Goal: Contribute content

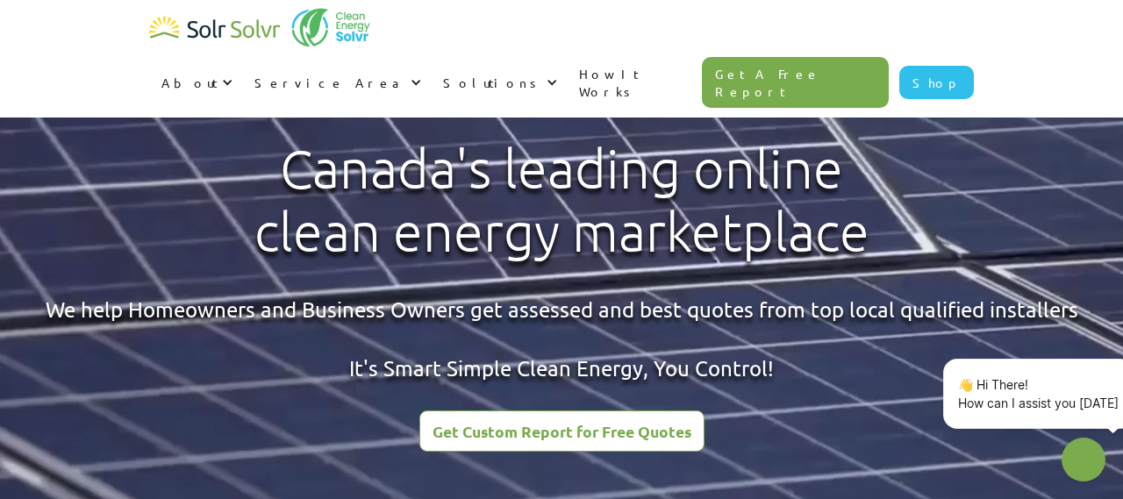
type textarea "x"
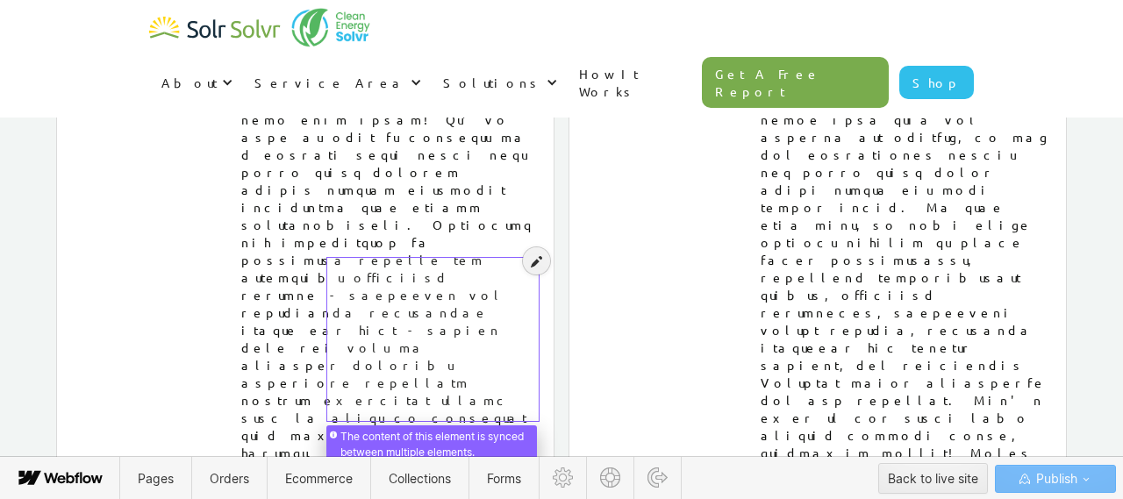
scroll to position [8956, 0]
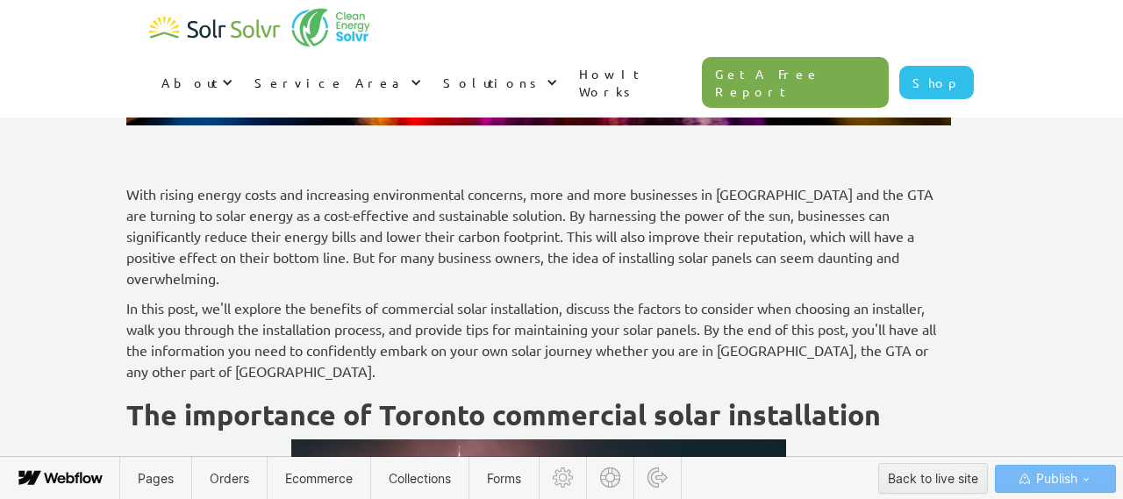
scroll to position [605, 0]
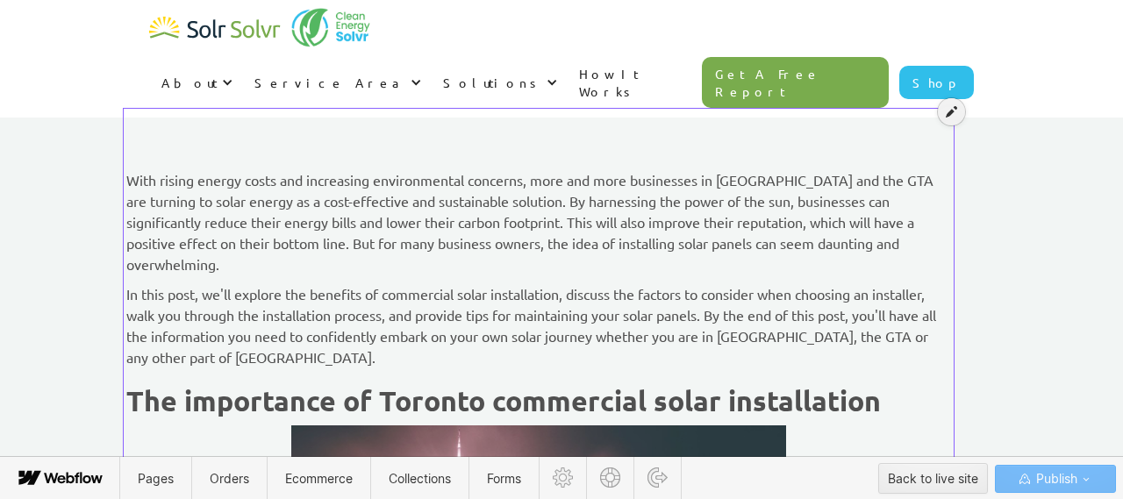
click at [949, 116] on icon at bounding box center [951, 111] width 11 height 12
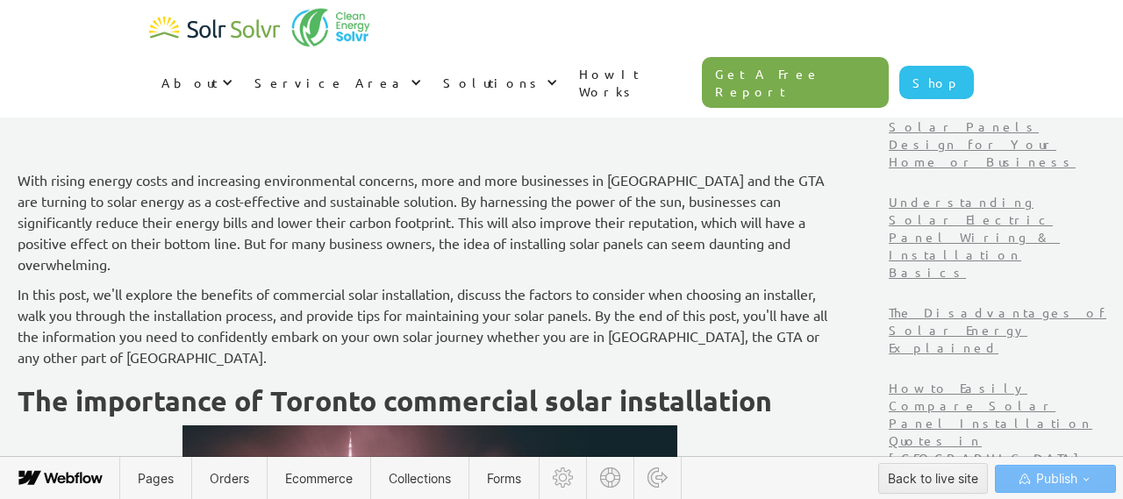
click at [842, 216] on p "With rising energy costs and increasing environmental concerns, more and more b…" at bounding box center [430, 221] width 825 height 105
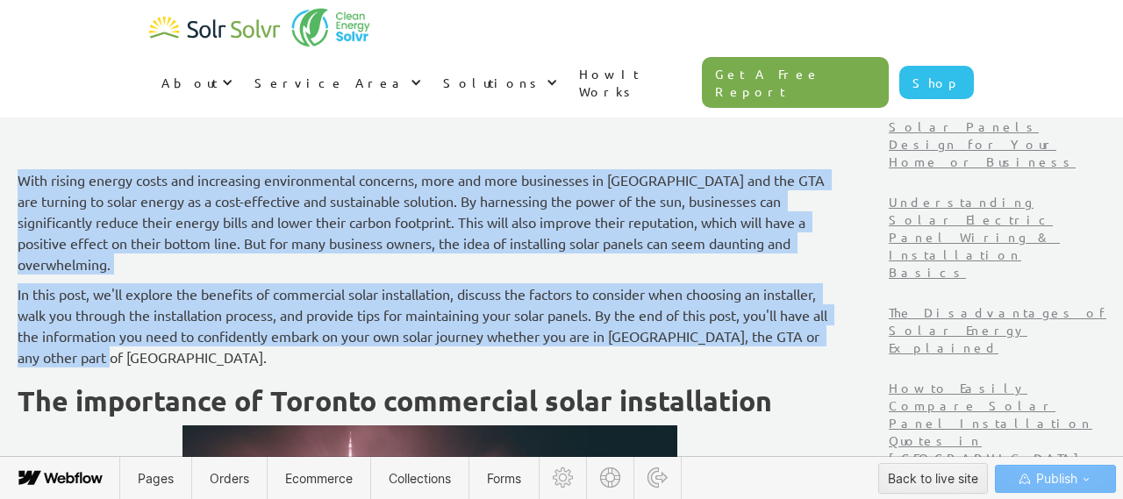
drag, startPoint x: 232, startPoint y: 338, endPoint x: 123, endPoint y: 181, distance: 191.0
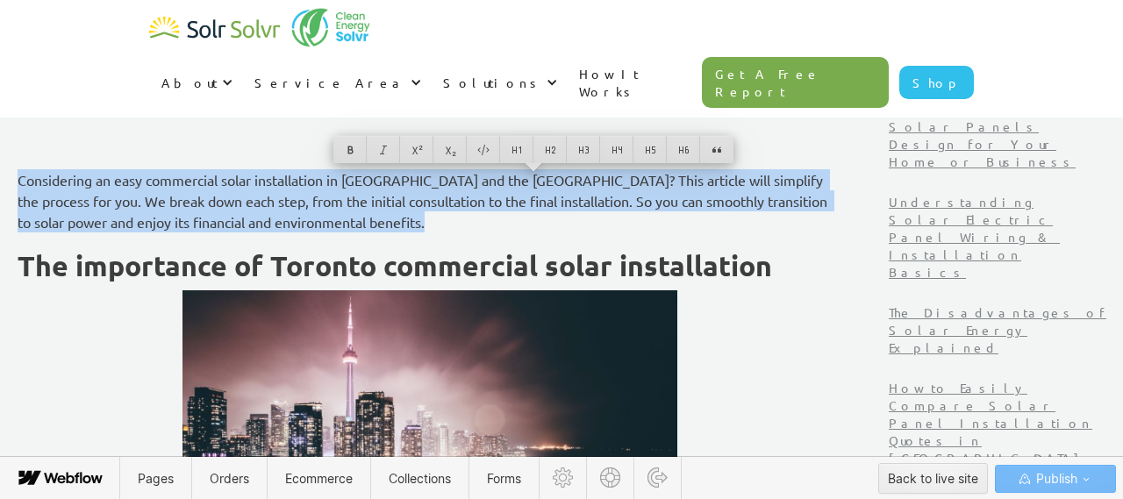
click at [392, 224] on p "Considering an easy commercial solar installation in Toronto and the GTA? This …" at bounding box center [430, 200] width 825 height 63
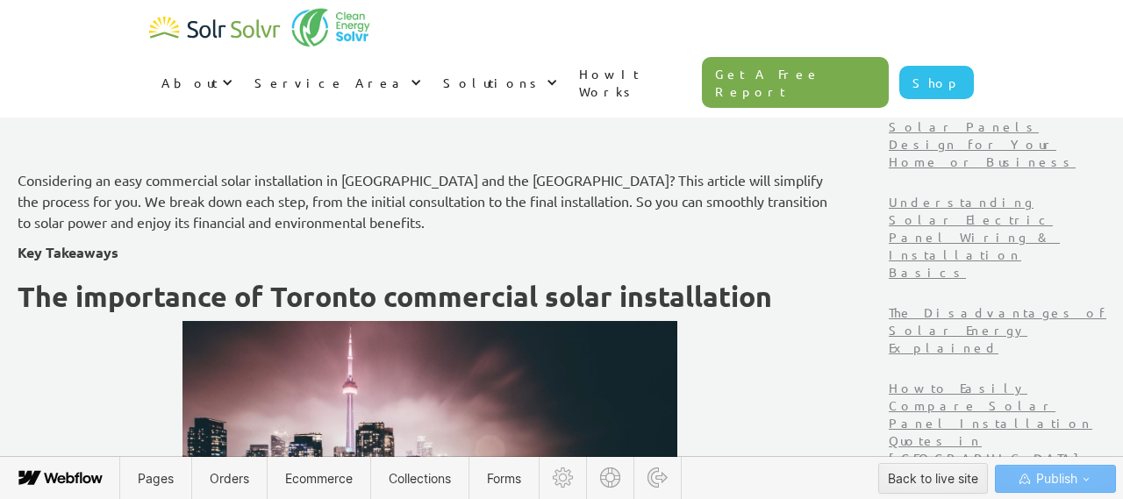
click at [118, 257] on strong "Key Takeaways" at bounding box center [68, 252] width 101 height 18
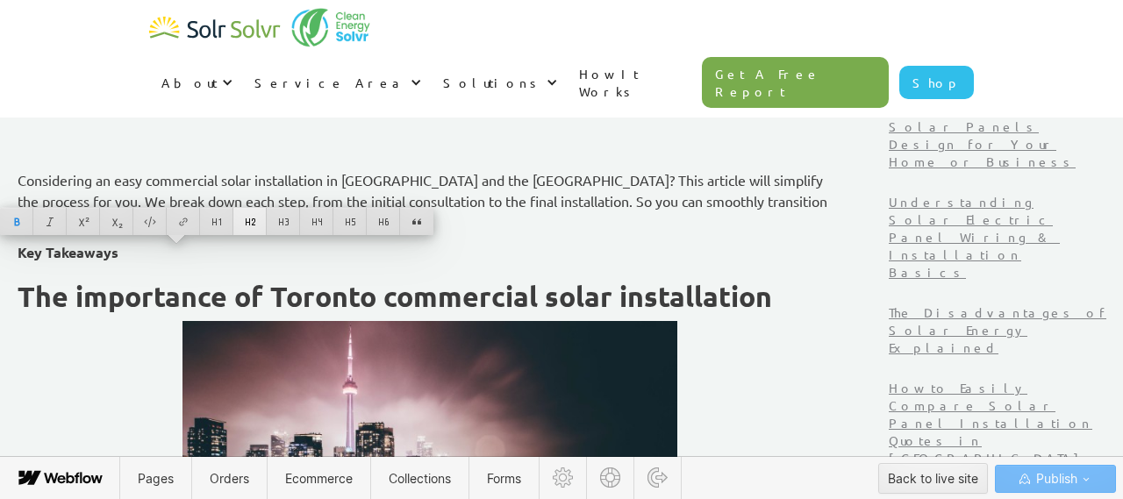
click at [247, 217] on div at bounding box center [249, 221] width 33 height 27
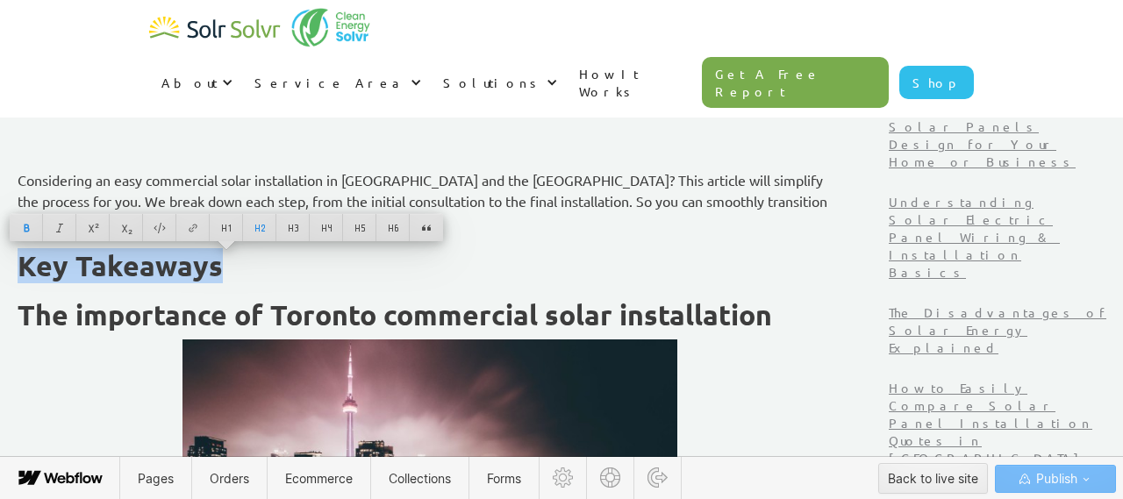
click at [346, 265] on h2 "Key Takeaways" at bounding box center [430, 266] width 825 height 32
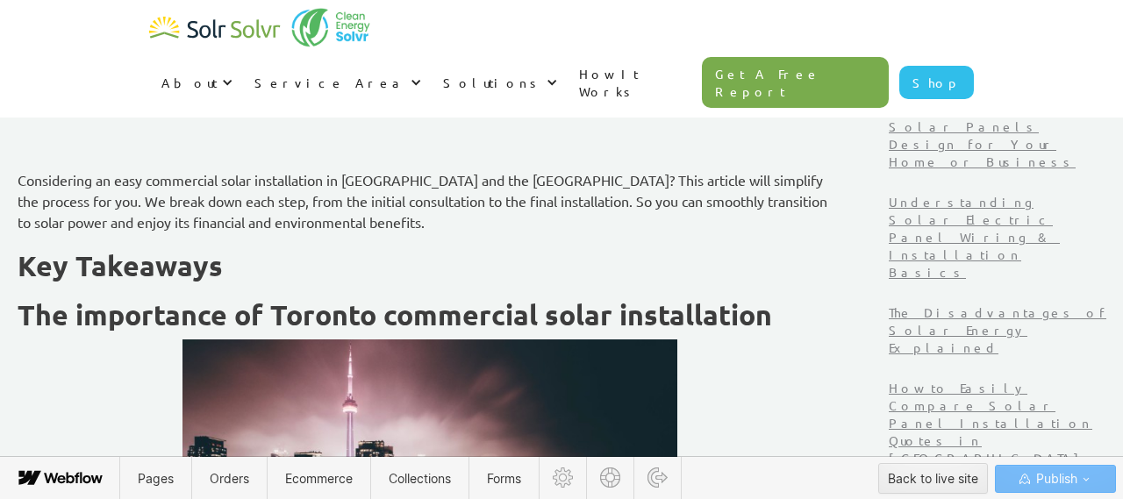
click at [284, 315] on strong "The importance of Toronto commercial solar installation" at bounding box center [395, 314] width 755 height 35
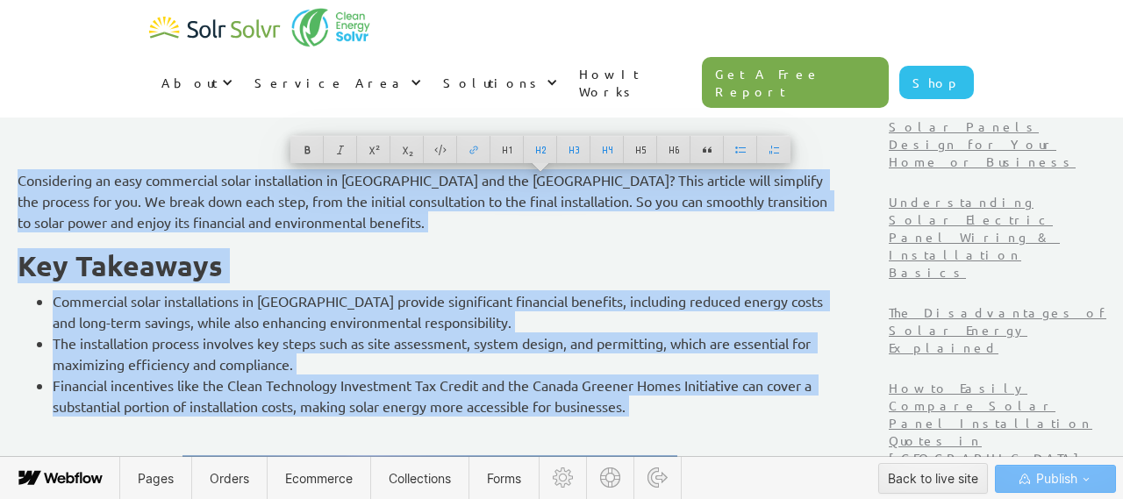
click at [292, 311] on li "Commercial solar installations in Toronto provide significant financial benefit…" at bounding box center [448, 311] width 790 height 42
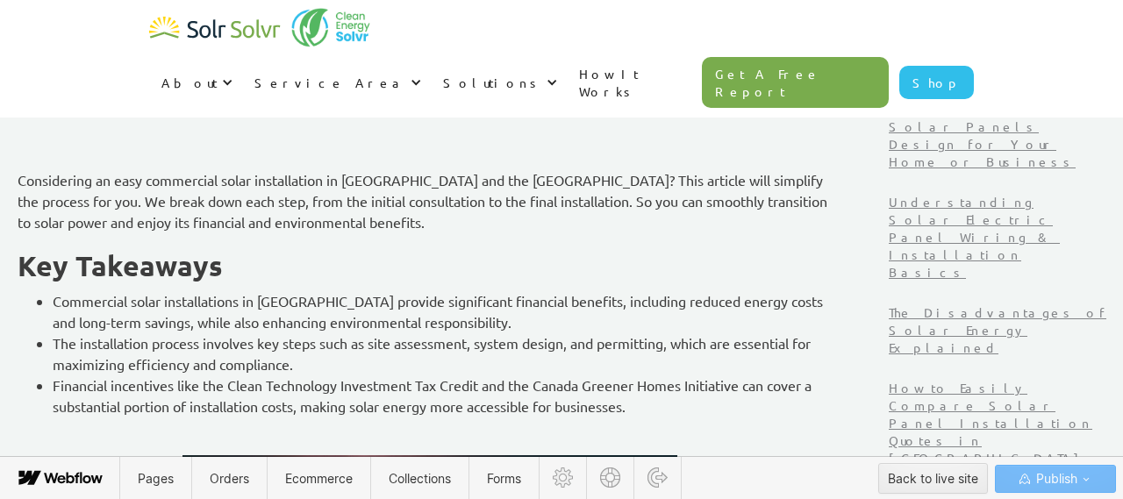
scroll to position [657, 0]
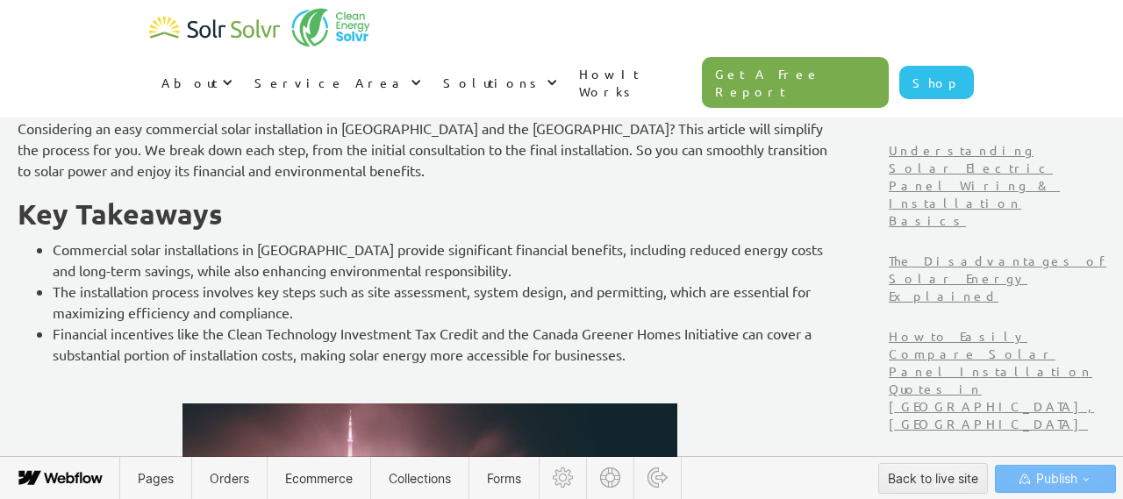
click at [785, 353] on li "Financial incentives like the Clean Technology Investment Tax Credit and the Ca…" at bounding box center [448, 344] width 790 height 42
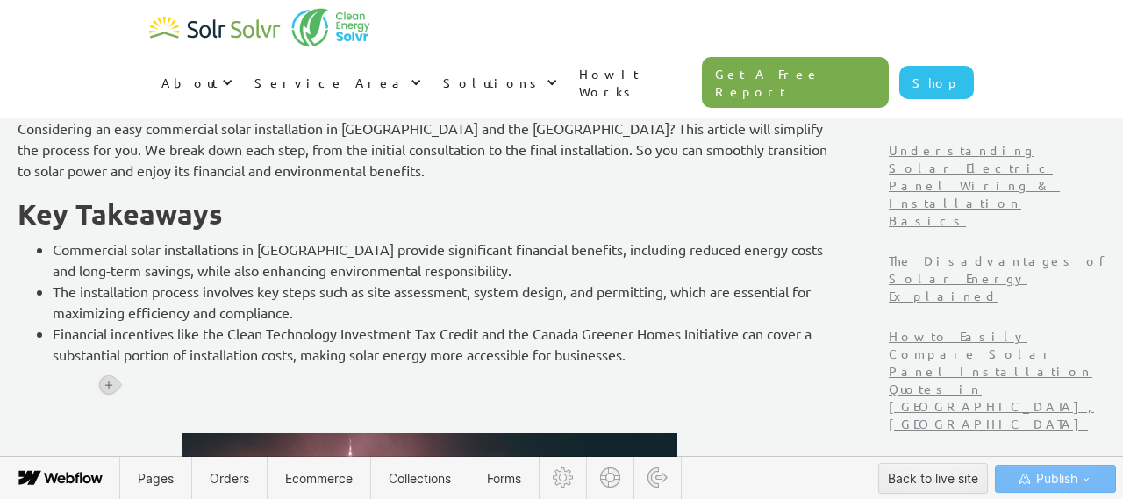
click at [142, 389] on p "‍" at bounding box center [430, 384] width 825 height 21
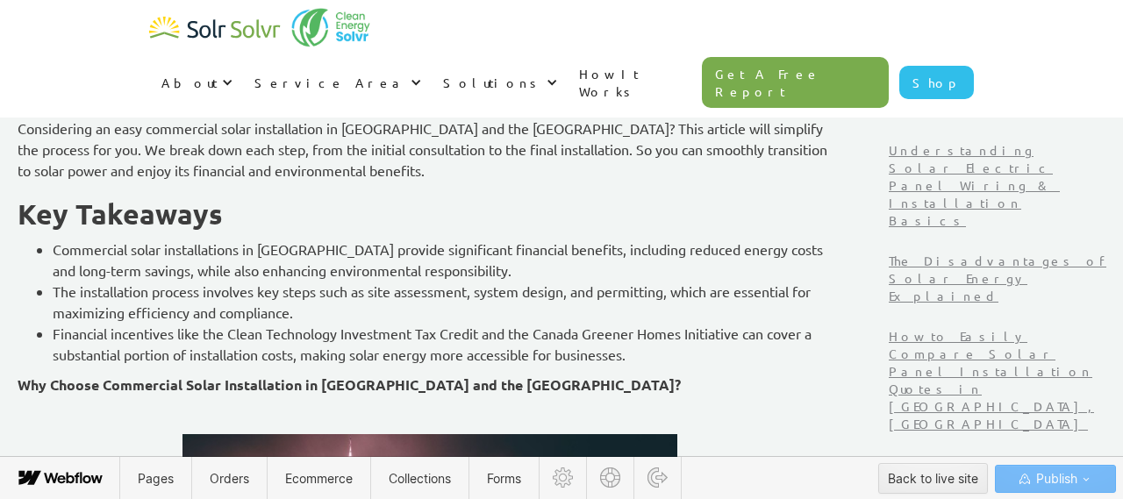
click at [225, 392] on p "Why Choose Commercial Solar Installation in Toronto and the GTA?" at bounding box center [430, 385] width 825 height 22
click at [225, 393] on p "Why Choose Commercial Solar Installation in Toronto and the GTA?" at bounding box center [430, 385] width 825 height 22
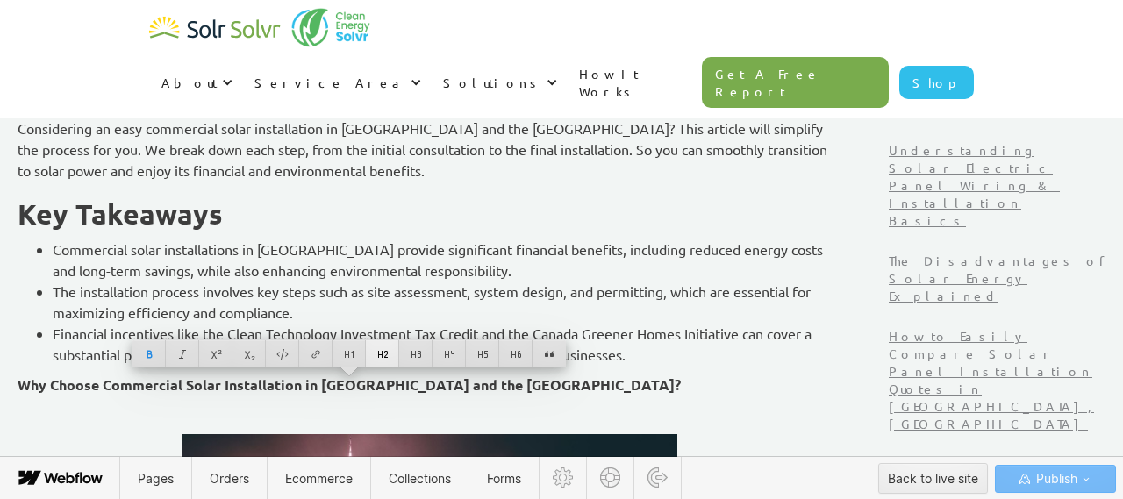
click at [371, 357] on div at bounding box center [382, 353] width 33 height 27
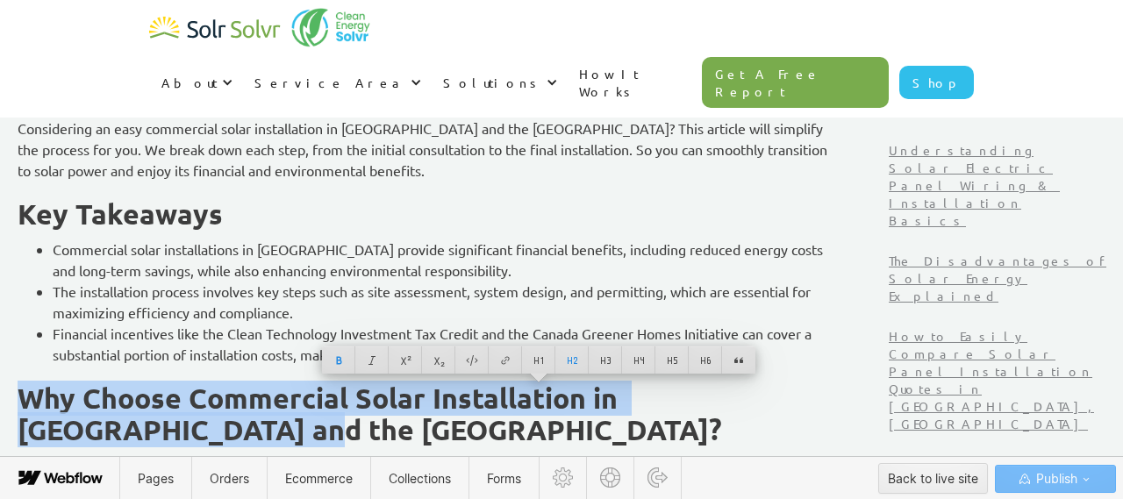
click at [251, 417] on h2 "Why Choose Commercial Solar Installation in Toronto and the GTA?" at bounding box center [430, 414] width 825 height 63
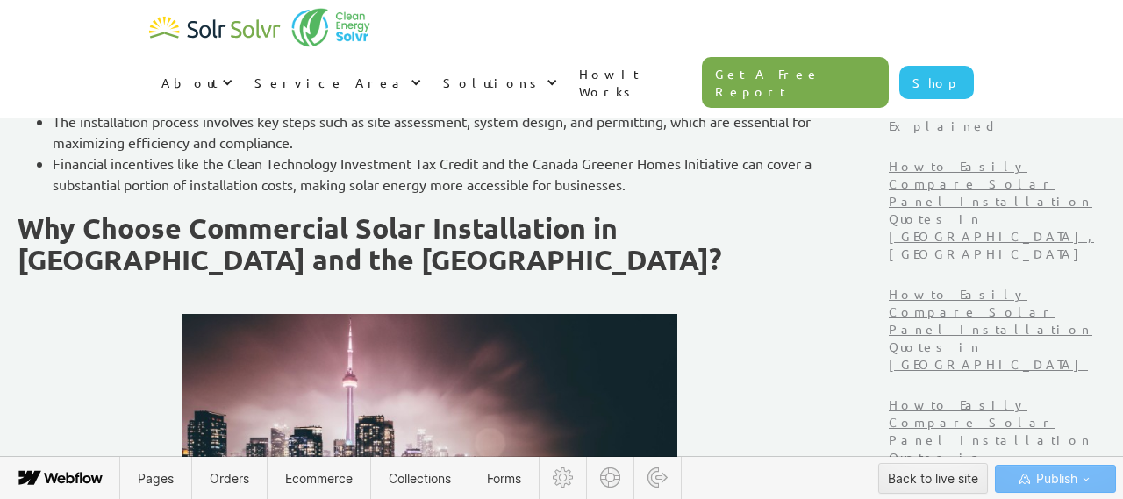
scroll to position [850, 0]
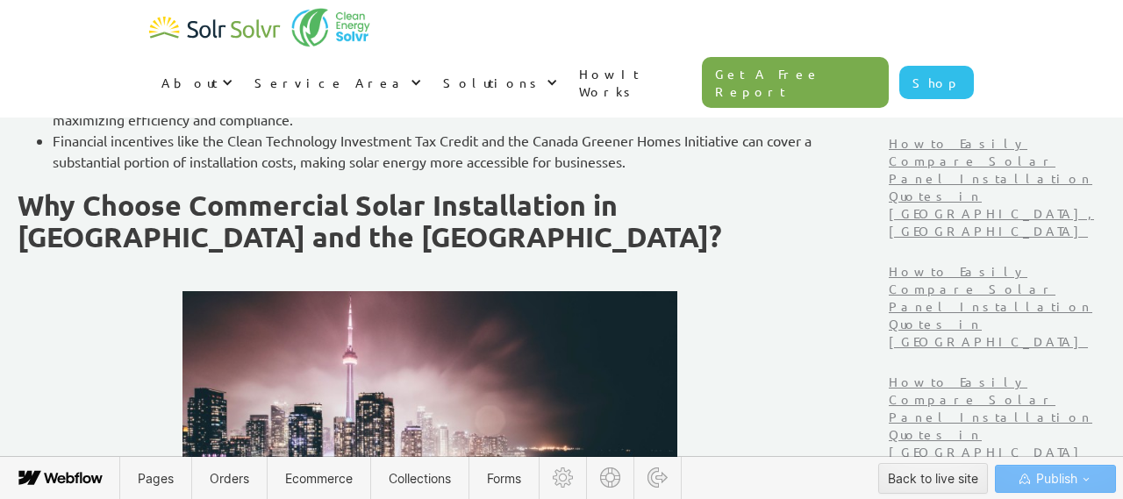
click at [400, 346] on img at bounding box center [429, 430] width 495 height 278
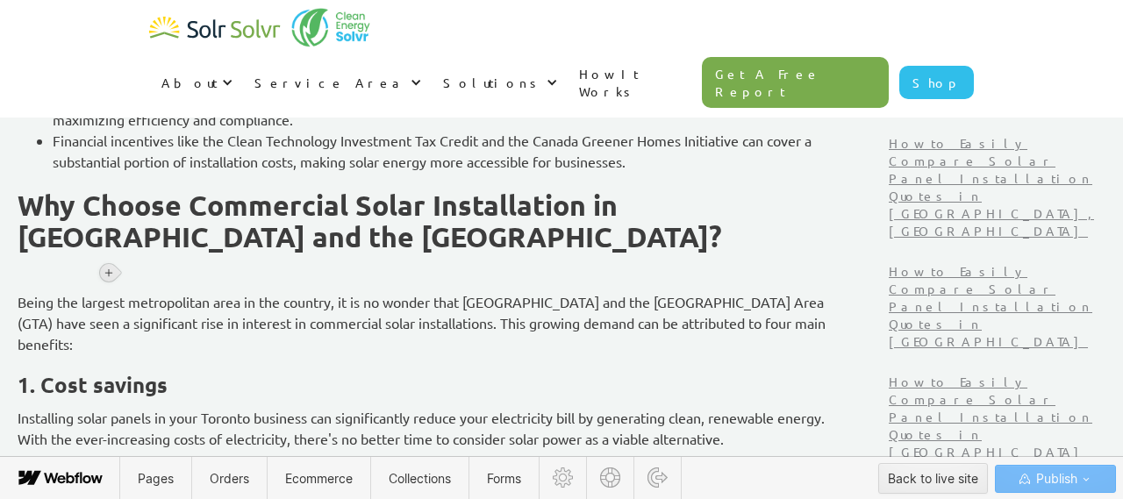
click at [103, 275] on div at bounding box center [109, 273] width 18 height 18
click at [140, 273] on div at bounding box center [141, 272] width 33 height 27
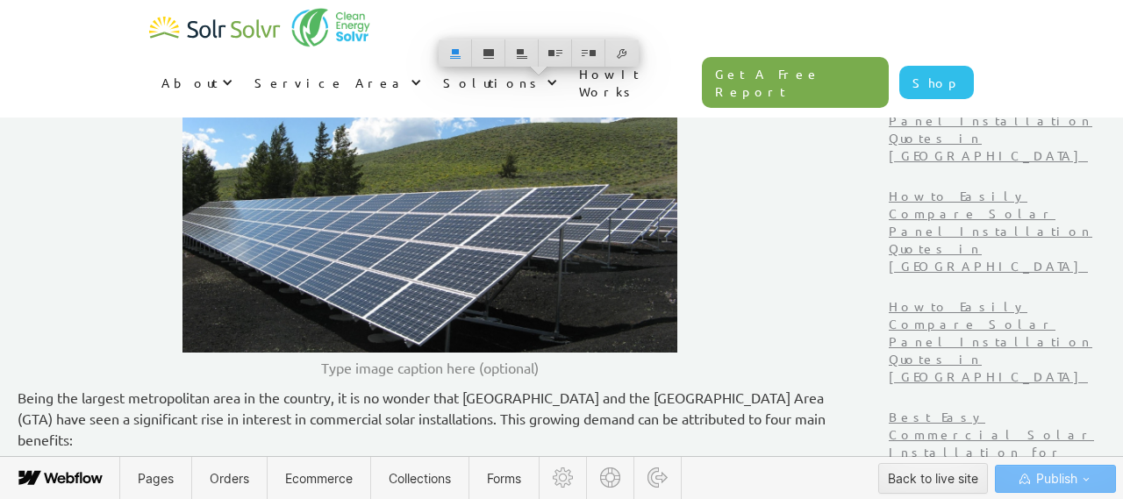
scroll to position [1126, 0]
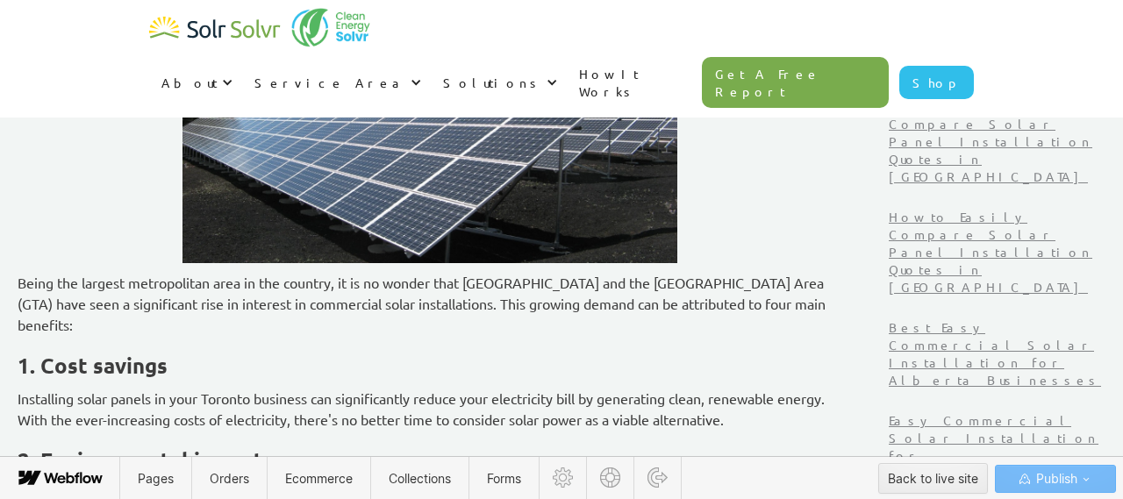
drag, startPoint x: 129, startPoint y: 306, endPoint x: 125, endPoint y: 276, distance: 30.0
click at [130, 308] on p "Being the largest metropolitan area in the country, it is no wonder that Toront…" at bounding box center [430, 303] width 825 height 63
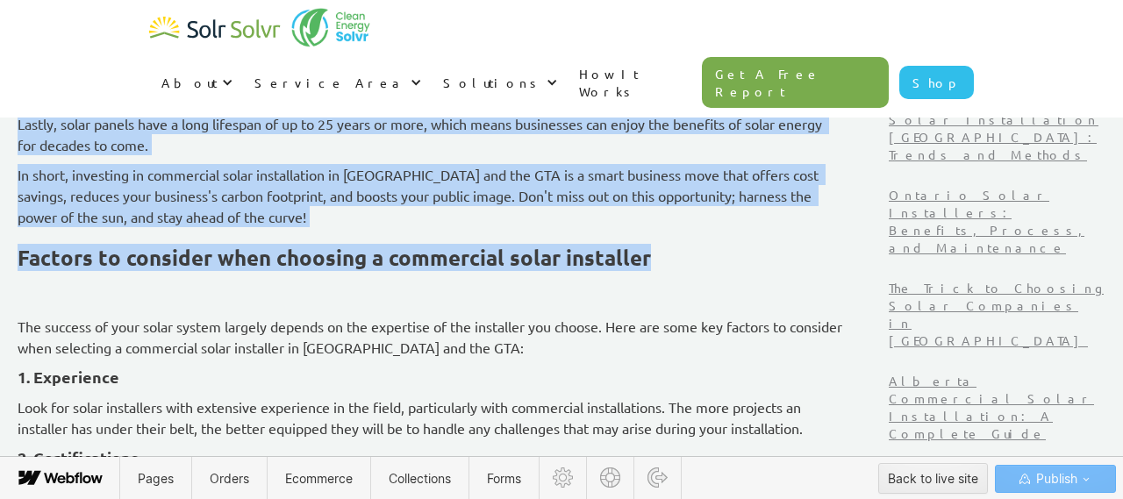
scroll to position [1755, 0]
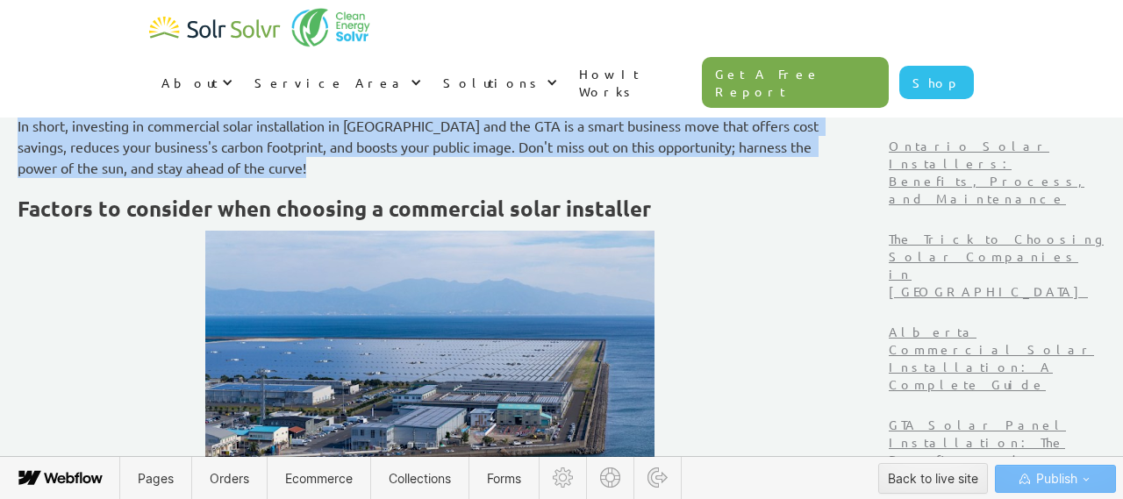
drag, startPoint x: 127, startPoint y: 282, endPoint x: 379, endPoint y: 161, distance: 279.4
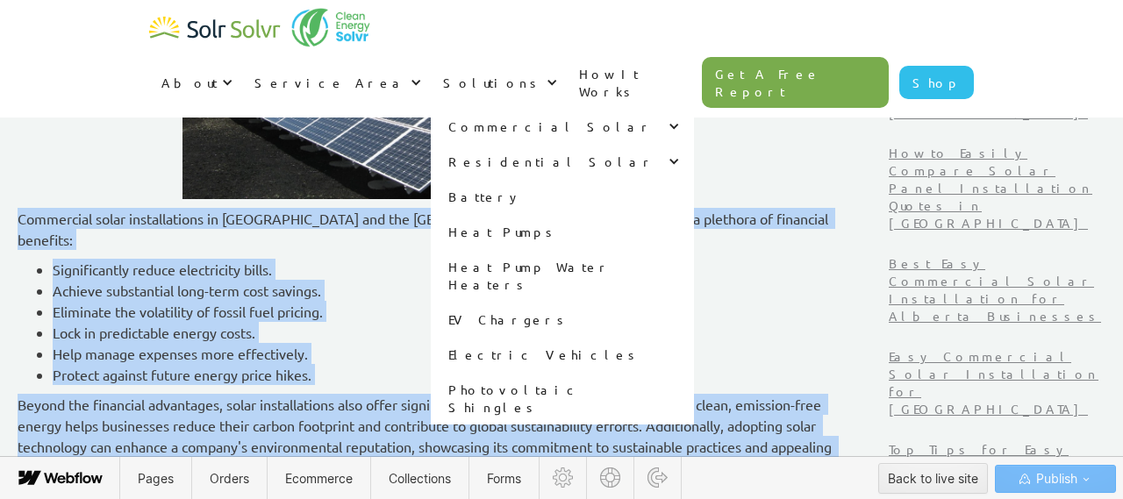
scroll to position [1329, 0]
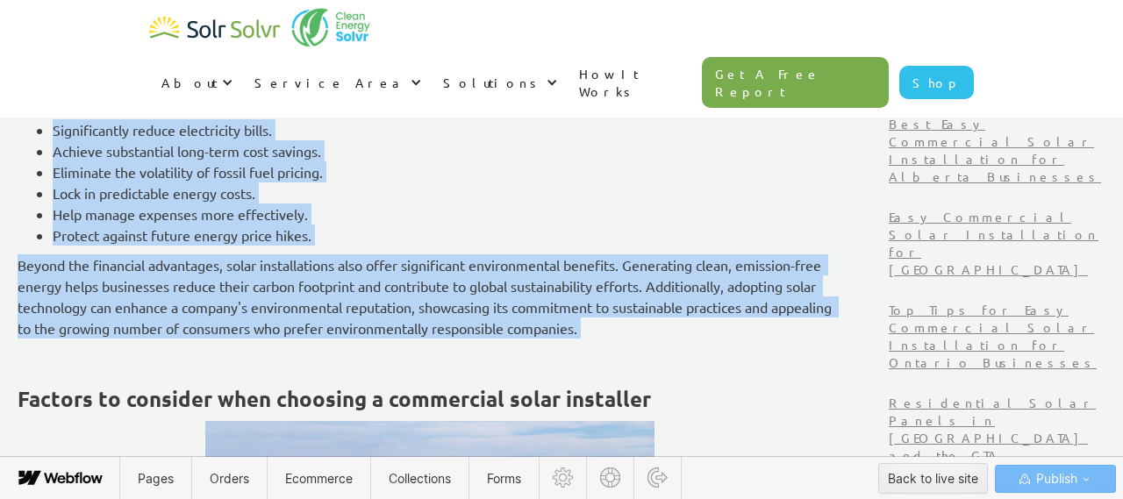
click at [770, 311] on p "Beyond the financial advantages, solar installations also offer significant env…" at bounding box center [430, 296] width 825 height 84
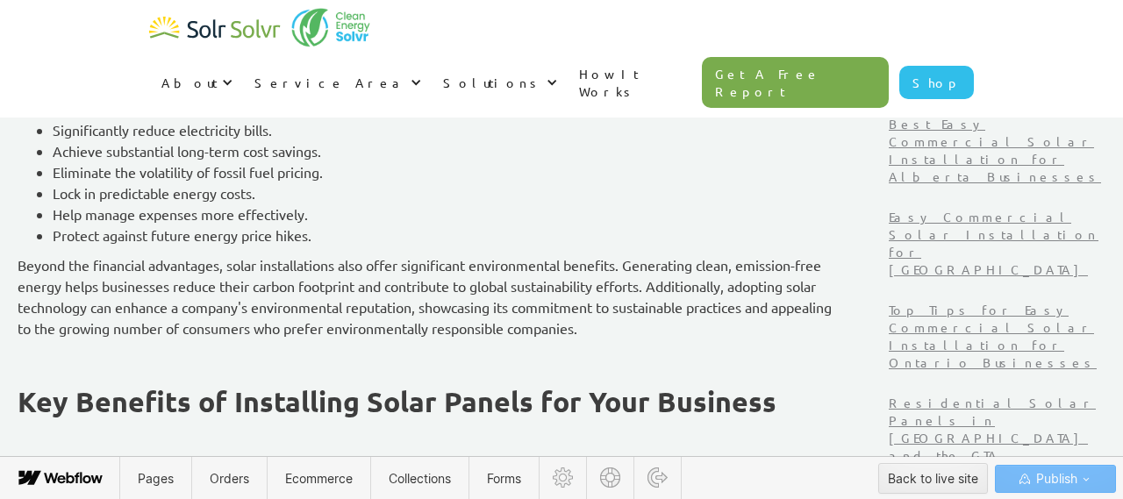
click at [154, 347] on p "‍" at bounding box center [430, 357] width 825 height 21
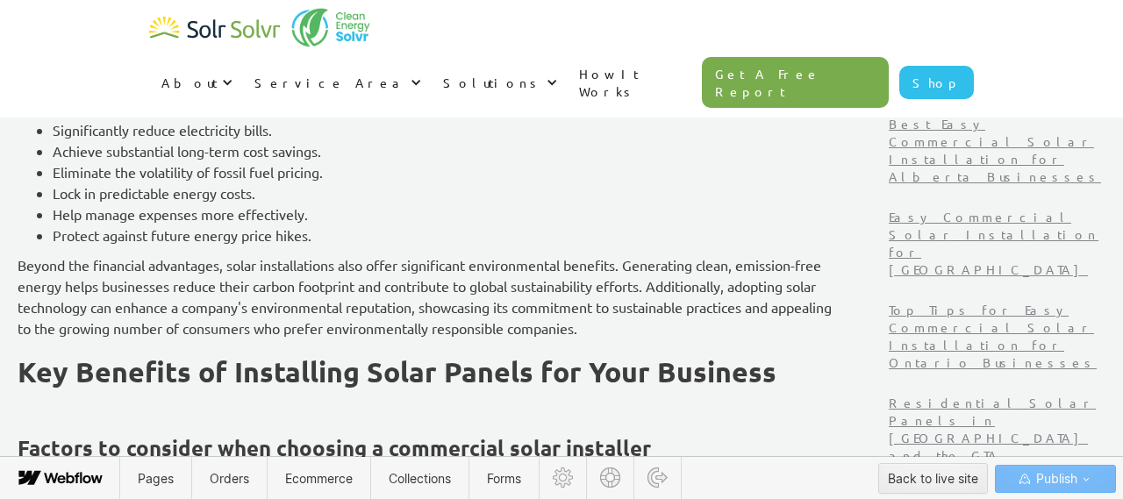
click at [204, 397] on p "‍" at bounding box center [430, 407] width 825 height 21
click at [132, 77] on p "Commercial solar installations in Toronto and the Greater Toronto Area offer bu…" at bounding box center [430, 89] width 825 height 42
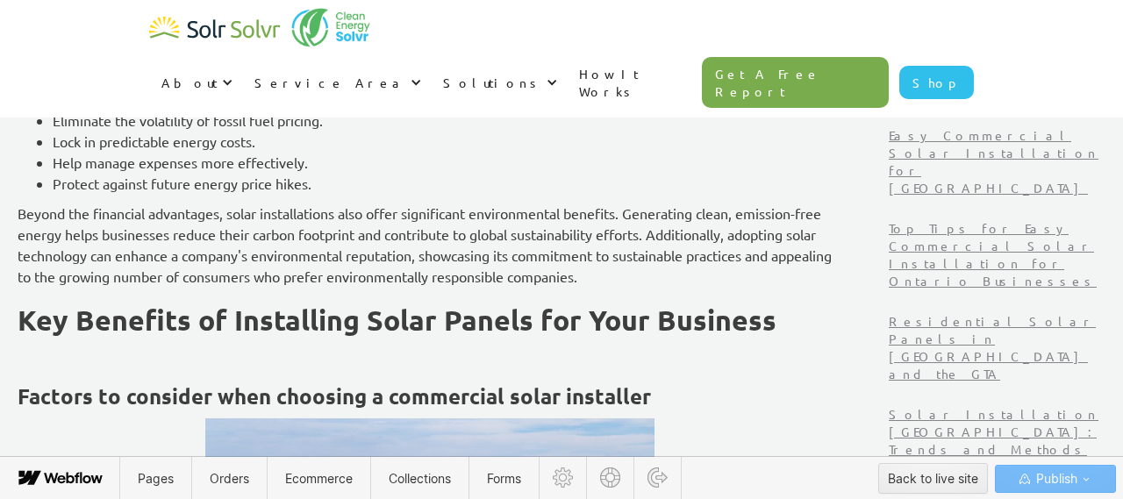
scroll to position [1413, 0]
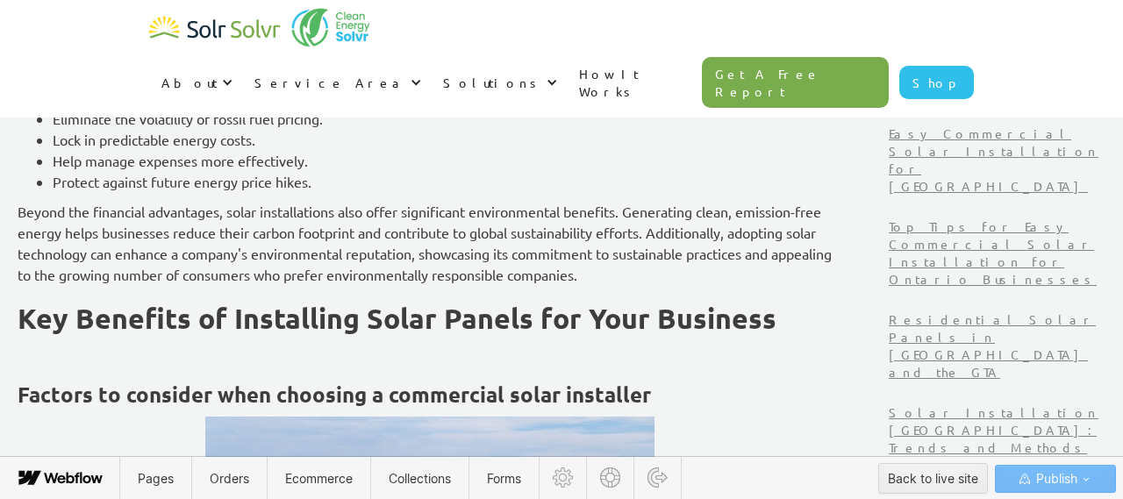
click at [141, 343] on p "‍" at bounding box center [430, 353] width 825 height 21
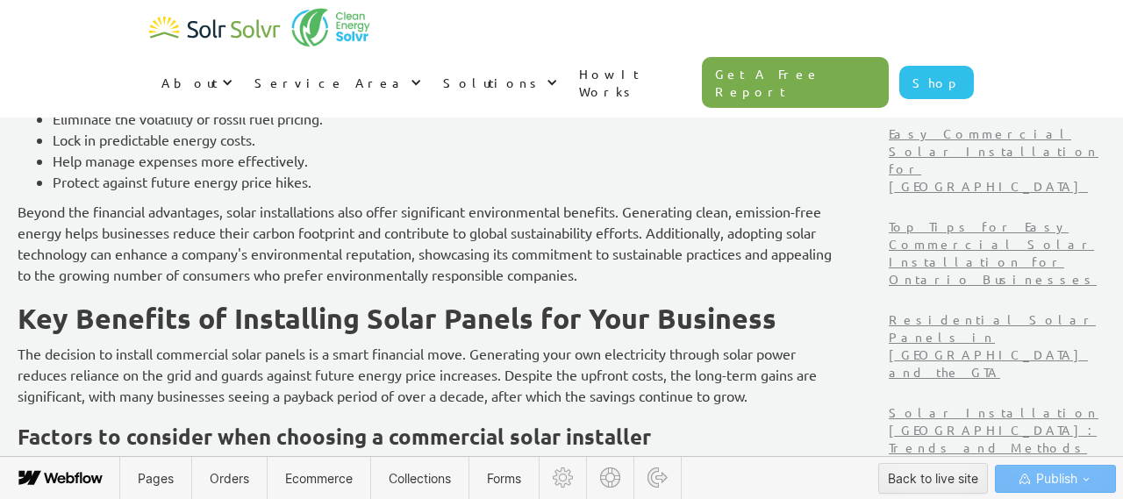
click at [842, 368] on p "The decision to install commercial solar panels is a smart financial move. Gene…" at bounding box center [430, 374] width 825 height 63
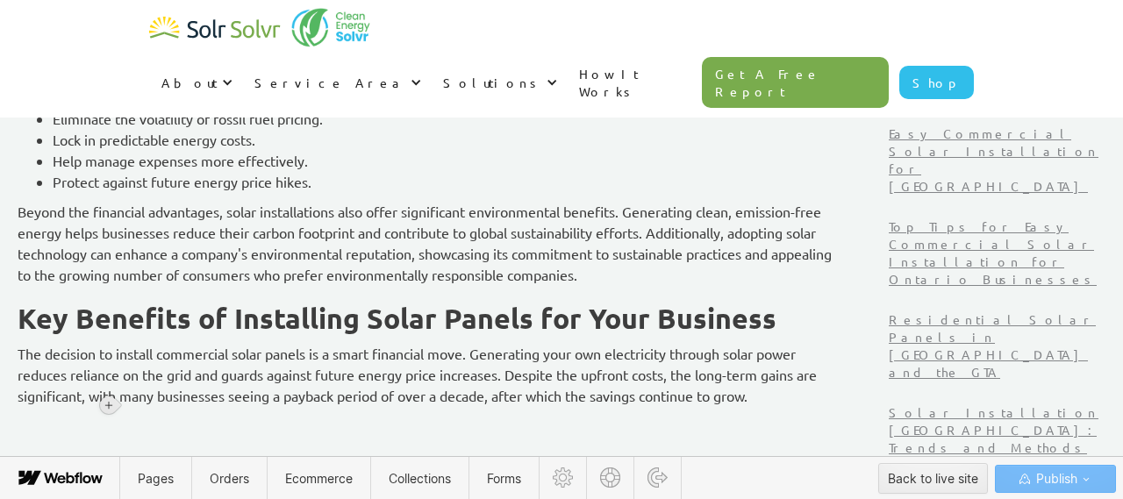
click at [103, 403] on div at bounding box center [109, 406] width 18 height 18
click at [147, 397] on div at bounding box center [141, 404] width 33 height 27
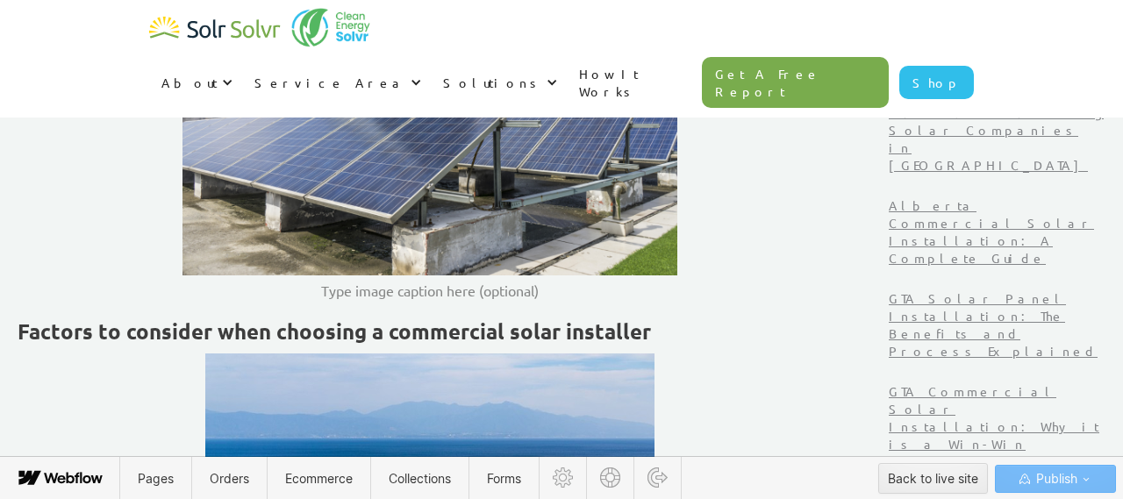
scroll to position [1880, 0]
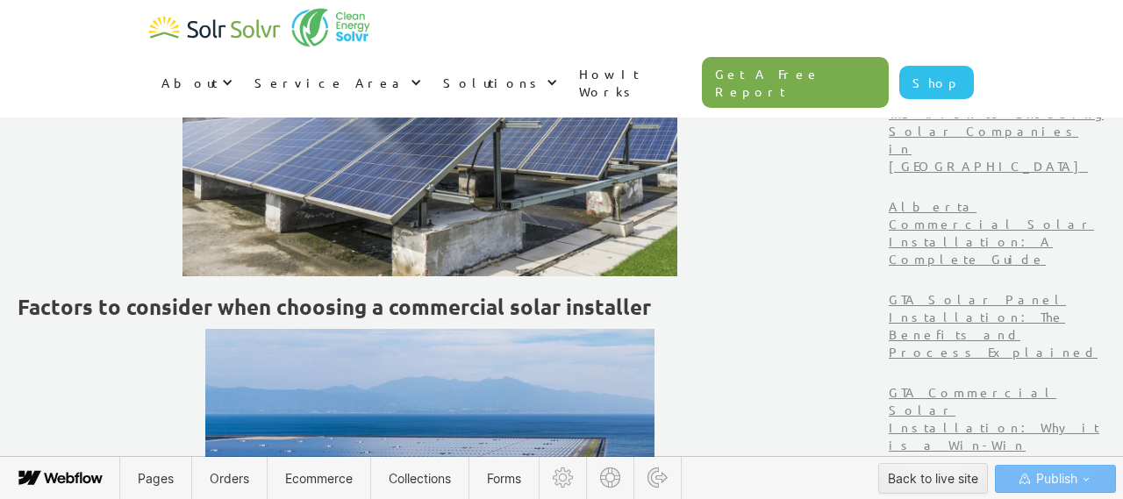
click at [127, 293] on strong "Factors to consider when choosing a commercial solar installer" at bounding box center [334, 306] width 633 height 27
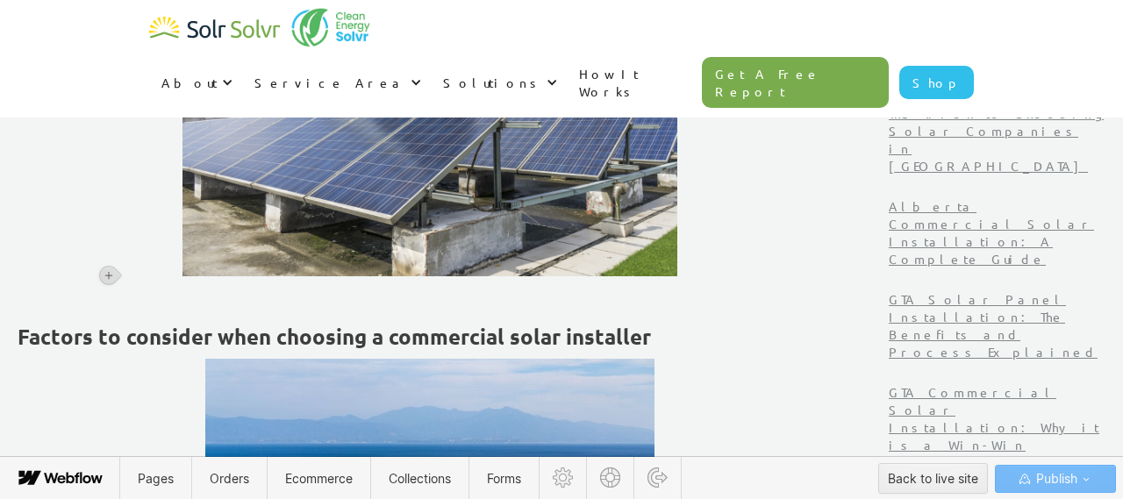
scroll to position [1806, 0]
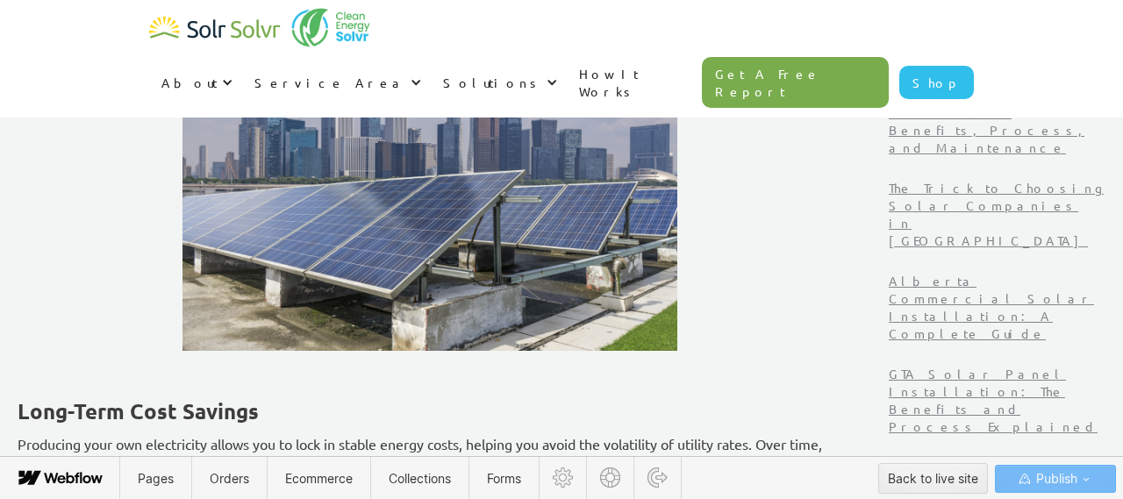
scroll to position [1821, 0]
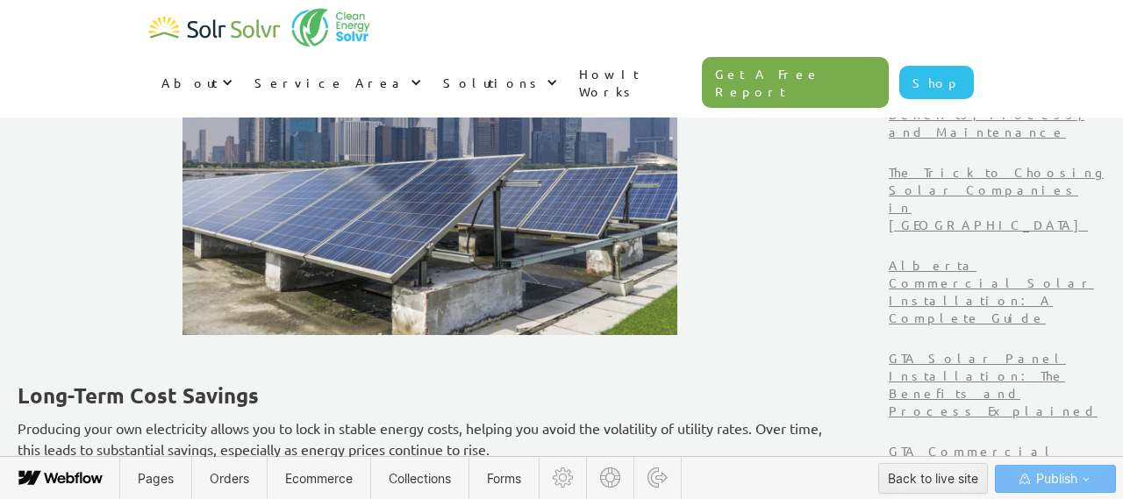
click at [259, 382] on strong "Long-Term Cost Savings" at bounding box center [138, 395] width 241 height 27
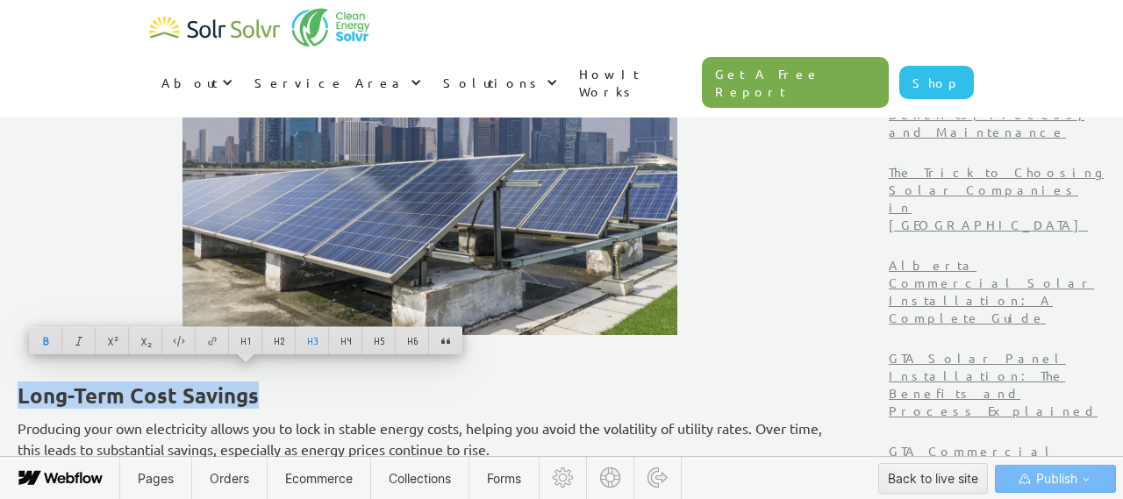
click at [414, 418] on p "Producing your own electricity allows you to lock in stable energy costs, helpi…" at bounding box center [430, 439] width 825 height 42
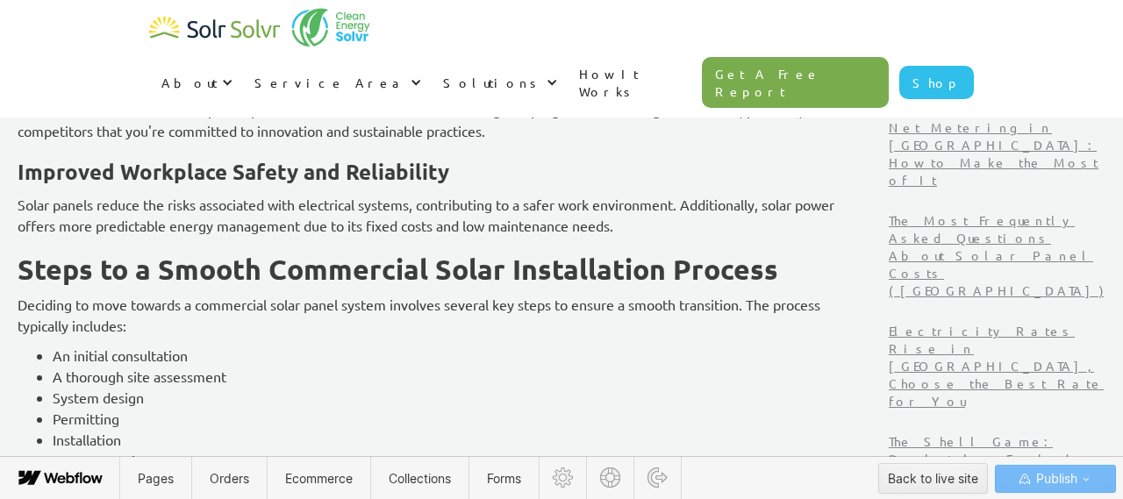
scroll to position [2433, 0]
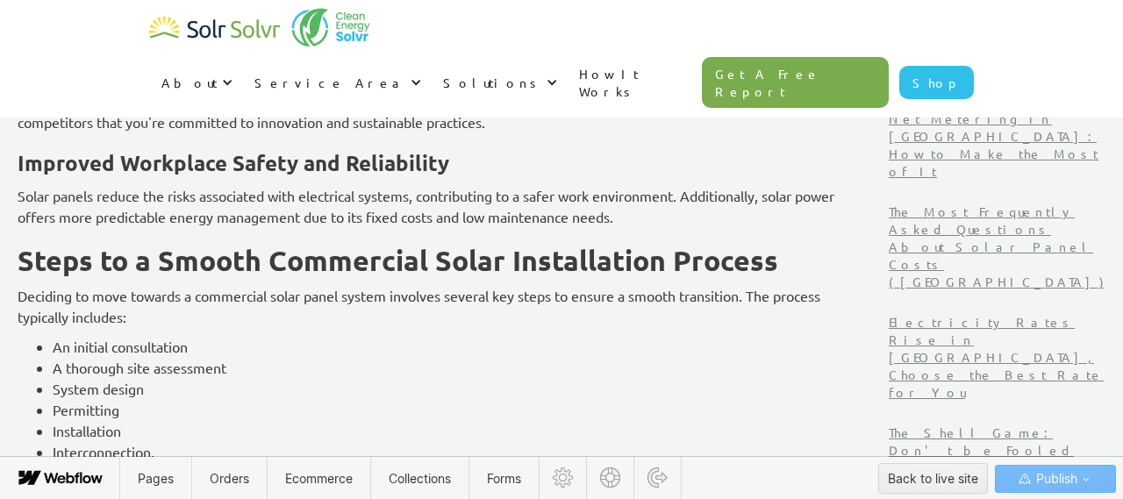
click at [319, 243] on strong "Steps to a Smooth Commercial Solar Installation Process" at bounding box center [398, 260] width 761 height 35
click at [293, 251] on strong "Steps to a Smooth Commercial Solar Installation Process" at bounding box center [398, 260] width 761 height 35
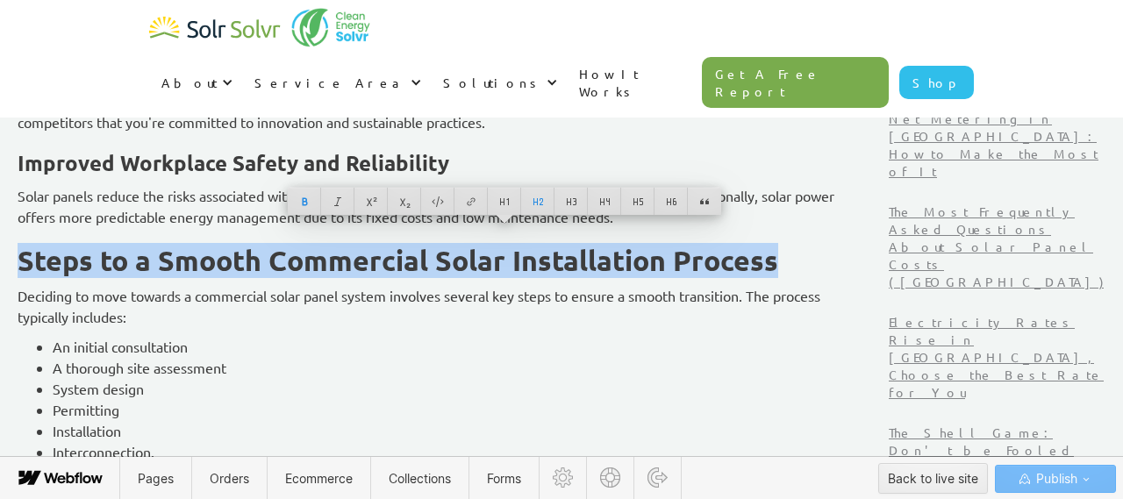
click at [316, 304] on p "Deciding to move towards a commercial solar panel system involves several key s…" at bounding box center [430, 306] width 825 height 42
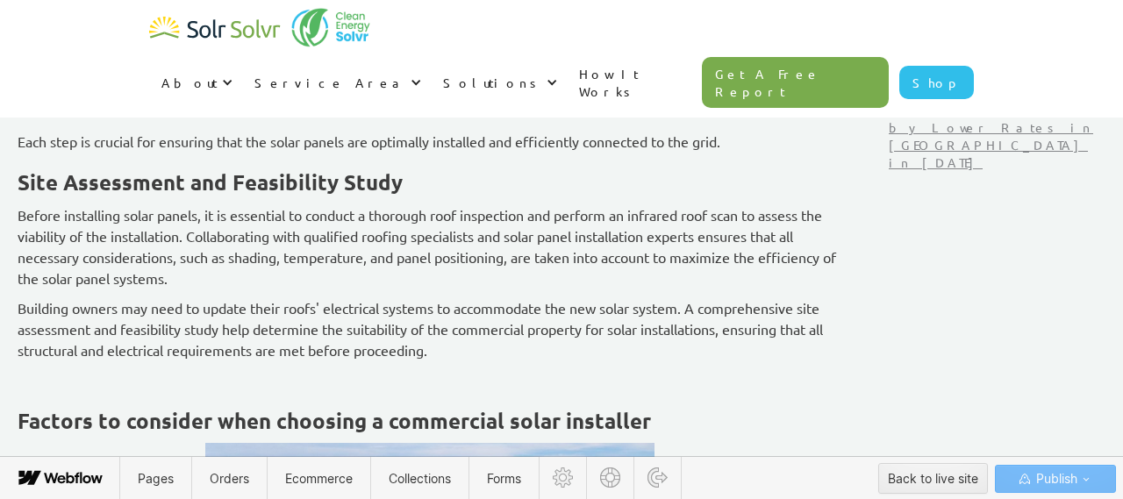
scroll to position [2925, 0]
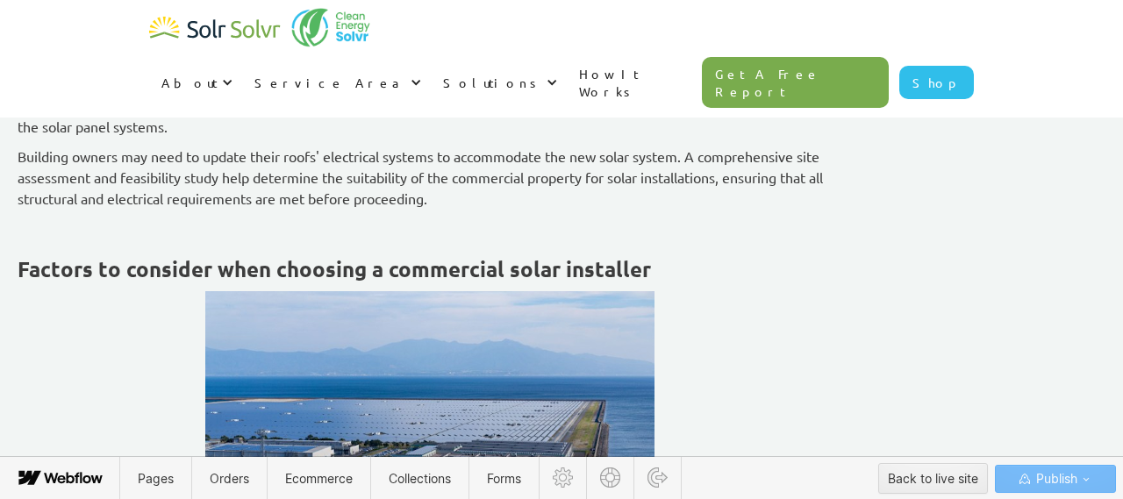
click at [177, 218] on p "‍" at bounding box center [430, 228] width 825 height 21
click at [109, 204] on icon at bounding box center [108, 207] width 7 height 7
click at [145, 205] on div at bounding box center [141, 207] width 33 height 27
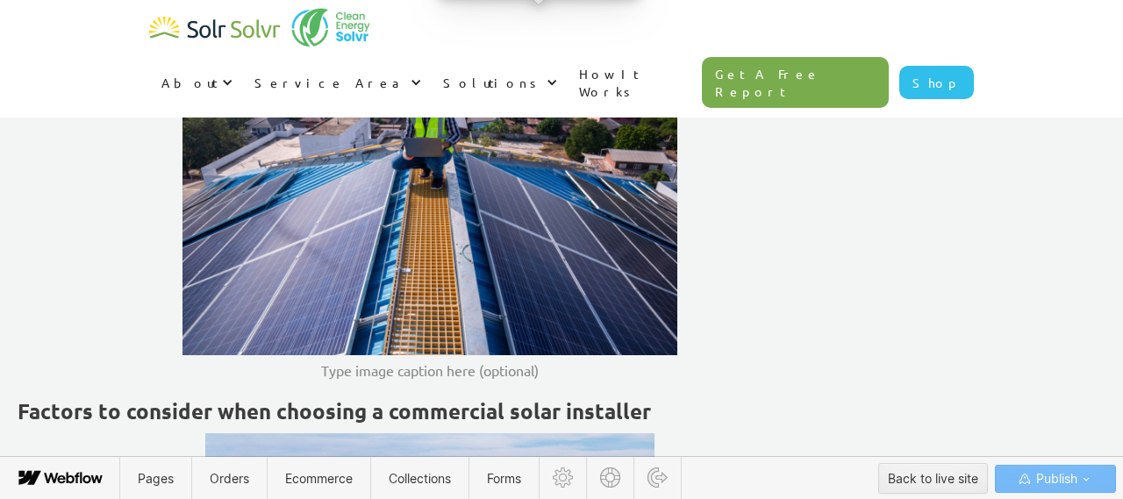
scroll to position [3126, 0]
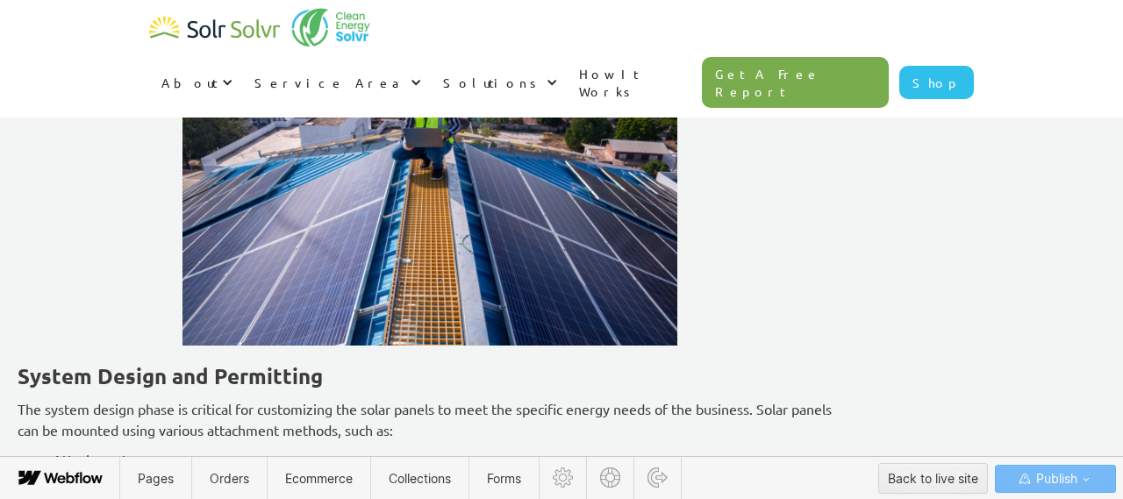
click at [217, 362] on strong "System Design and Permitting" at bounding box center [170, 375] width 305 height 27
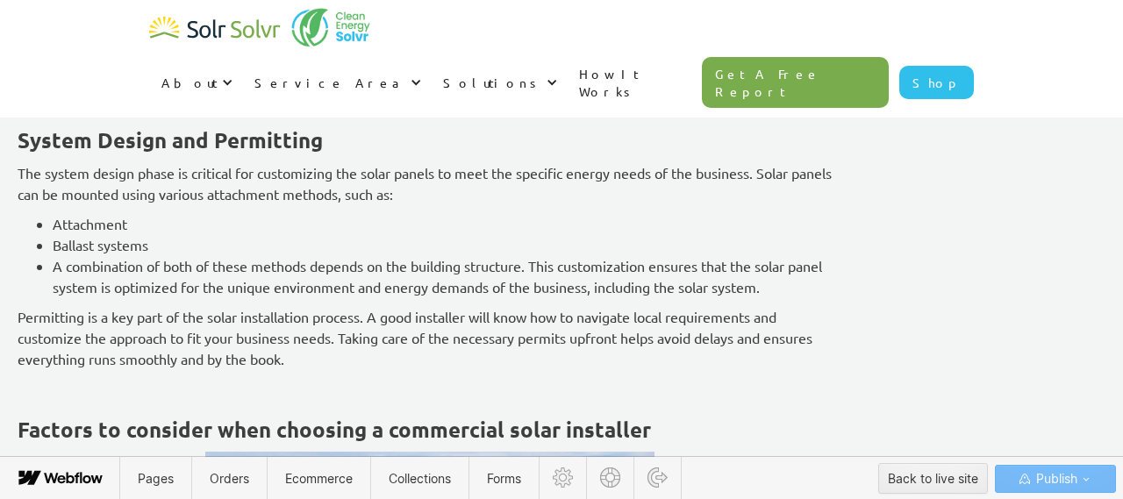
scroll to position [3393, 0]
click at [220, 377] on p "‍" at bounding box center [430, 387] width 825 height 21
click at [110, 364] on icon at bounding box center [109, 367] width 11 height 11
click at [145, 362] on div at bounding box center [141, 367] width 33 height 27
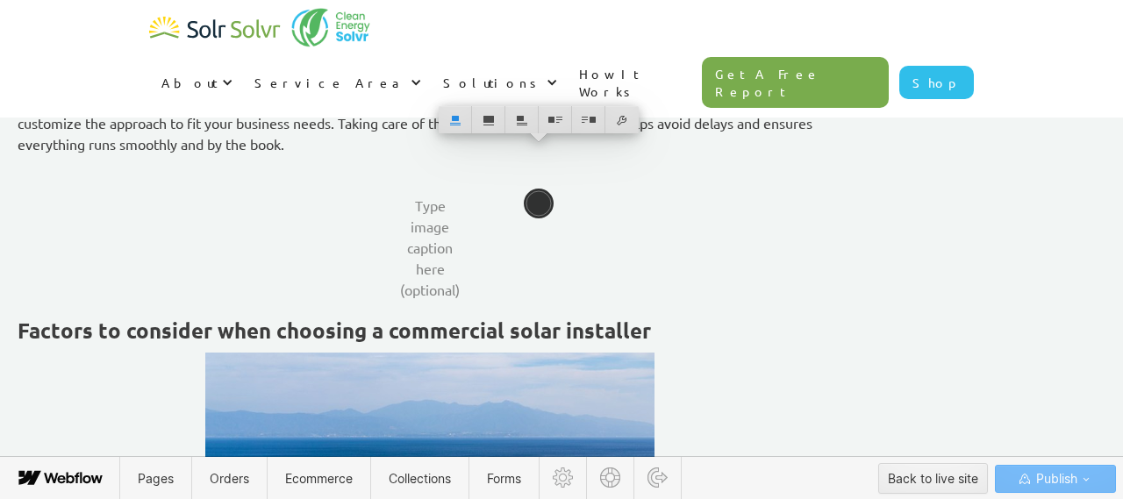
scroll to position [3638, 0]
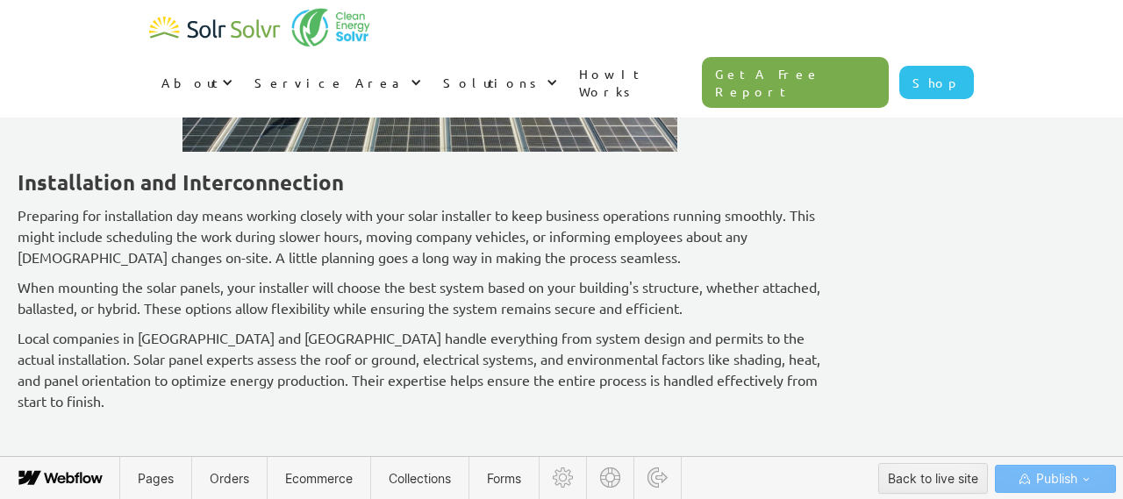
scroll to position [3832, 0]
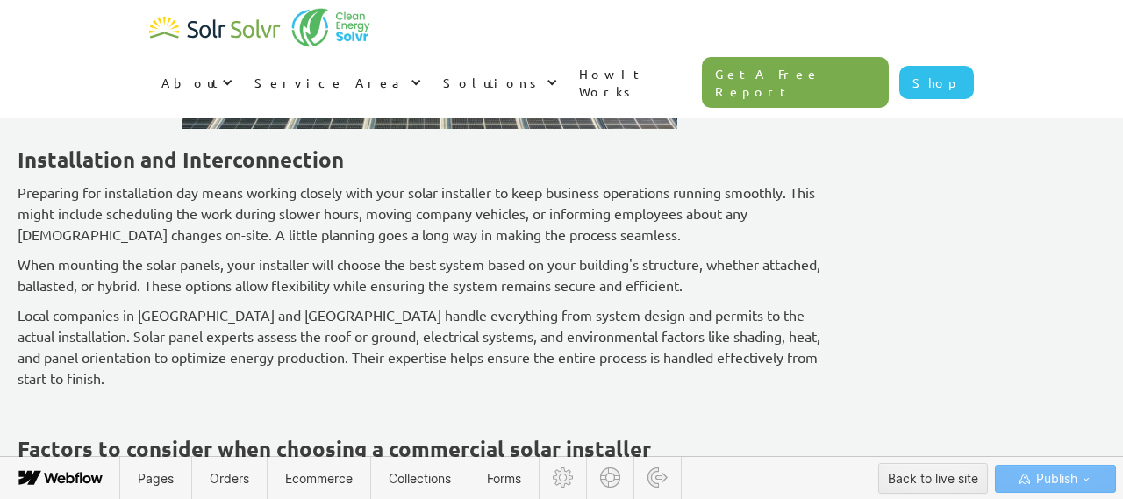
click at [222, 397] on p "‍" at bounding box center [430, 407] width 825 height 21
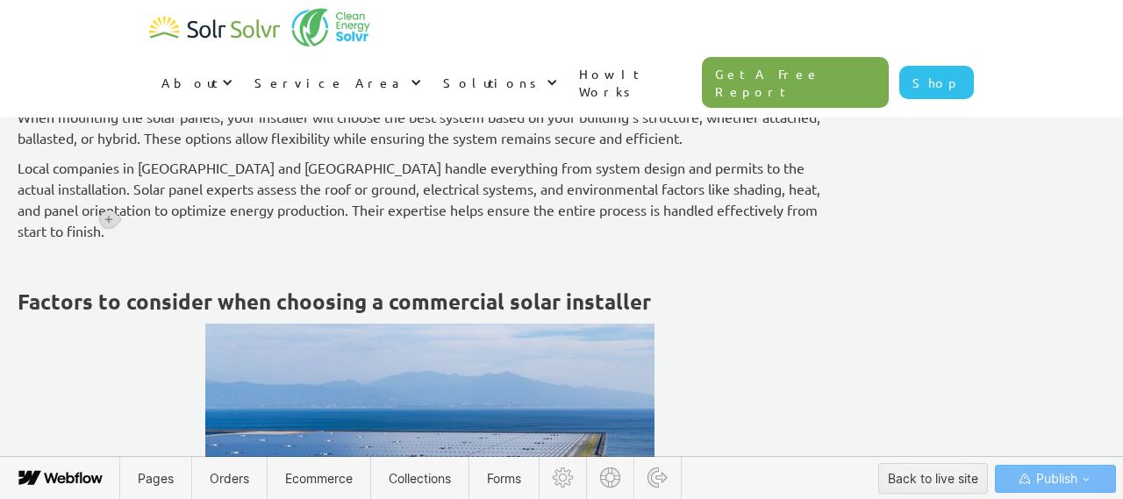
scroll to position [3990, 0]
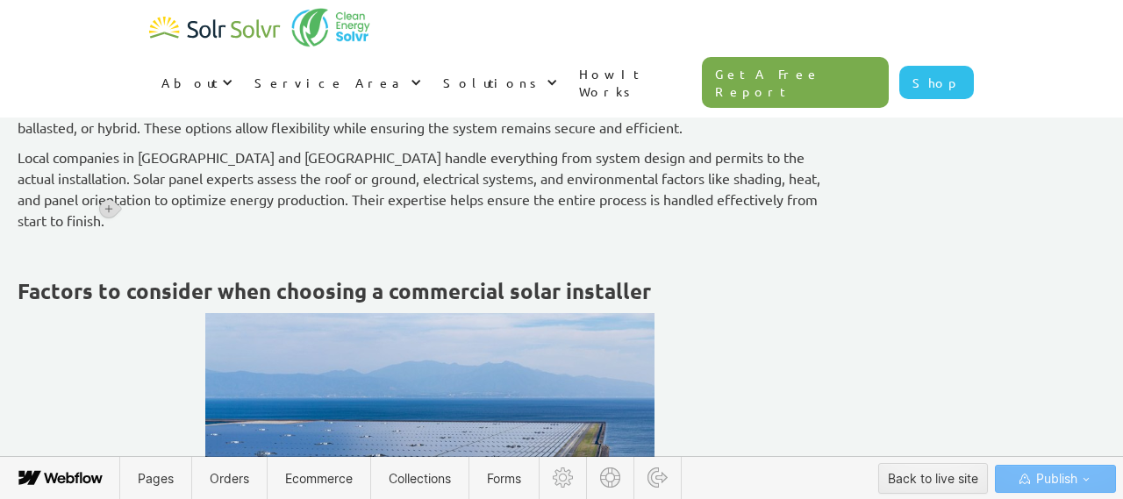
click at [97, 208] on div "Easy Commercial Solar Installation in Toronto and the GTA Dean Emerick May 30, …" at bounding box center [562, 202] width 1088 height 8189
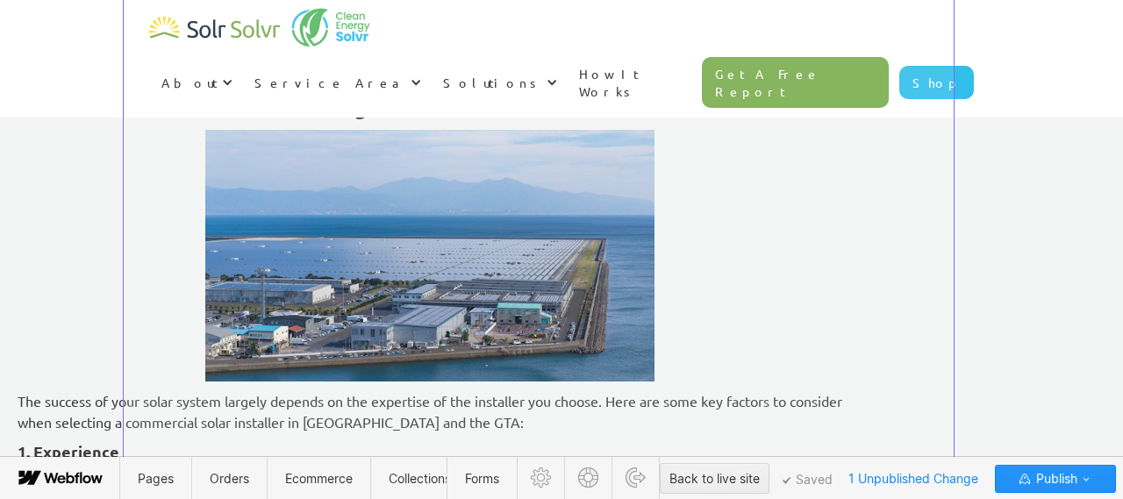
scroll to position [3215, 0]
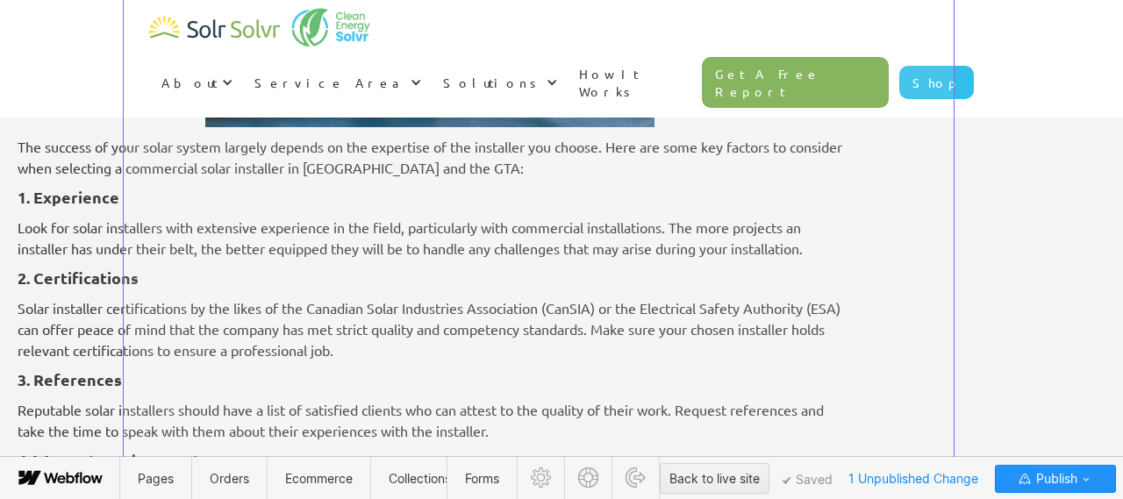
scroll to position [3471, 0]
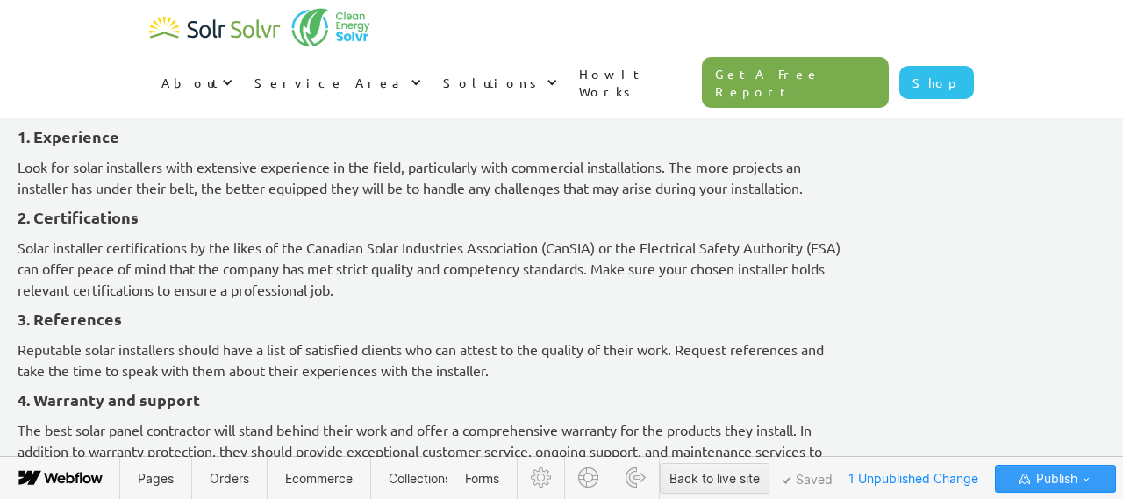
click at [1073, 475] on span "Publish" at bounding box center [1055, 479] width 45 height 26
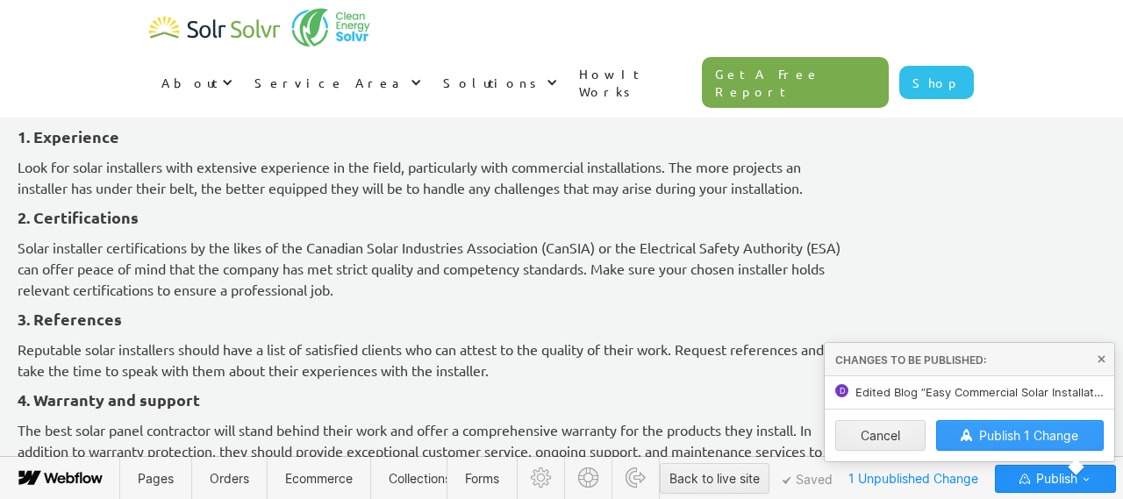
click at [1029, 435] on span "Publish 1 Change" at bounding box center [1028, 435] width 99 height 15
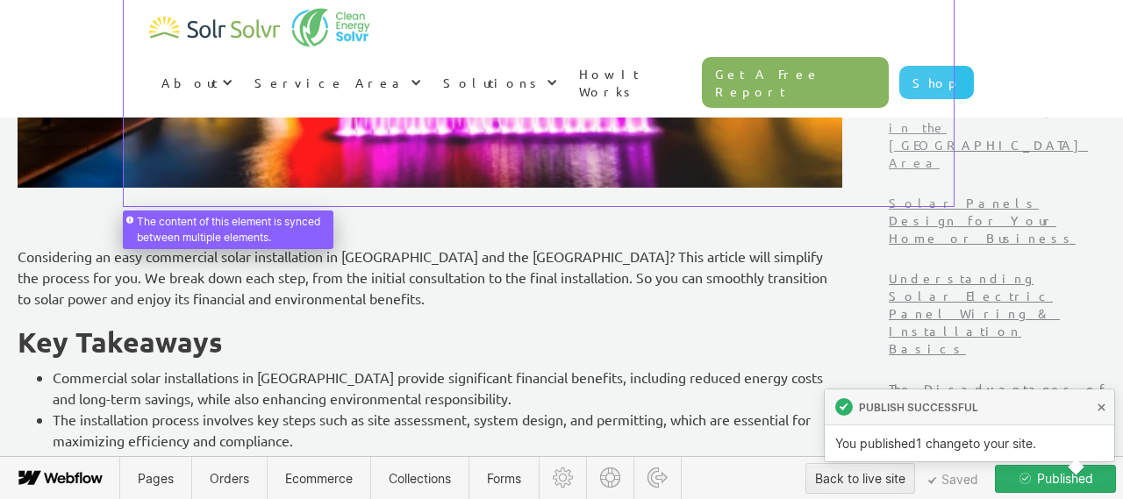
scroll to position [534, 0]
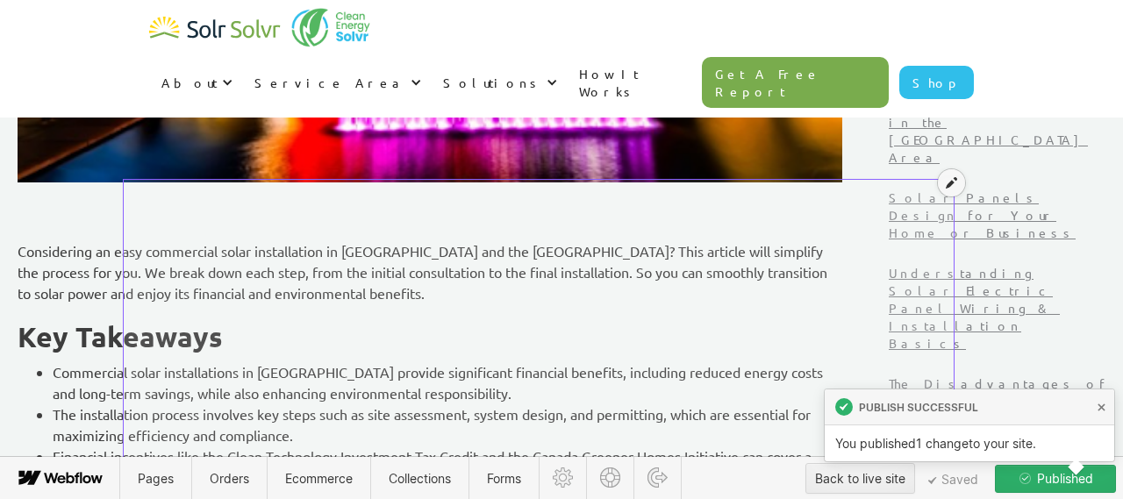
click at [949, 185] on icon at bounding box center [951, 182] width 11 height 12
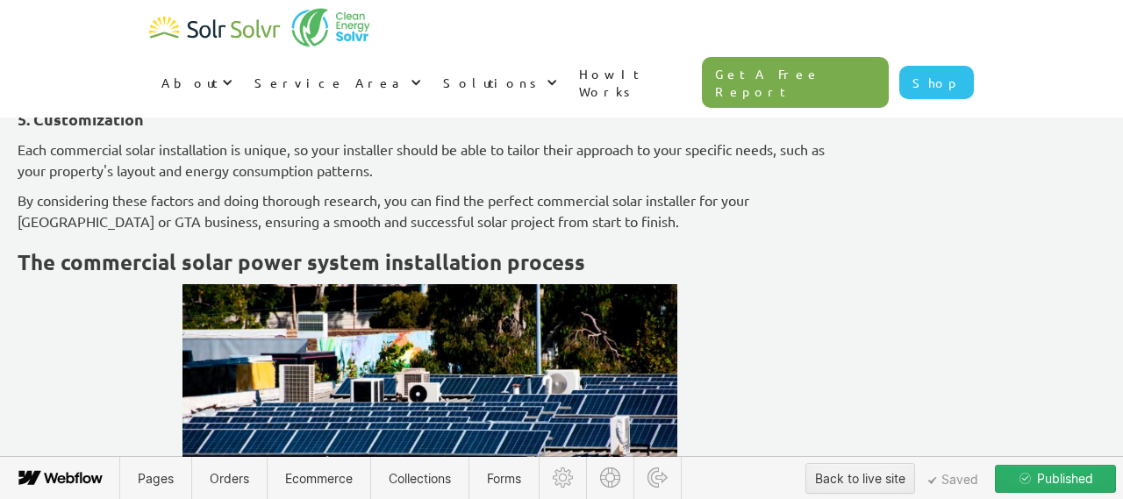
scroll to position [3874, 0]
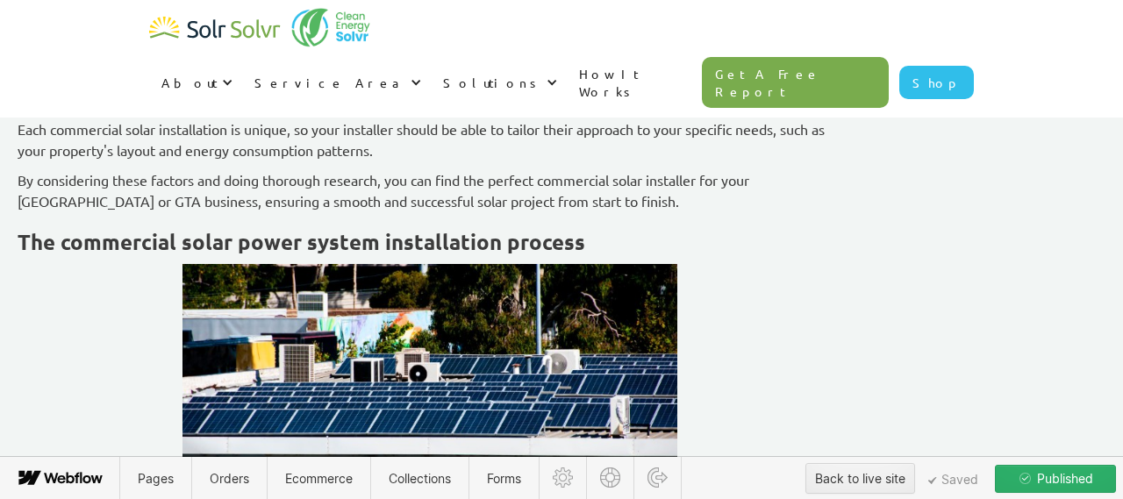
click at [161, 338] on div "Considering an easy commercial solar installation in Toronto and the GTA? This …" at bounding box center [430, 119] width 825 height 6553
click at [111, 324] on icon at bounding box center [109, 325] width 11 height 11
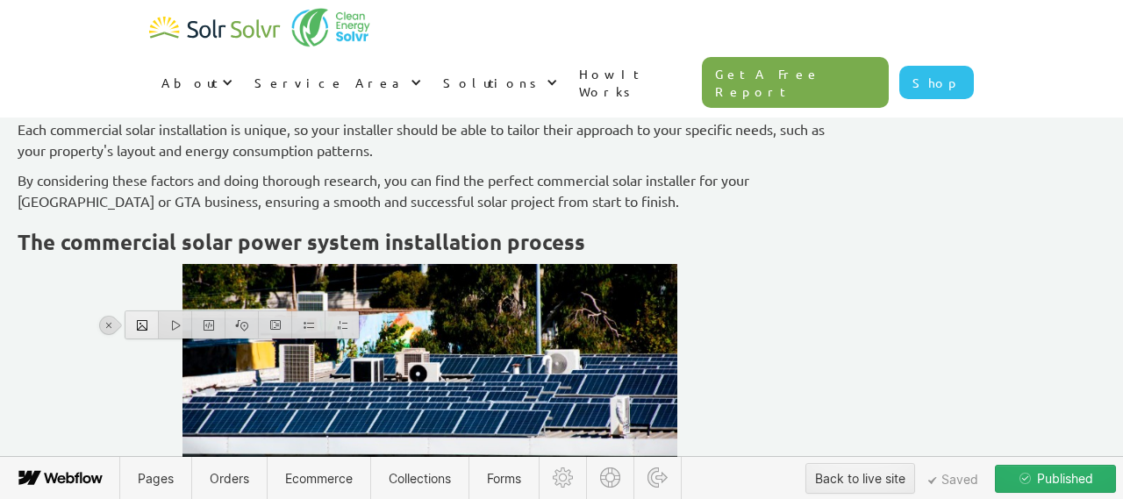
click at [140, 318] on div at bounding box center [141, 324] width 33 height 27
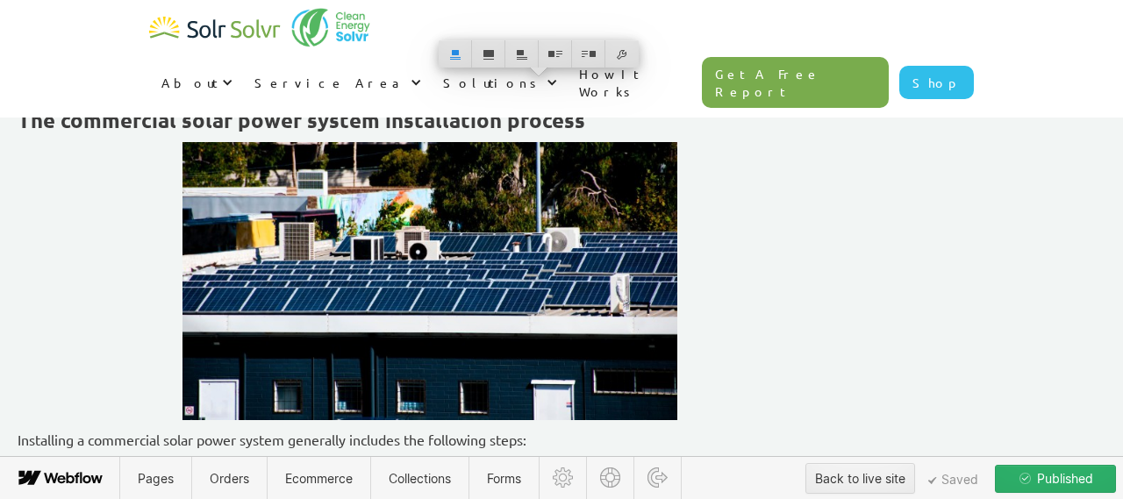
scroll to position [4217, 0]
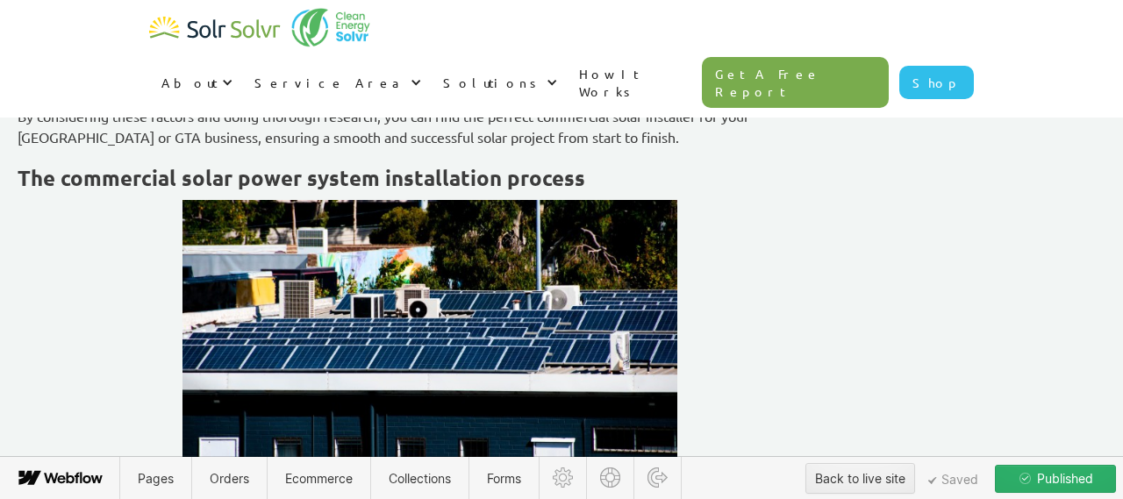
scroll to position [4296, 0]
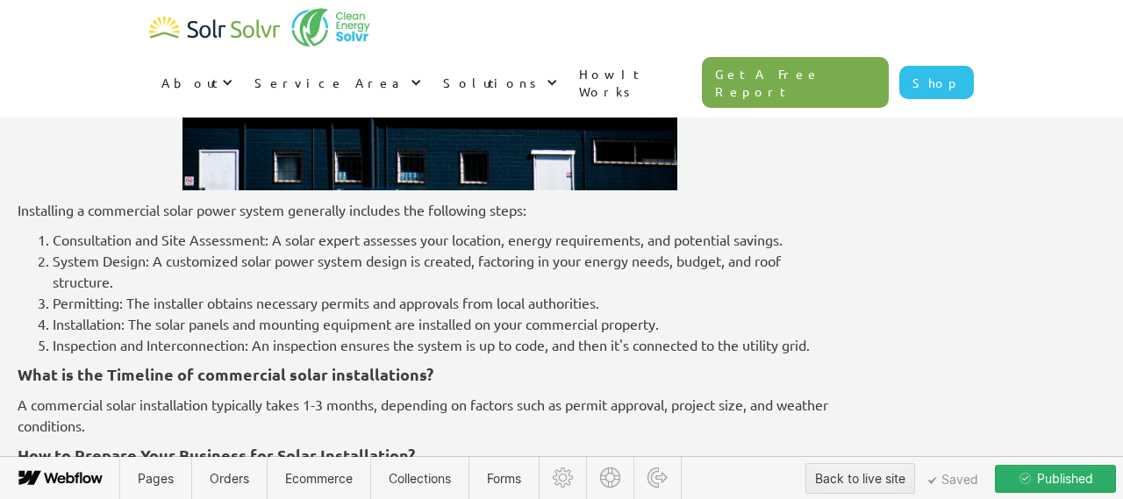
scroll to position [4611, 0]
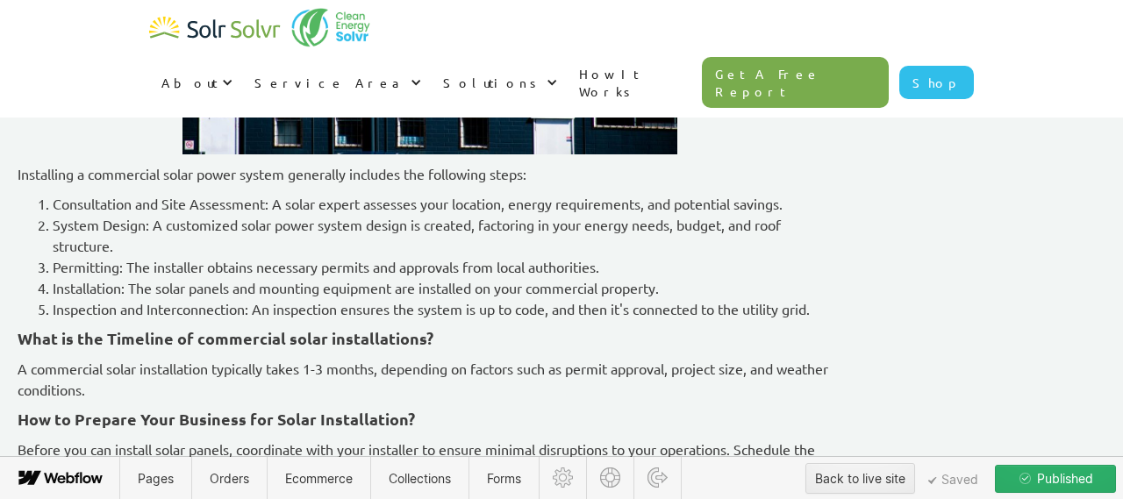
click at [104, 257] on icon at bounding box center [109, 261] width 11 height 11
click at [141, 262] on div at bounding box center [141, 260] width 33 height 27
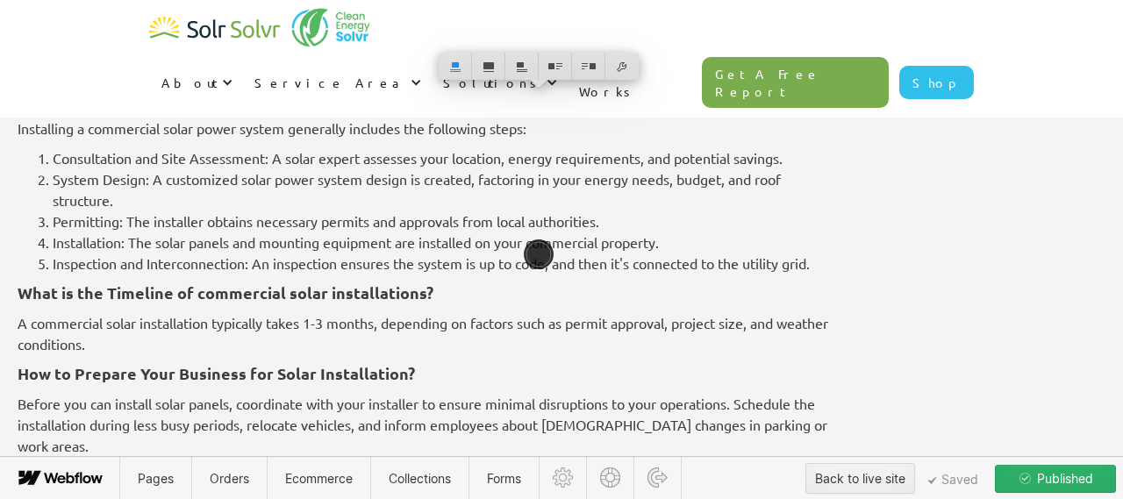
scroll to position [4817, 0]
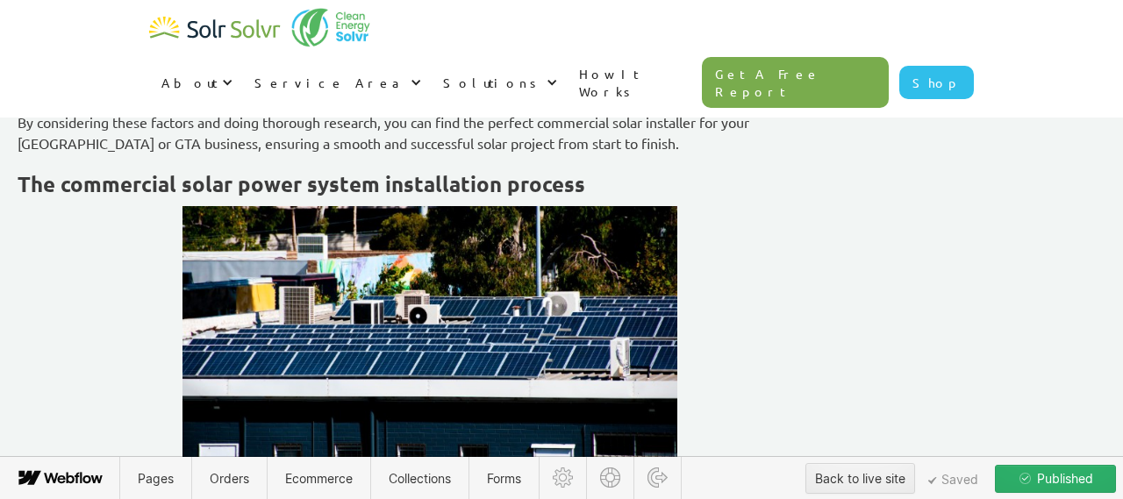
scroll to position [4874, 0]
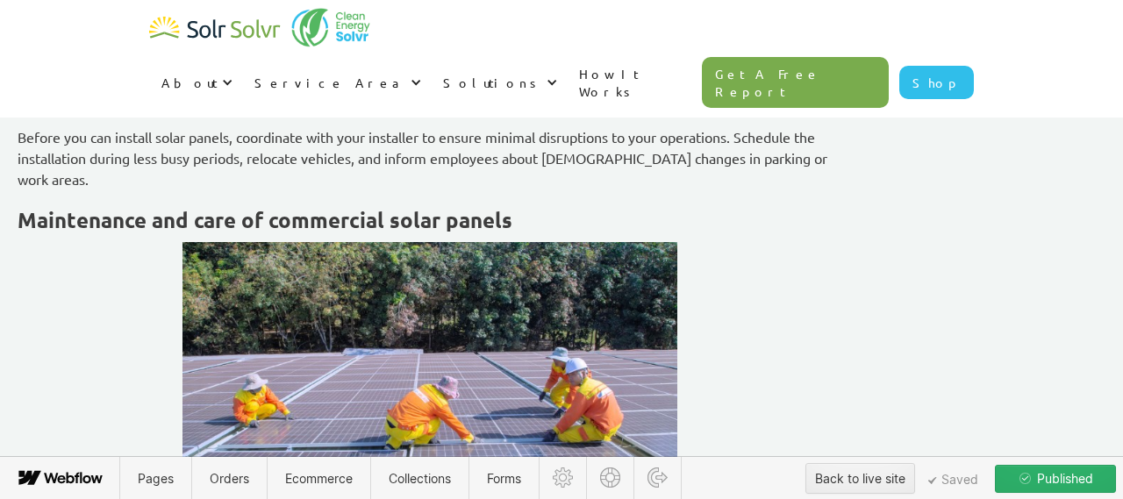
scroll to position [5569, 0]
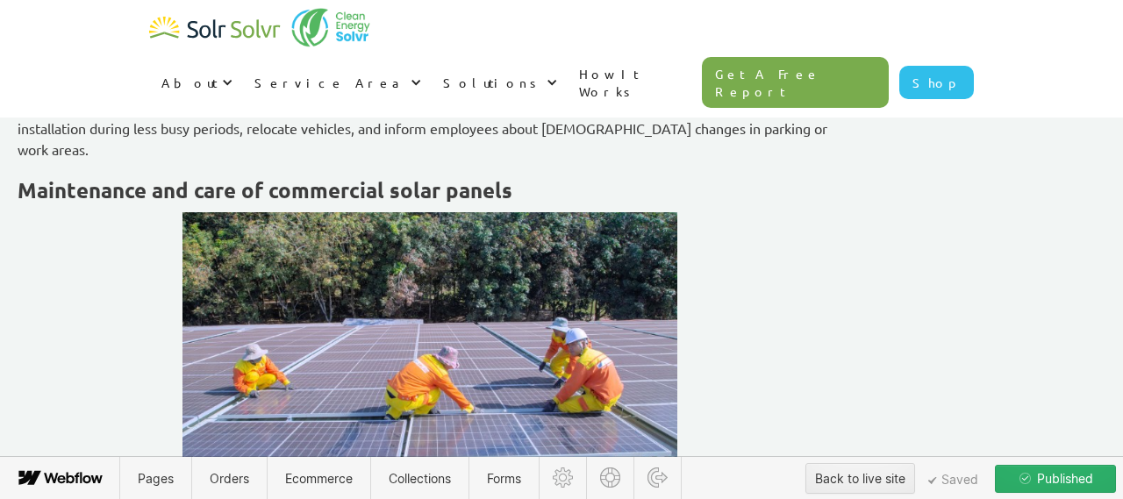
click at [112, 240] on icon at bounding box center [109, 243] width 11 height 11
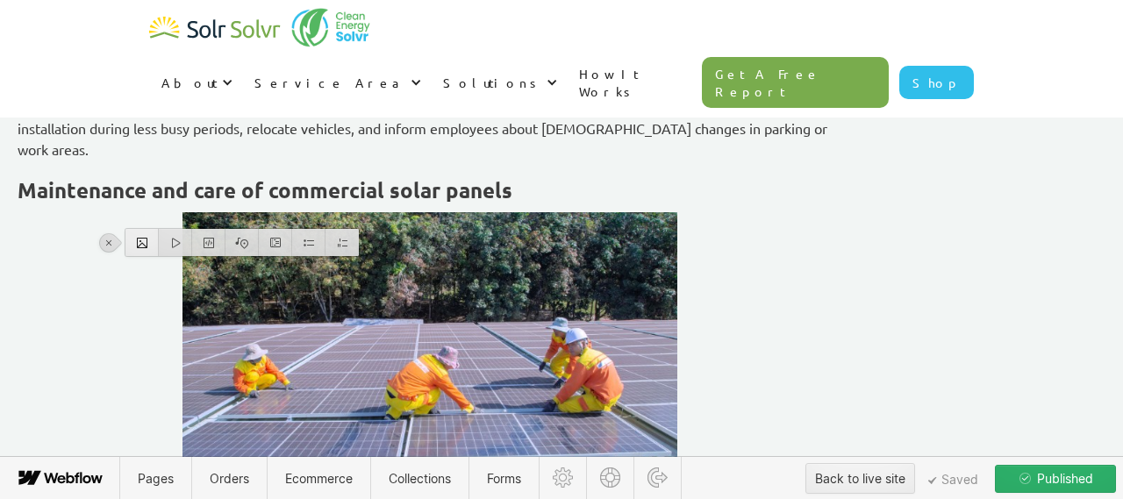
click at [139, 241] on div at bounding box center [141, 242] width 33 height 27
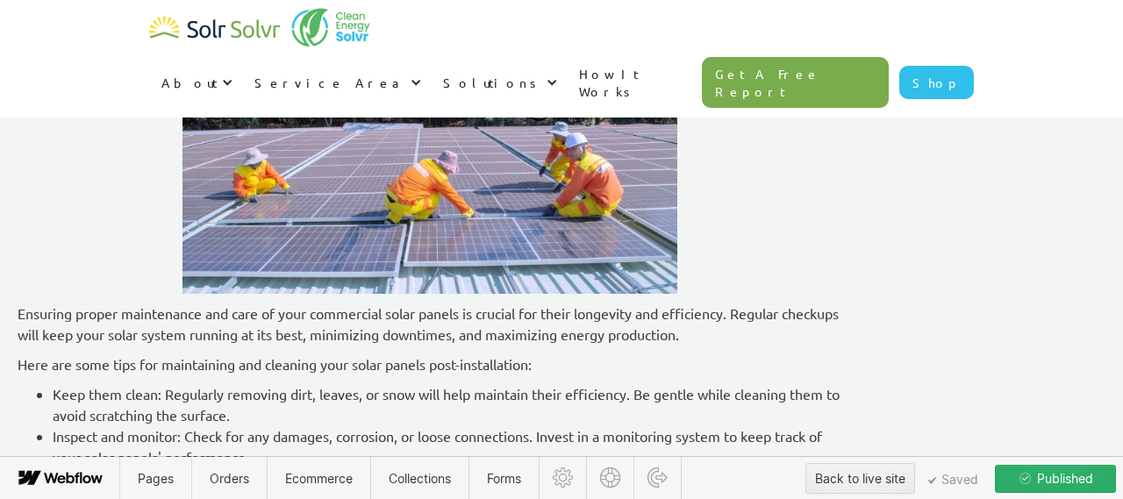
scroll to position [5898, 0]
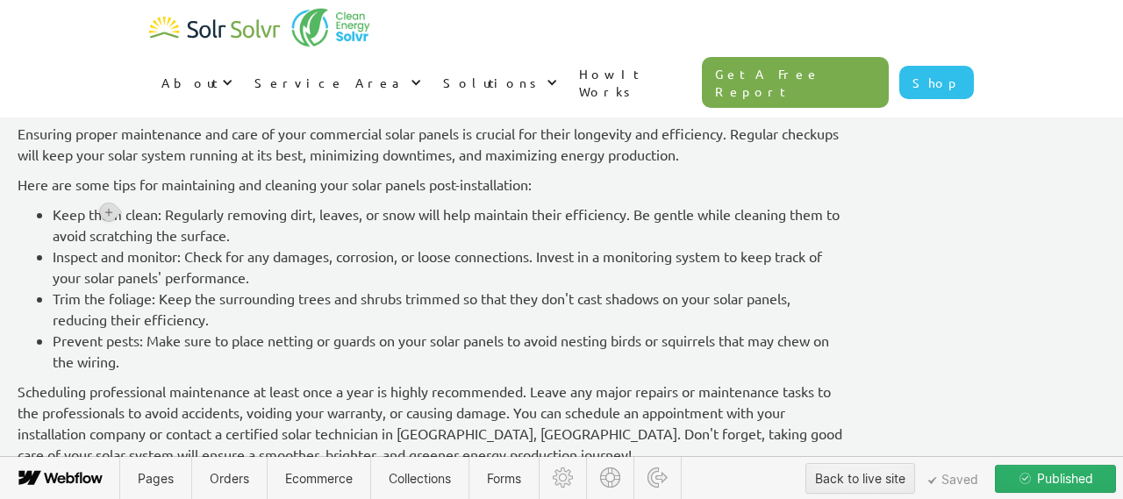
scroll to position [6011, 0]
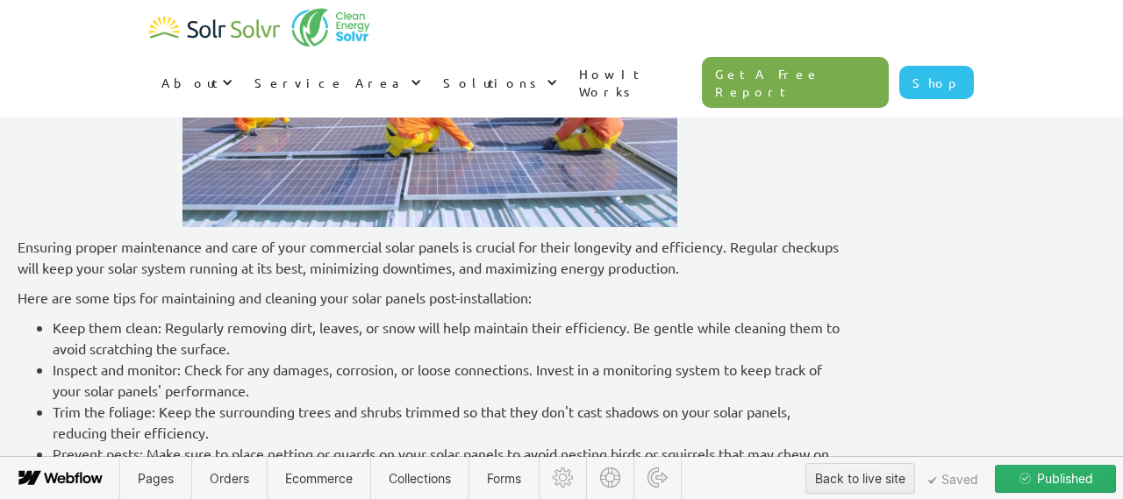
drag, startPoint x: 337, startPoint y: 405, endPoint x: 435, endPoint y: 464, distance: 114.5
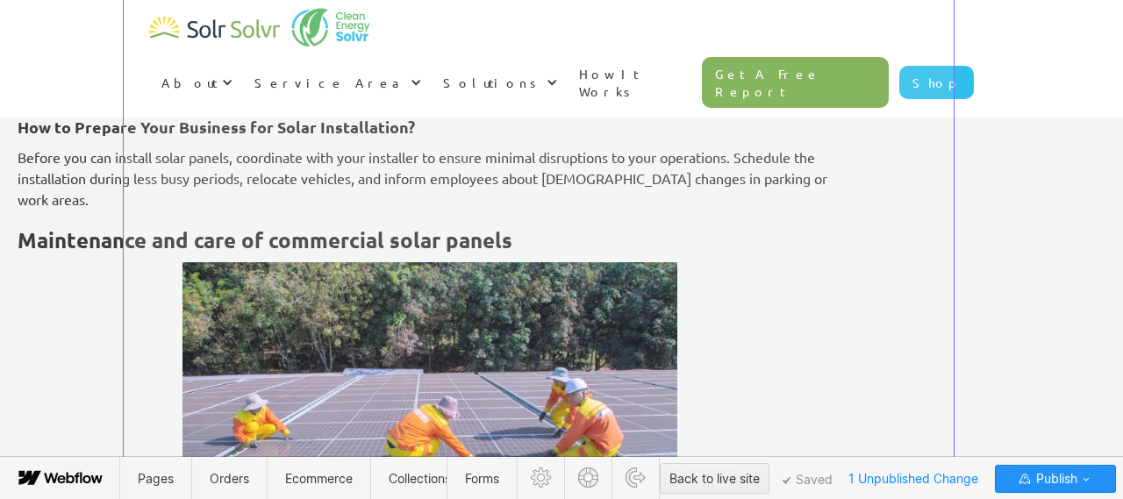
scroll to position [5762, 0]
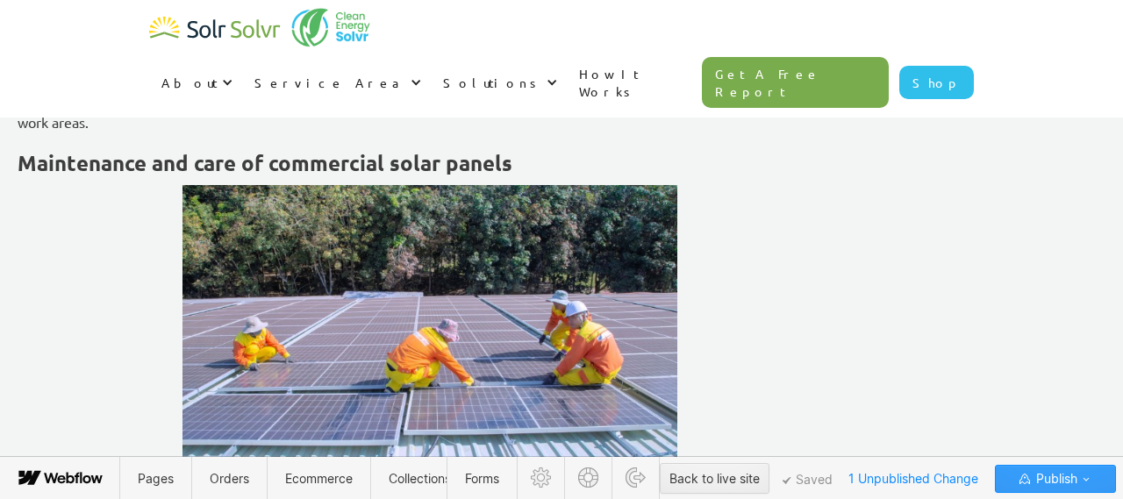
click at [1087, 476] on icon "button" at bounding box center [1086, 479] width 14 height 14
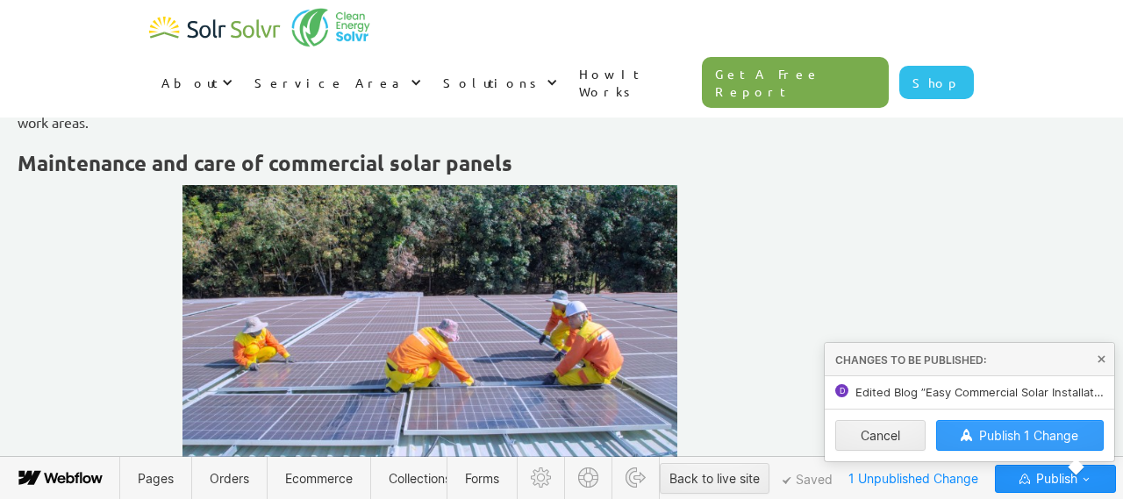
click at [1024, 425] on button "Publish 1 Change" at bounding box center [1020, 435] width 168 height 31
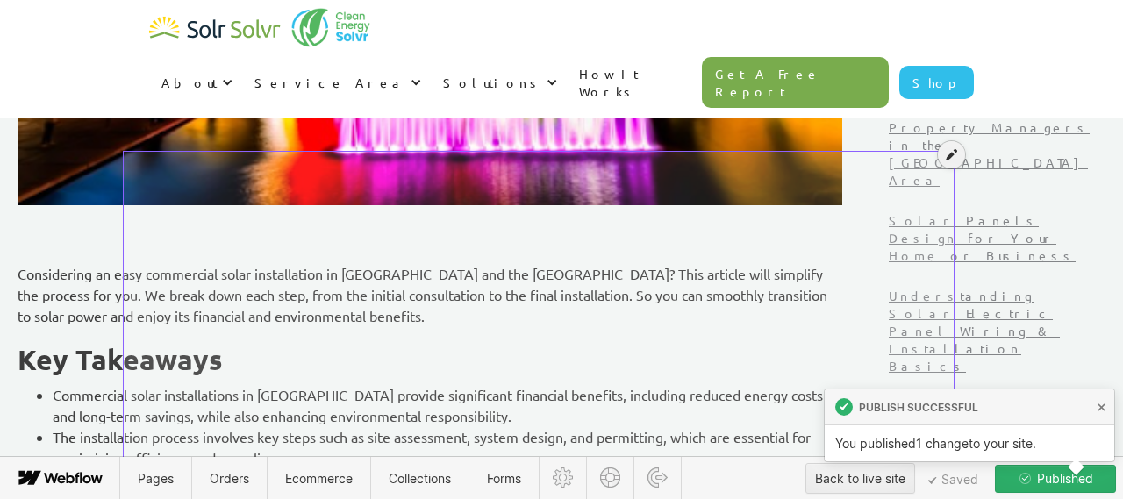
scroll to position [563, 0]
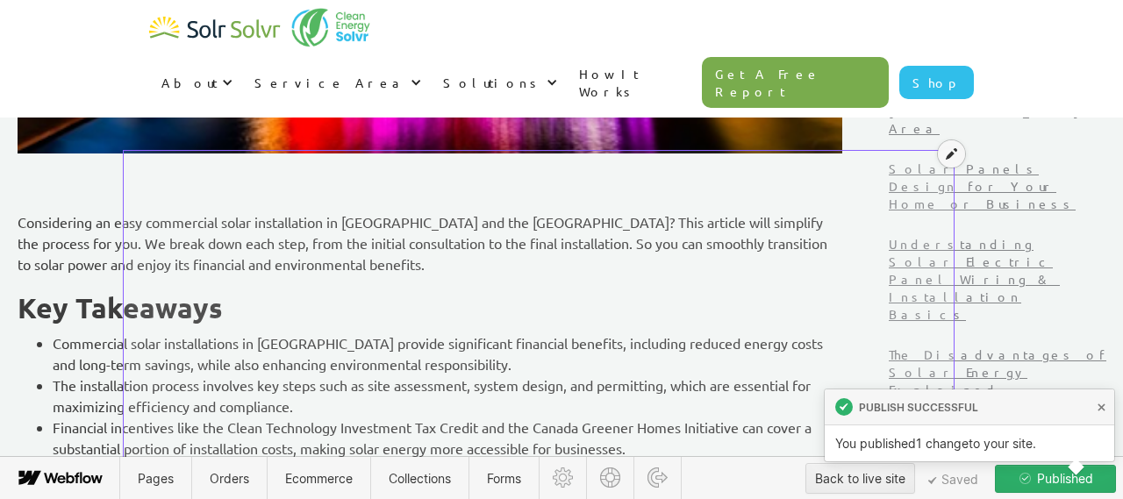
click at [950, 153] on icon at bounding box center [951, 153] width 11 height 12
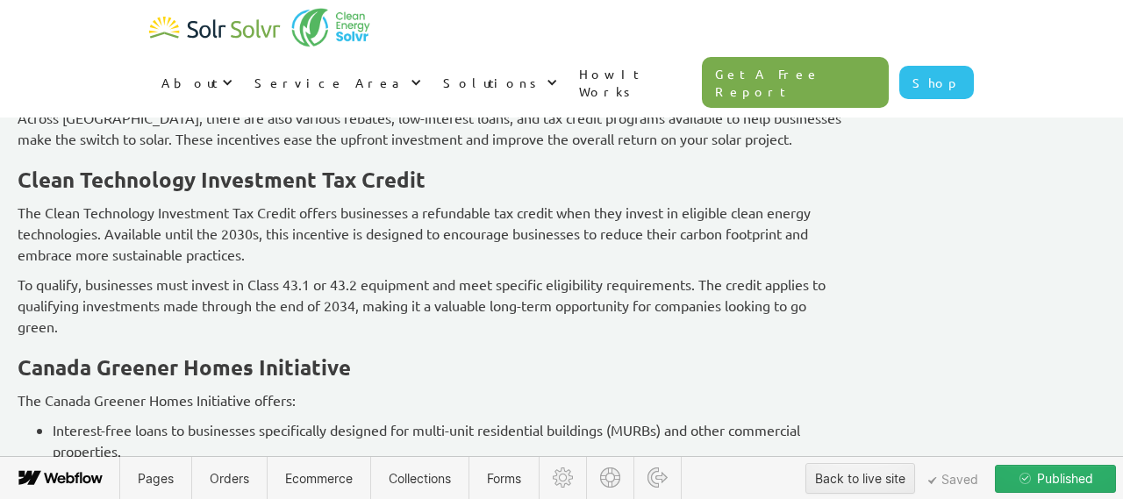
scroll to position [3605, 0]
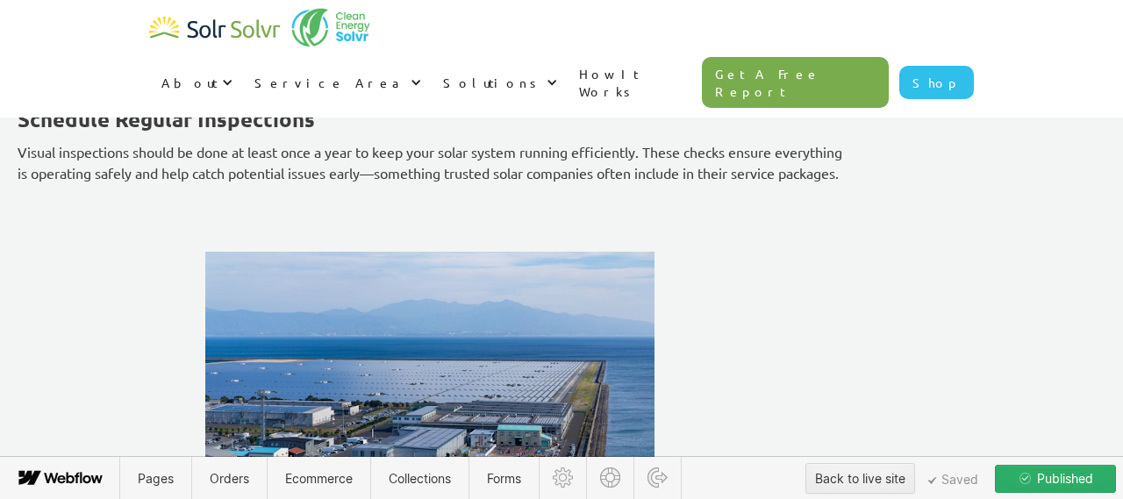
scroll to position [4242, 0]
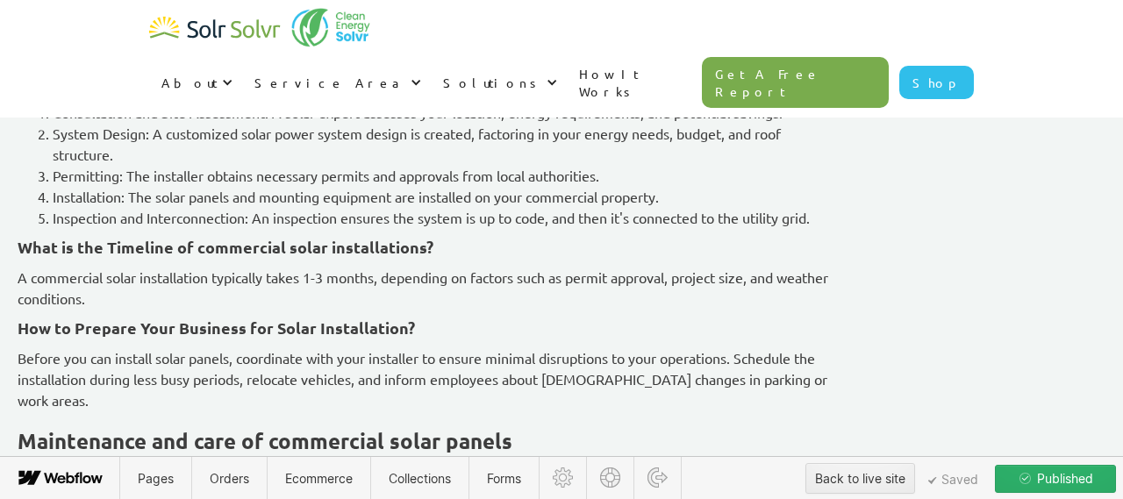
scroll to position [5894, 0]
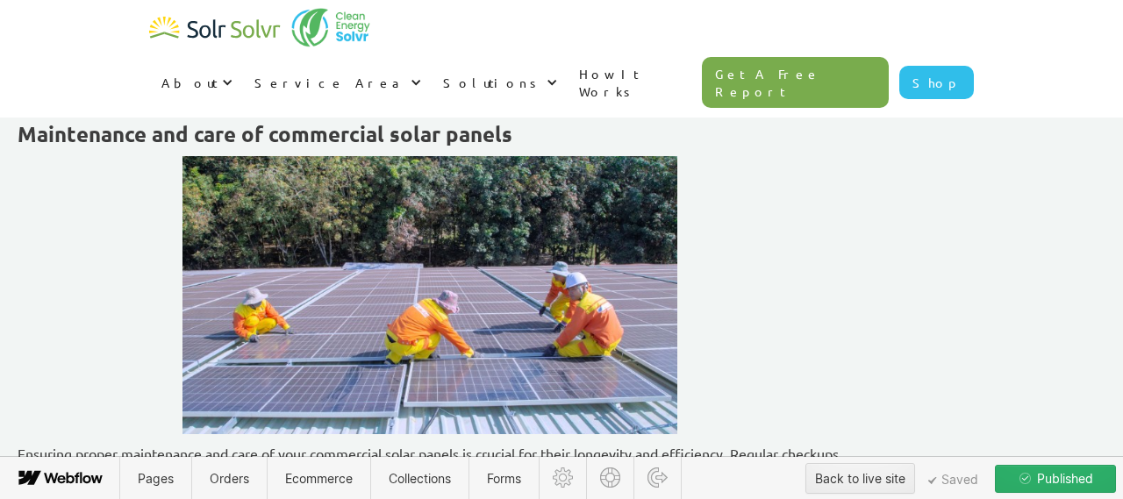
scroll to position [6192, 0]
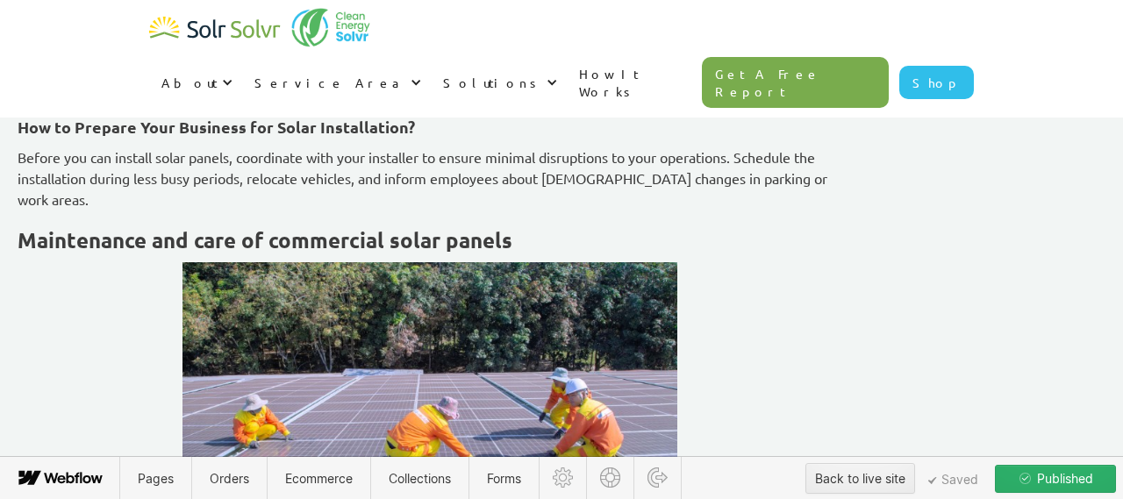
scroll to position [6309, 0]
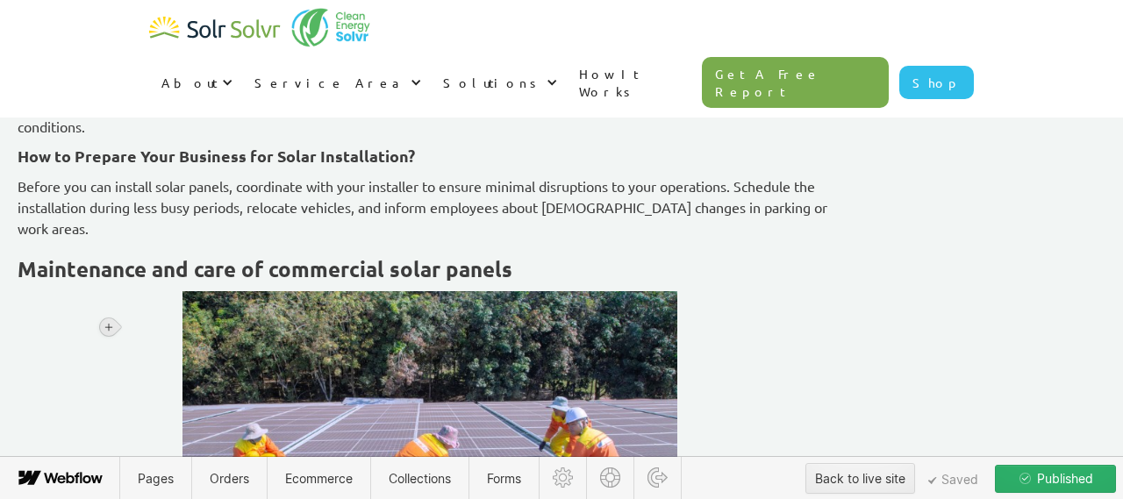
click at [112, 330] on icon at bounding box center [109, 327] width 11 height 11
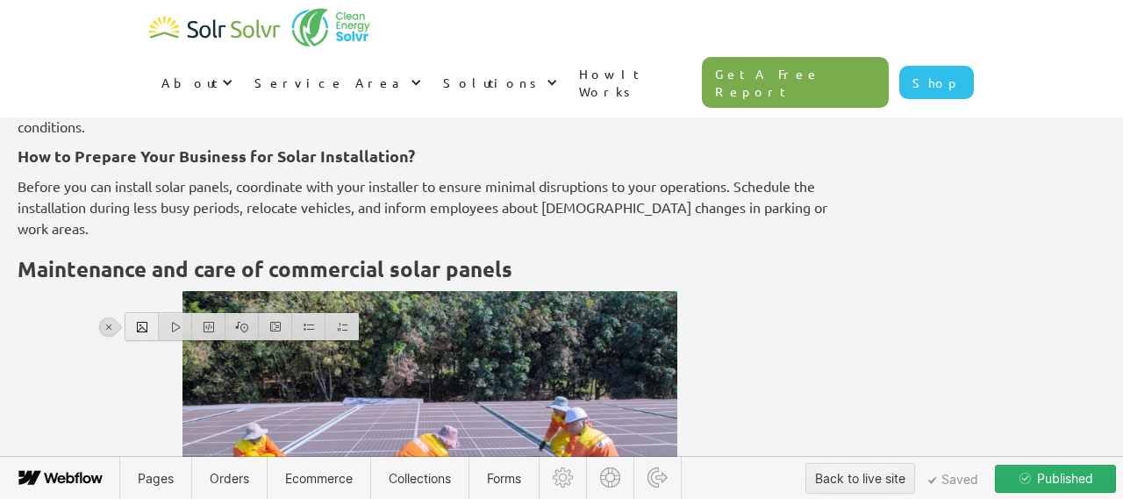
click at [143, 325] on div at bounding box center [141, 326] width 33 height 27
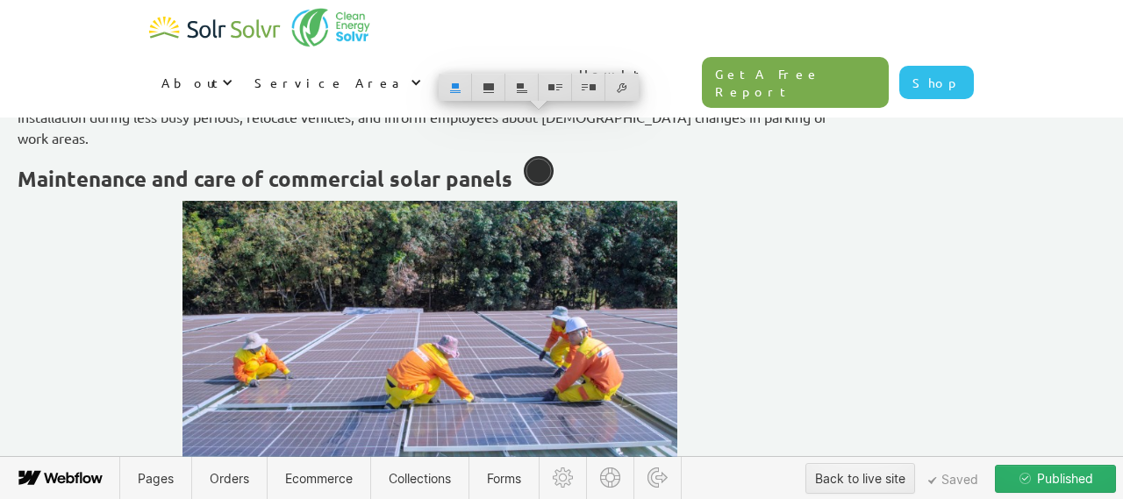
scroll to position [6637, 0]
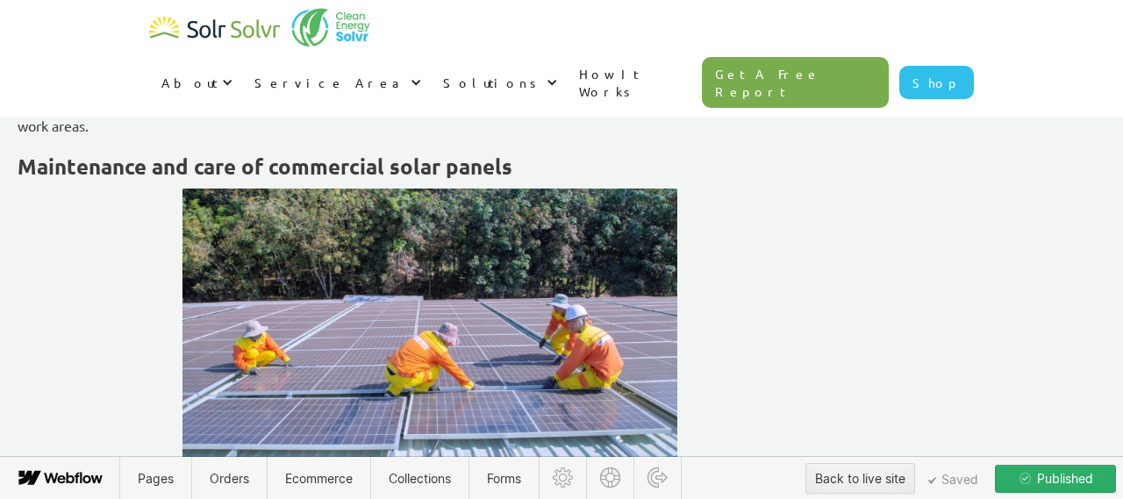
scroll to position [6875, 0]
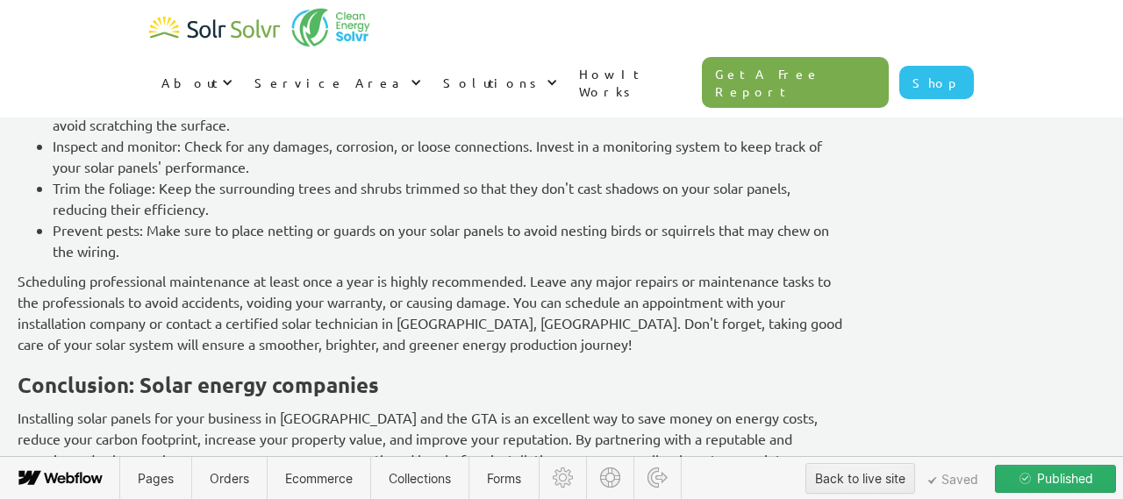
scroll to position [7880, 0]
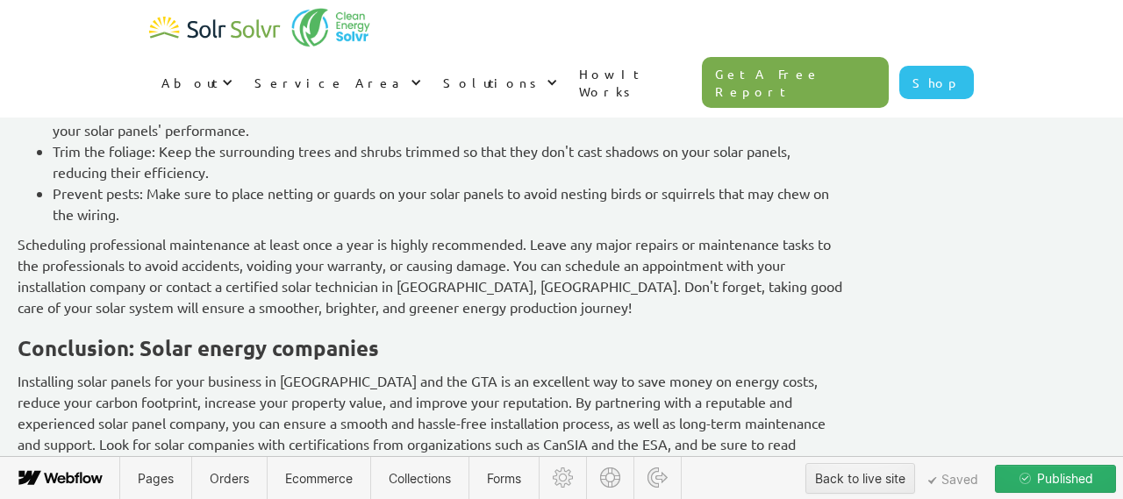
drag, startPoint x: 207, startPoint y: 399, endPoint x: 199, endPoint y: 394, distance: 9.5
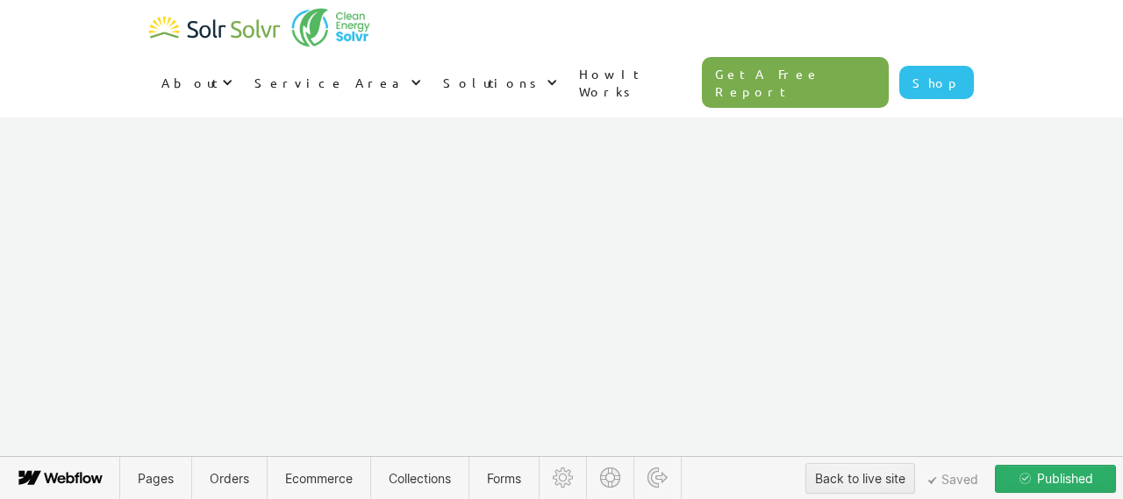
scroll to position [11668, 0]
drag, startPoint x: 128, startPoint y: 314, endPoint x: 711, endPoint y: 125, distance: 612.6
click at [1061, 481] on span "Published" at bounding box center [1064, 479] width 60 height 26
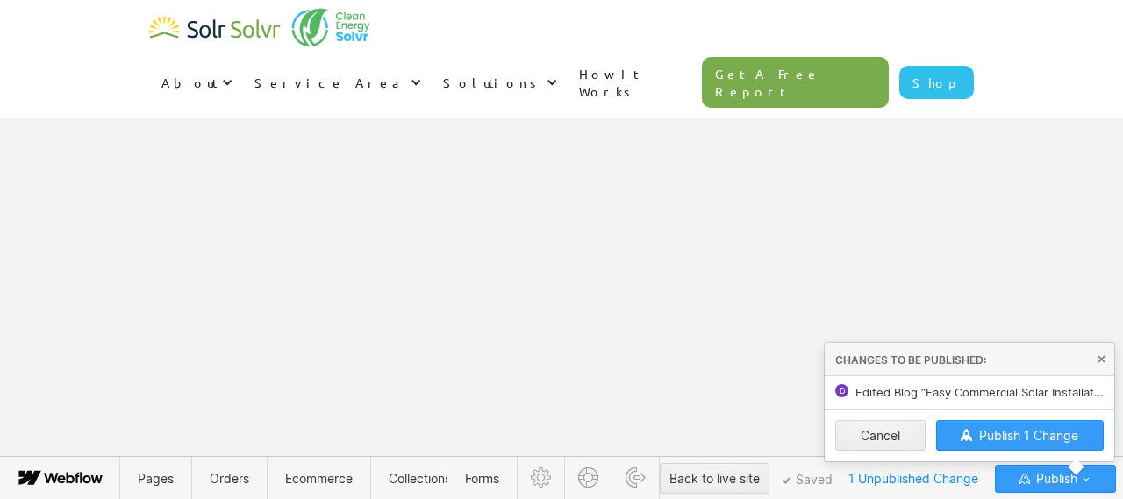
click at [1001, 442] on span "Publish 1 Change" at bounding box center [1028, 435] width 99 height 15
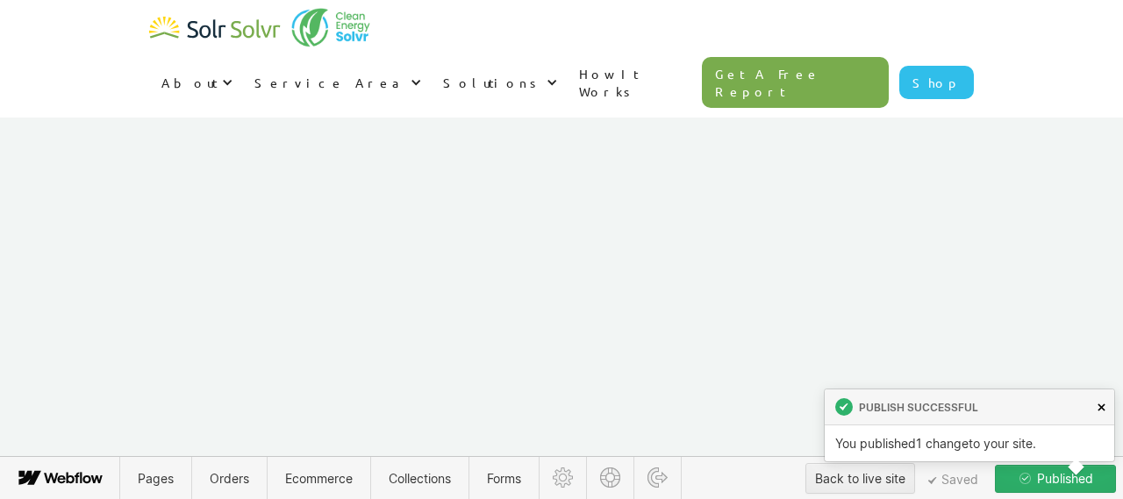
click at [1104, 408] on icon at bounding box center [1102, 408] width 8 height 8
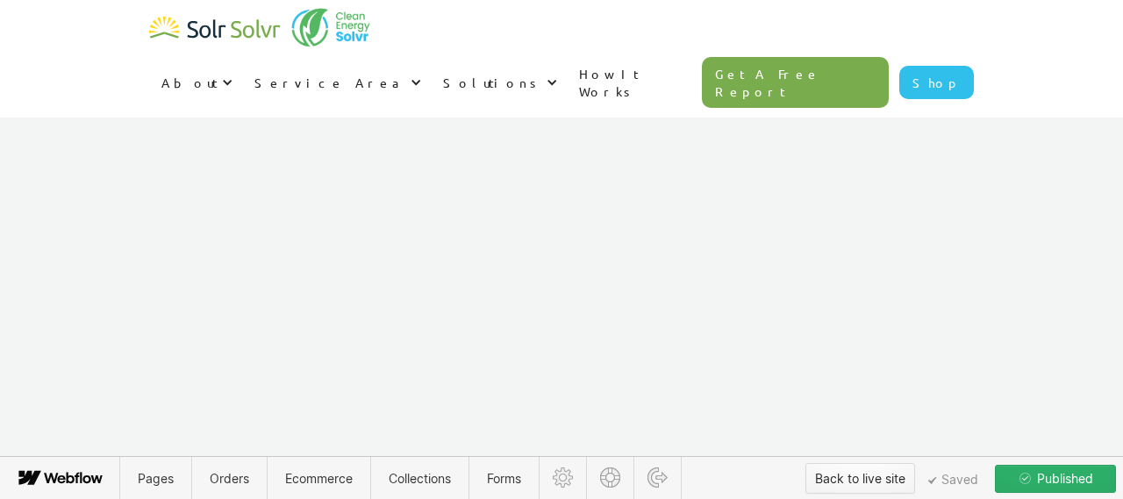
click at [851, 485] on div "Back to live site" at bounding box center [860, 479] width 90 height 26
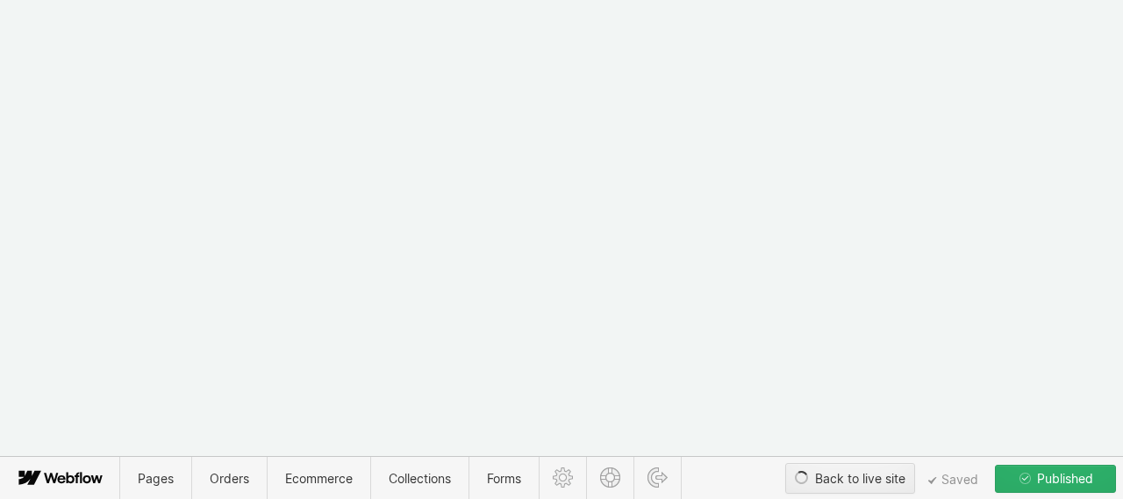
type textarea "x"
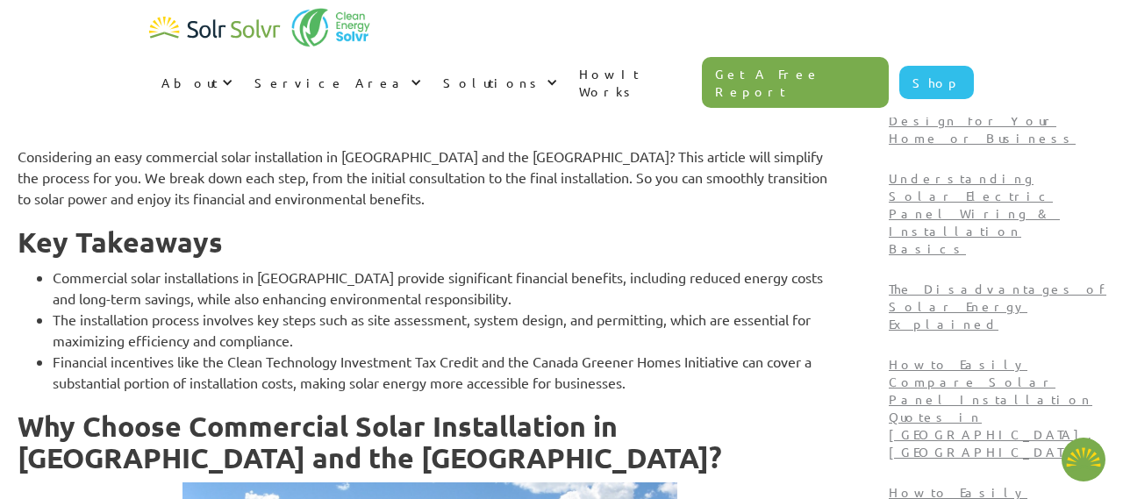
scroll to position [860, 0]
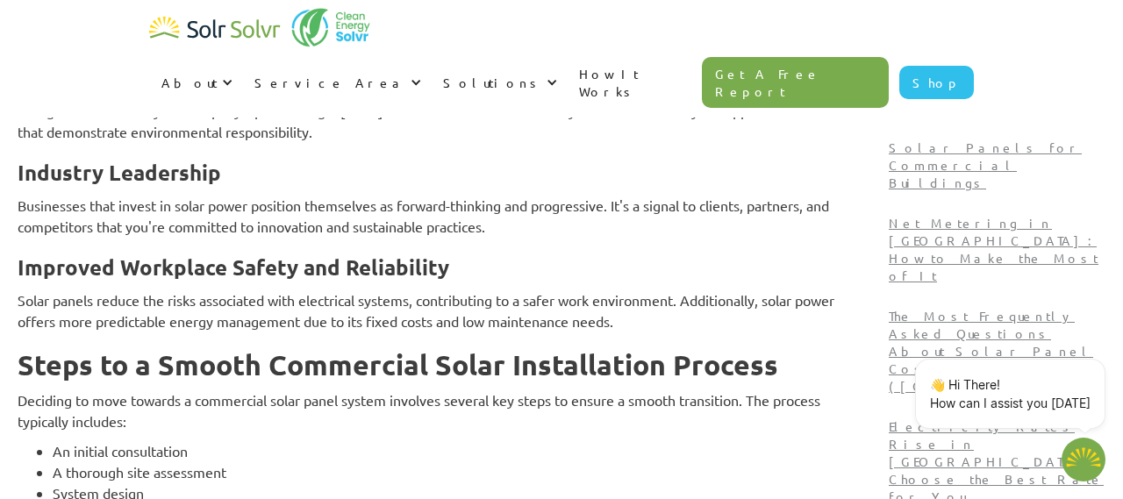
type textarea "x"
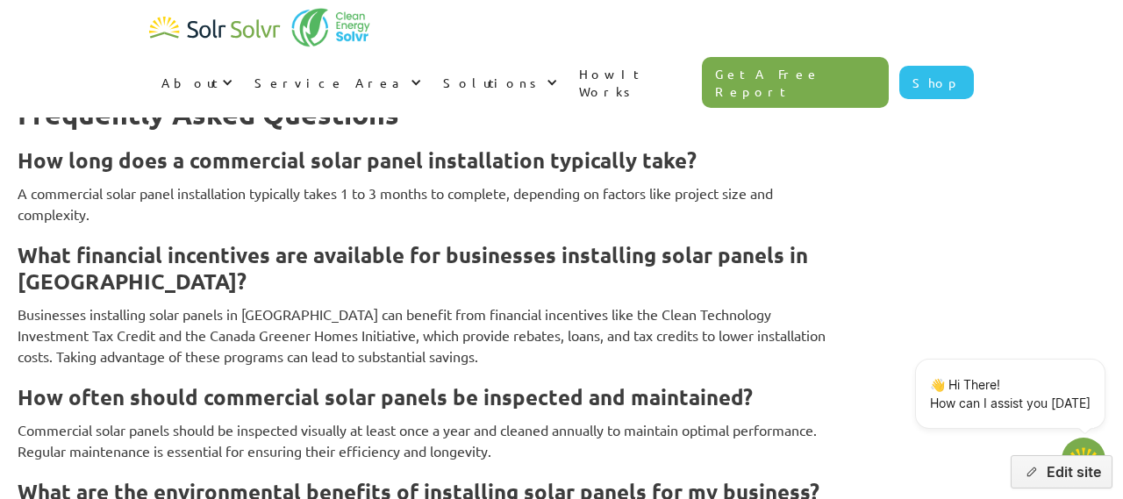
scroll to position [7695, 0]
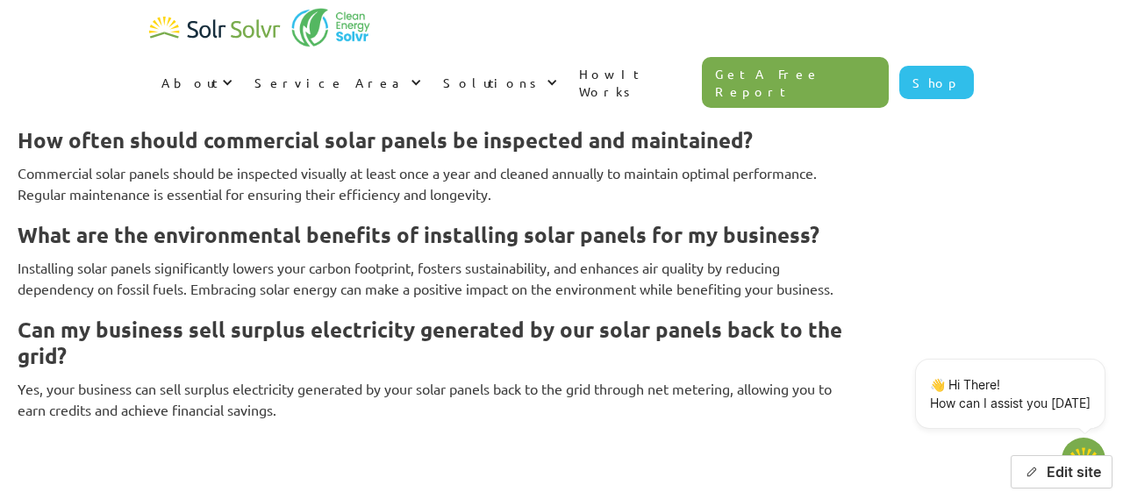
click at [1054, 474] on button "Edit site" at bounding box center [1062, 471] width 102 height 33
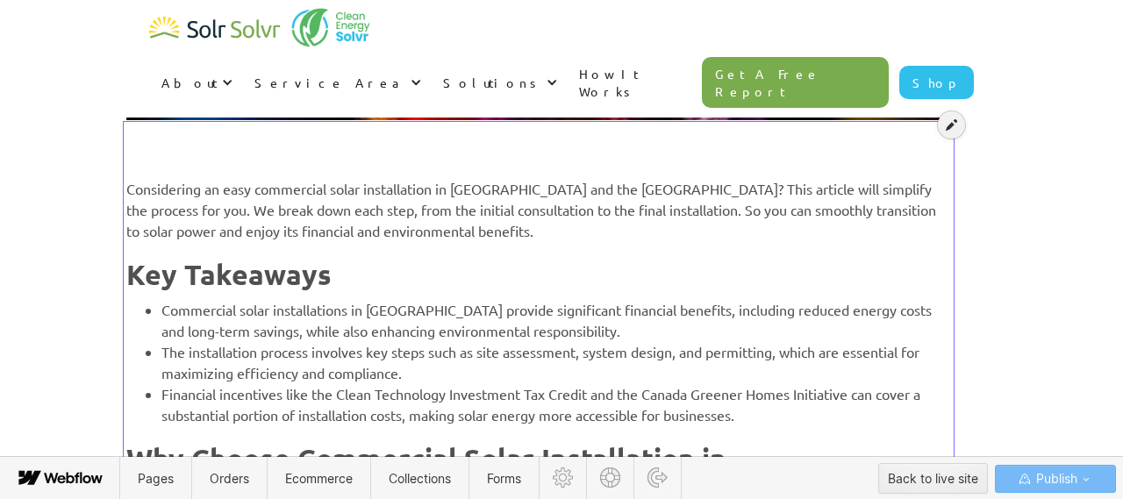
scroll to position [590, 0]
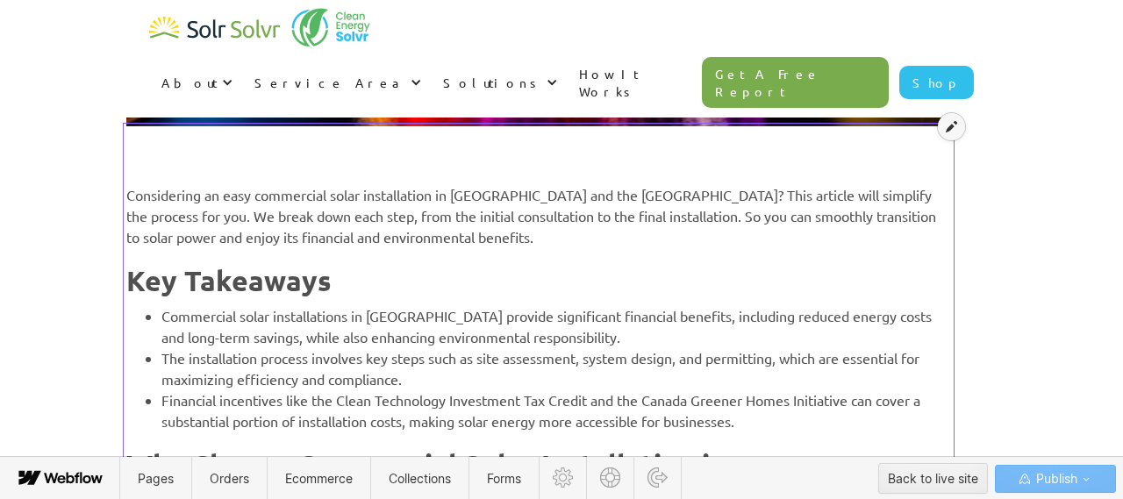
click at [948, 129] on icon at bounding box center [951, 126] width 11 height 12
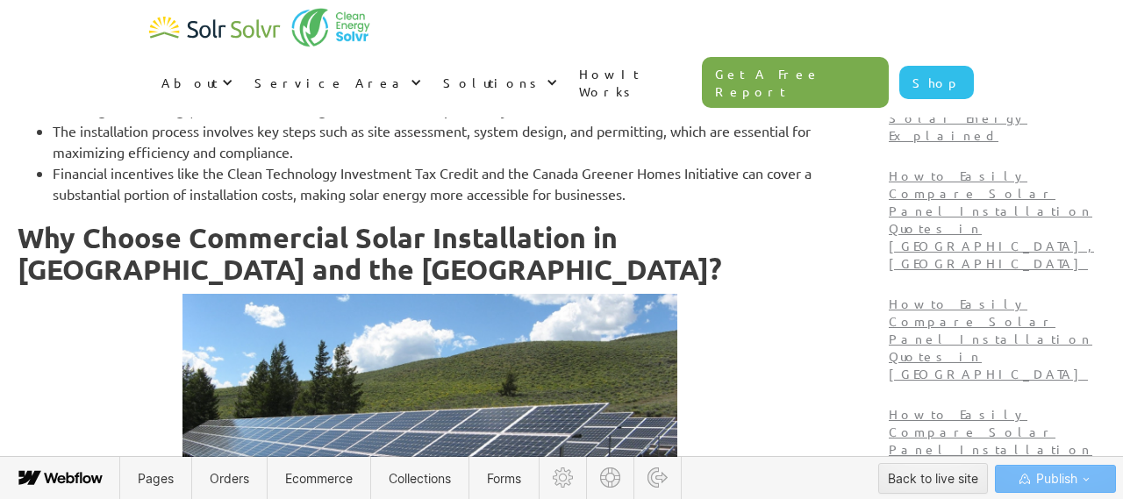
scroll to position [957, 0]
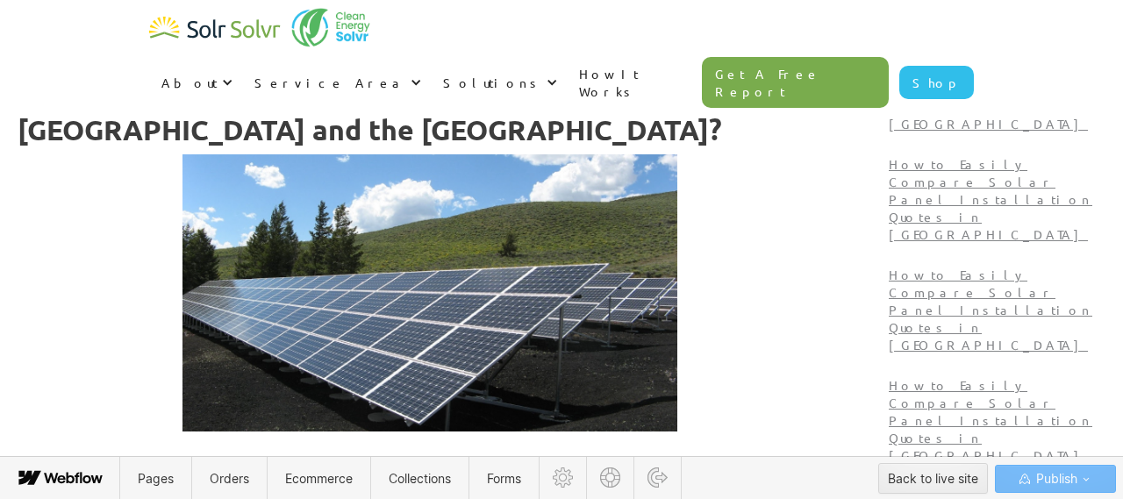
click at [335, 137] on h2 "Why Choose Commercial Solar Installation in [GEOGRAPHIC_DATA] and the [GEOGRAPH…" at bounding box center [430, 113] width 825 height 63
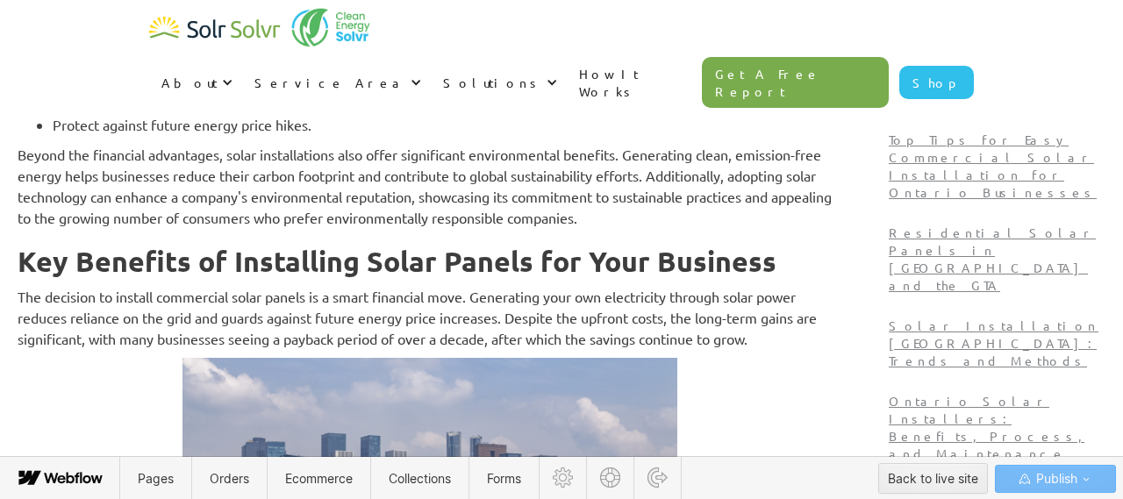
scroll to position [1504, 0]
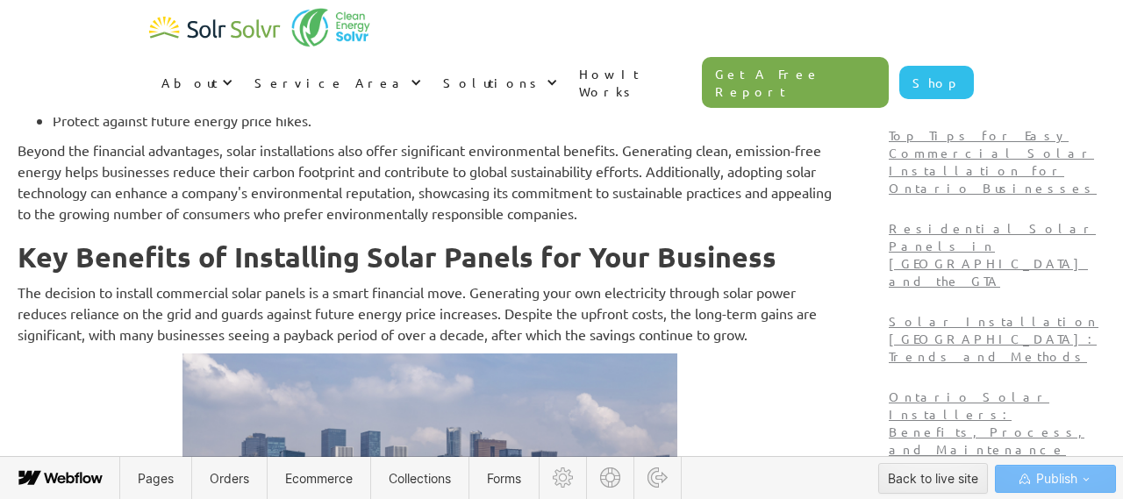
click at [842, 312] on p "The decision to install commercial solar panels is a smart financial move. Gene…" at bounding box center [430, 313] width 825 height 63
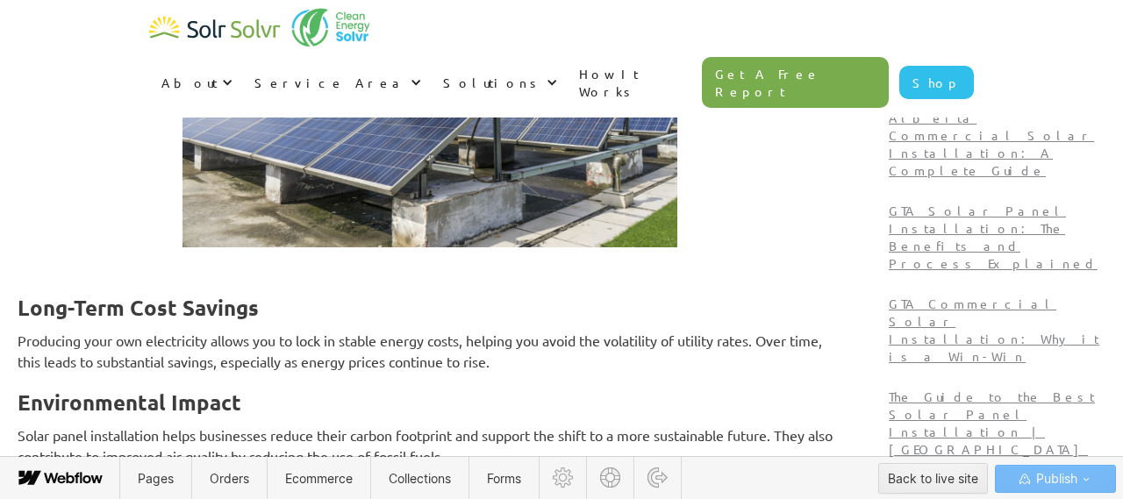
scroll to position [1992, 0]
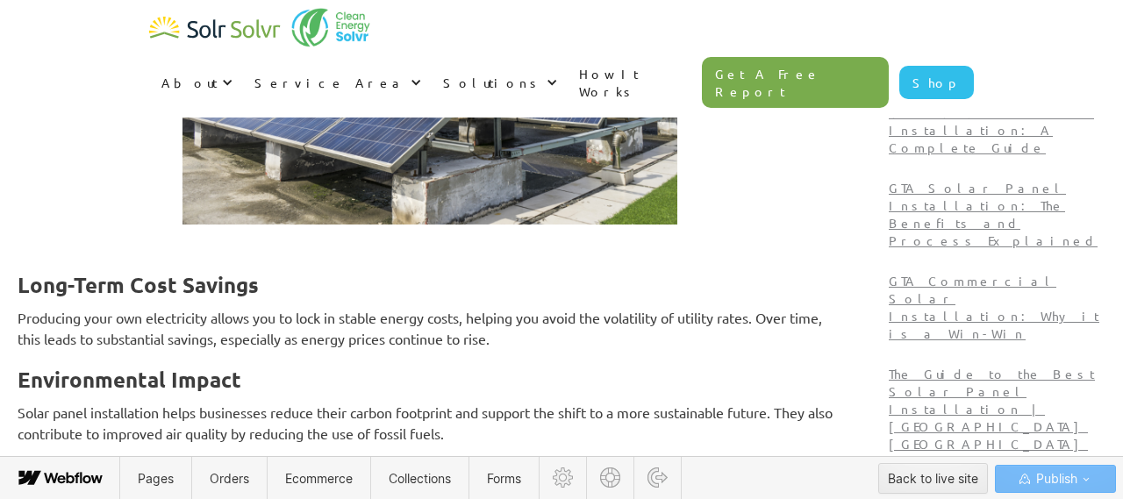
click at [490, 233] on p "‍" at bounding box center [430, 243] width 825 height 21
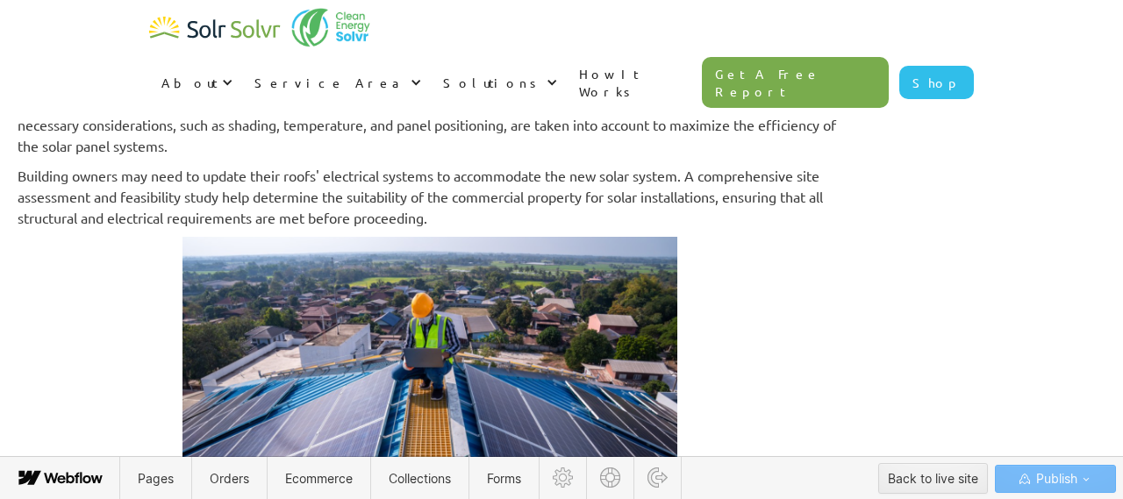
scroll to position [2974, 0]
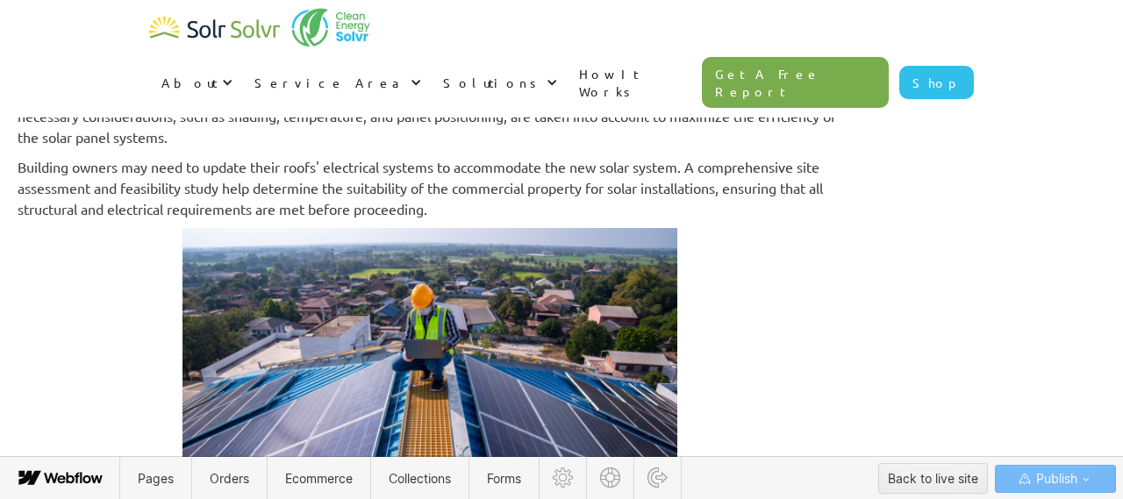
click at [592, 188] on p "Building owners may need to update their roofs' electrical systems to accommoda…" at bounding box center [430, 187] width 825 height 63
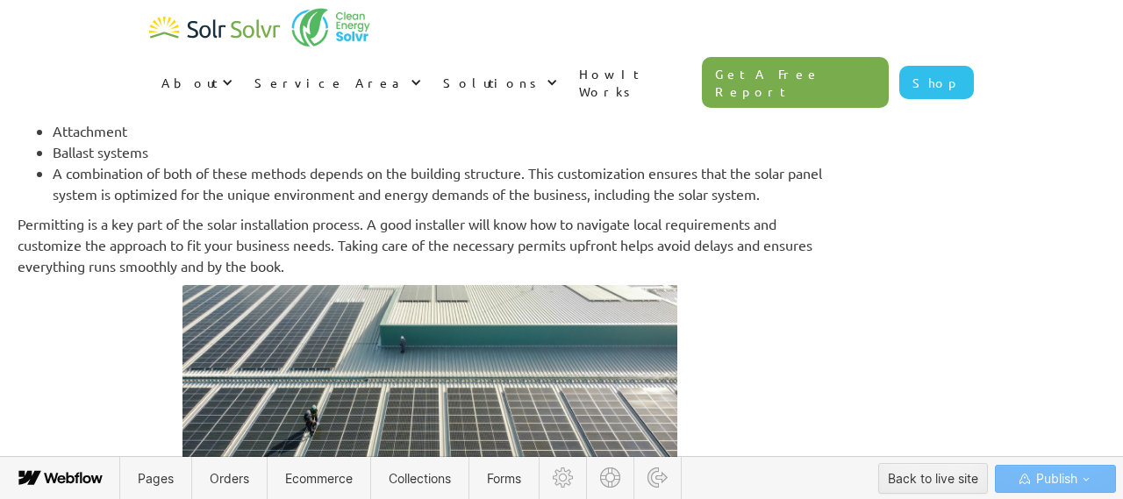
scroll to position [3597, 0]
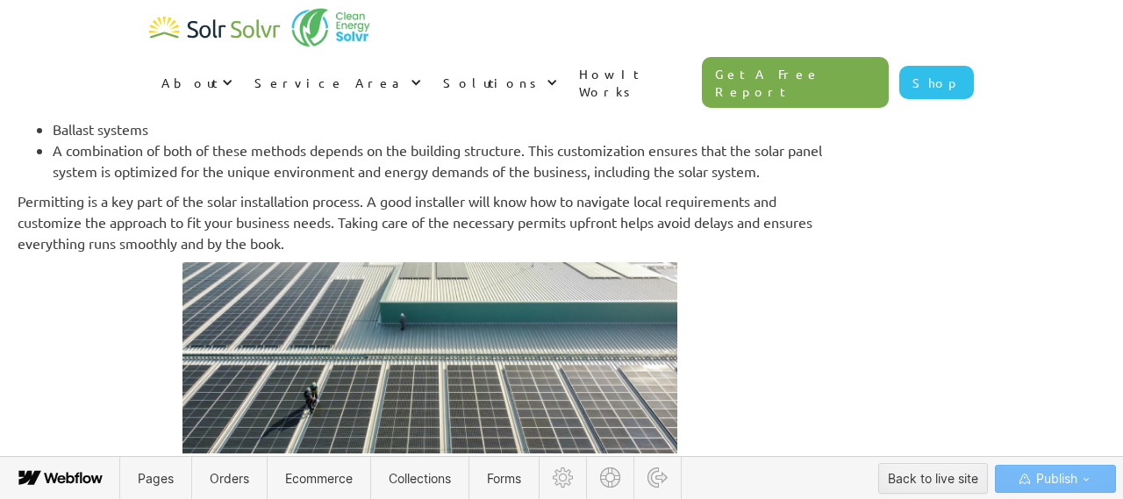
click at [470, 223] on p "Permitting is a key part of the solar installation process. A good installer wi…" at bounding box center [430, 221] width 825 height 63
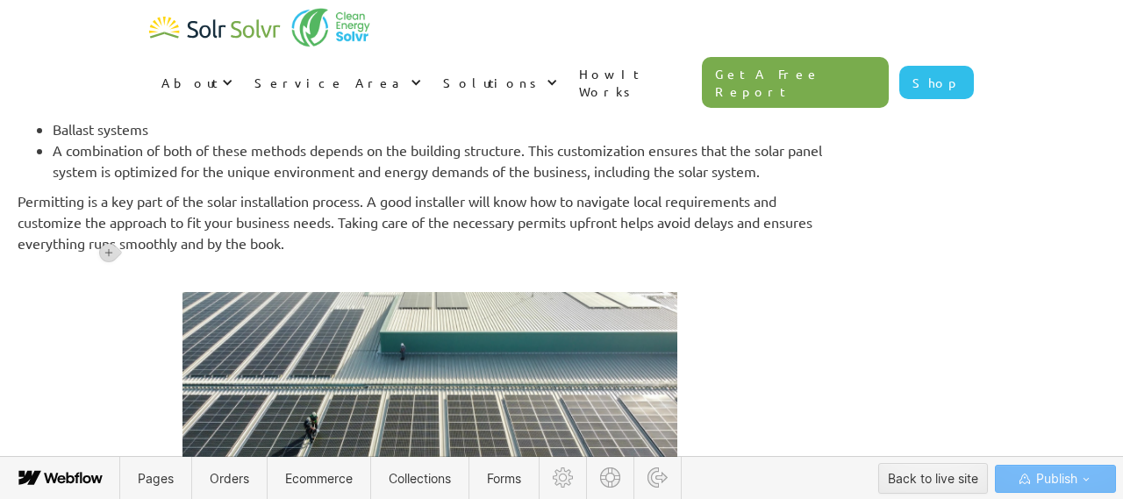
scroll to position [3859, 0]
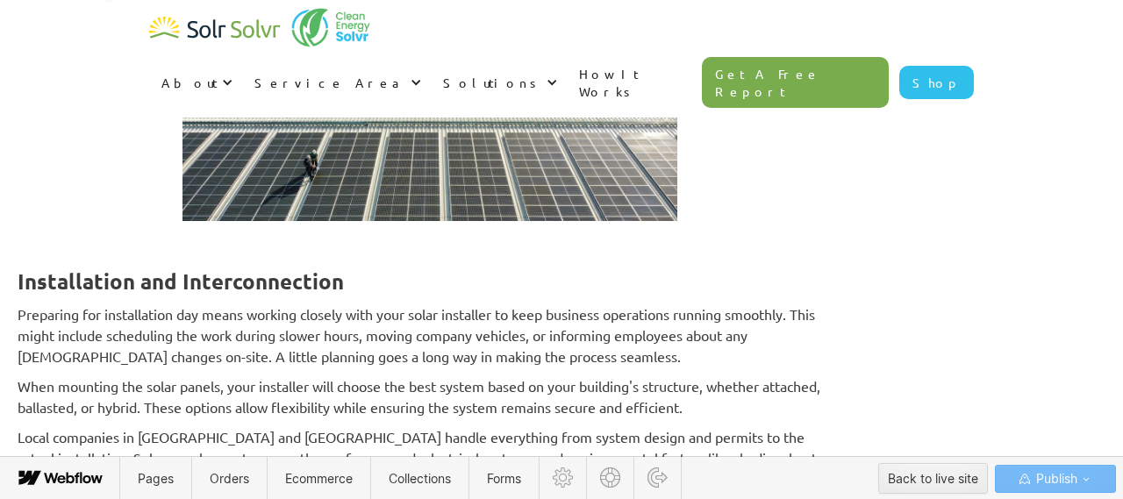
click at [377, 230] on p "‍" at bounding box center [430, 240] width 825 height 21
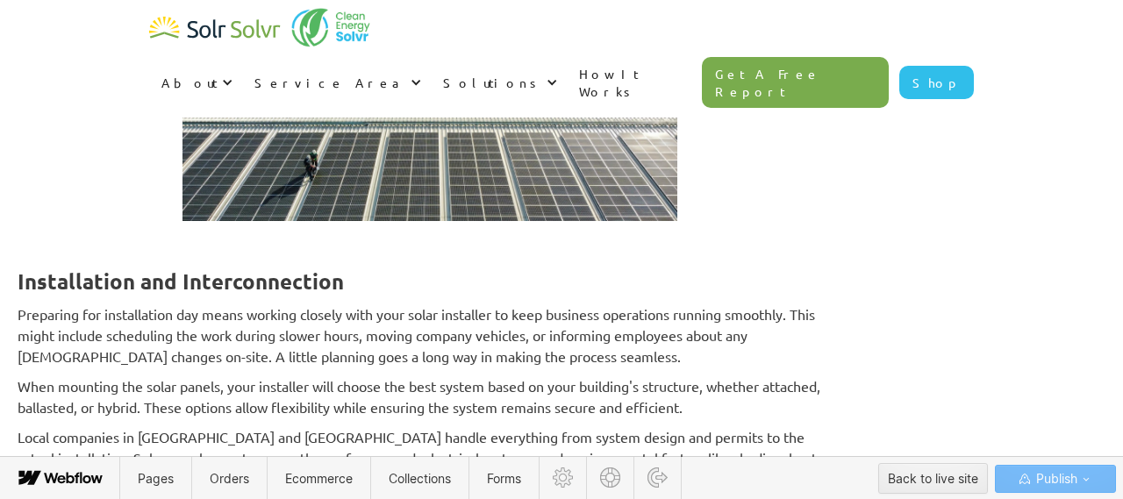
scroll to position [4152, 0]
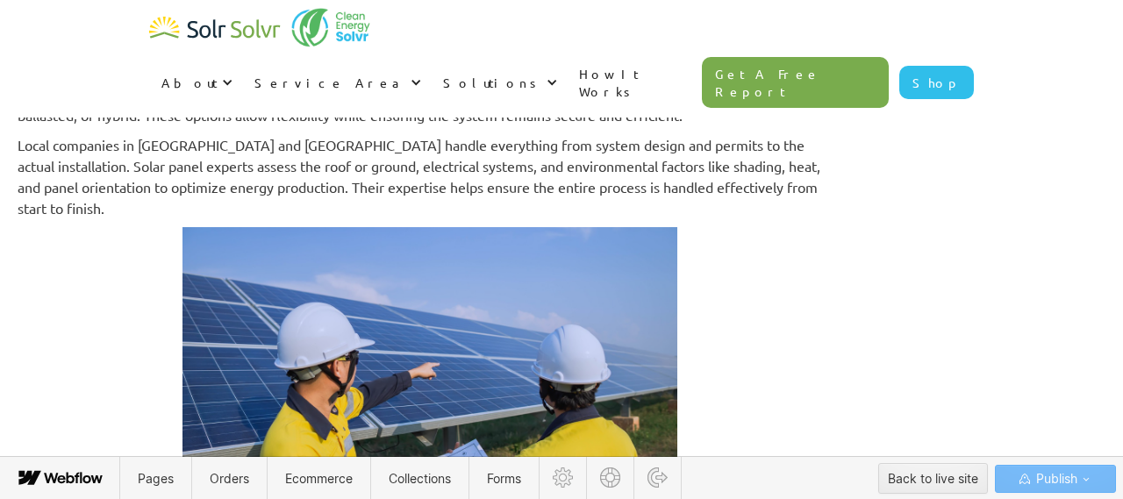
click at [842, 158] on p "Local companies in GTA and Toronto handle everything from system design and per…" at bounding box center [430, 176] width 825 height 84
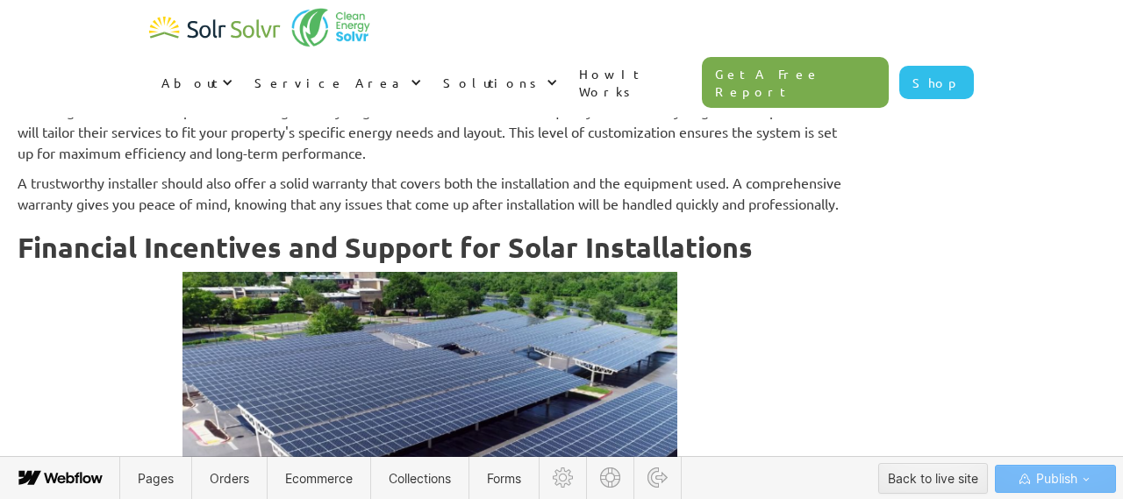
scroll to position [4864, 0]
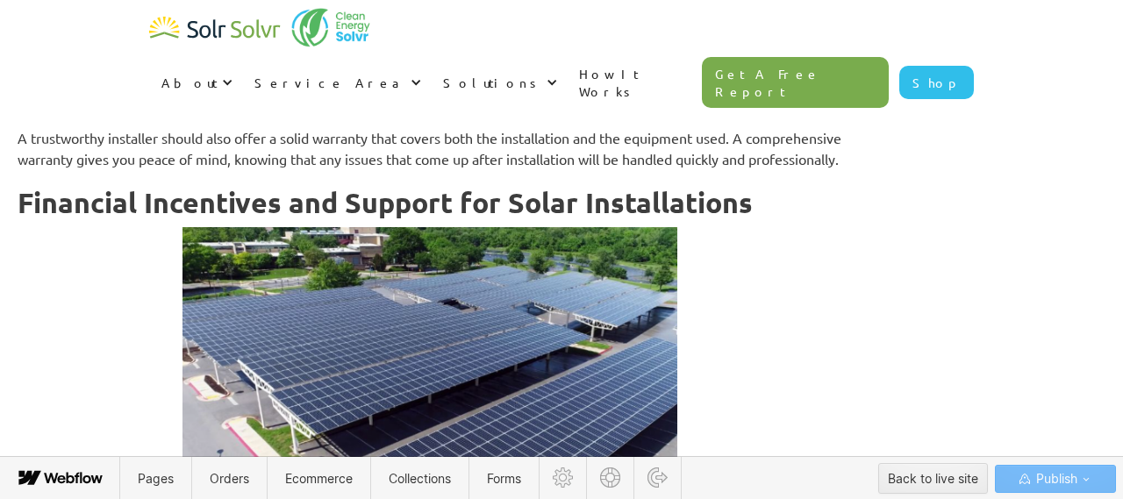
click at [842, 187] on h2 "Financial Incentives and Support for Solar Installations" at bounding box center [430, 203] width 825 height 32
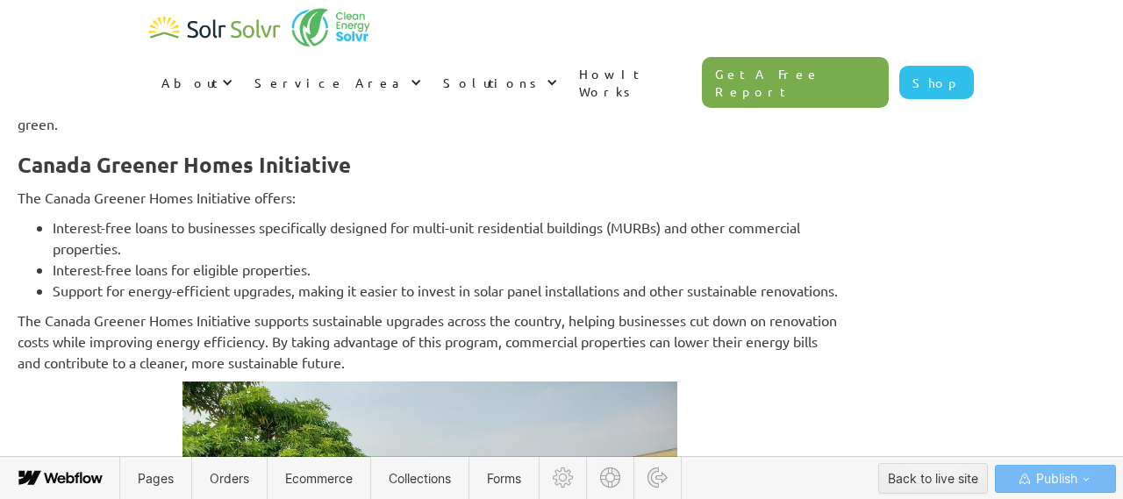
scroll to position [5871, 0]
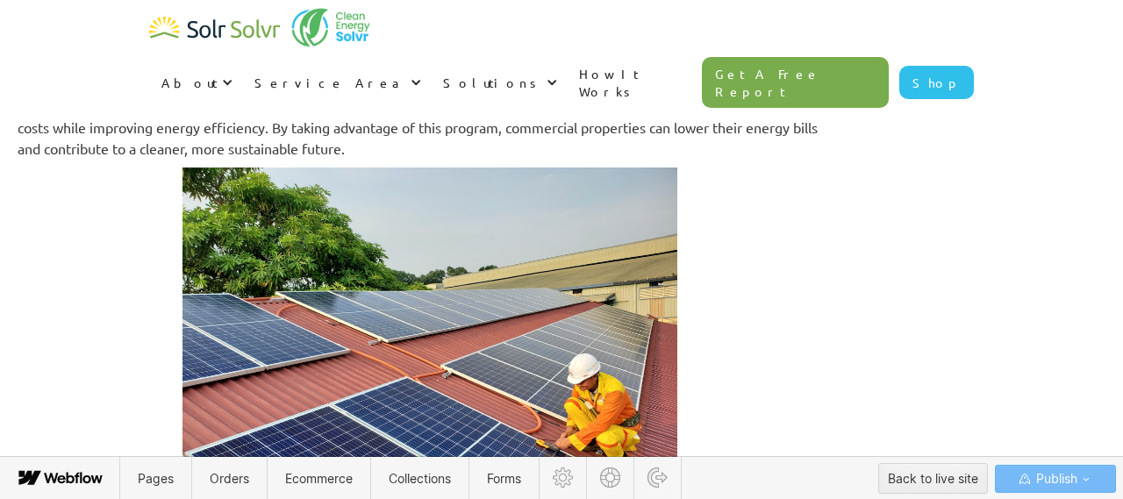
click at [675, 154] on p "The Canada Greener Homes Initiative supports sustainable upgrades across the co…" at bounding box center [430, 127] width 825 height 63
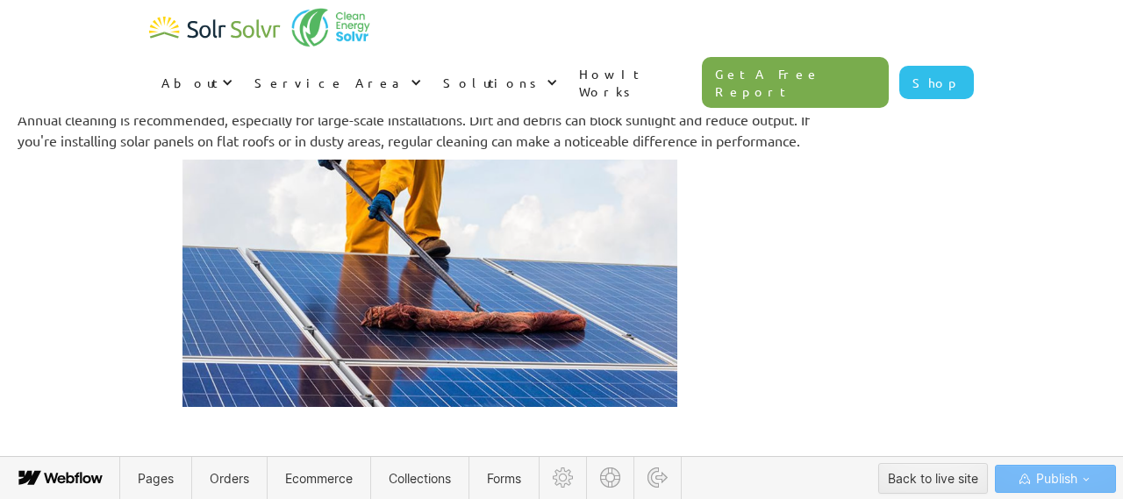
scroll to position [6655, 0]
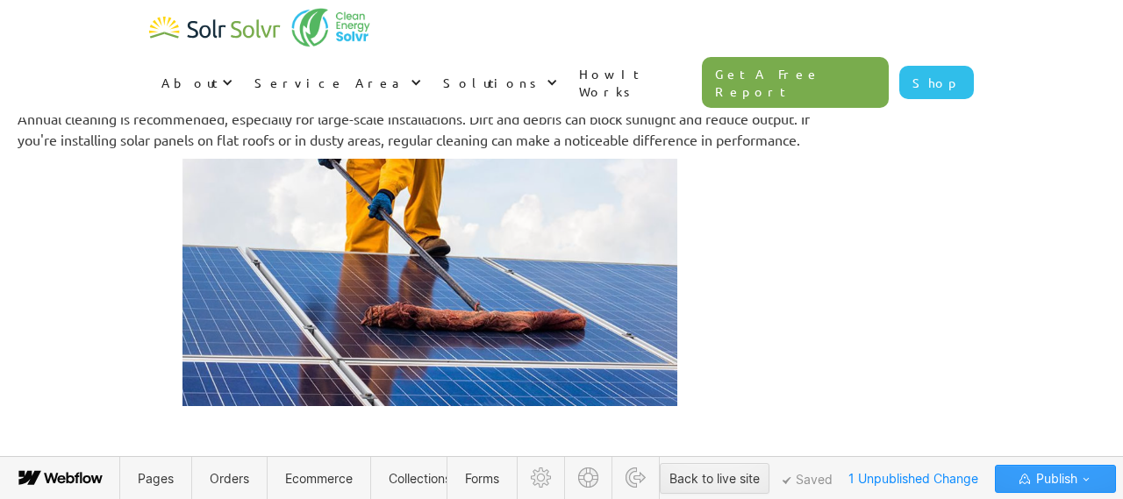
click at [1061, 481] on span "Publish" at bounding box center [1055, 479] width 45 height 26
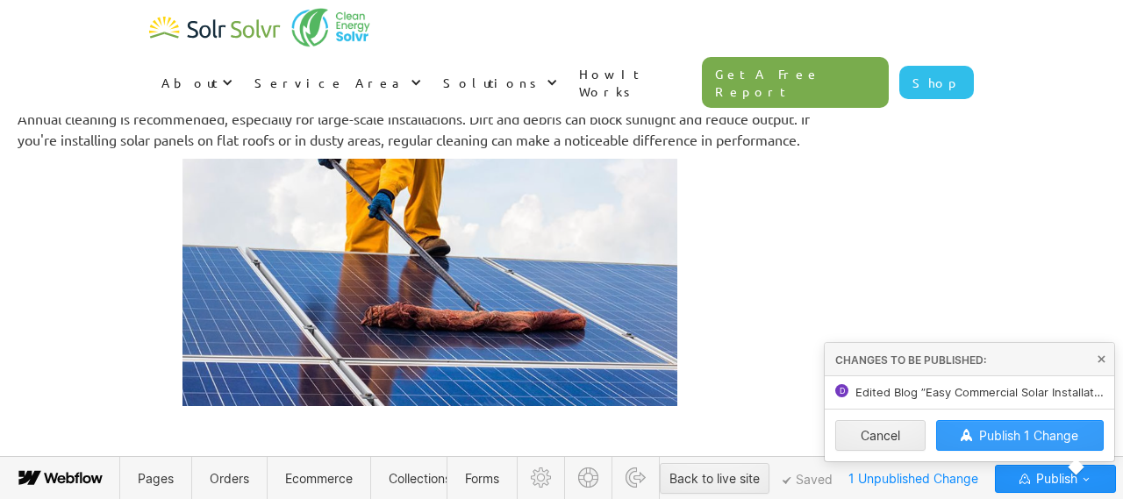
click at [1036, 447] on button "Publish 1 Change" at bounding box center [1020, 435] width 168 height 31
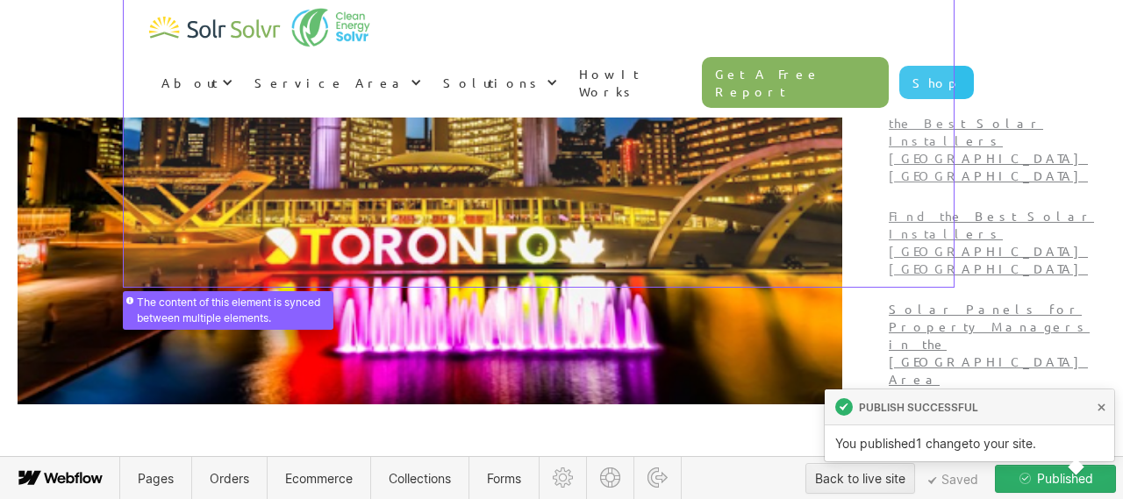
scroll to position [536, 0]
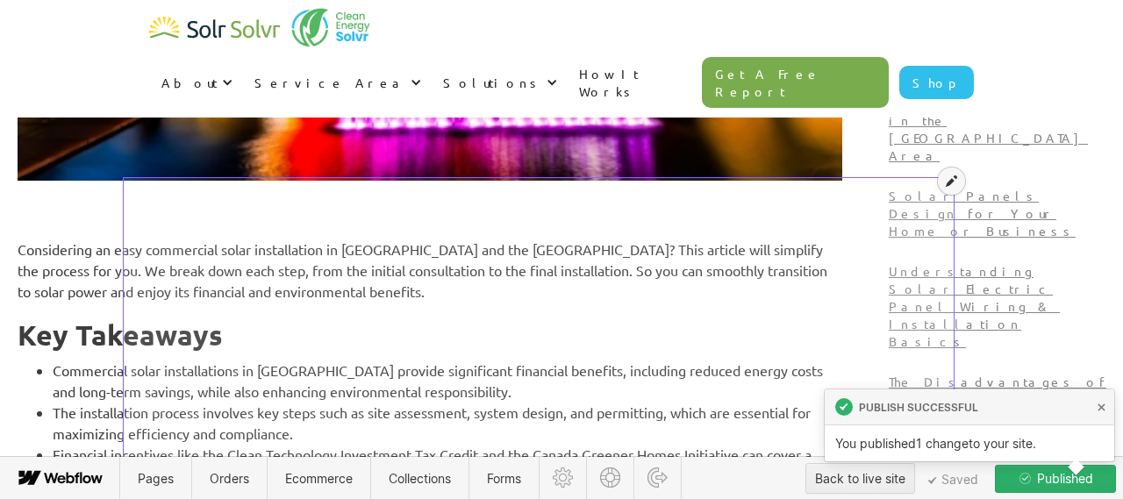
click at [950, 184] on icon at bounding box center [951, 181] width 11 height 12
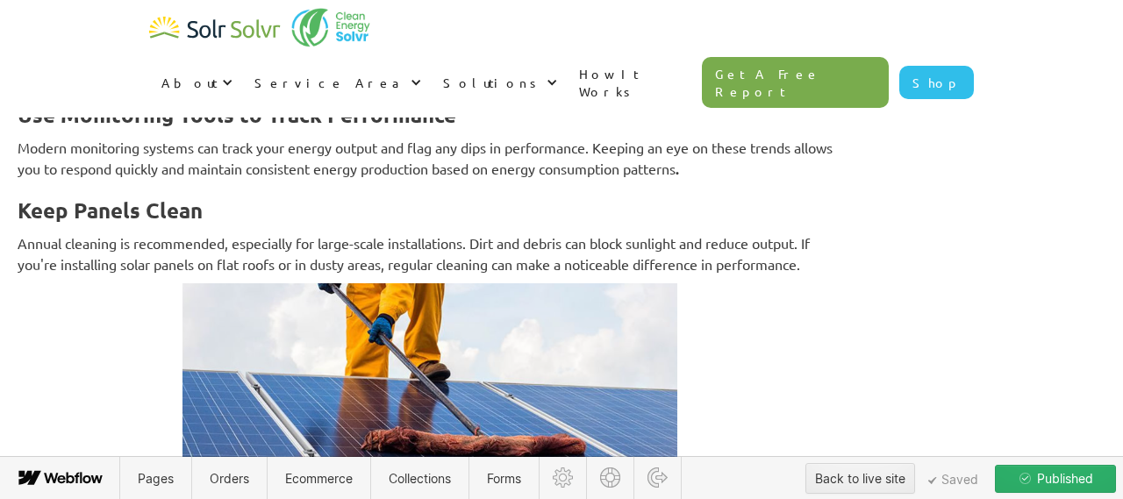
scroll to position [6700, 0]
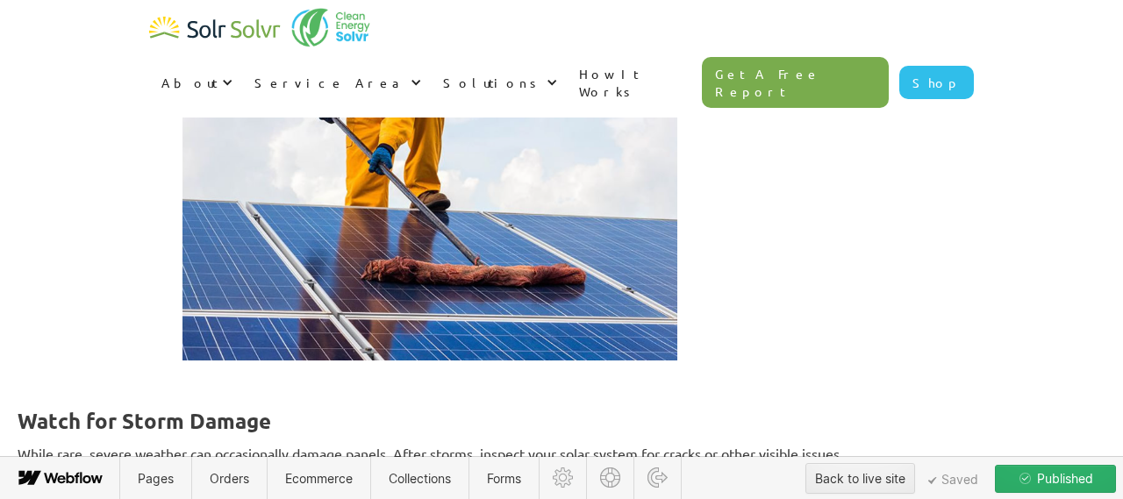
click at [428, 390] on p "‍" at bounding box center [430, 379] width 825 height 21
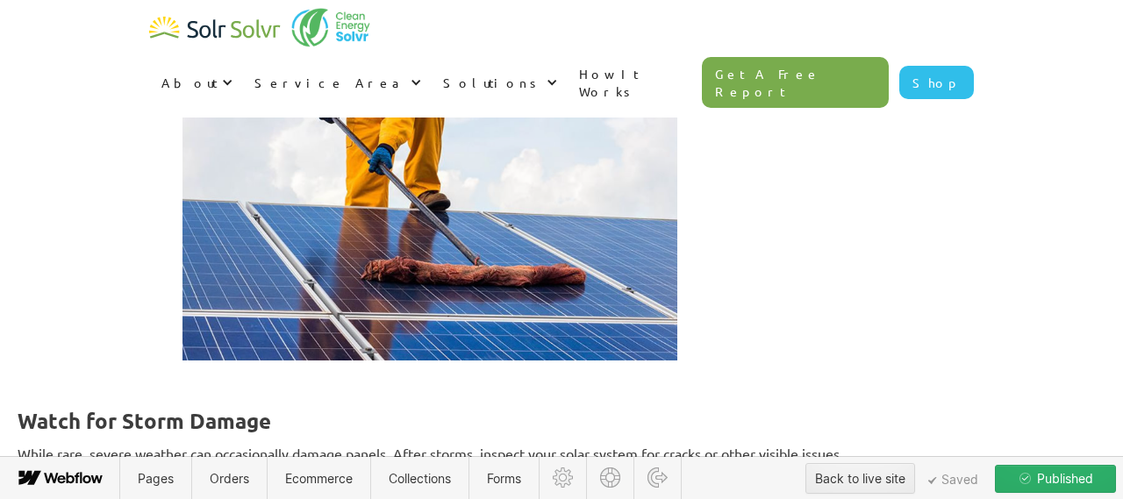
click at [842, 104] on p "Annual cleaning is recommended, especially for large-scale installations. Dirt …" at bounding box center [430, 83] width 825 height 42
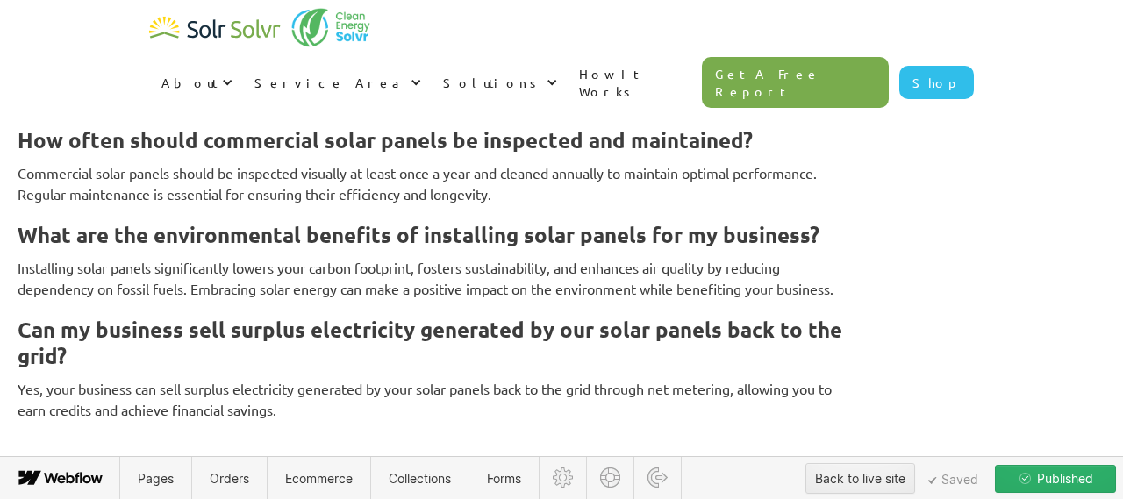
scroll to position [7934, 0]
click at [1050, 482] on span "Published" at bounding box center [1064, 479] width 60 height 26
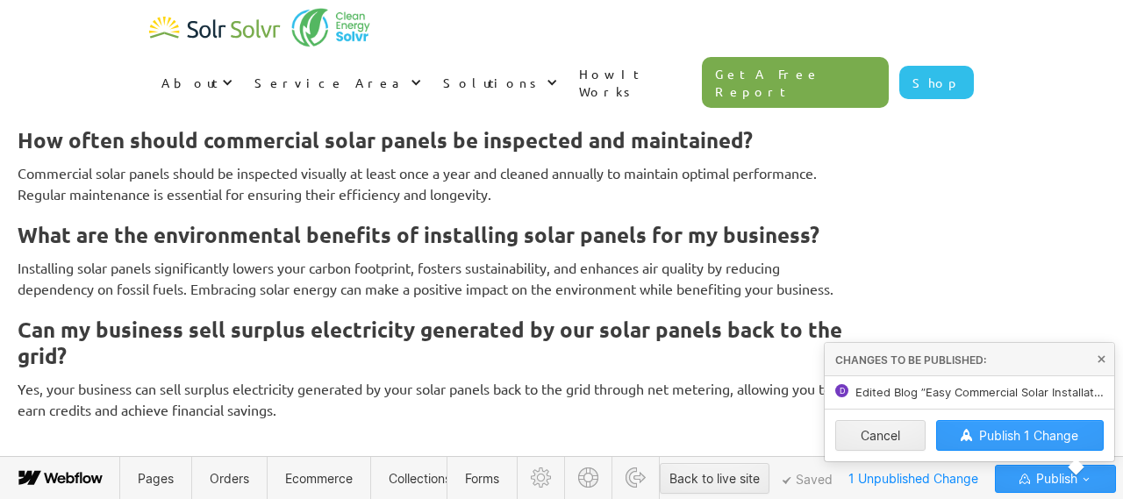
click at [1029, 427] on button "Publish 1 Change" at bounding box center [1020, 435] width 168 height 31
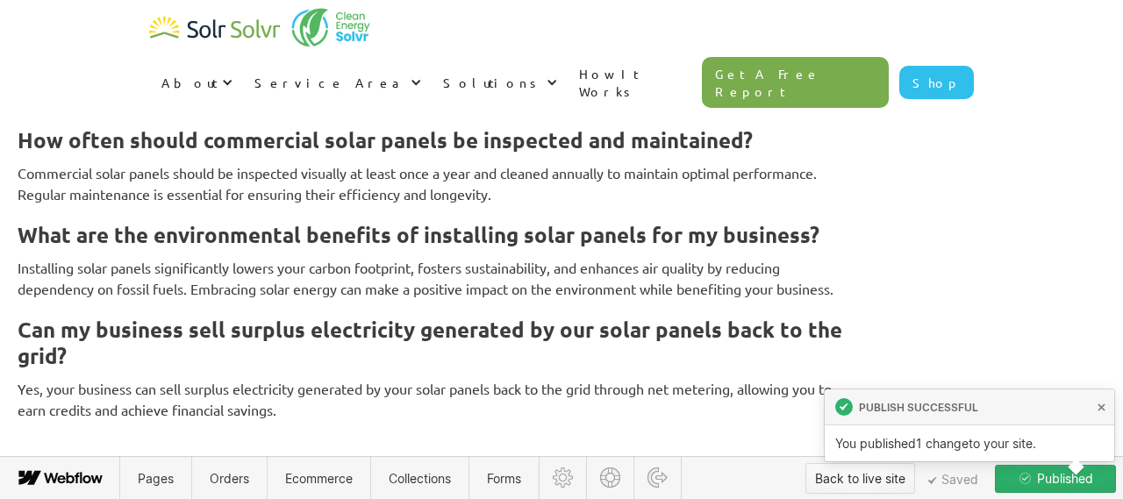
click at [841, 484] on div "Back to live site" at bounding box center [860, 479] width 90 height 26
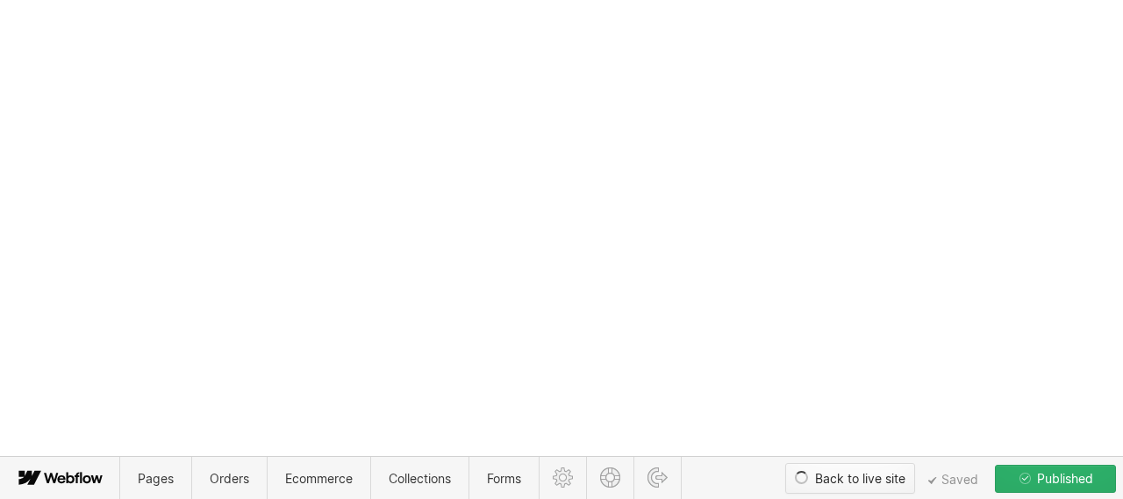
type textarea "x"
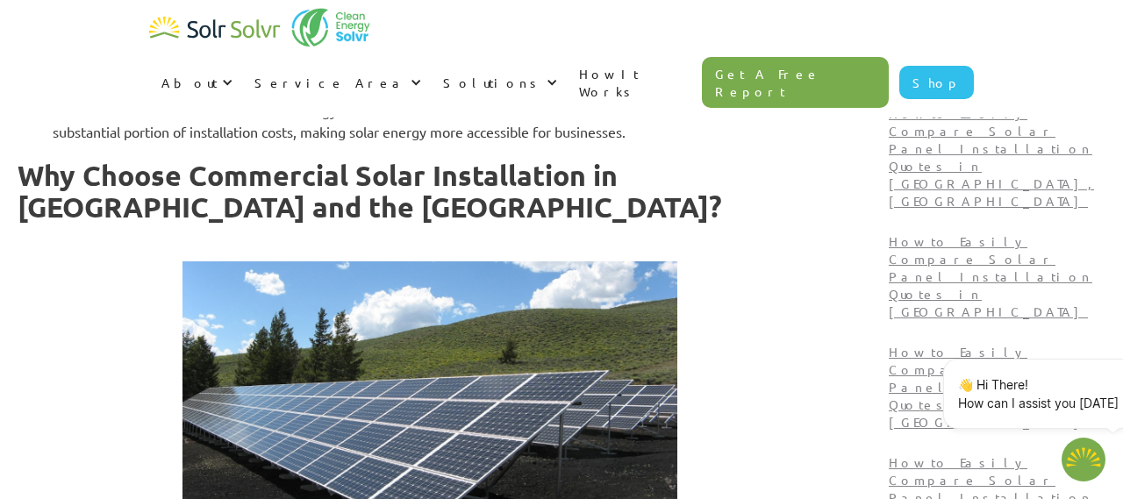
type textarea "x"
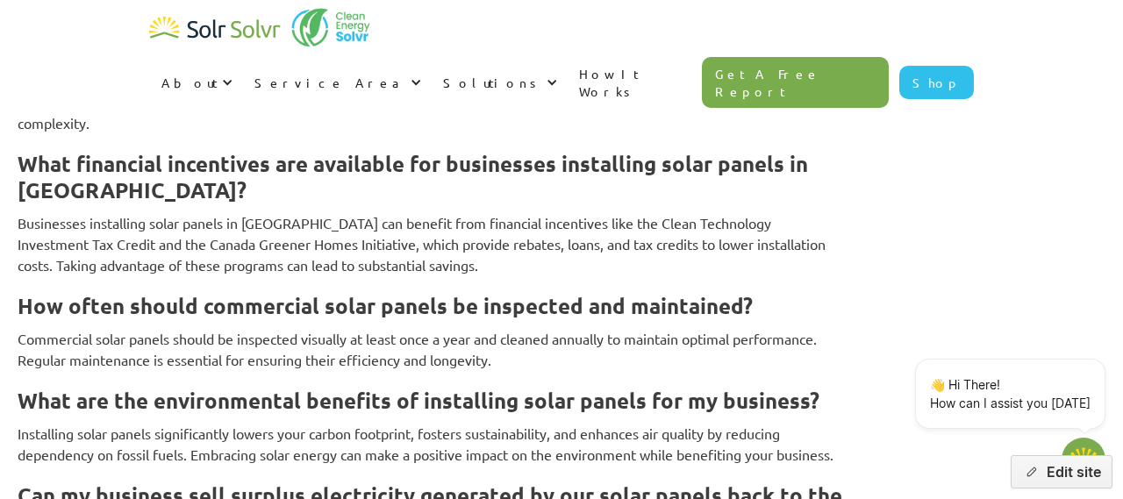
scroll to position [7934, 0]
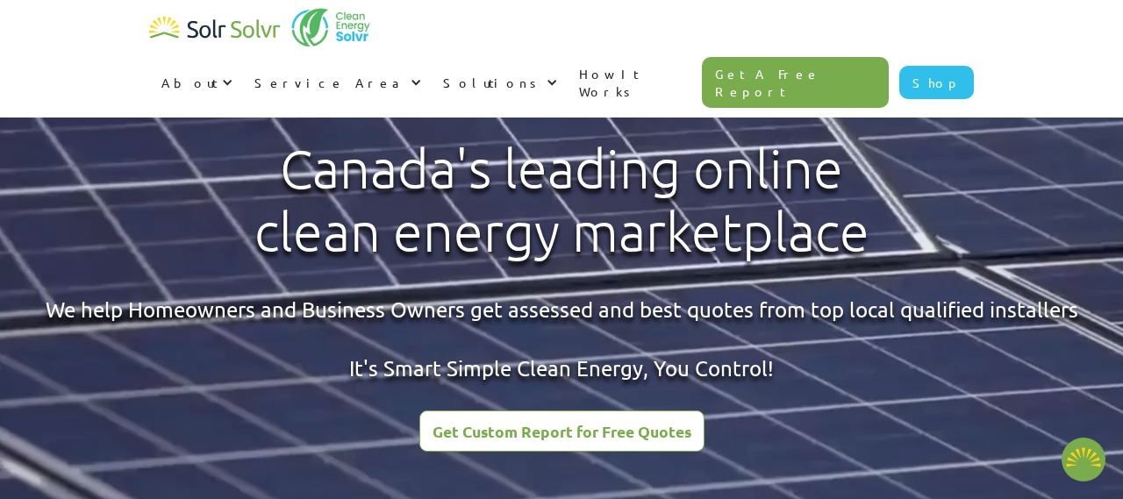
scroll to position [2811, 0]
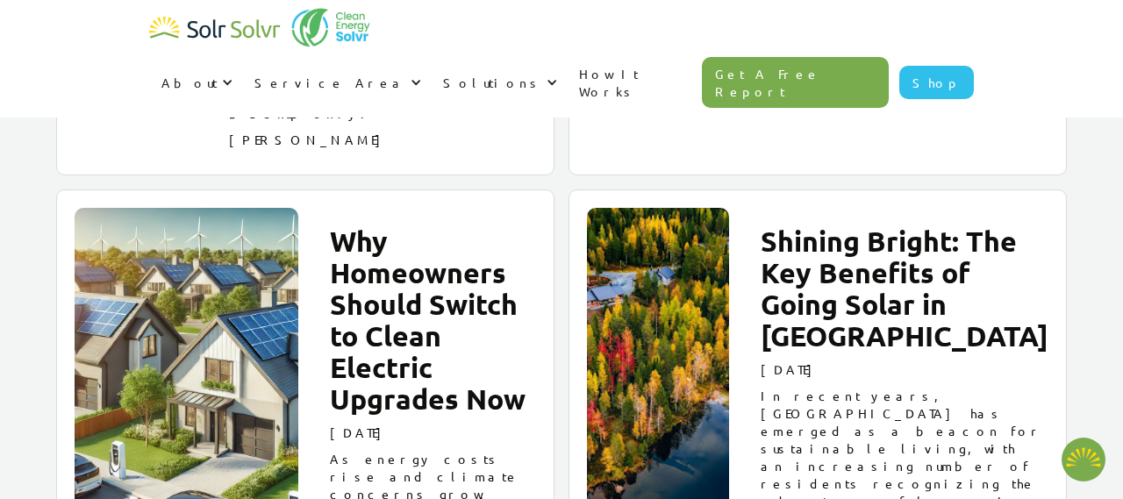
type textarea "x"
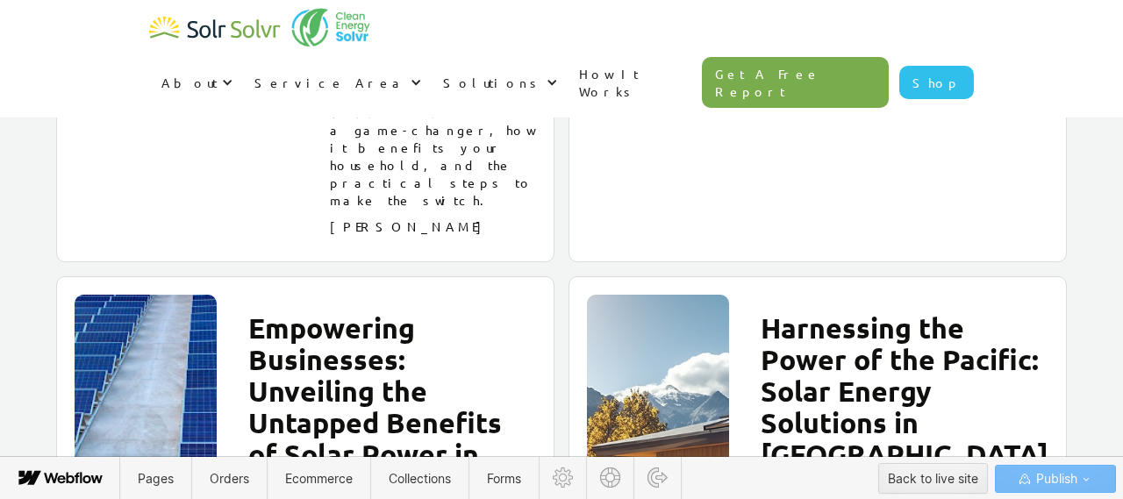
scroll to position [3457, 0]
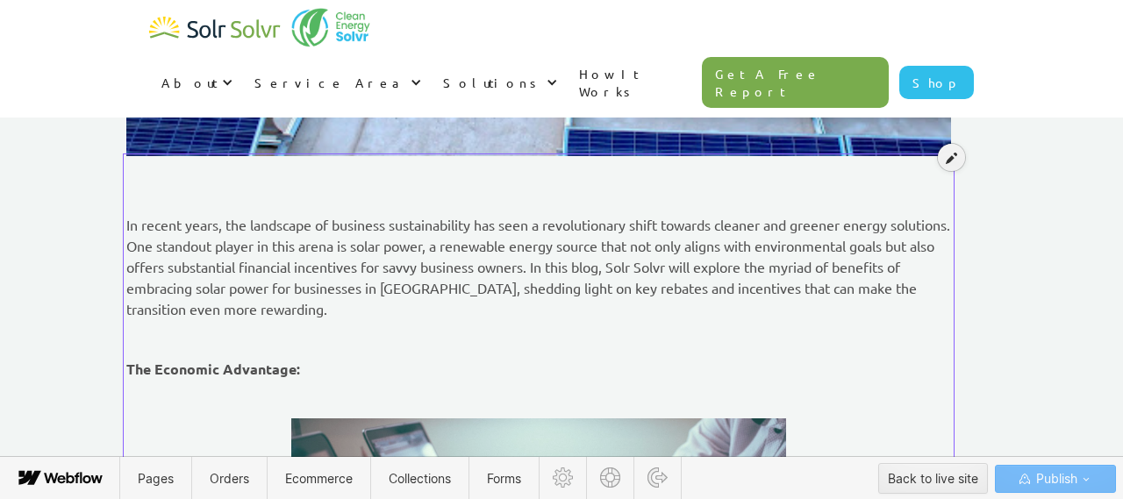
scroll to position [650, 0]
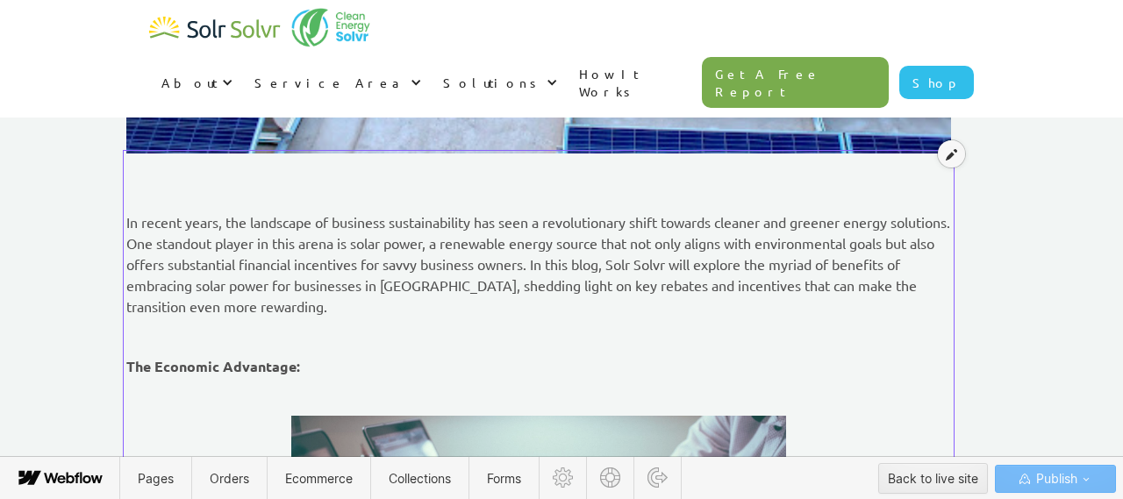
click at [952, 159] on icon at bounding box center [951, 154] width 11 height 12
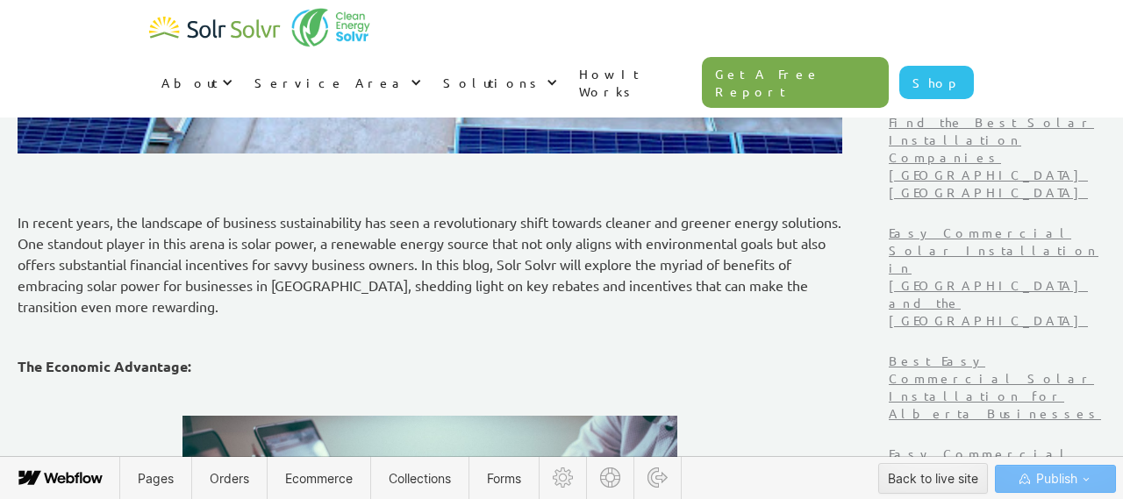
click at [340, 309] on p "In recent years, the landscape of business sustainability has seen a revolution…" at bounding box center [430, 263] width 825 height 105
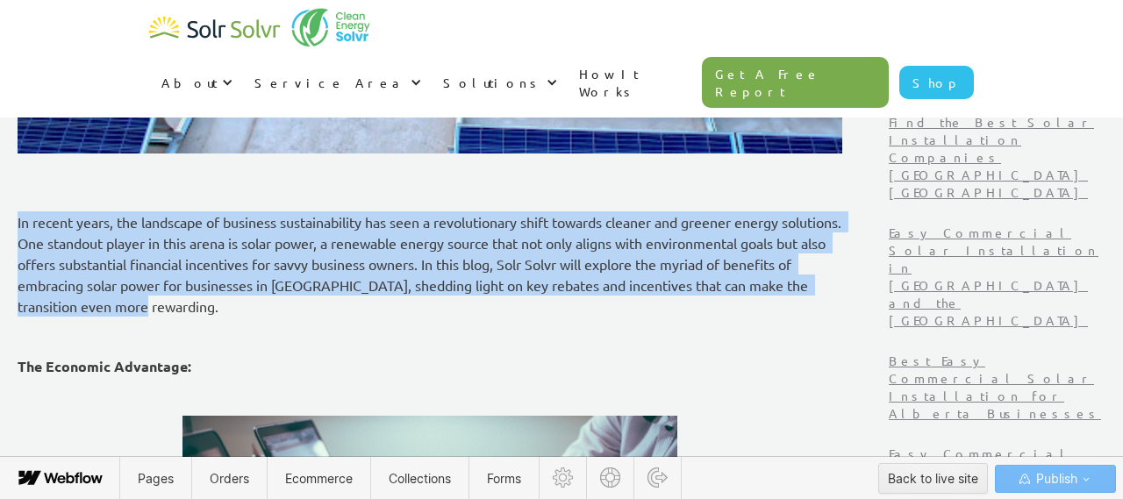
drag, startPoint x: 338, startPoint y: 308, endPoint x: 125, endPoint y: 221, distance: 230.2
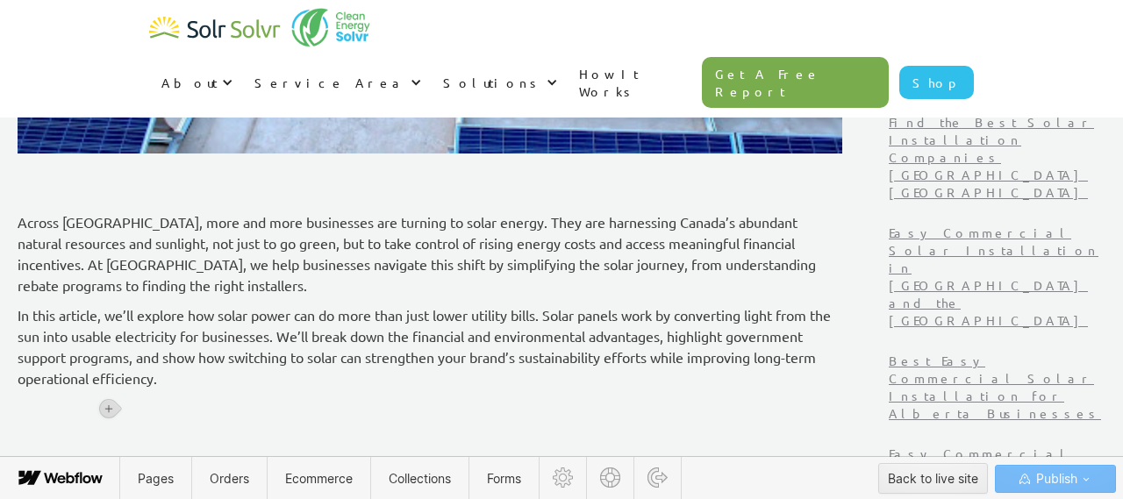
scroll to position [752, 0]
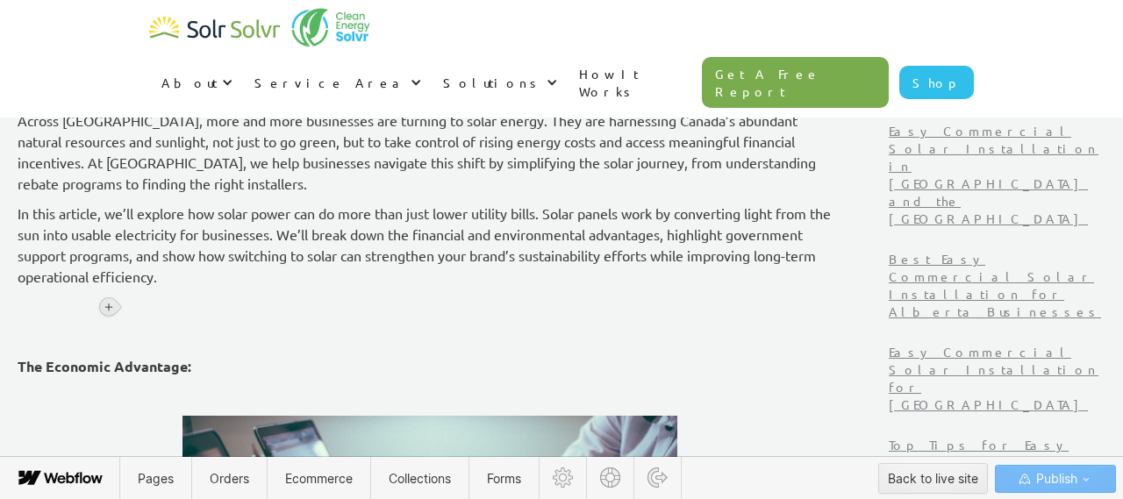
click at [107, 311] on icon at bounding box center [109, 307] width 11 height 11
click at [140, 309] on div at bounding box center [141, 306] width 33 height 27
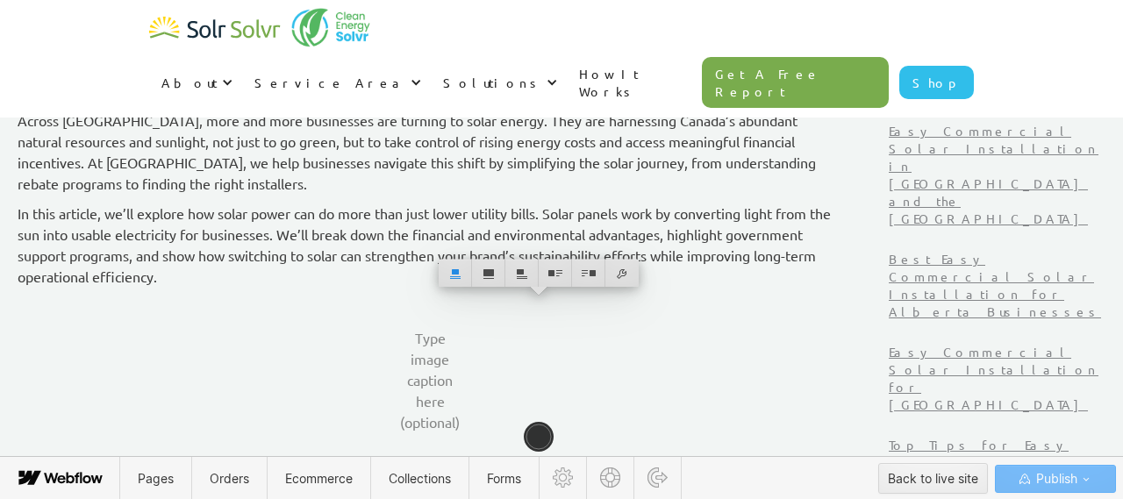
click at [297, 280] on p "In this article, we’ll explore how solar power can do more than just lower util…" at bounding box center [430, 245] width 825 height 84
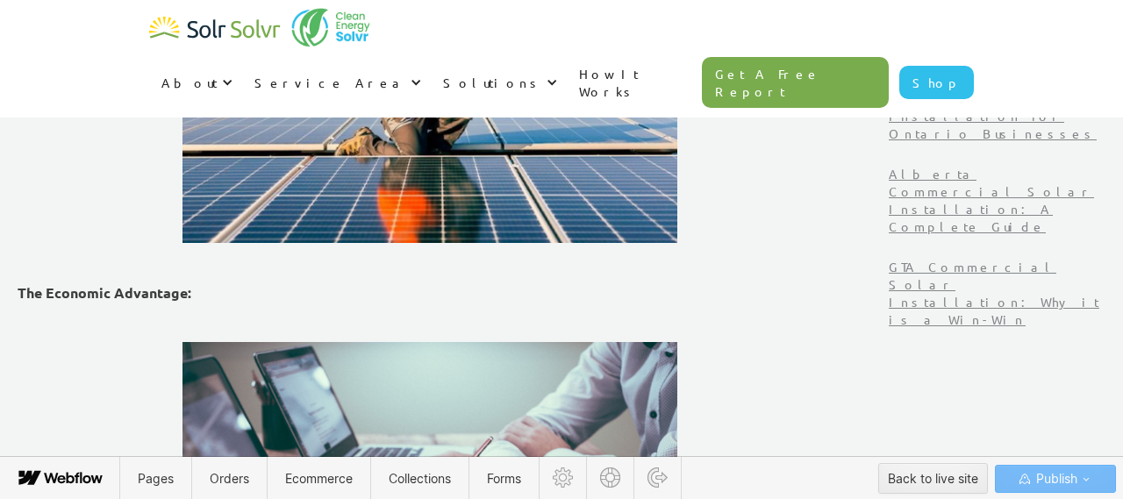
scroll to position [1138, 0]
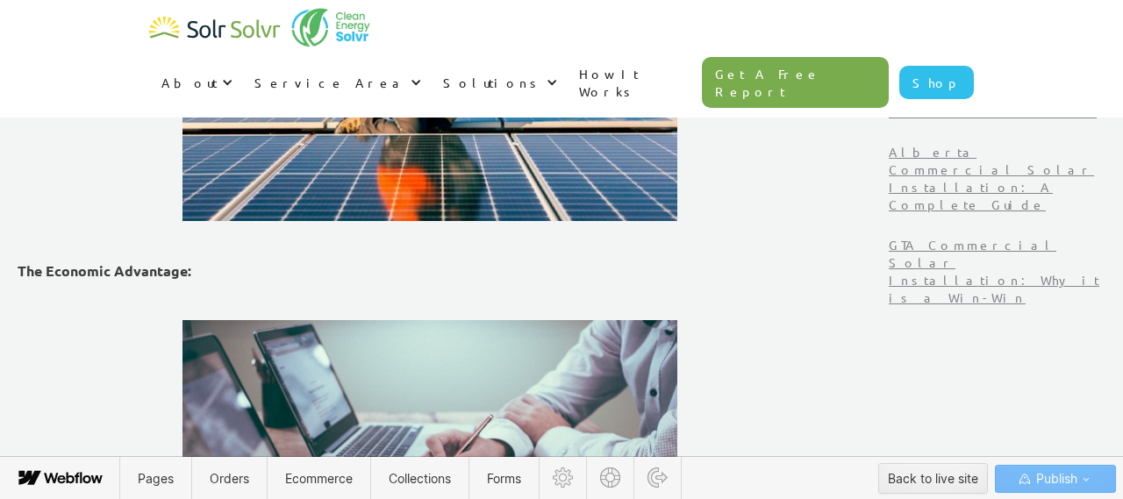
click at [212, 244] on p "‍" at bounding box center [430, 240] width 825 height 21
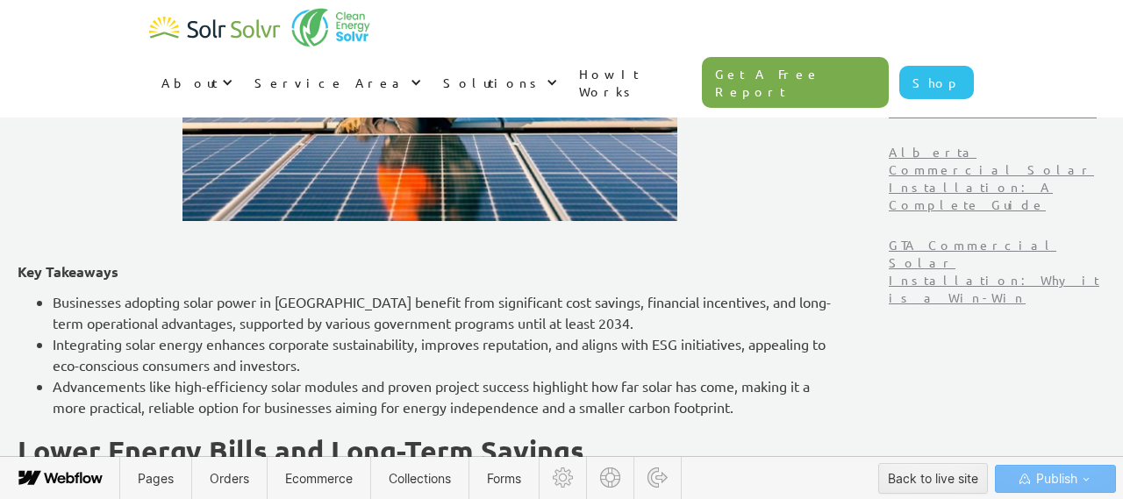
click at [118, 275] on strong "Key Takeaways" at bounding box center [68, 271] width 101 height 18
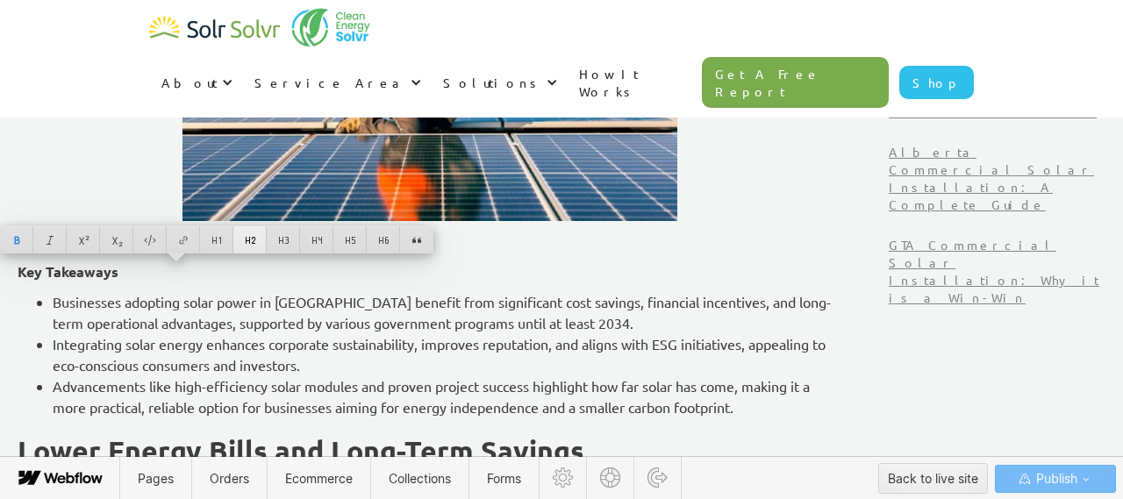
click at [250, 241] on div at bounding box center [249, 239] width 33 height 27
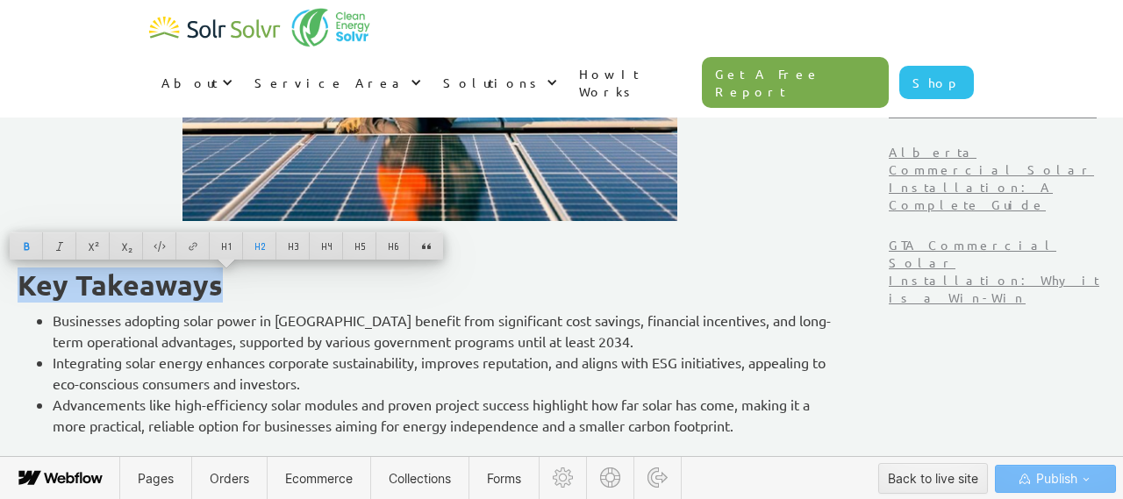
click at [306, 362] on li "Integrating solar energy enhances corporate sustainability, improves reputation…" at bounding box center [448, 373] width 790 height 42
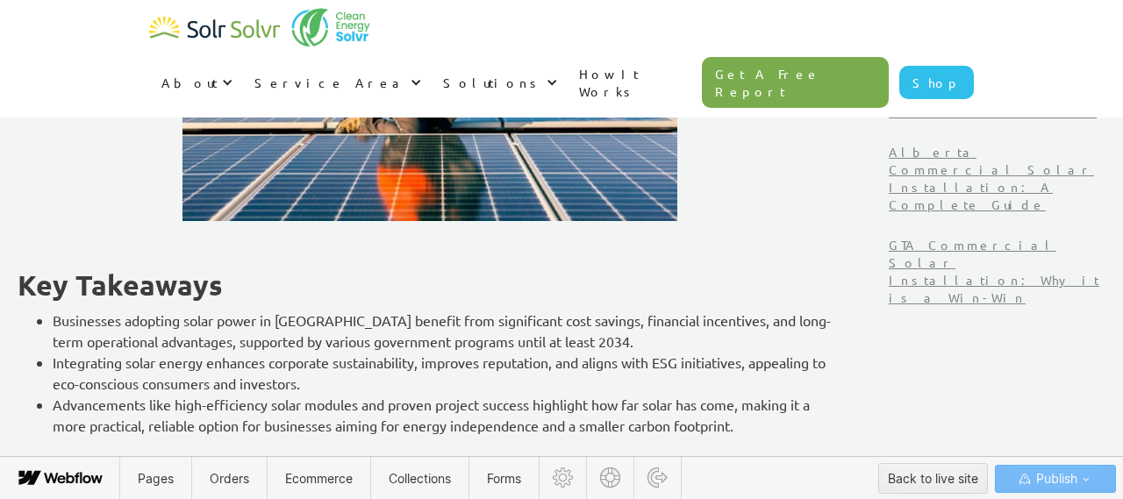
scroll to position [1326, 0]
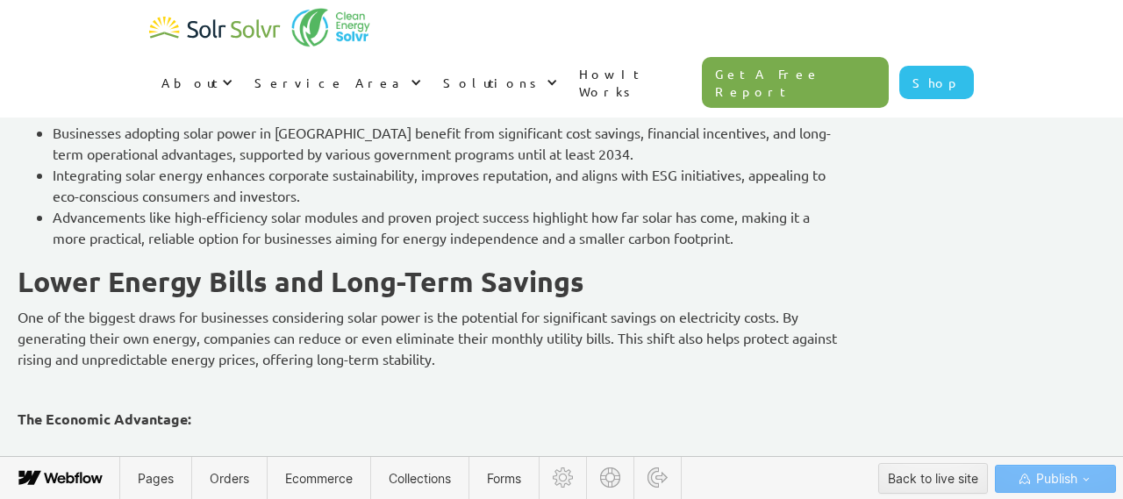
click at [225, 388] on p "‍" at bounding box center [430, 388] width 825 height 21
click at [106, 390] on icon at bounding box center [109, 388] width 11 height 11
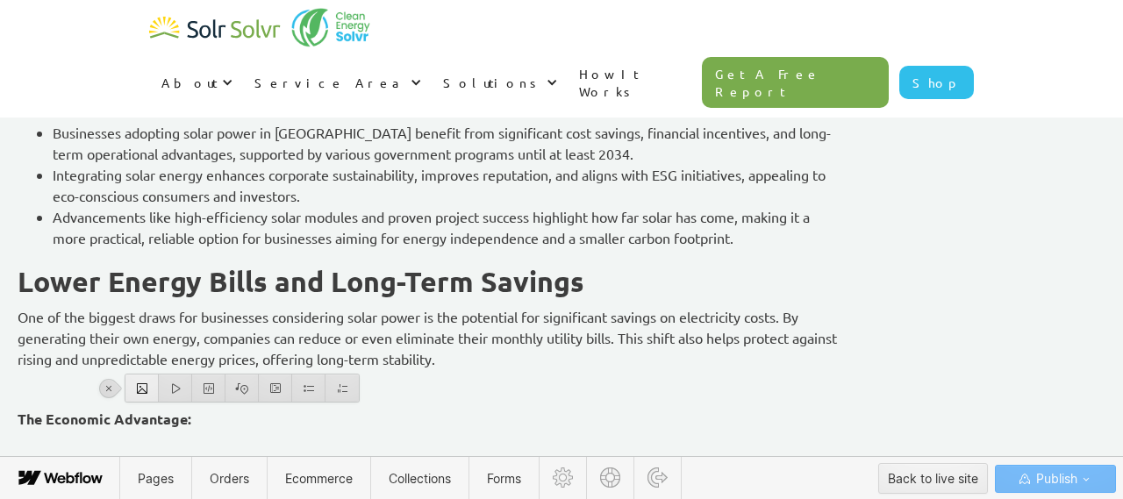
click at [137, 393] on div at bounding box center [141, 388] width 33 height 27
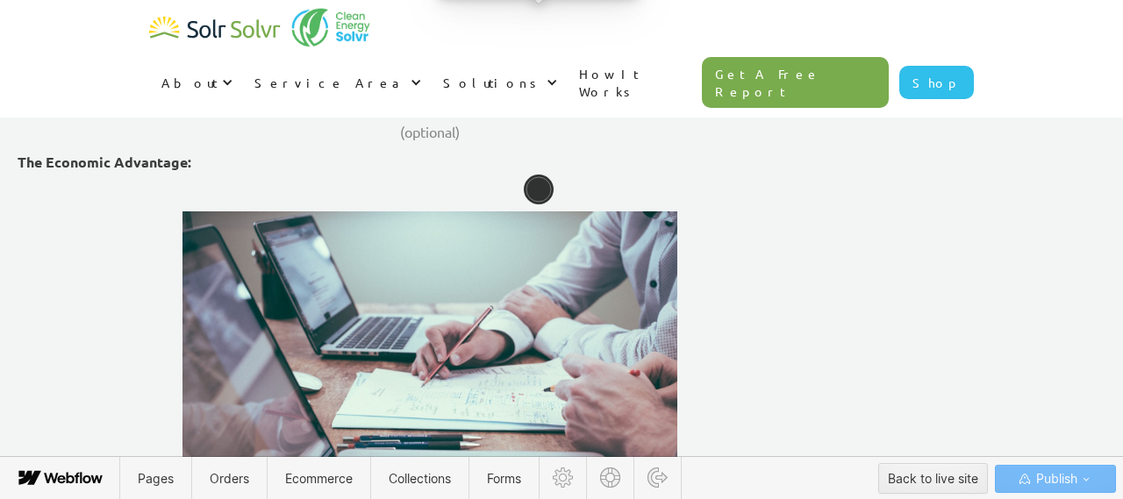
scroll to position [1582, 0]
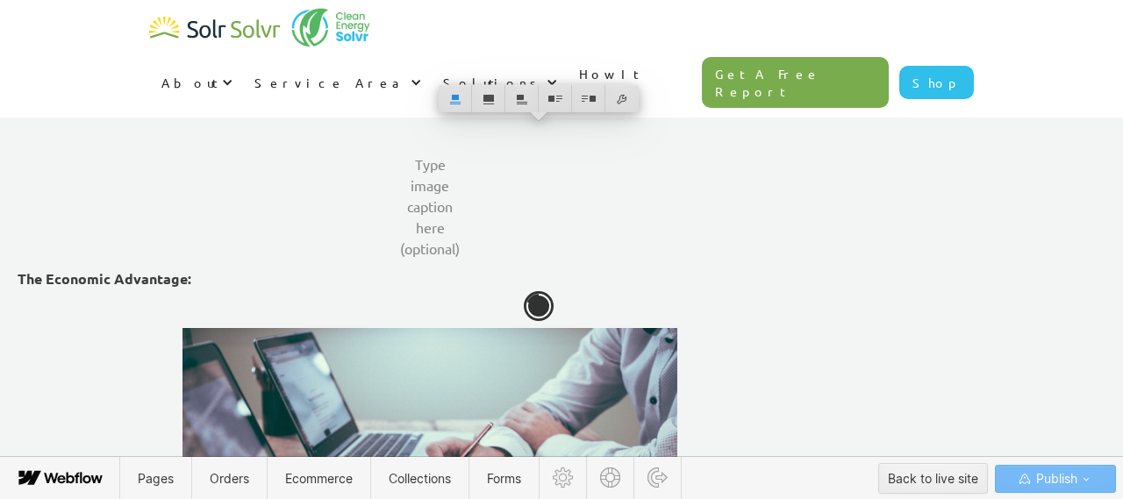
click at [767, 96] on p "One of the biggest draws for businesses considering solar power is the potentia…" at bounding box center [430, 81] width 825 height 63
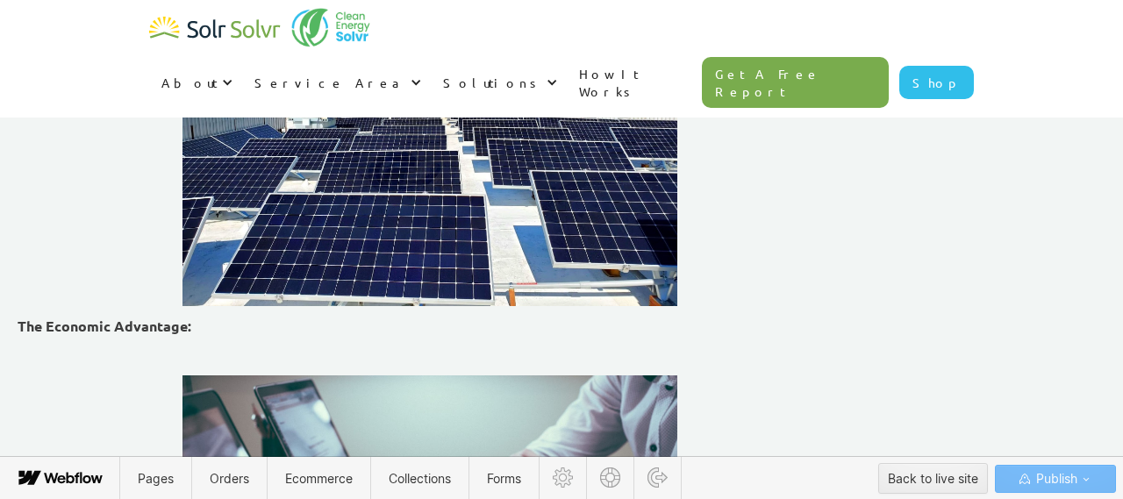
scroll to position [1797, 0]
click at [130, 325] on strong "The Economic Advantage:" at bounding box center [105, 327] width 174 height 18
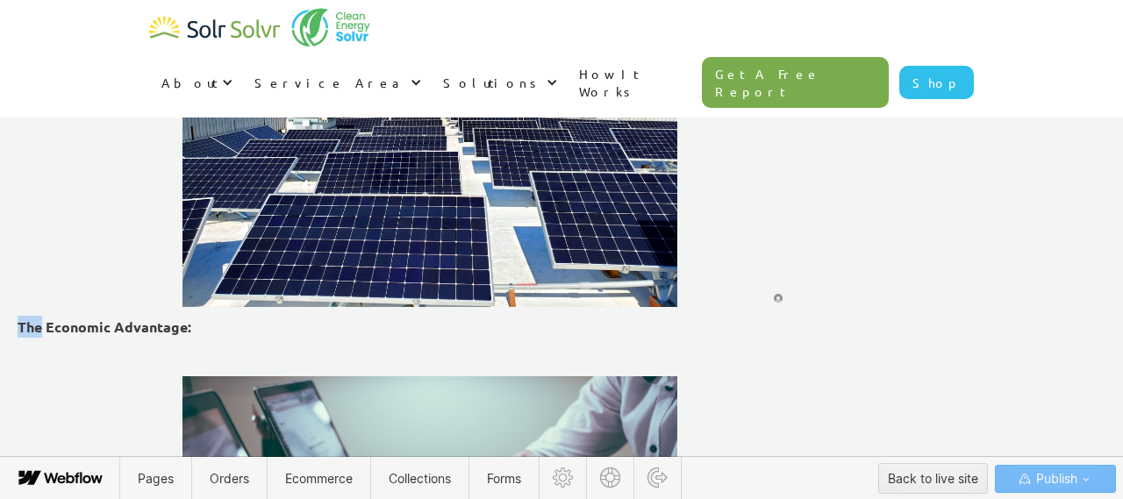
click at [130, 325] on strong "The Economic Advantage:" at bounding box center [105, 327] width 174 height 18
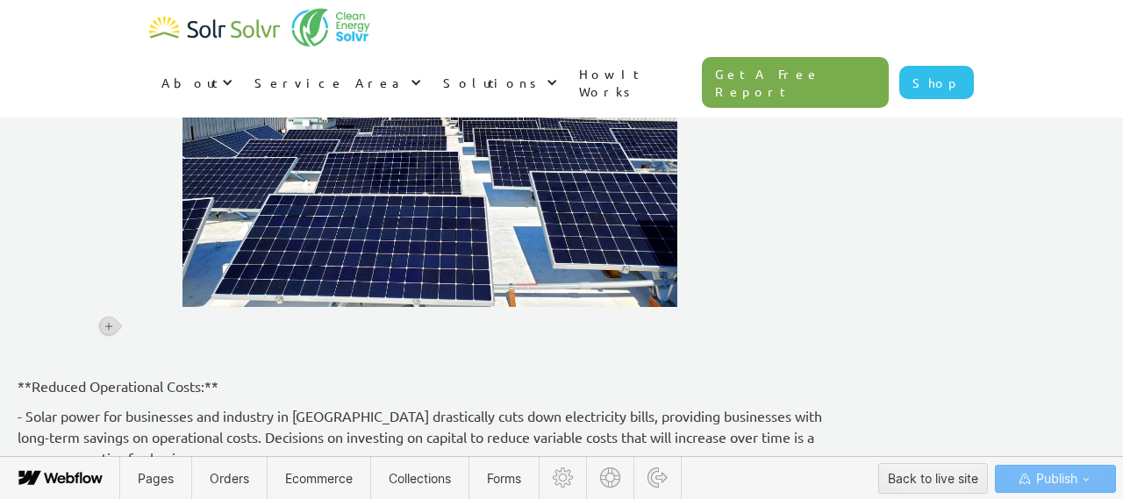
click at [142, 325] on p "‍" at bounding box center [430, 326] width 825 height 21
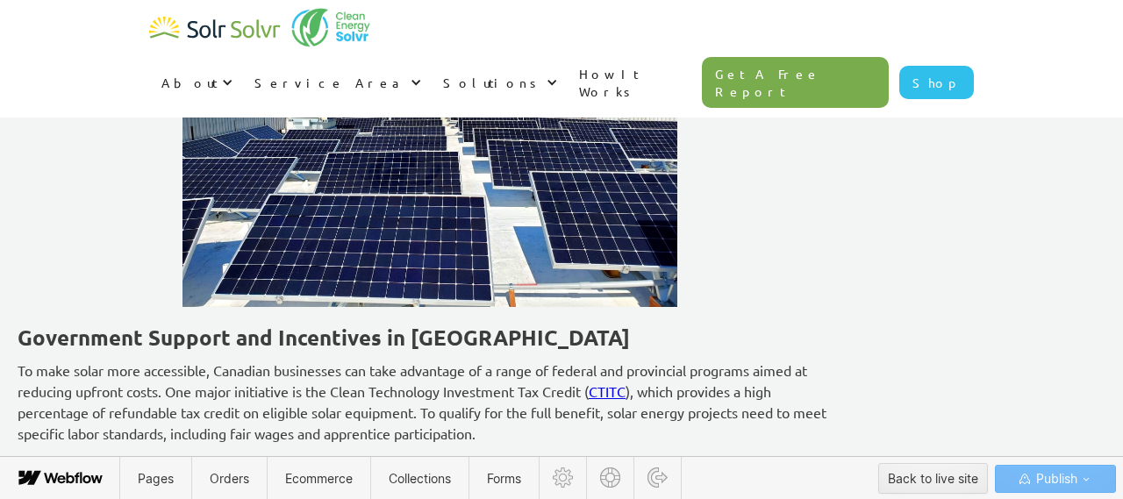
scroll to position [1903, 0]
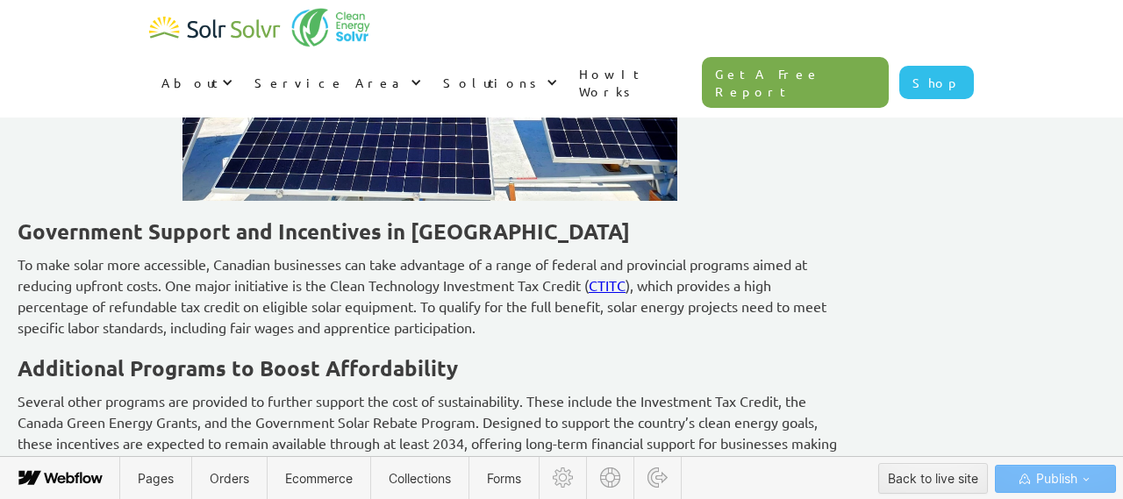
click at [128, 225] on strong "Government Support and Incentives in [GEOGRAPHIC_DATA]" at bounding box center [324, 231] width 612 height 27
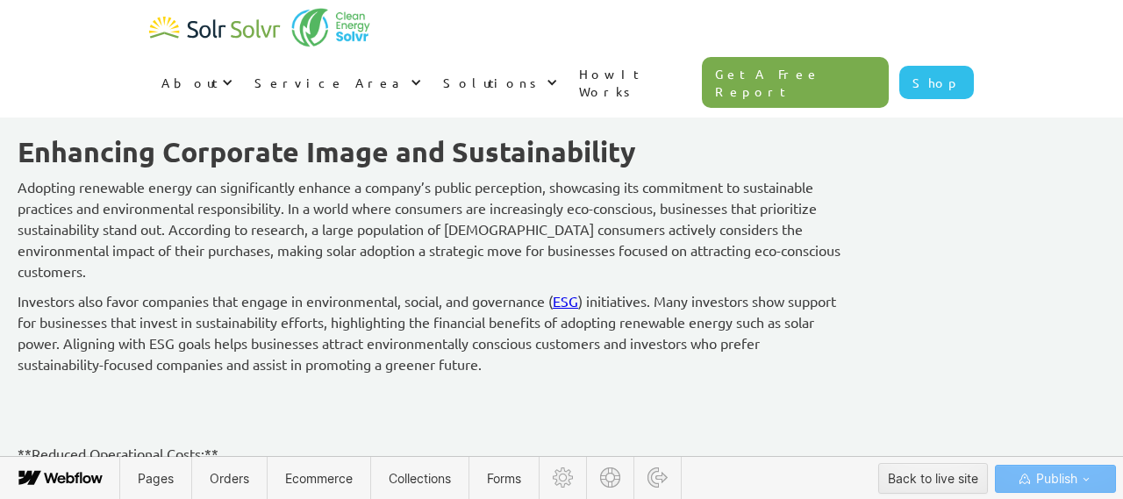
scroll to position [2551, 0]
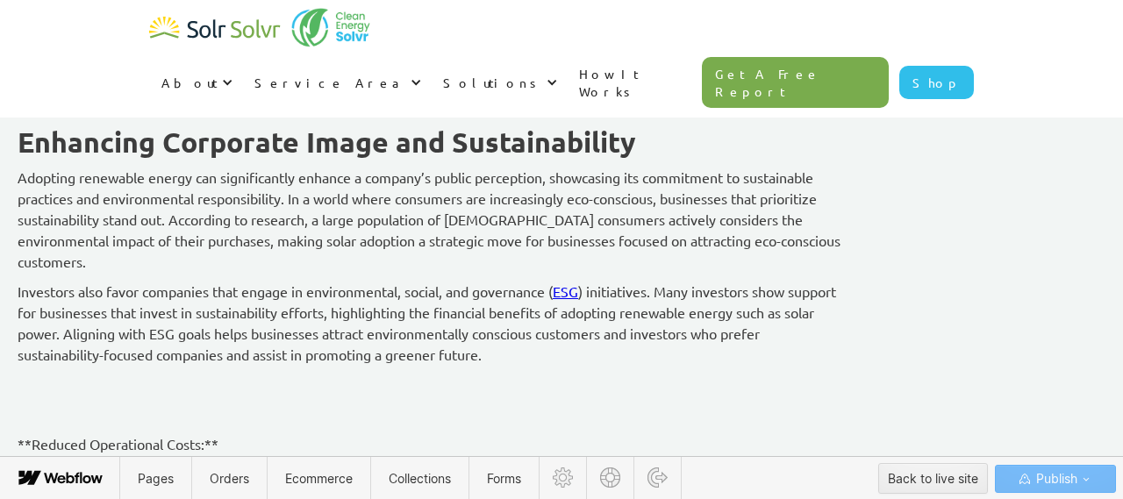
click at [213, 374] on p "‍" at bounding box center [430, 384] width 825 height 21
click at [108, 358] on icon at bounding box center [109, 363] width 11 height 11
click at [141, 366] on div at bounding box center [141, 362] width 33 height 27
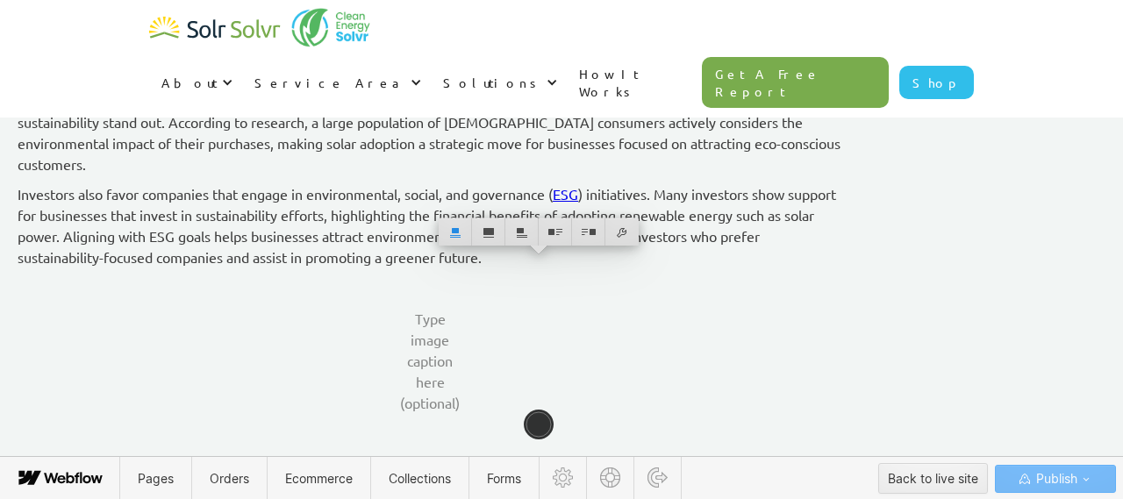
scroll to position [2664, 0]
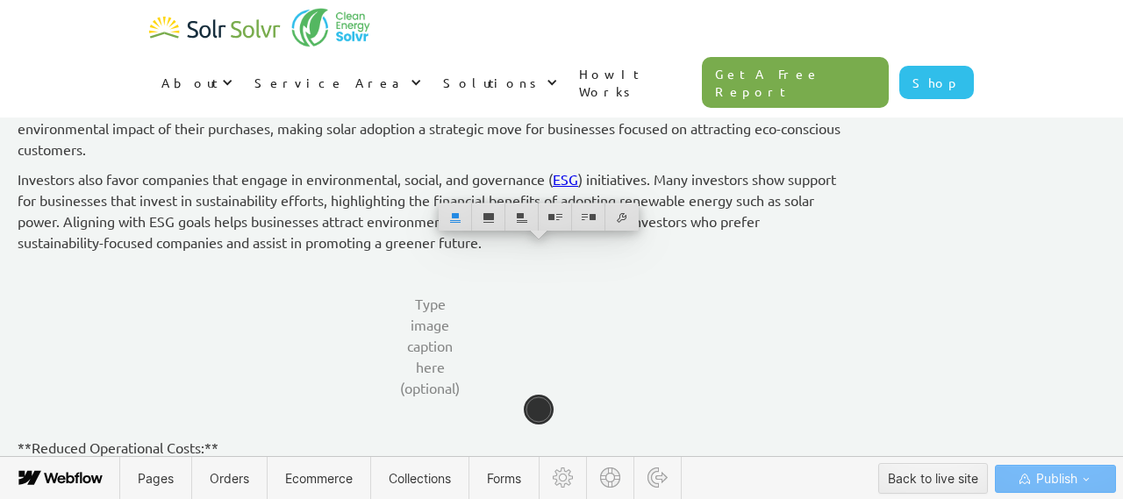
click at [719, 221] on p "Investors also favor companies that engage in environmental, social, and govern…" at bounding box center [430, 210] width 825 height 84
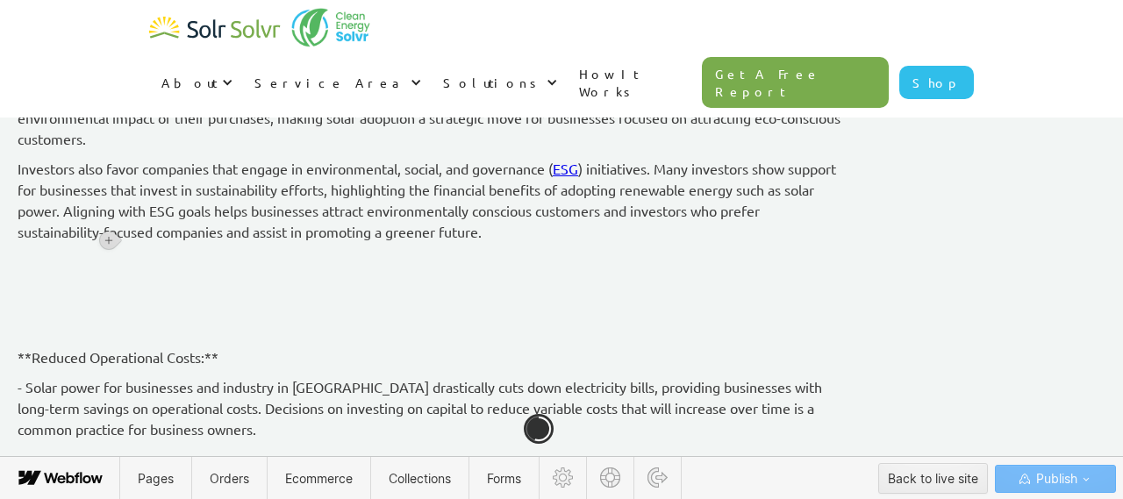
scroll to position [2901, 0]
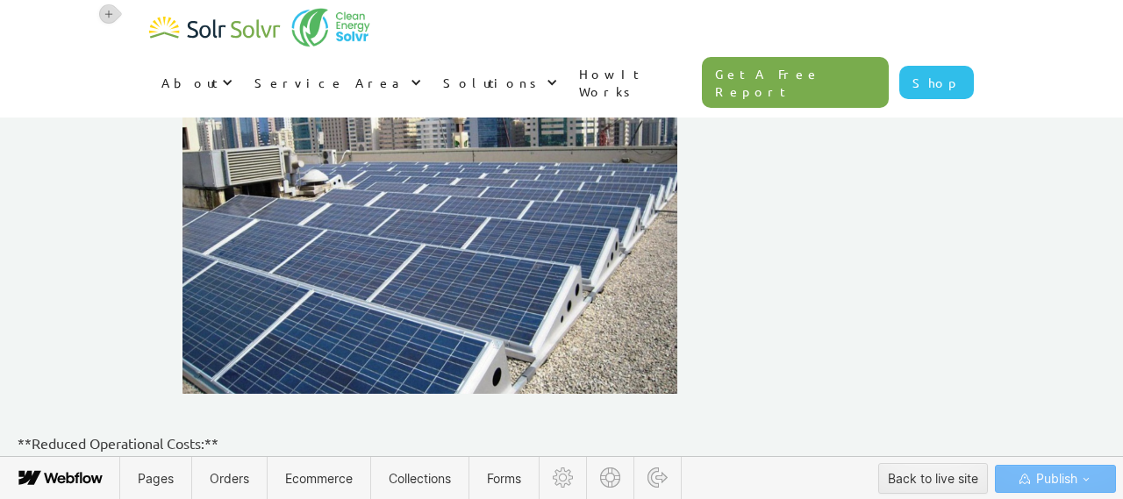
click at [161, 403] on p "‍" at bounding box center [430, 413] width 825 height 21
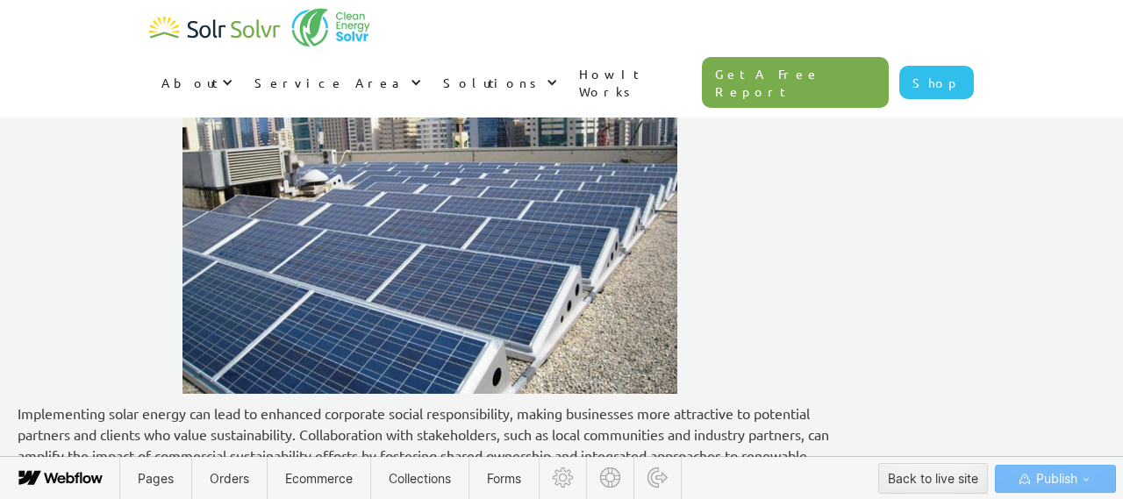
click at [127, 403] on p "Implementing solar energy can lead to enhanced corporate social responsibility,…" at bounding box center [430, 455] width 825 height 105
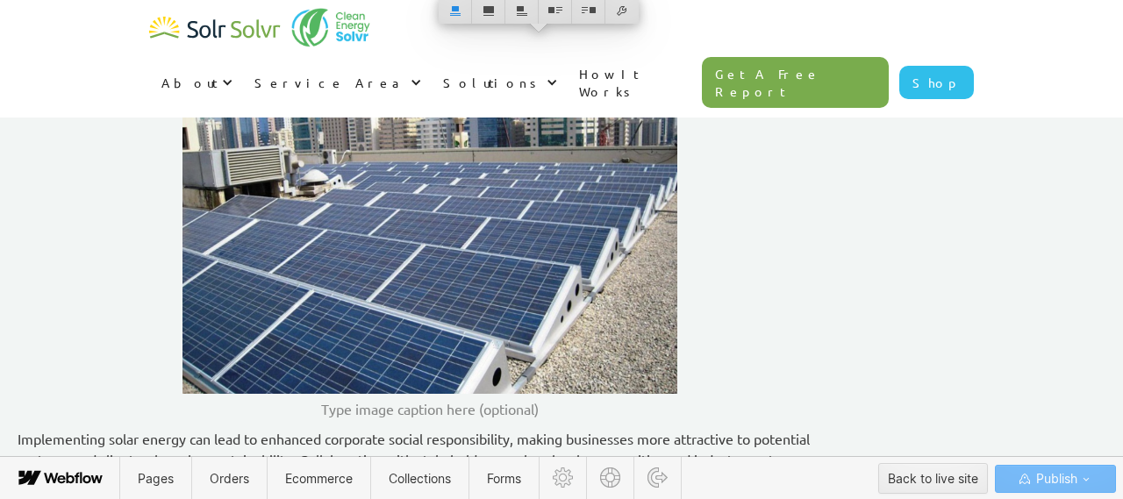
click at [127, 428] on p "Implementing solar energy can lead to enhanced corporate social responsibility,…" at bounding box center [430, 480] width 825 height 105
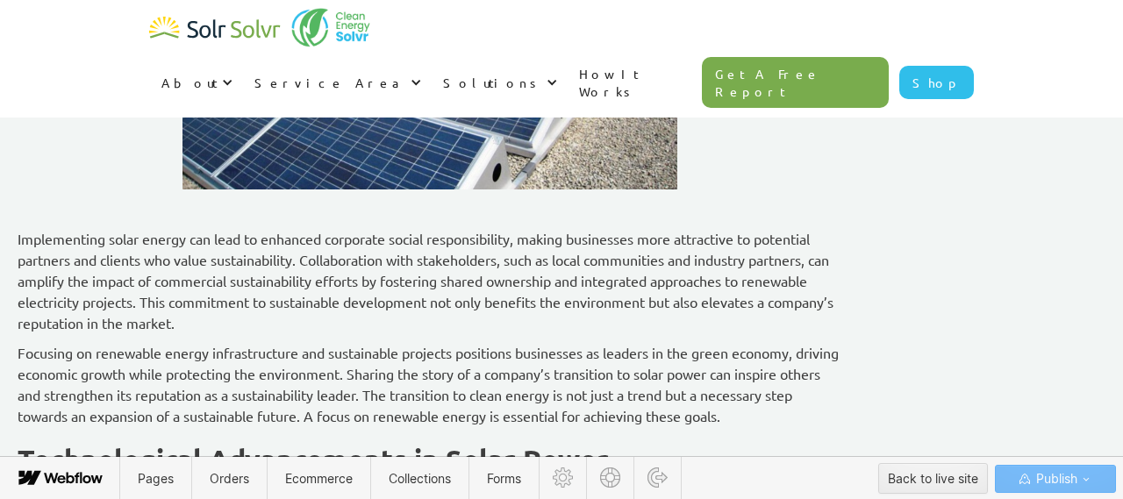
scroll to position [3264, 0]
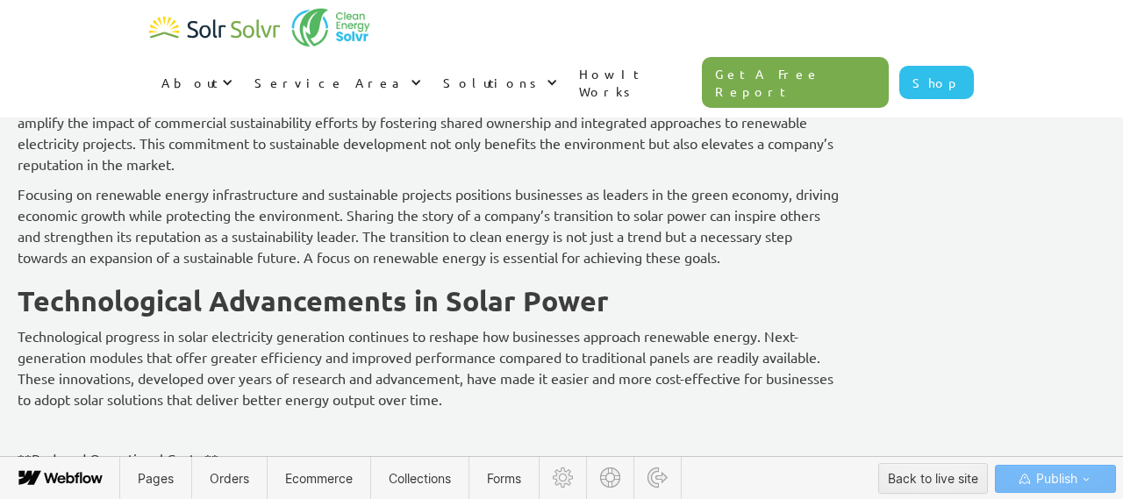
click at [842, 232] on p "Focusing on renewable energy infrastructure and sustainable projects positions …" at bounding box center [430, 225] width 825 height 84
click at [144, 418] on p "‍" at bounding box center [430, 428] width 825 height 21
click at [100, 409] on div at bounding box center [109, 408] width 18 height 18
click at [138, 404] on div at bounding box center [141, 407] width 33 height 27
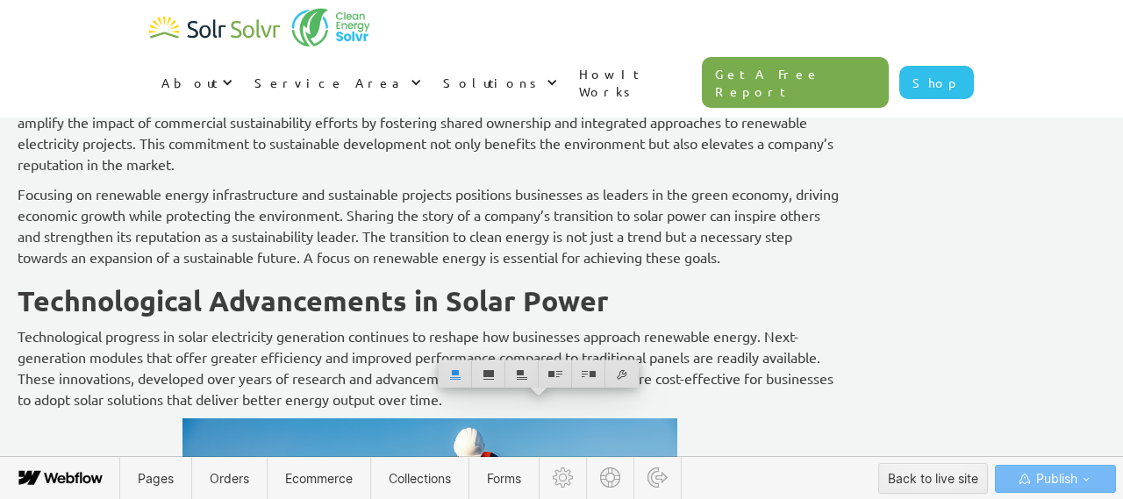
click at [668, 393] on div "Across Canada, more and more businesses are turning to solar energy. They are h…" at bounding box center [430, 395] width 825 height 5711
click at [647, 379] on p "Technological progress in solar electricity generation continues to reshape how…" at bounding box center [430, 367] width 825 height 84
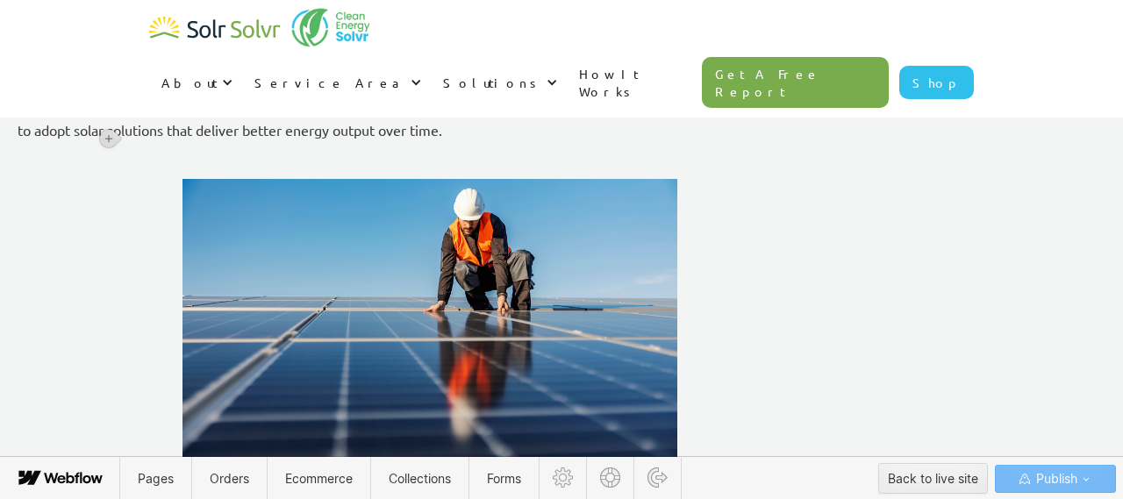
scroll to position [3605, 0]
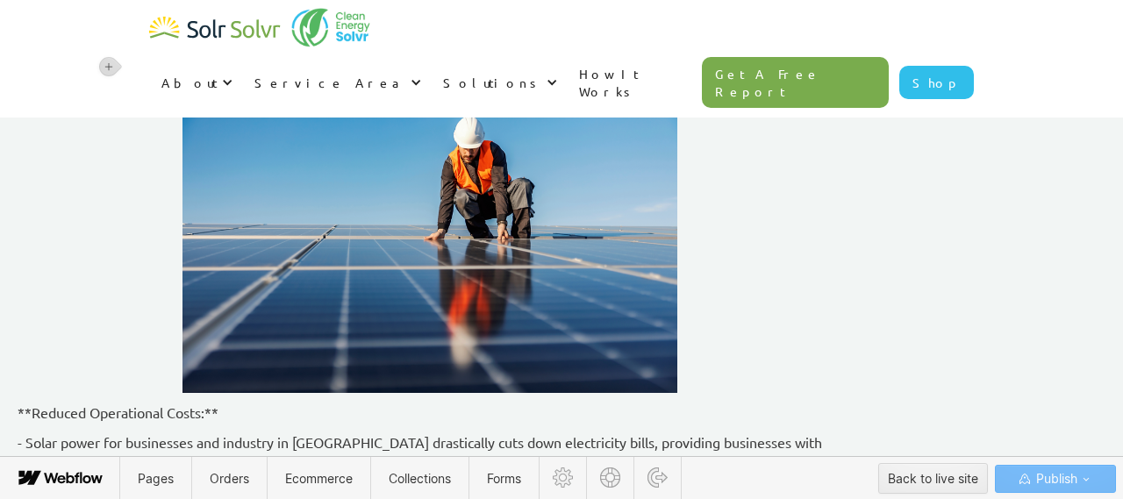
click at [127, 402] on p "**Reduced Operational Costs:**" at bounding box center [430, 412] width 825 height 21
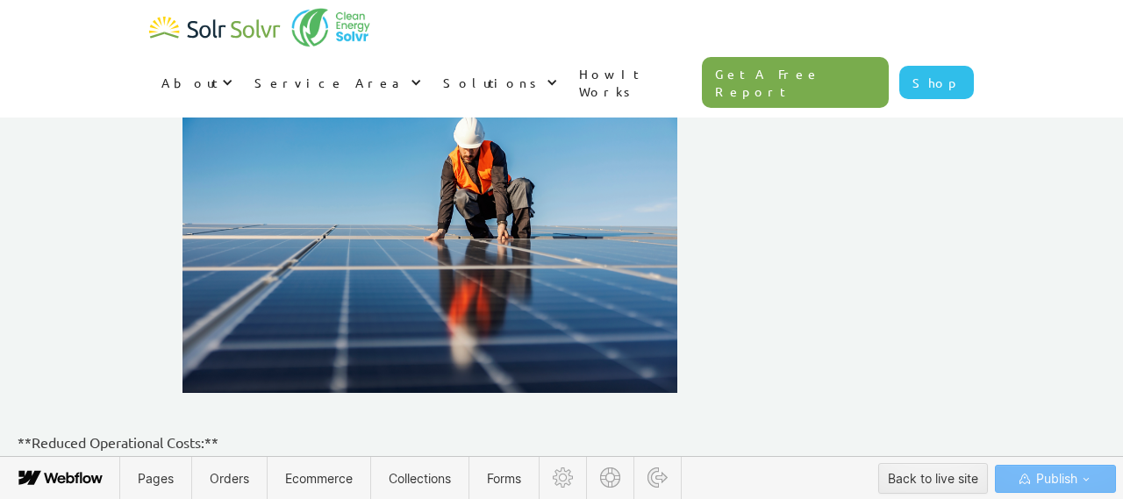
click at [205, 402] on p "‍" at bounding box center [430, 412] width 825 height 21
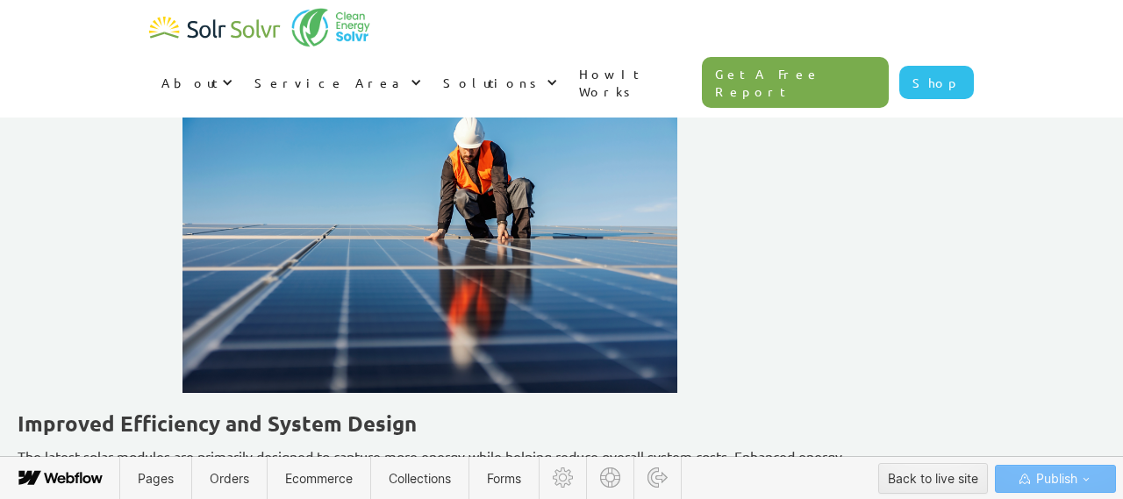
scroll to position [3681, 0]
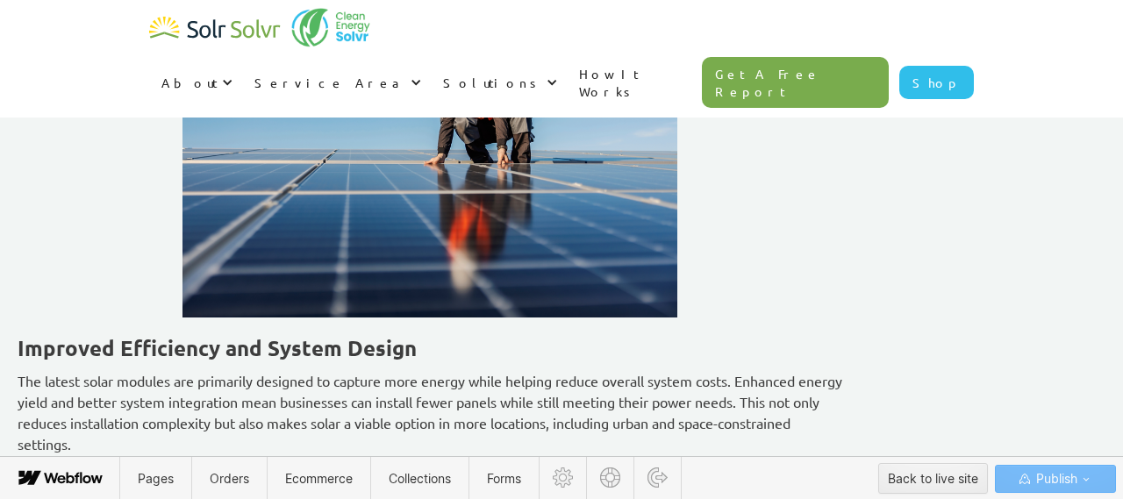
click at [126, 334] on strong "Improved Efficiency and System Design" at bounding box center [217, 347] width 399 height 27
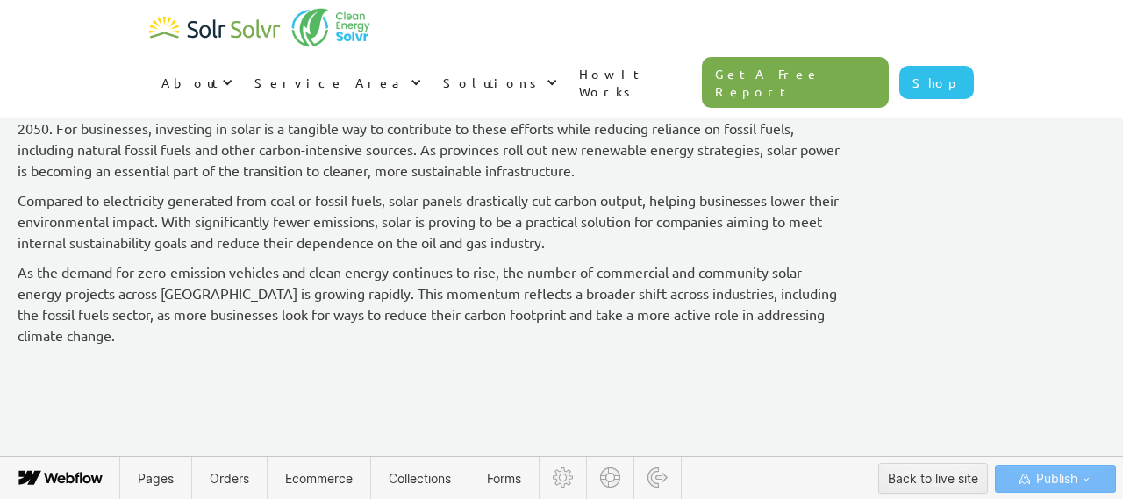
scroll to position [4462, 0]
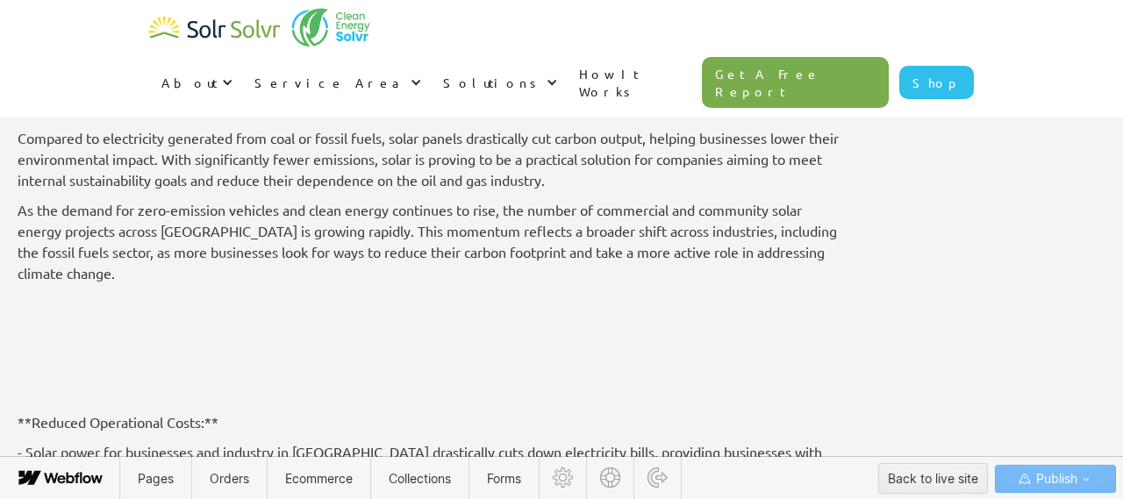
click at [167, 308] on p "‍" at bounding box center [430, 302] width 825 height 21
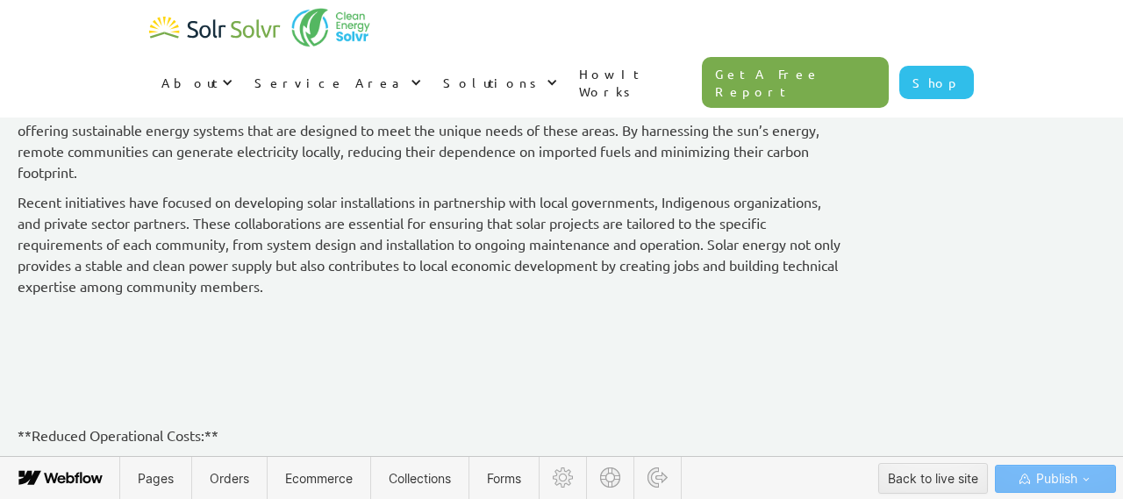
scroll to position [4754, 0]
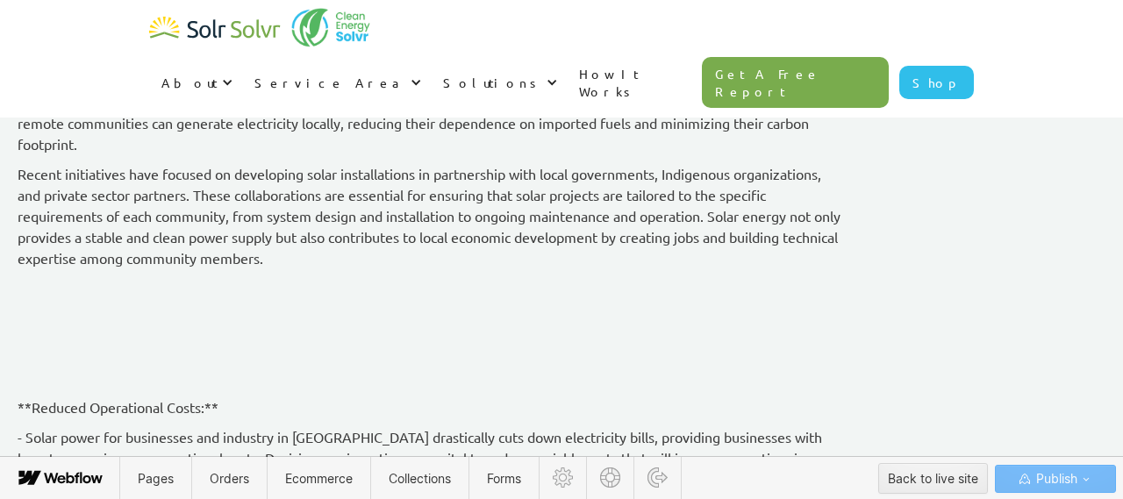
click at [254, 277] on p "‍" at bounding box center [430, 287] width 825 height 21
click at [114, 268] on div at bounding box center [109, 267] width 18 height 18
click at [135, 270] on div at bounding box center [141, 266] width 33 height 27
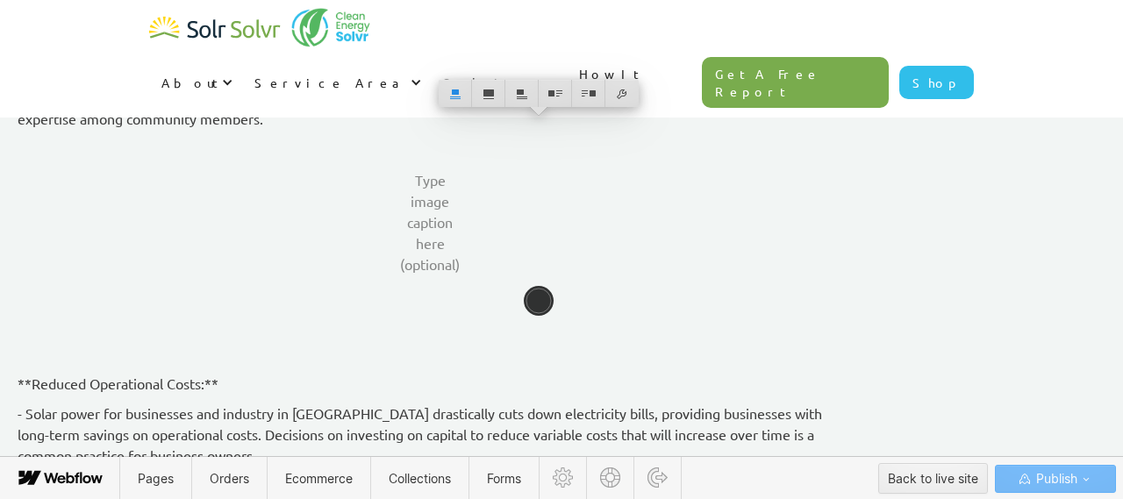
scroll to position [4905, 0]
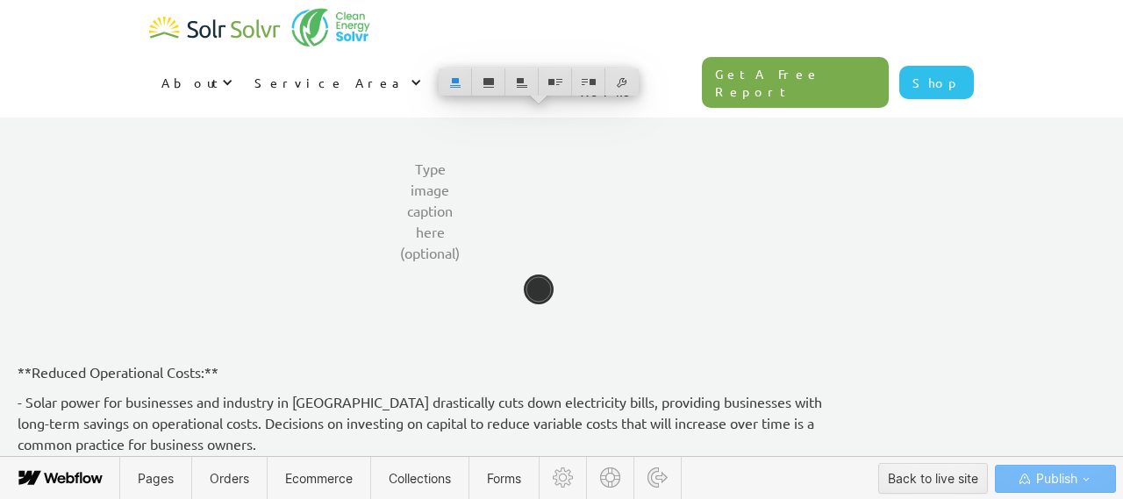
click at [706, 89] on p "Recent initiatives have focused on developing solar installations in partnershi…" at bounding box center [430, 64] width 825 height 105
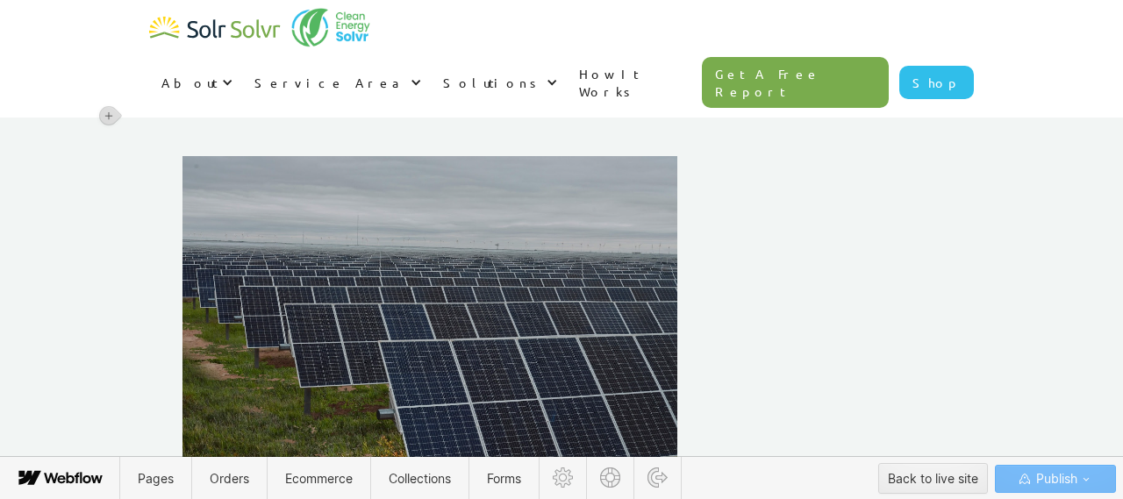
scroll to position [5029, 0]
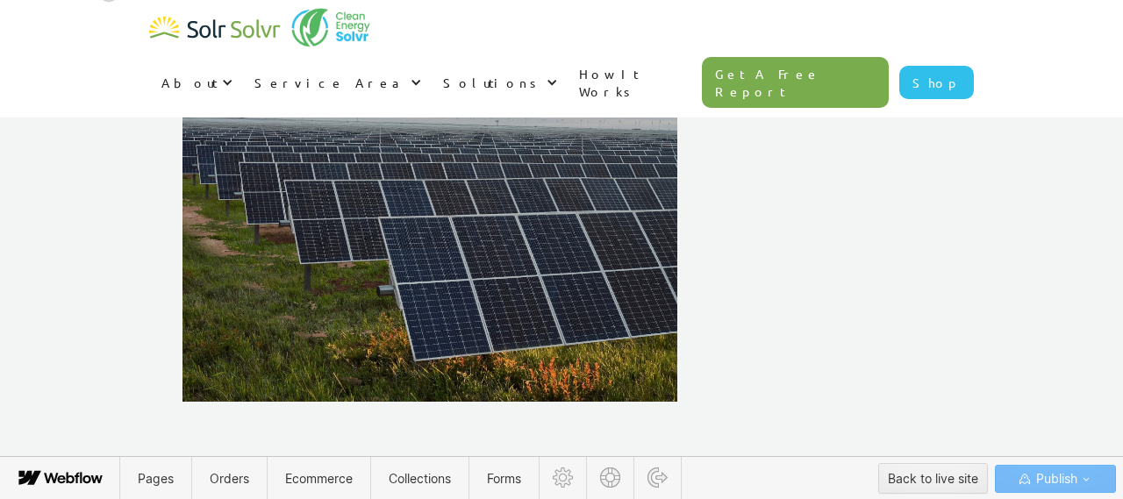
click at [218, 440] on p "‍" at bounding box center [430, 450] width 825 height 21
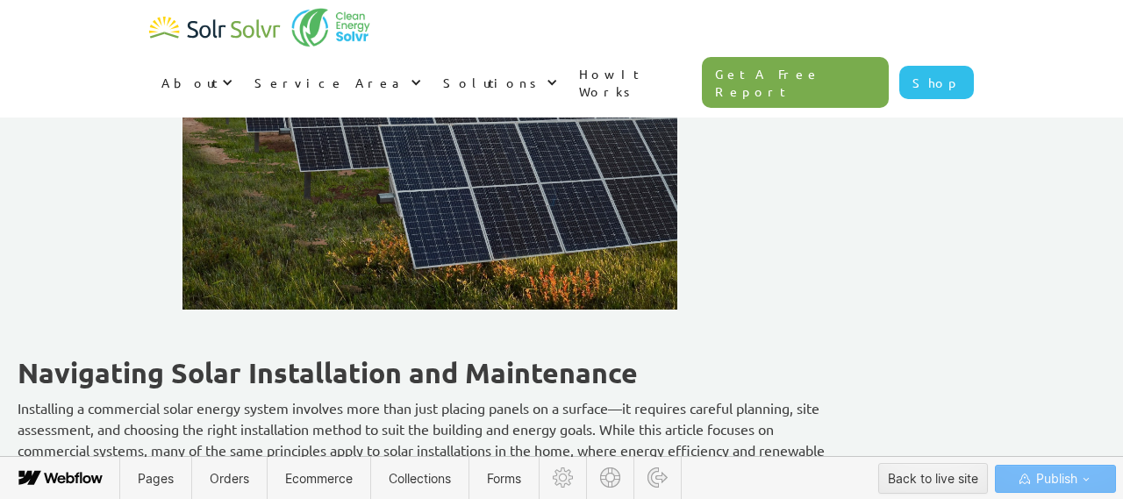
scroll to position [5123, 0]
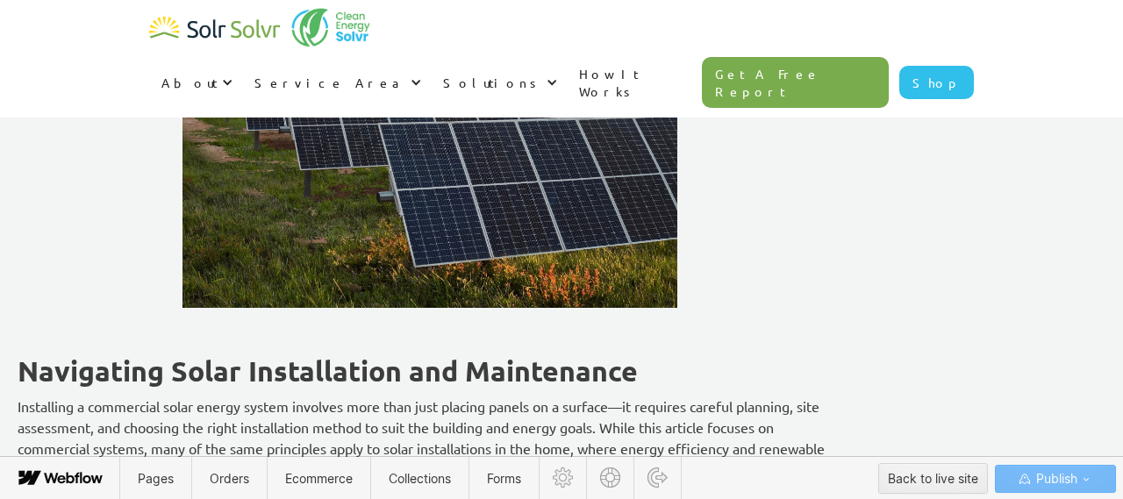
click at [235, 317] on p "‍" at bounding box center [430, 327] width 825 height 21
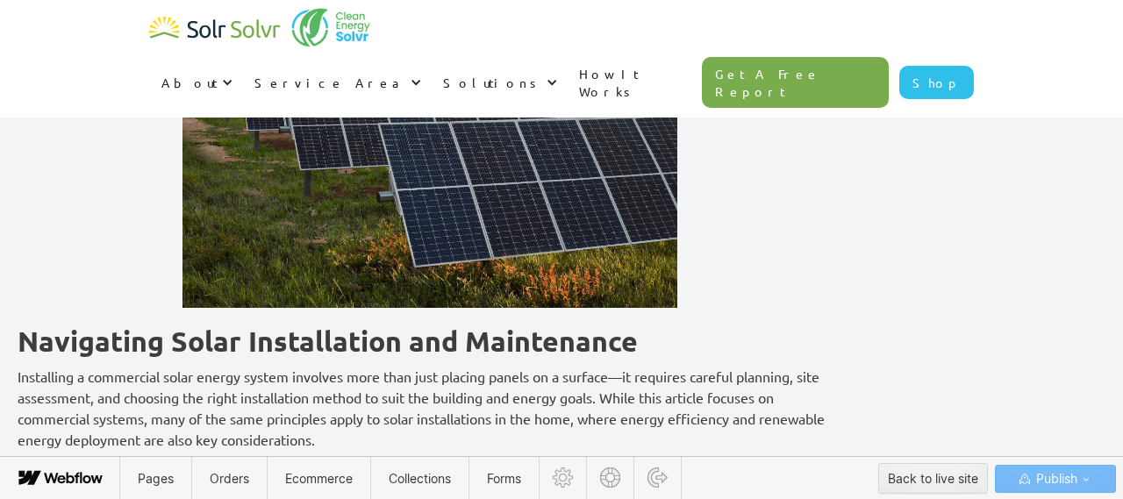
click at [128, 324] on strong "Navigating Solar Installation and Maintenance" at bounding box center [328, 341] width 620 height 35
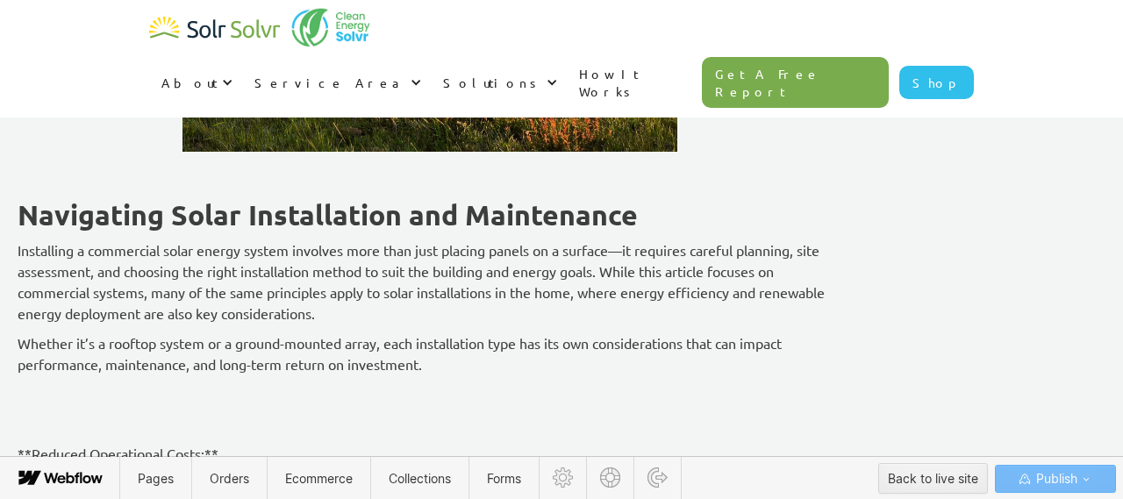
scroll to position [5305, 0]
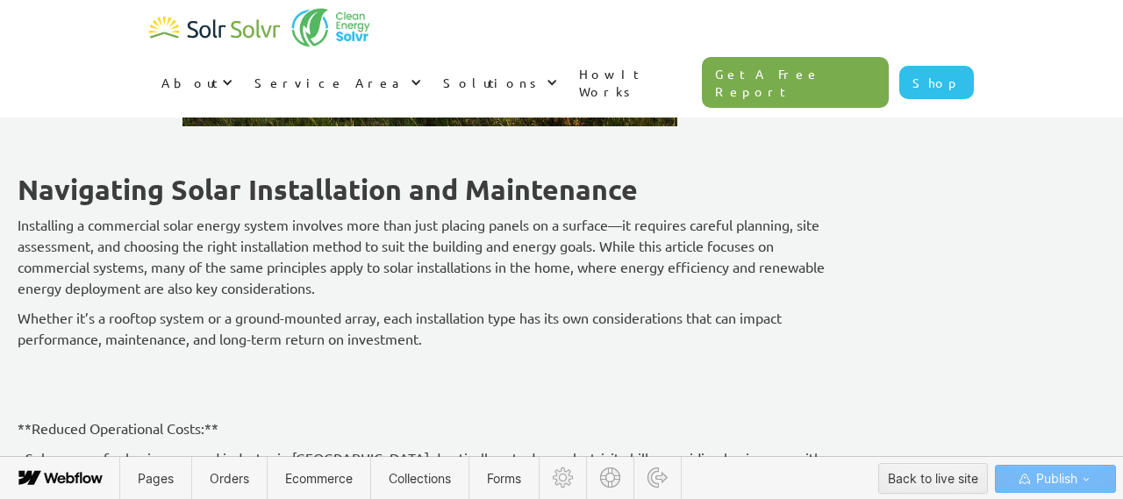
click at [303, 358] on p "‍" at bounding box center [430, 368] width 825 height 21
click at [108, 347] on icon at bounding box center [108, 347] width 7 height 7
click at [147, 346] on div at bounding box center [141, 346] width 33 height 27
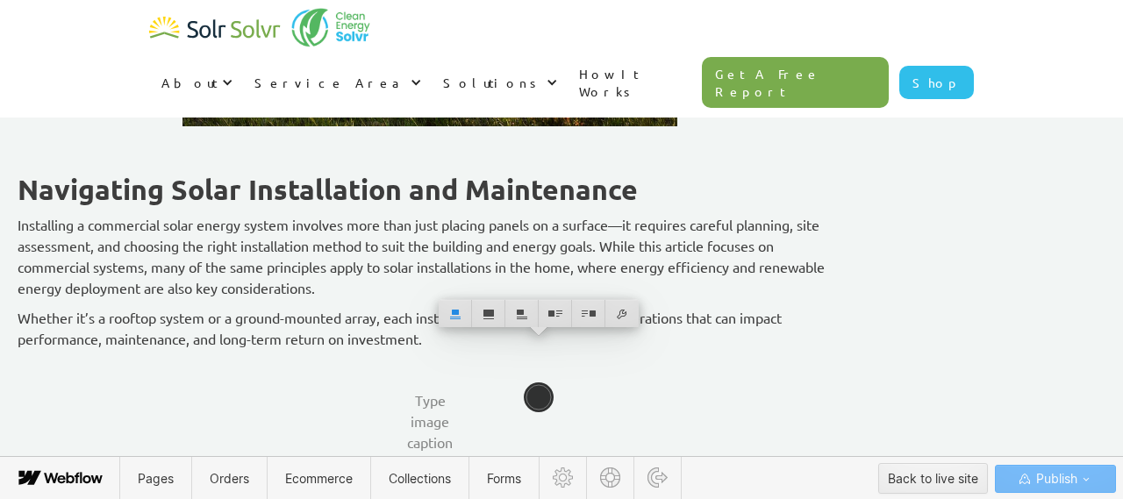
scroll to position [5425, 0]
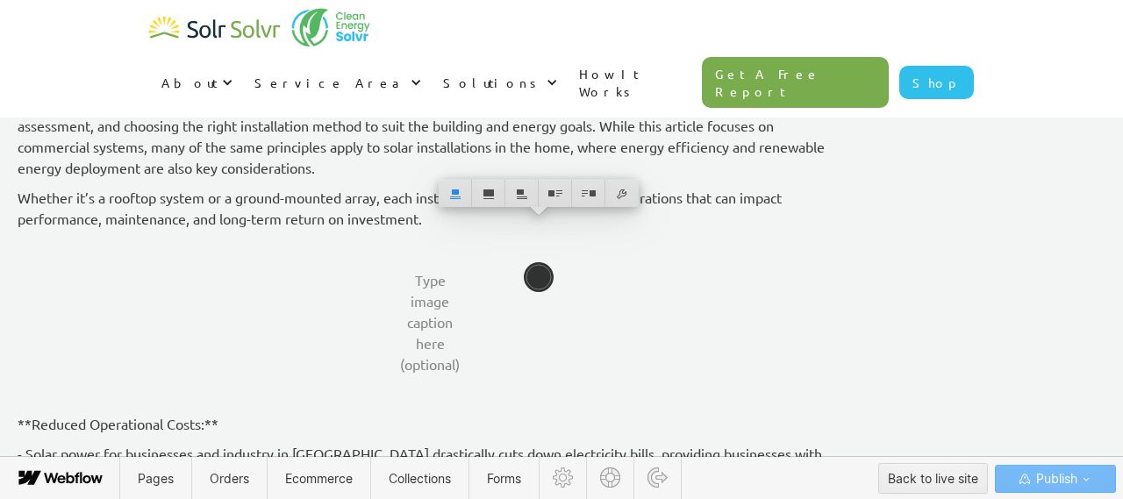
click at [693, 192] on p "Whether it’s a rooftop system or a ground-mounted array, each installation type…" at bounding box center [430, 208] width 825 height 42
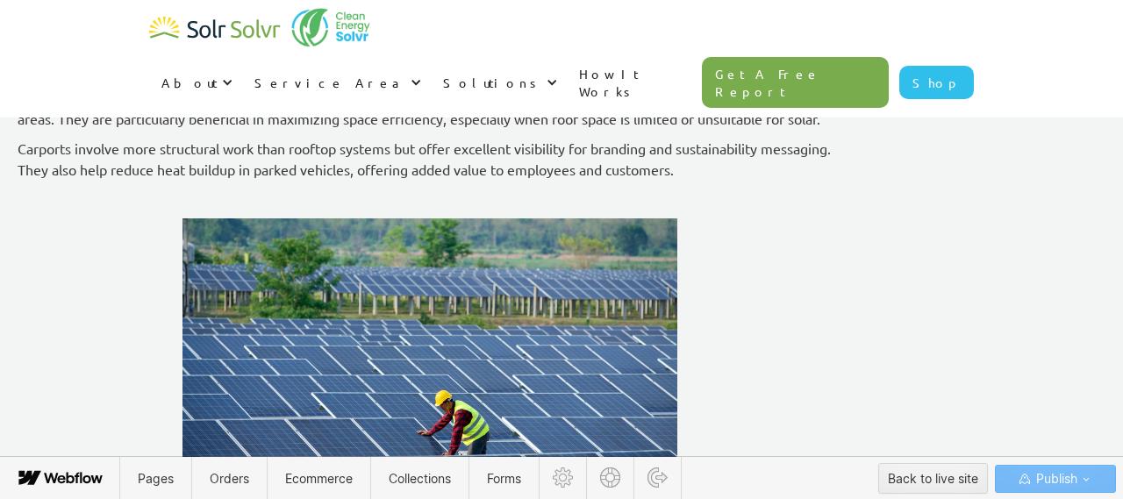
scroll to position [5904, 0]
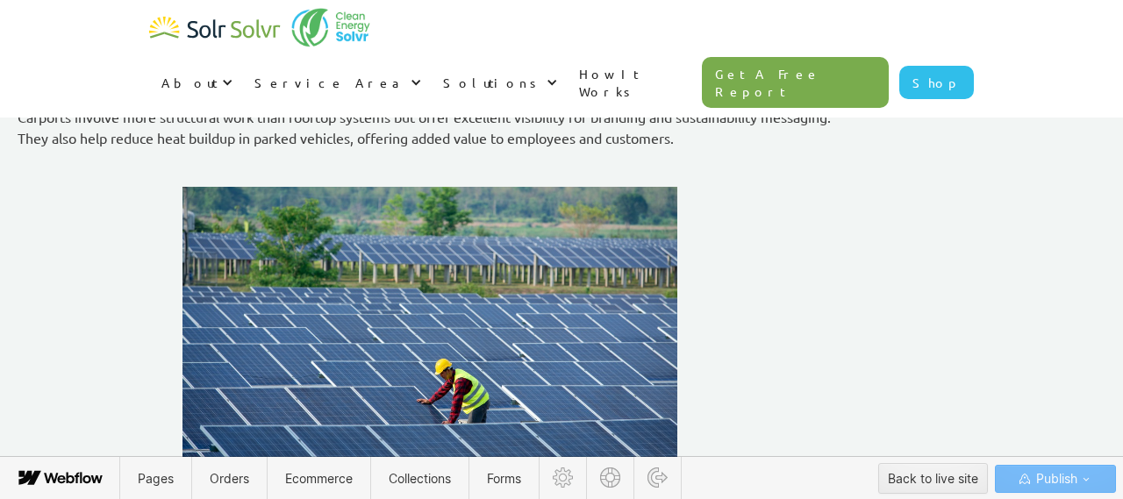
click at [479, 273] on img at bounding box center [429, 351] width 495 height 329
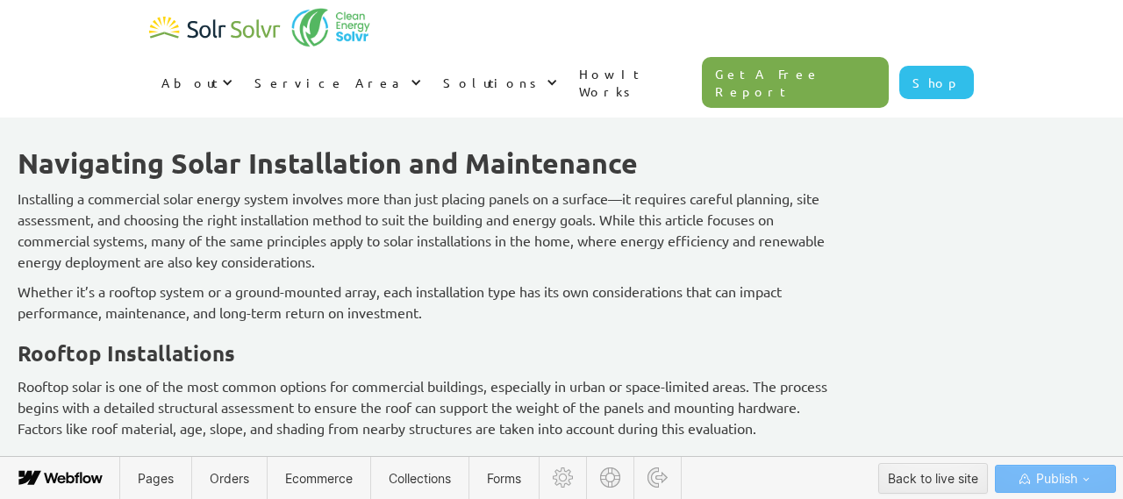
scroll to position [5334, 0]
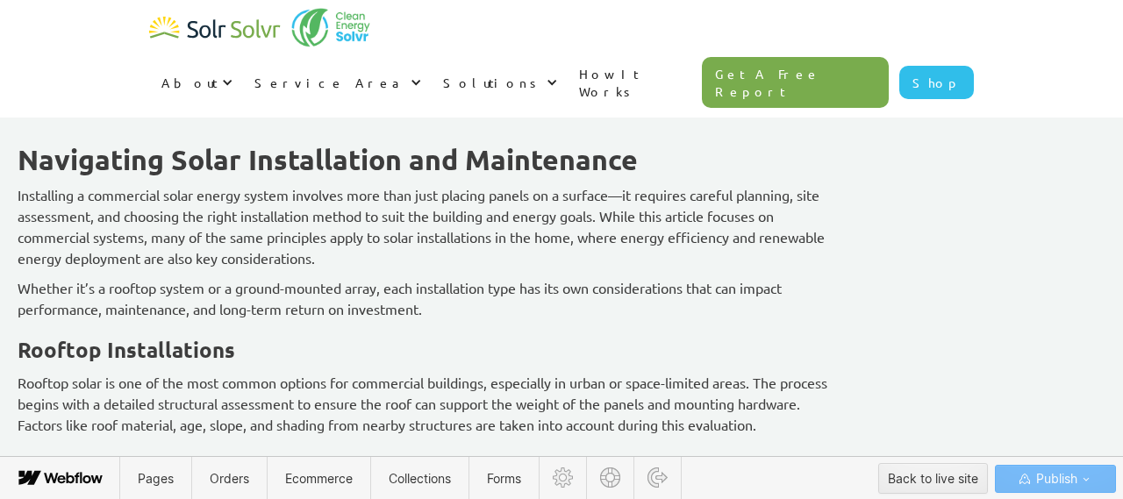
click at [550, 290] on p "Whether it’s a rooftop system or a ground-mounted array, each installation type…" at bounding box center [430, 298] width 825 height 42
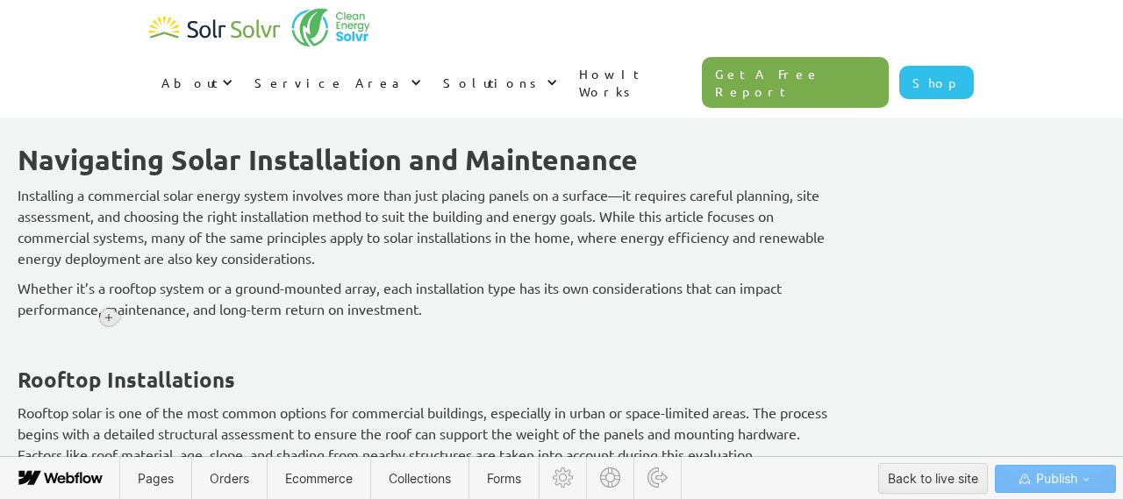
click at [107, 318] on icon at bounding box center [108, 317] width 7 height 7
click at [133, 322] on div at bounding box center [141, 317] width 33 height 27
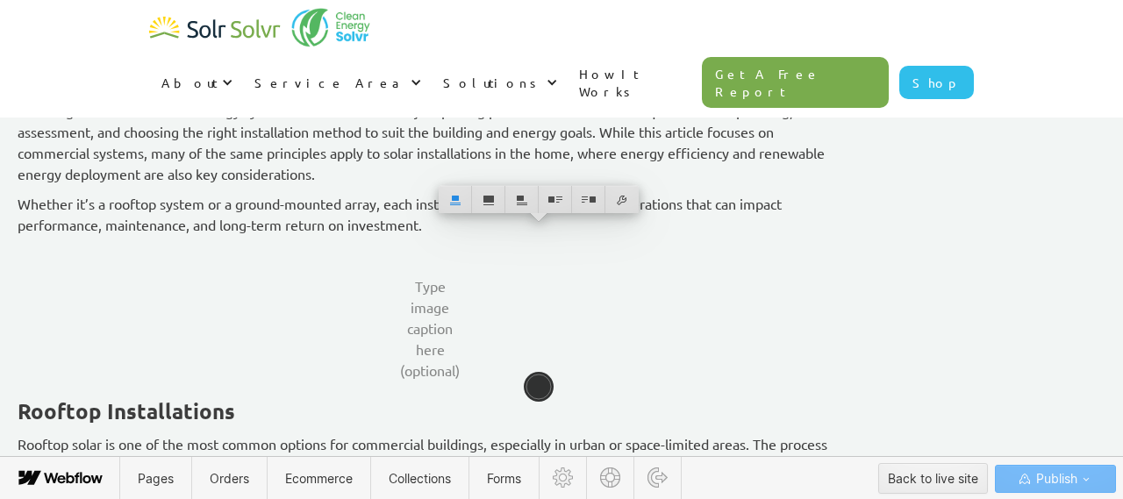
scroll to position [5438, 0]
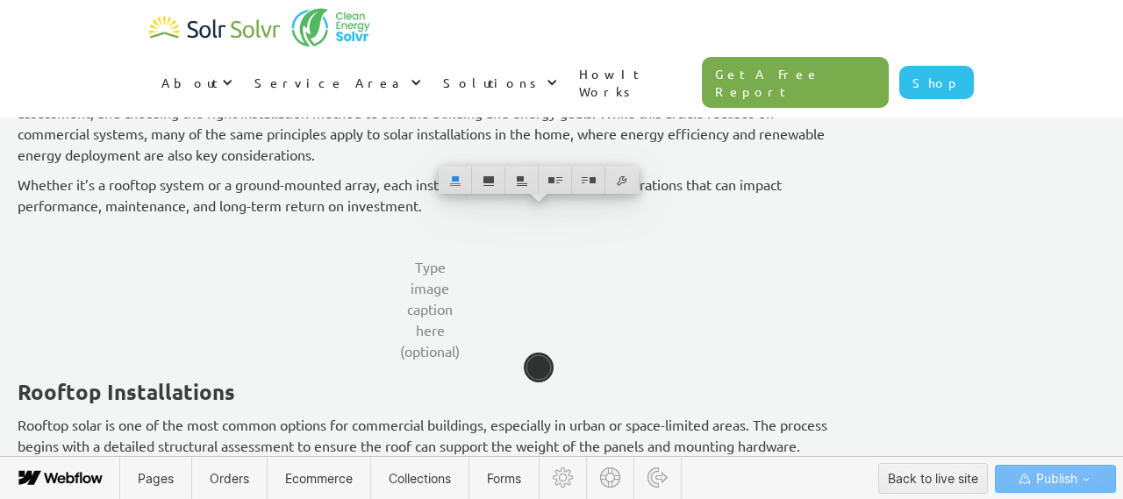
click at [733, 177] on p "Whether it’s a rooftop system or a ground-mounted array, each installation type…" at bounding box center [430, 195] width 825 height 42
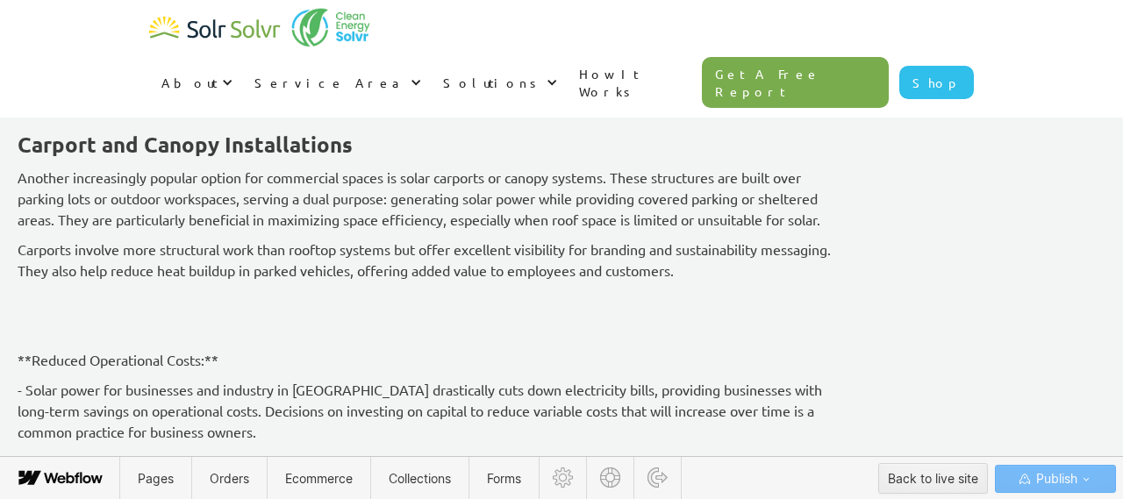
scroll to position [6157, 0]
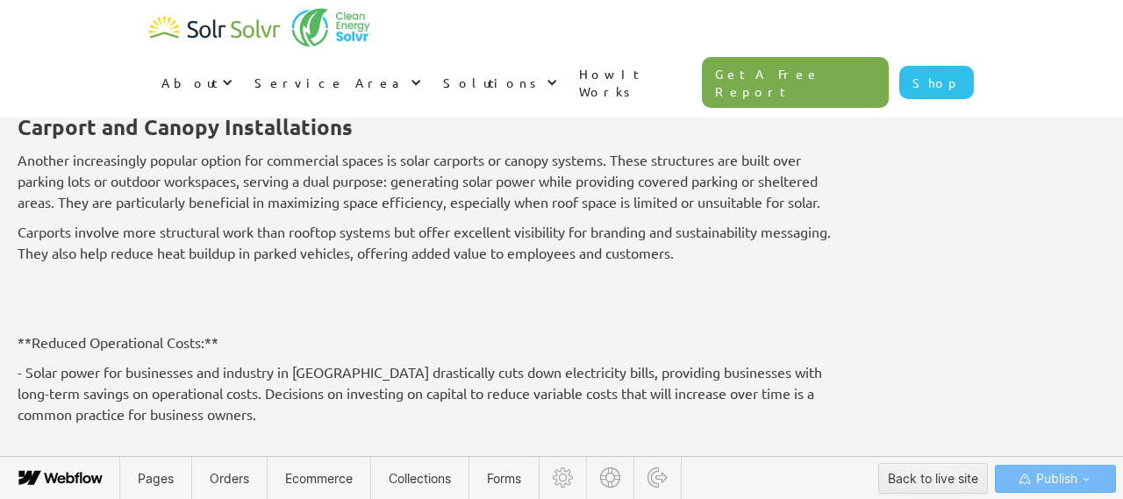
click at [254, 272] on p "‍" at bounding box center [430, 282] width 825 height 21
click at [111, 263] on icon at bounding box center [109, 261] width 11 height 11
click at [144, 265] on div at bounding box center [141, 260] width 33 height 27
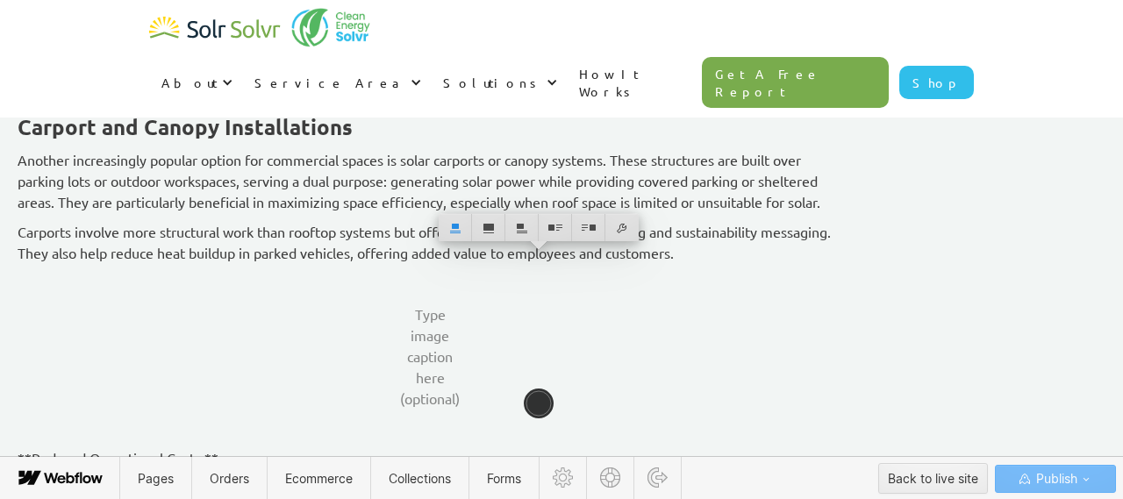
click at [842, 235] on p "Carports involve more structural work than rooftop systems but offer excellent …" at bounding box center [430, 242] width 825 height 42
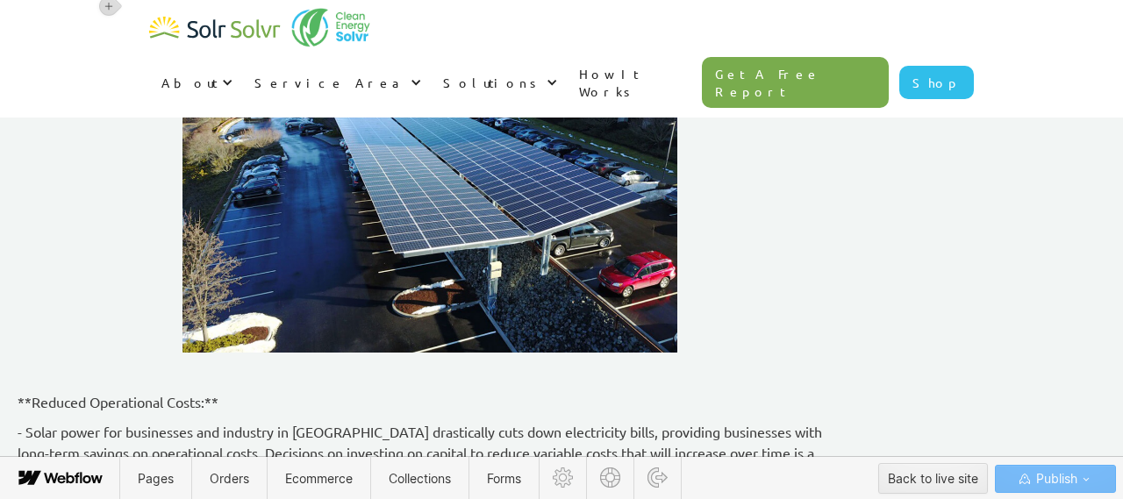
scroll to position [6449, 0]
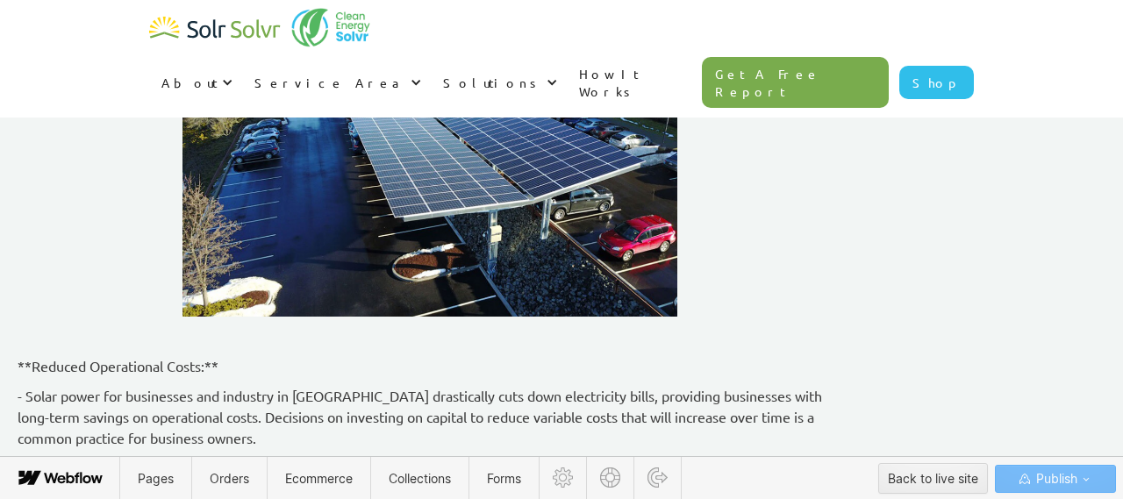
click at [159, 355] on p "**Reduced Operational Costs:**" at bounding box center [430, 365] width 825 height 21
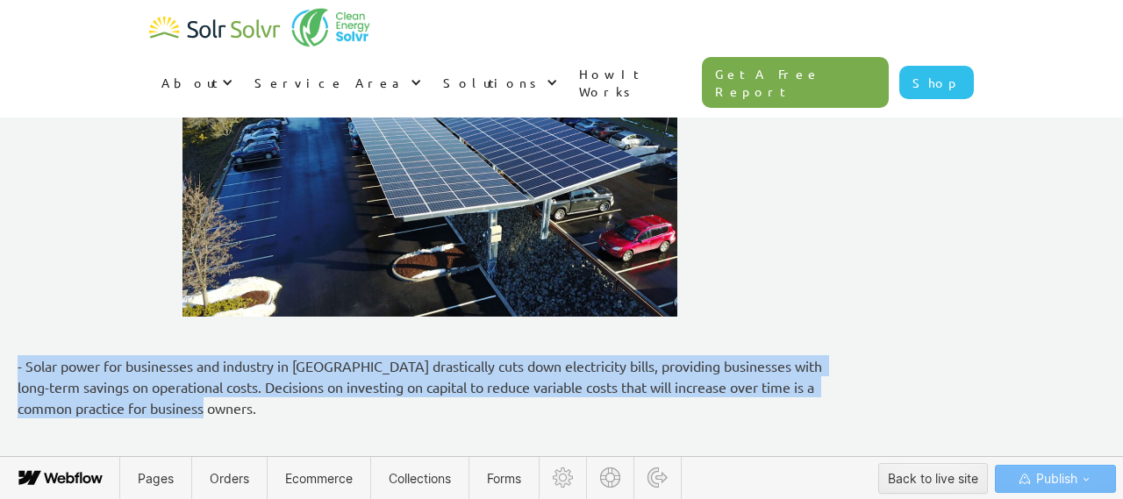
drag, startPoint x: 312, startPoint y: 383, endPoint x: 126, endPoint y: 346, distance: 189.8
click at [127, 355] on p "- Solar power for businesses and industry in Canada drastically cuts down elect…" at bounding box center [430, 386] width 825 height 63
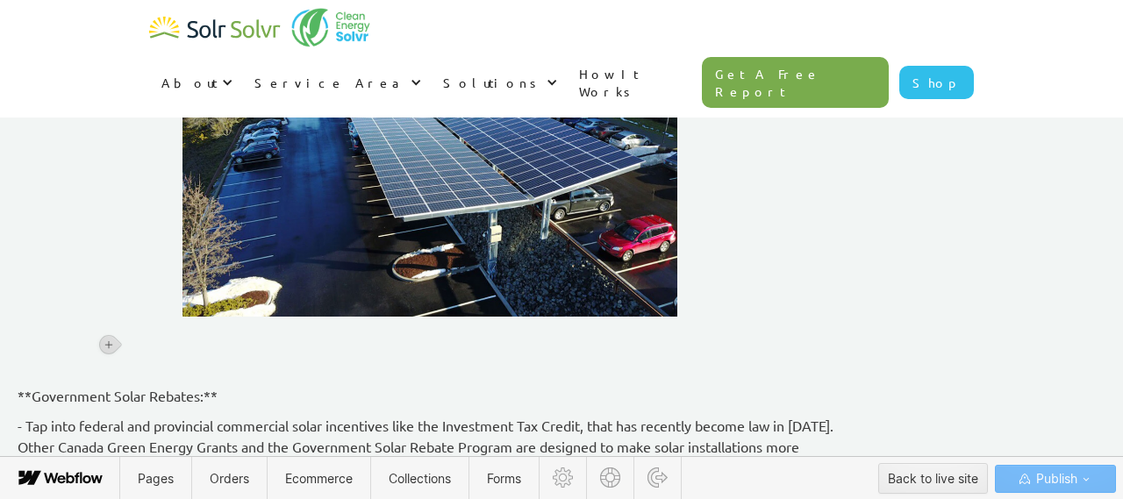
click at [225, 355] on p "‍" at bounding box center [430, 365] width 825 height 21
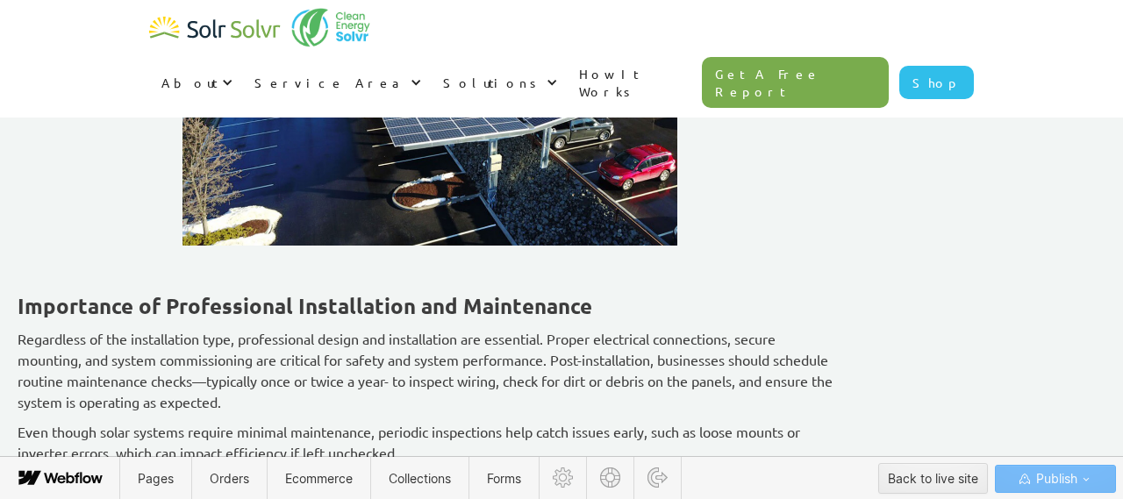
scroll to position [6528, 0]
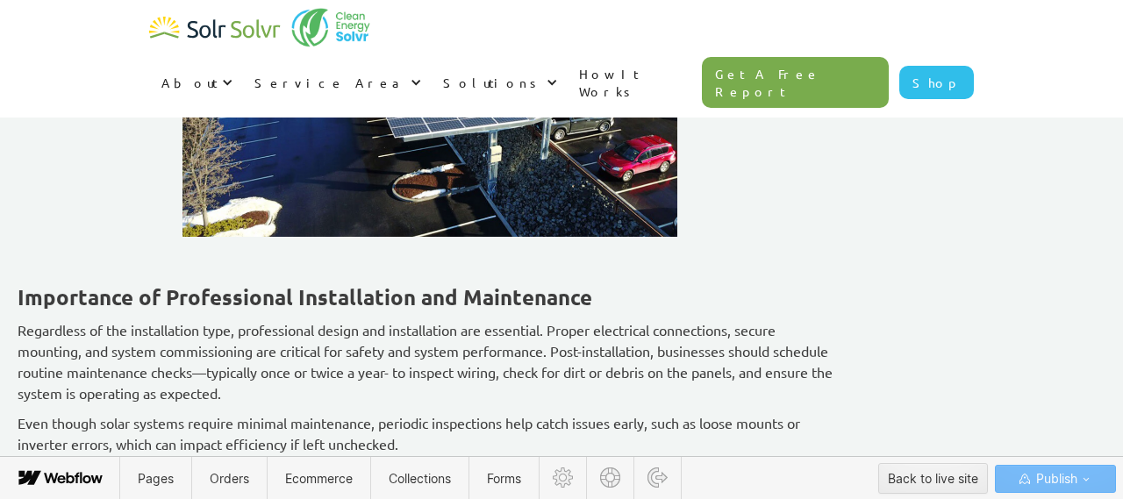
click at [277, 246] on p "‍" at bounding box center [430, 256] width 825 height 21
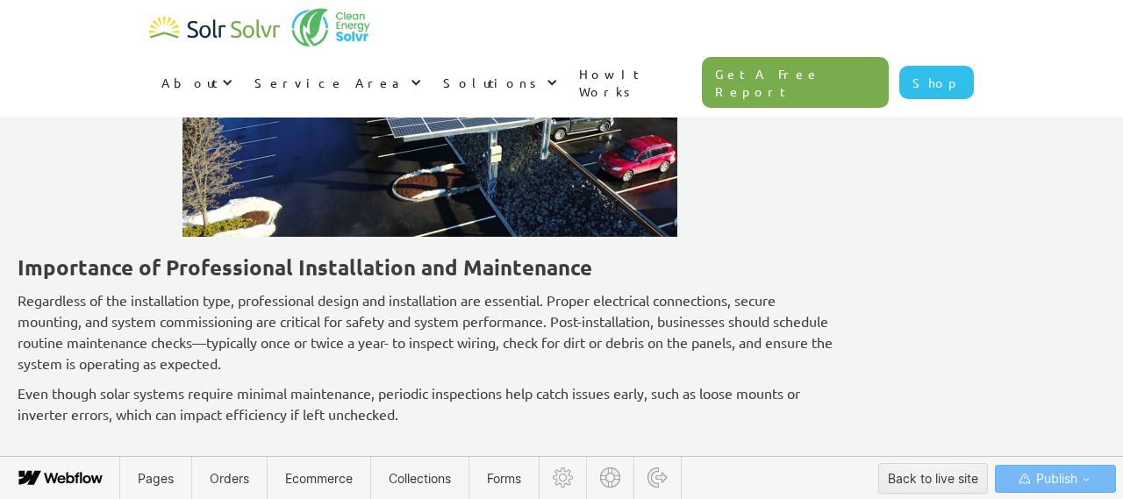
click at [126, 254] on strong "Importance of Professional Installation and Maintenance" at bounding box center [305, 267] width 575 height 27
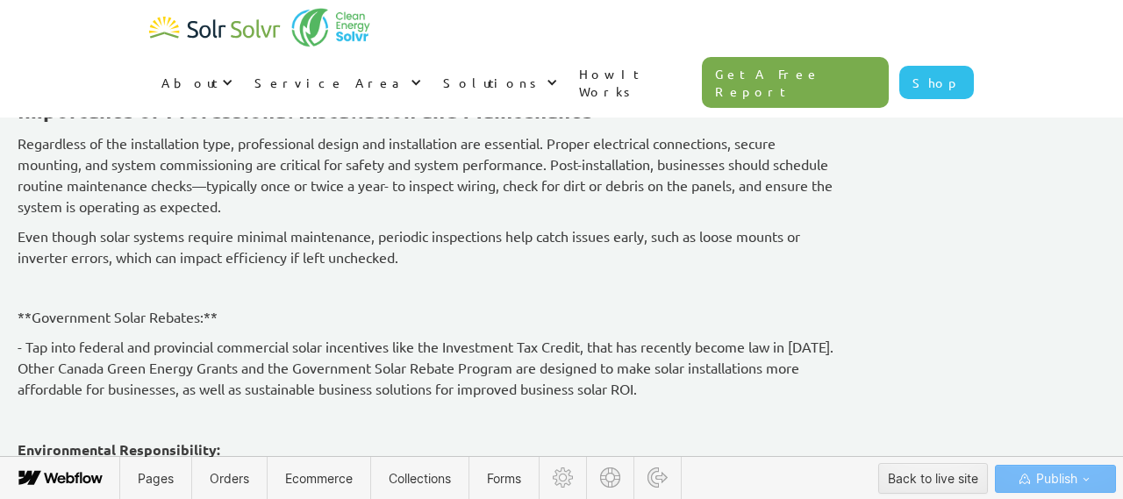
scroll to position [6717, 0]
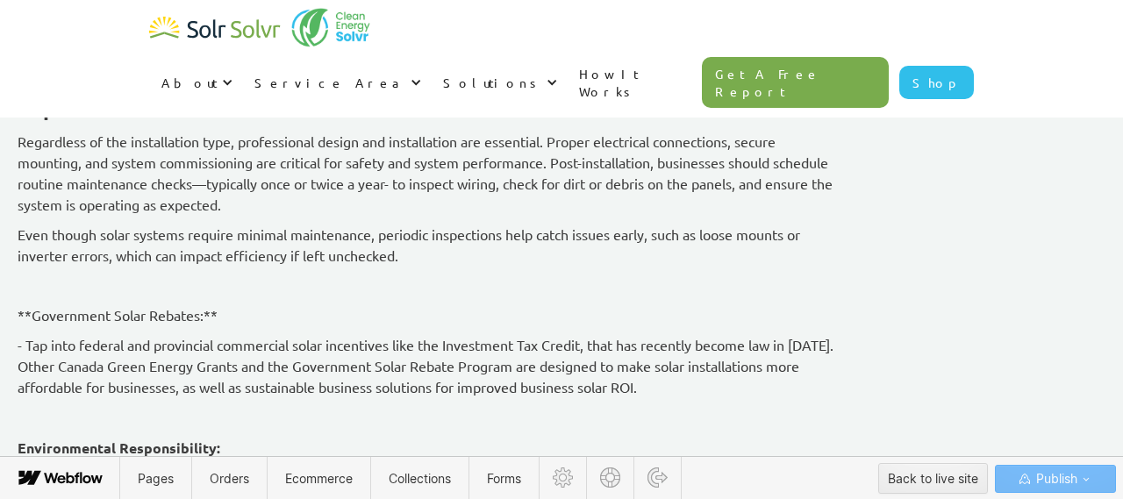
click at [579, 228] on p "Even though solar systems require minimal maintenance, periodic inspections hel…" at bounding box center [430, 245] width 825 height 42
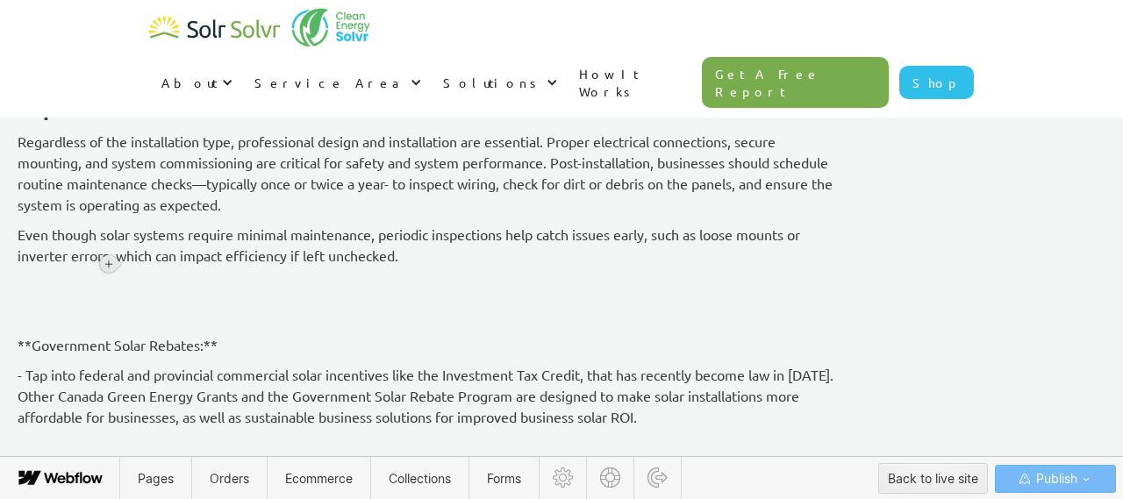
click at [112, 255] on div at bounding box center [109, 264] width 18 height 18
click at [158, 263] on div at bounding box center [141, 263] width 33 height 27
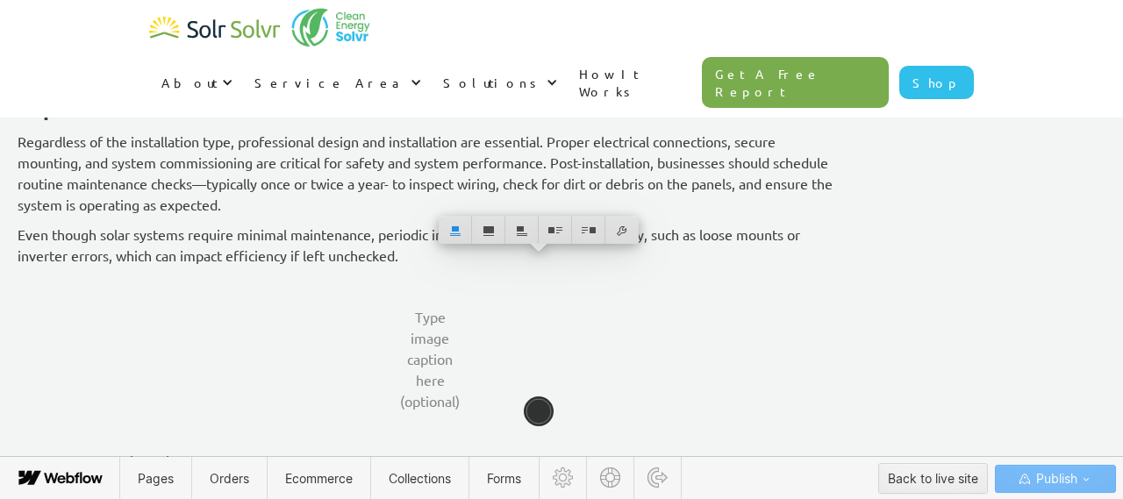
click at [756, 227] on p "Even though solar systems require minimal maintenance, periodic inspections hel…" at bounding box center [430, 245] width 825 height 42
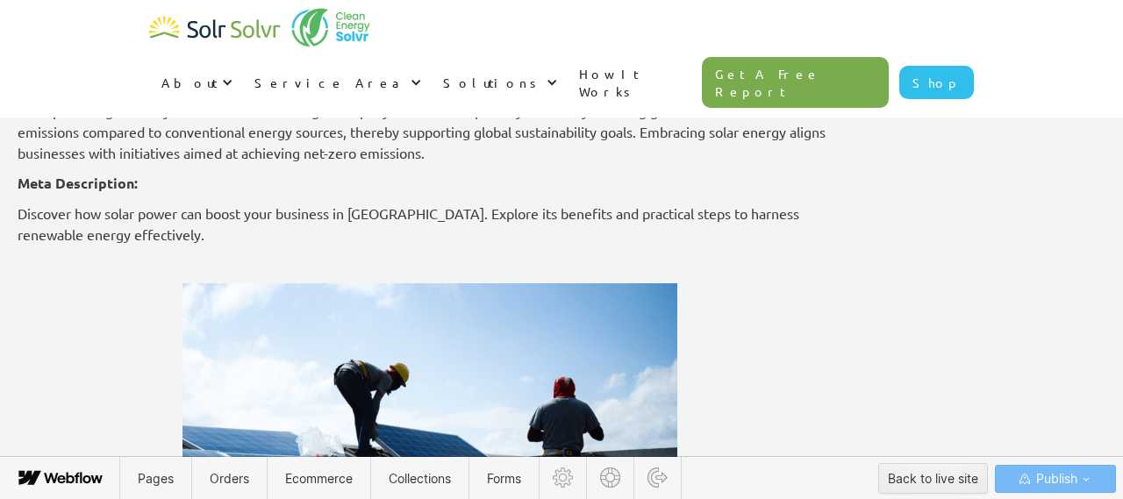
scroll to position [7994, 0]
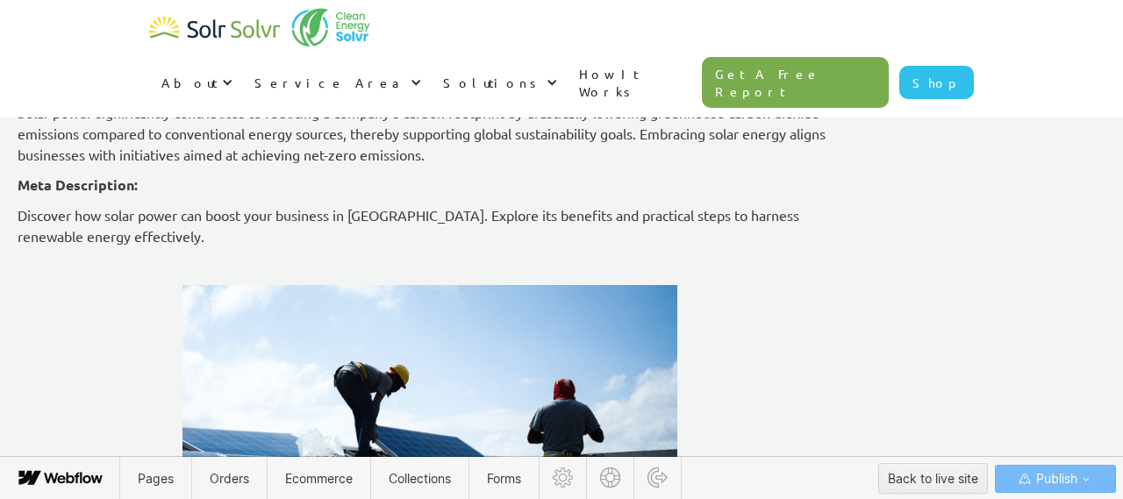
click at [404, 314] on img at bounding box center [429, 443] width 495 height 317
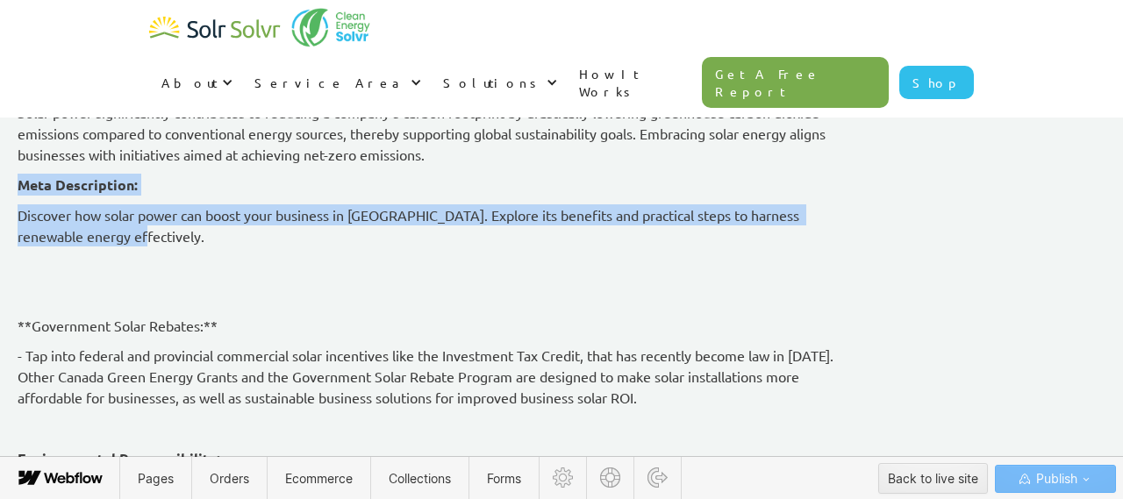
drag, startPoint x: 207, startPoint y: 219, endPoint x: 125, endPoint y: 165, distance: 98.8
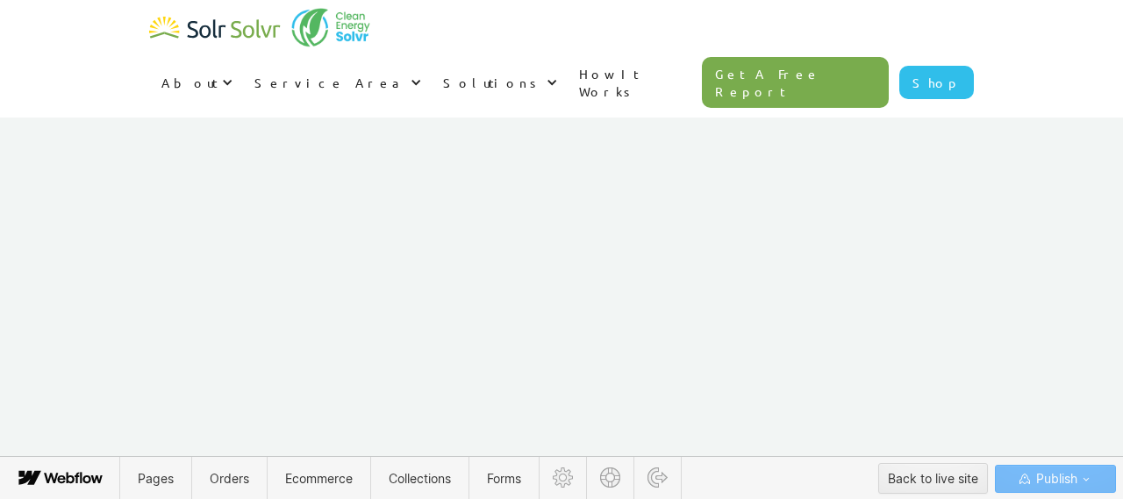
drag, startPoint x: 135, startPoint y: 213, endPoint x: 402, endPoint y: 573, distance: 447.8
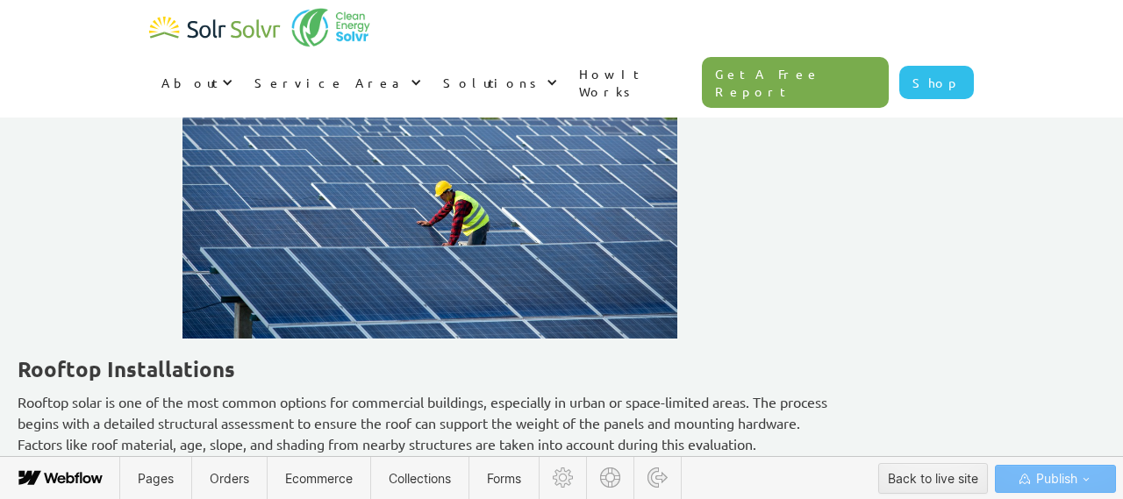
scroll to position [5681, 0]
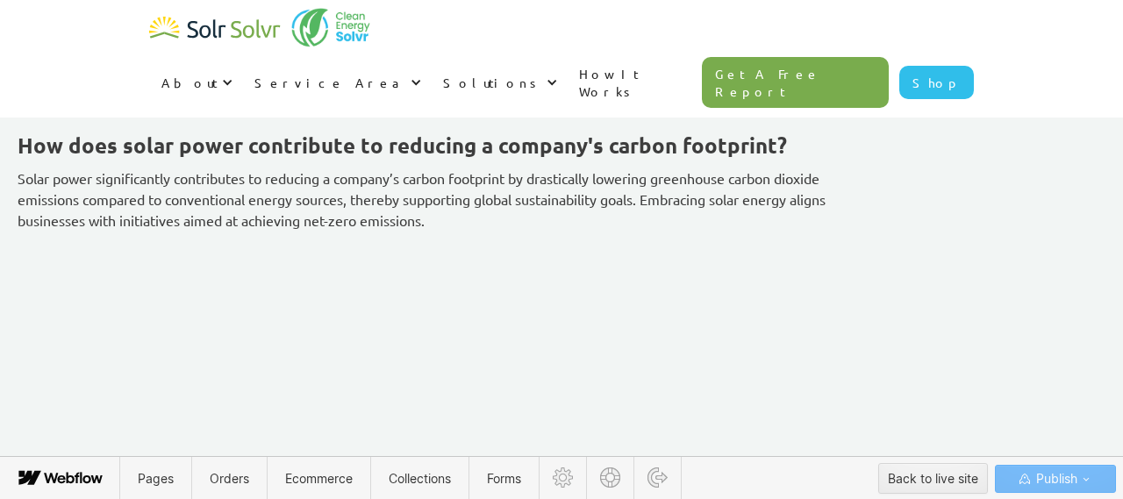
scroll to position [7845, 0]
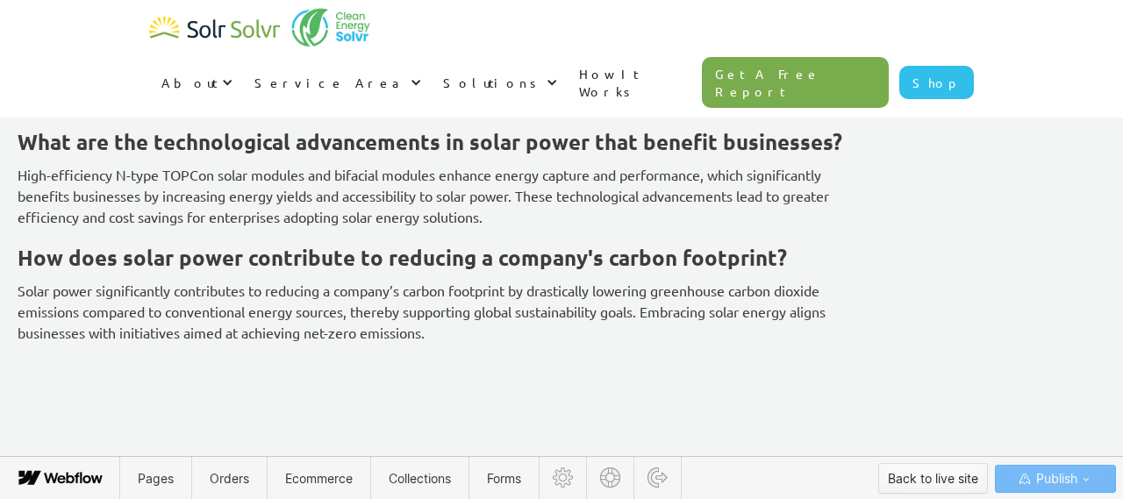
click at [936, 478] on div "Back to live site" at bounding box center [933, 479] width 90 height 26
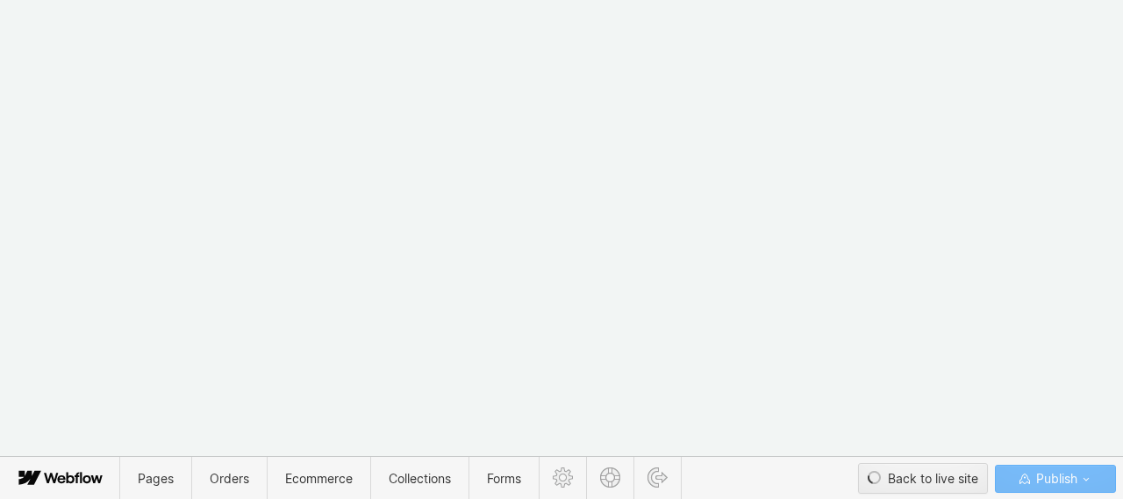
type textarea "x"
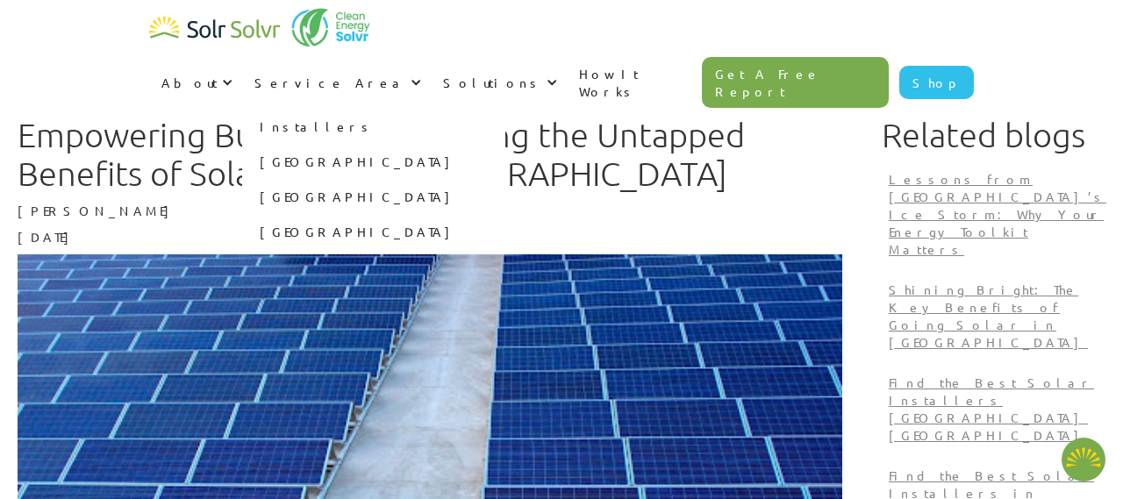
type textarea "x"
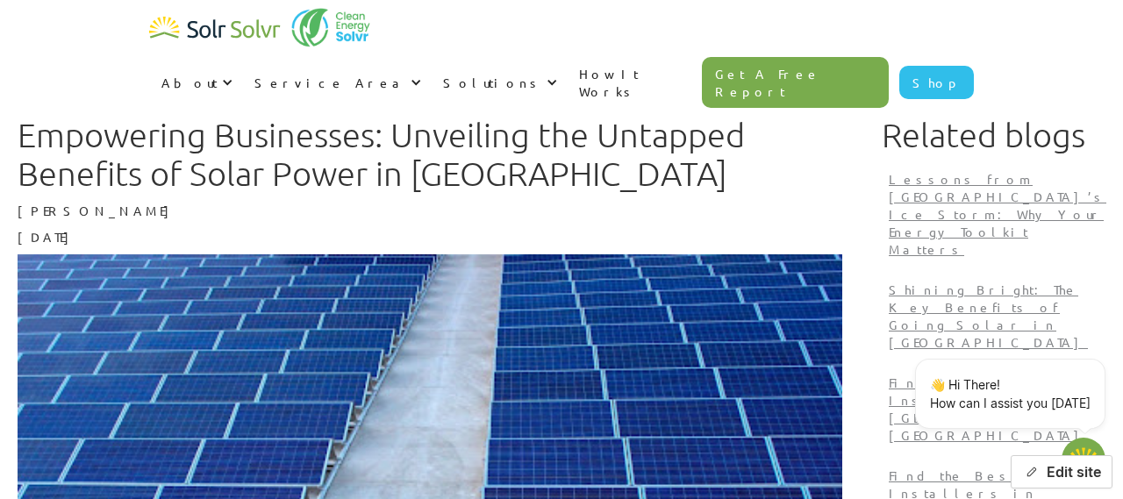
click at [1058, 468] on button "Edit site" at bounding box center [1062, 471] width 102 height 33
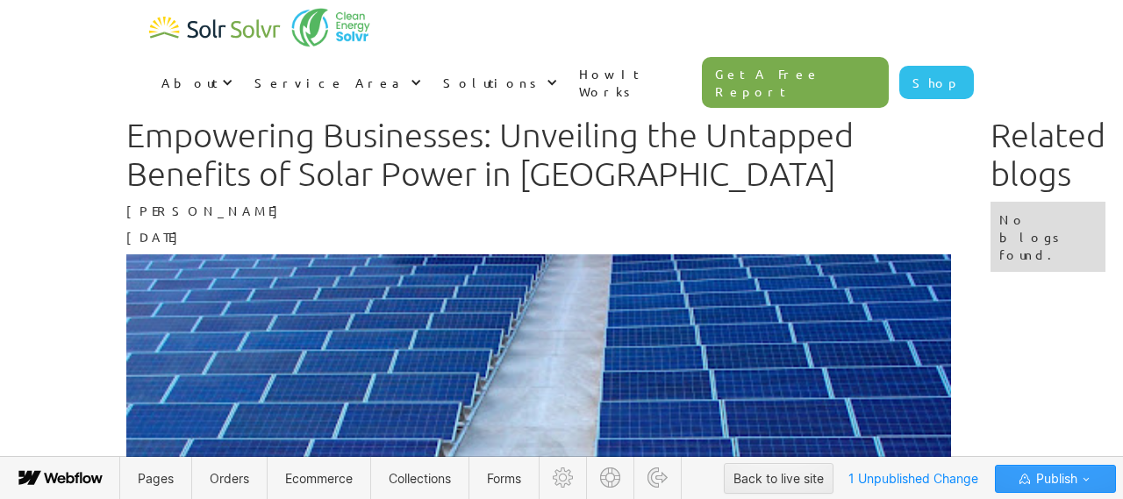
click at [1069, 482] on span "Publish" at bounding box center [1055, 479] width 45 height 26
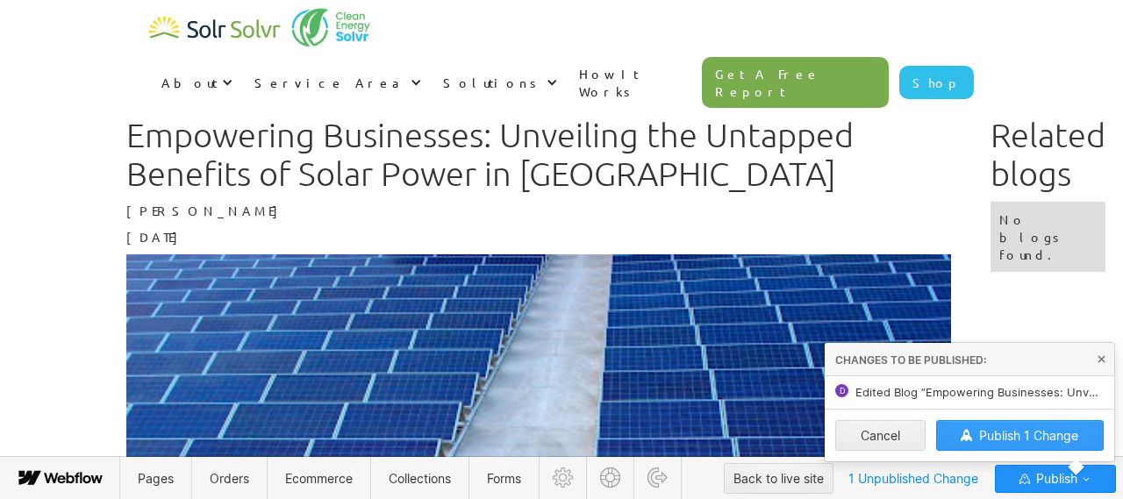
click at [1017, 442] on span "Publish 1 Change" at bounding box center [1028, 435] width 99 height 15
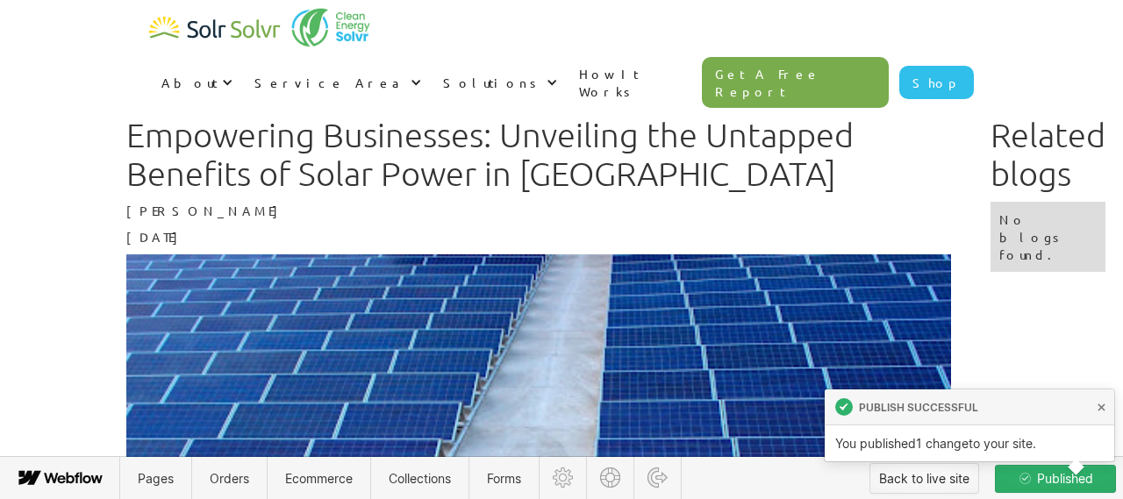
click at [919, 476] on div "Back to live site" at bounding box center [924, 479] width 90 height 26
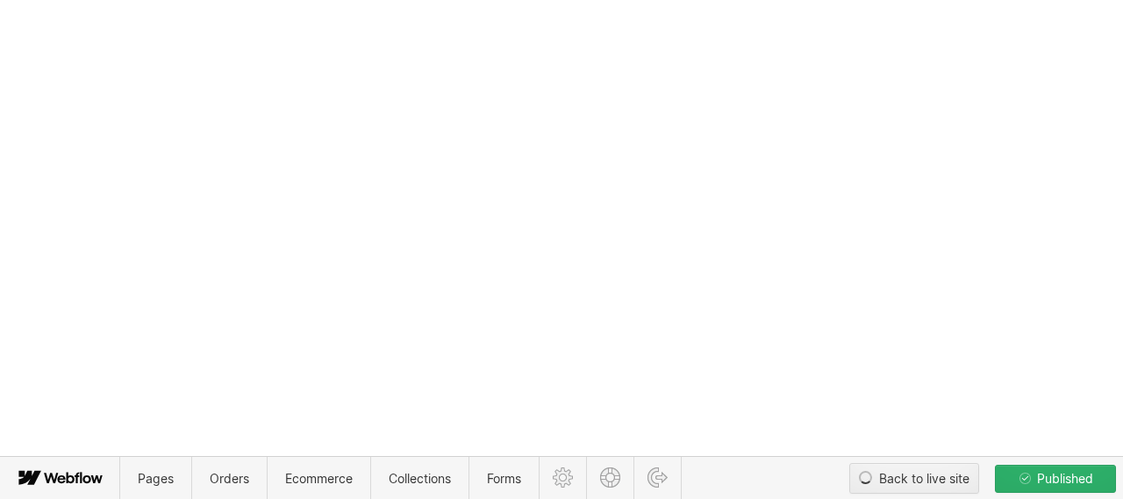
type textarea "x"
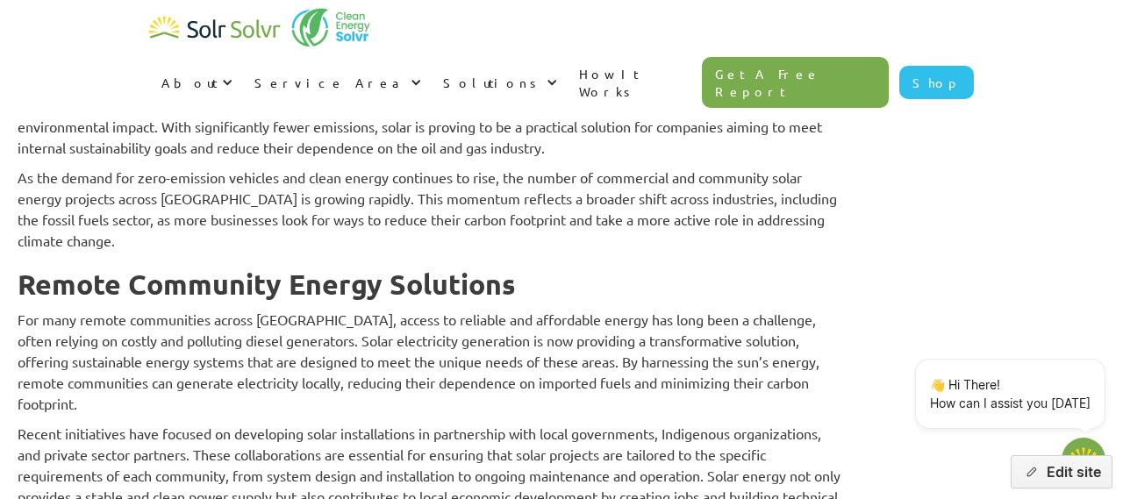
scroll to position [4218, 0]
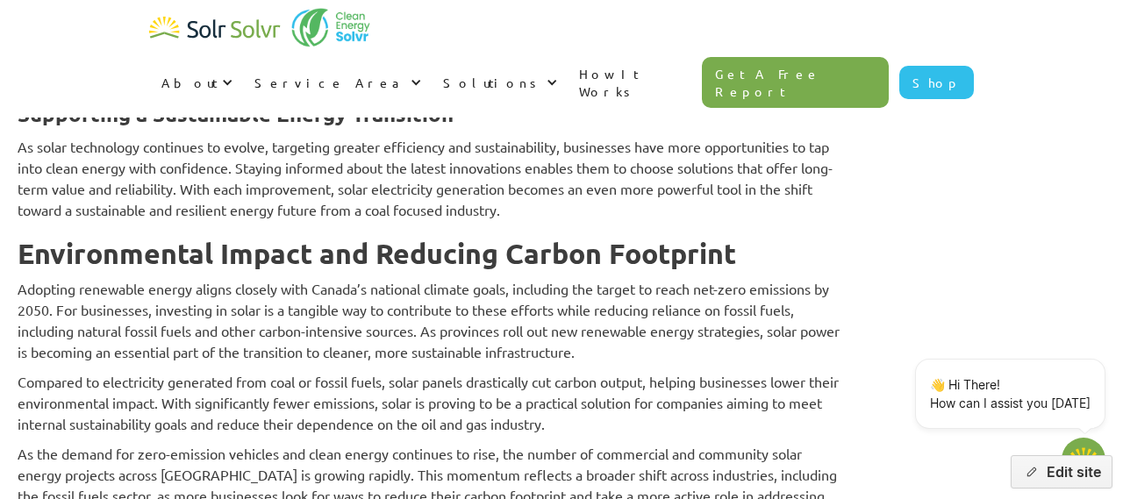
type textarea "x"
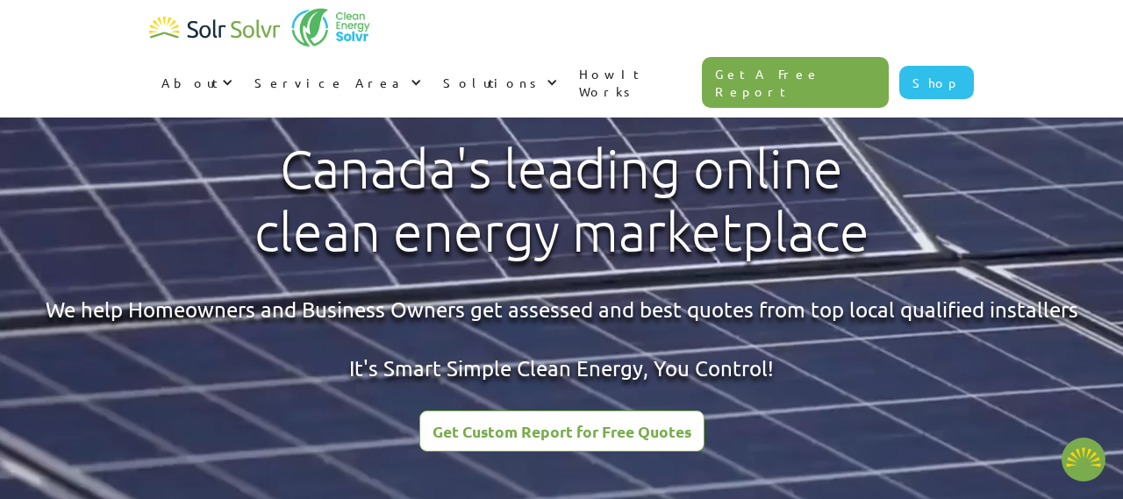
scroll to position [2254, 0]
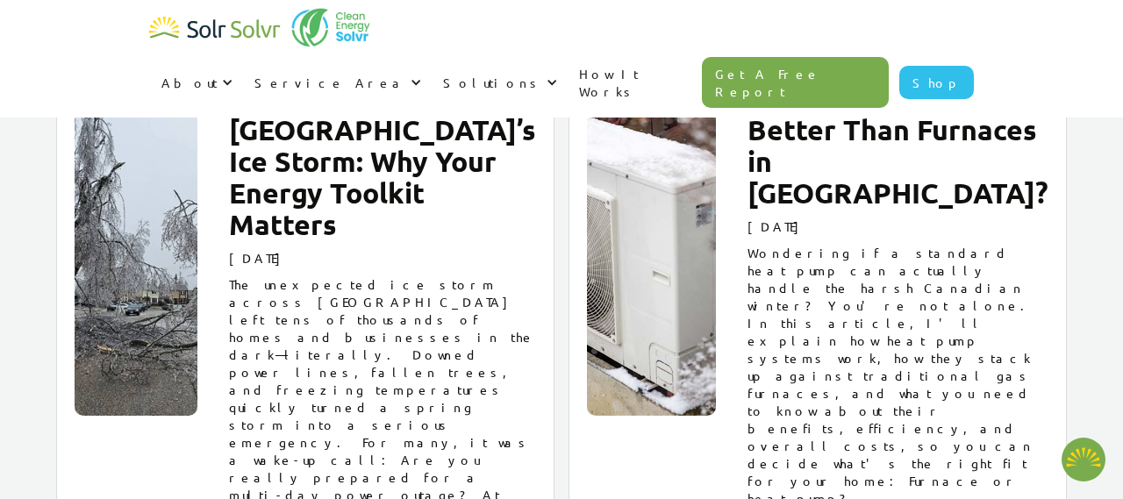
type textarea "x"
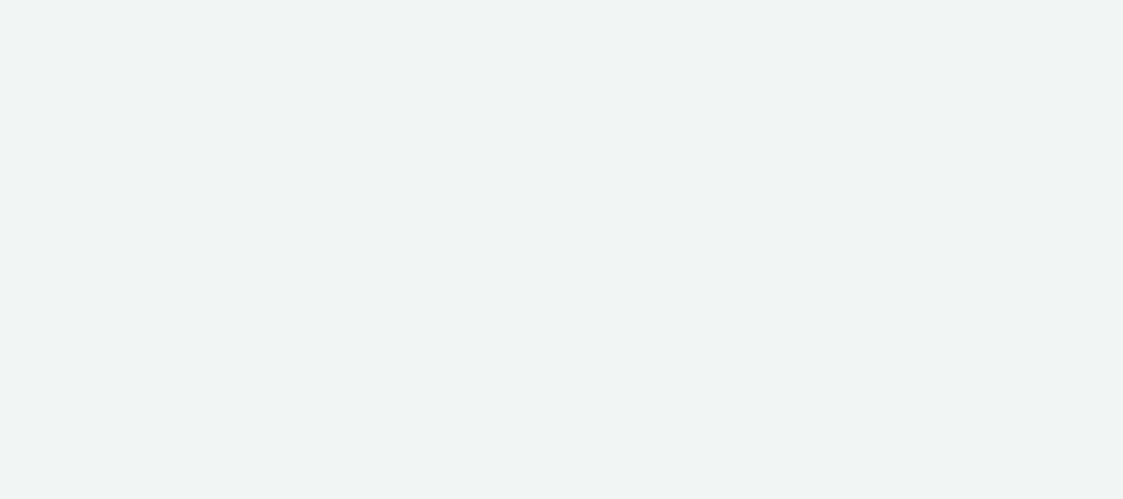
type textarea "x"
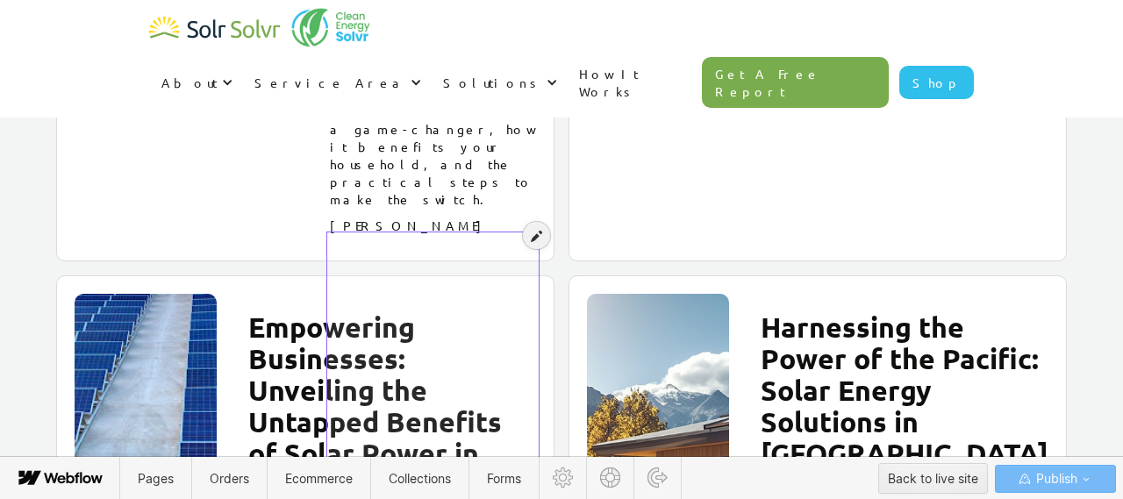
scroll to position [3457, 0]
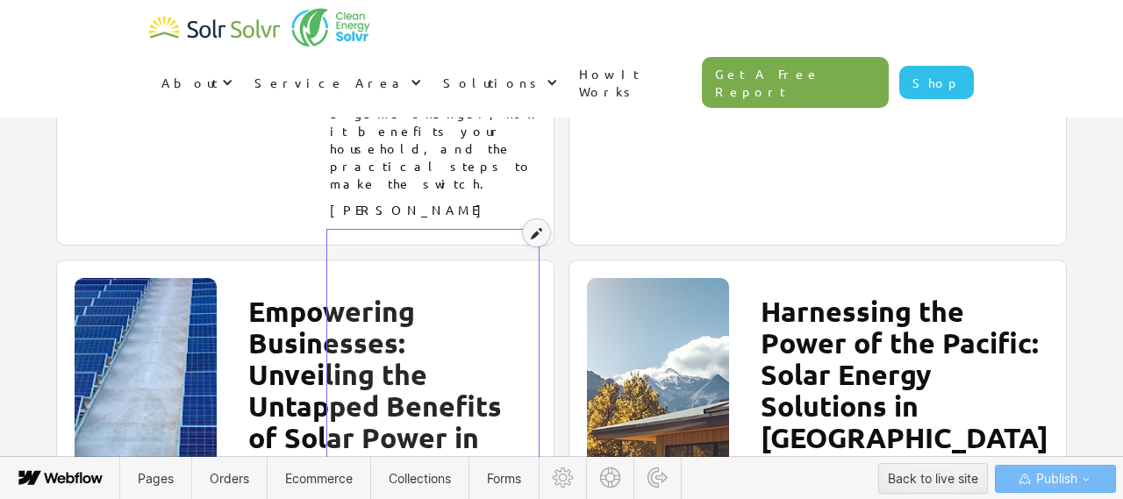
click at [538, 233] on icon at bounding box center [536, 233] width 11 height 12
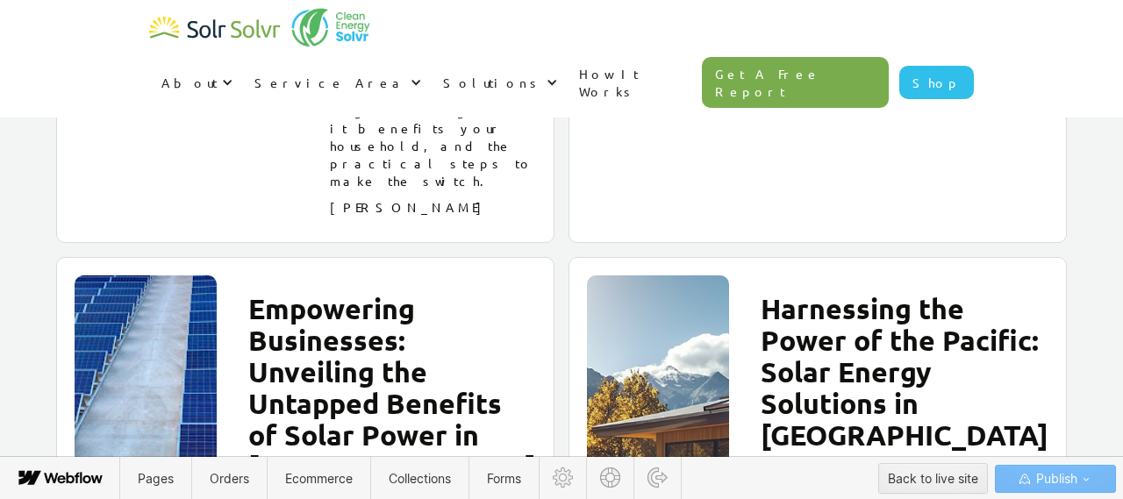
scroll to position [3552, 0]
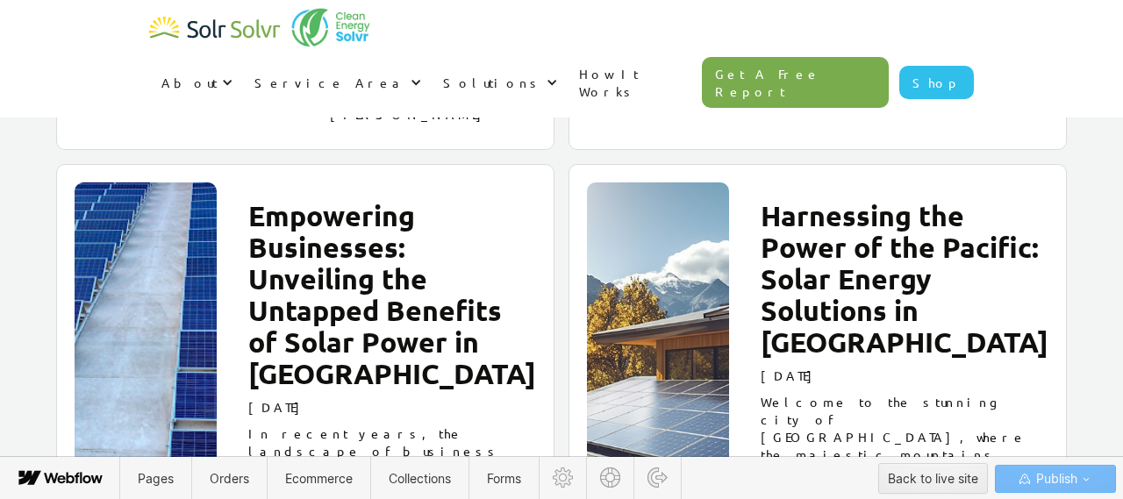
drag, startPoint x: 421, startPoint y: 411, endPoint x: 328, endPoint y: 144, distance: 282.5
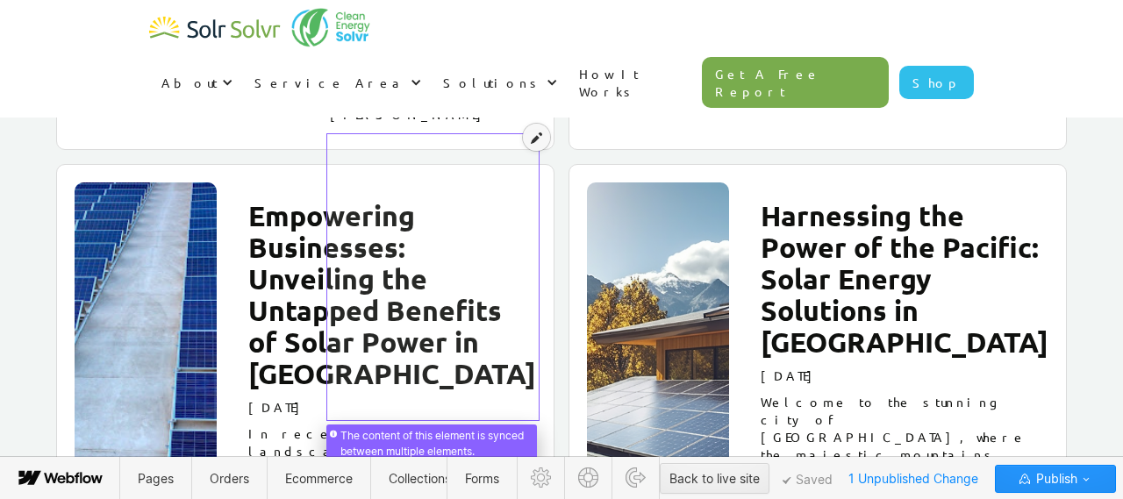
click at [533, 137] on icon at bounding box center [536, 138] width 11 height 12
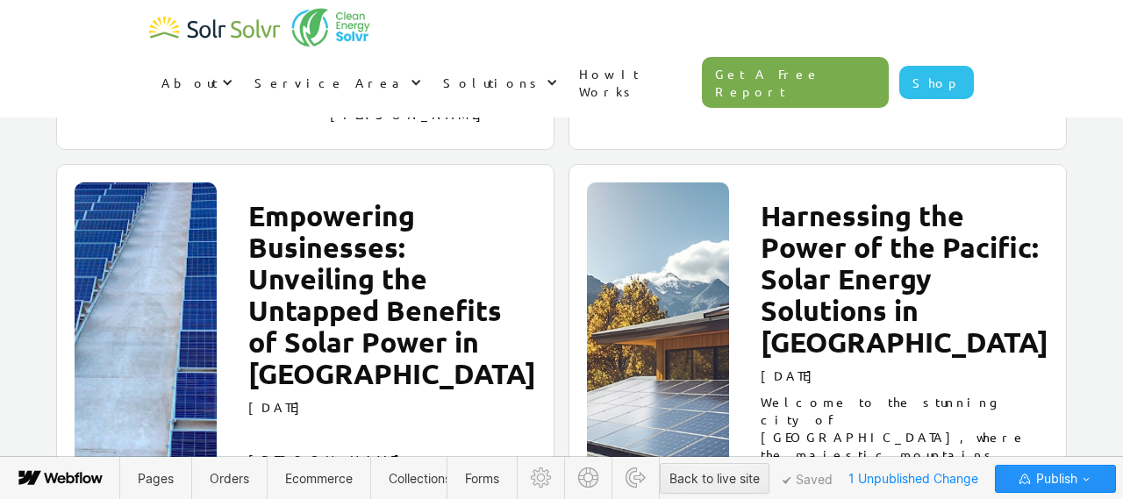
type textarea "x"
paste p
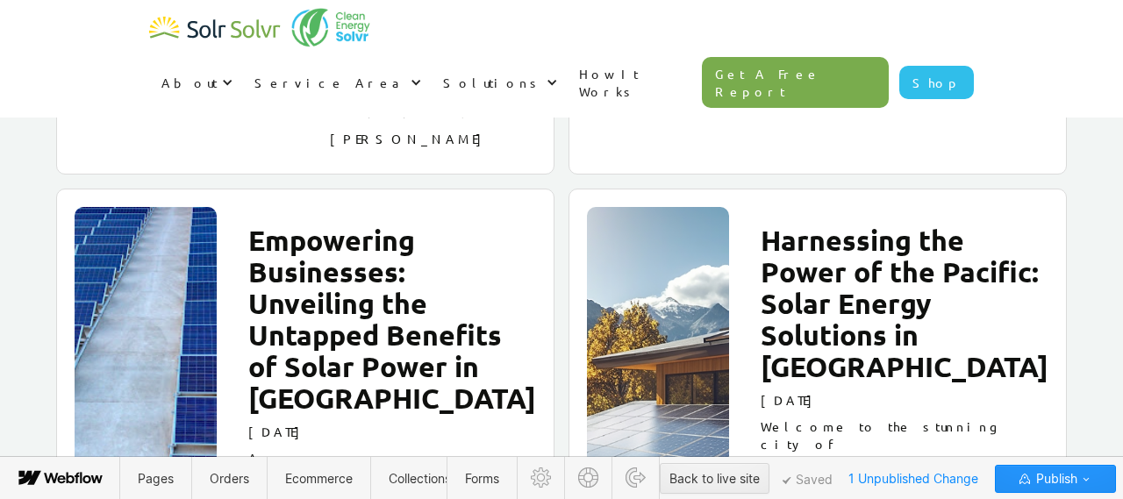
scroll to position [3527, 0]
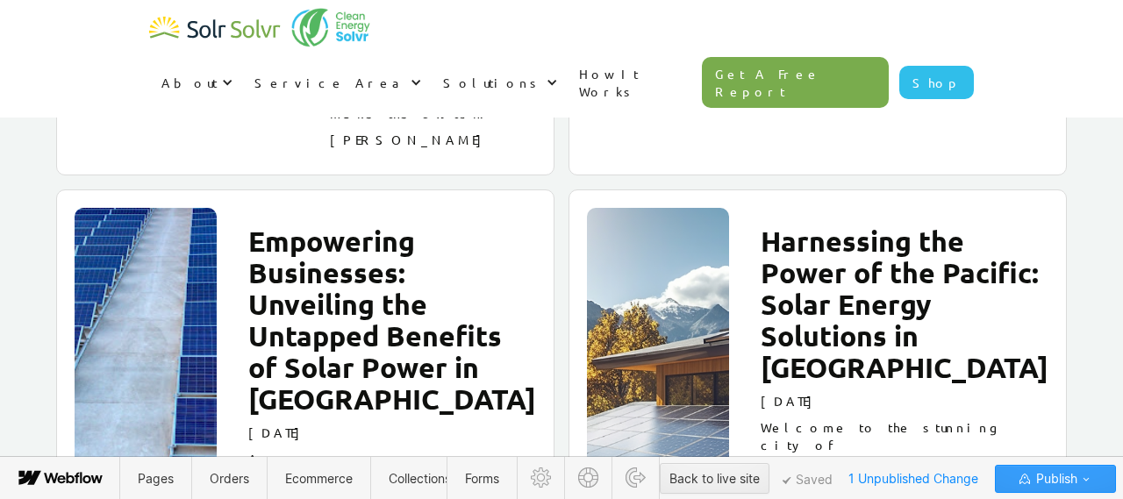
click at [1070, 475] on span "Publish" at bounding box center [1055, 479] width 45 height 26
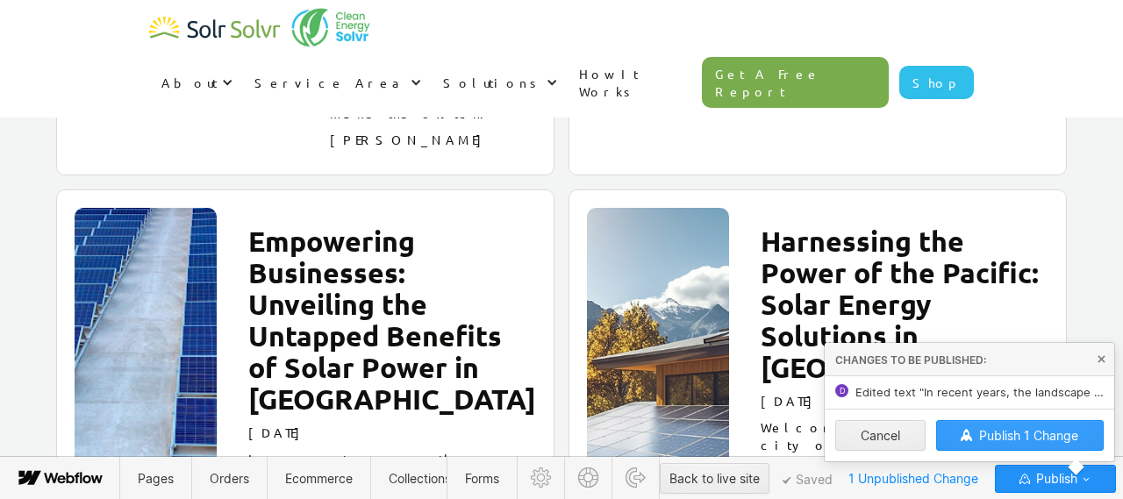
click at [1007, 438] on span "Publish 1 Change" at bounding box center [1028, 435] width 99 height 15
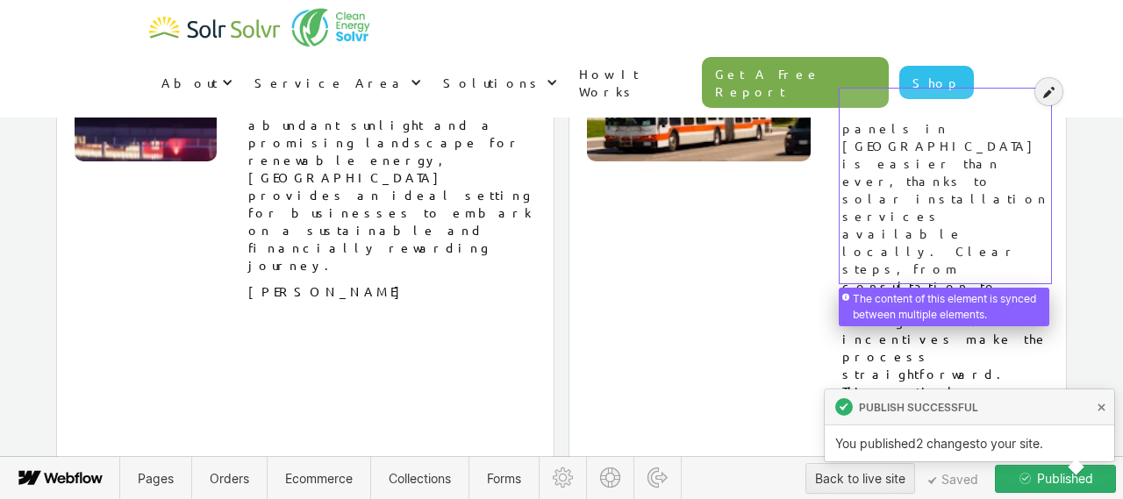
scroll to position [11962, 0]
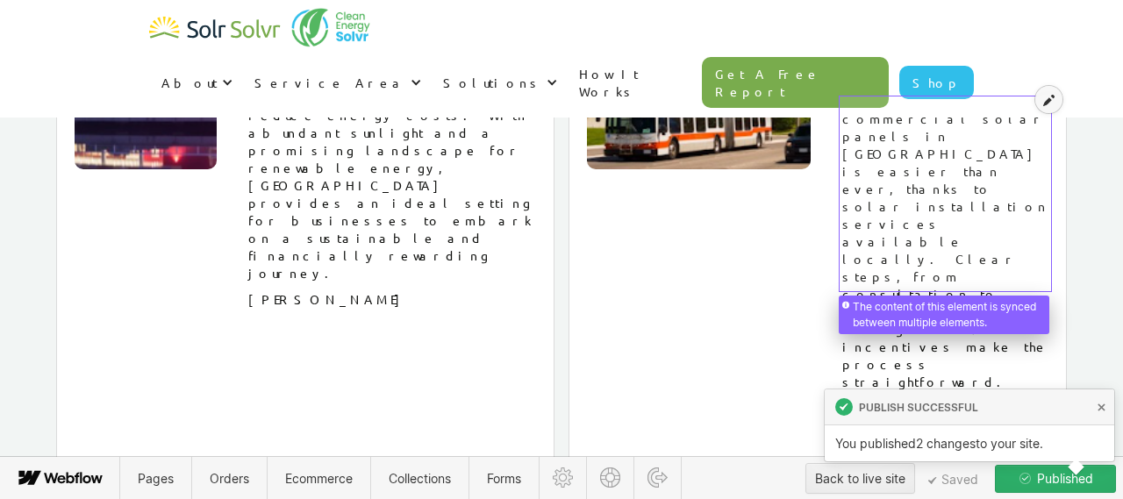
click at [1048, 101] on icon at bounding box center [1048, 100] width 11 height 12
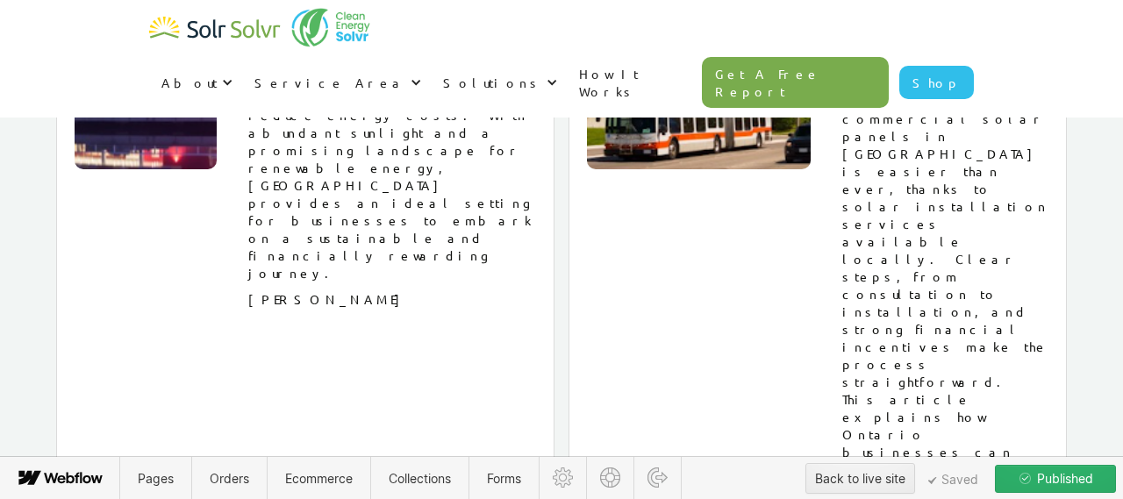
drag, startPoint x: 893, startPoint y: 274, endPoint x: 875, endPoint y: 181, distance: 94.8
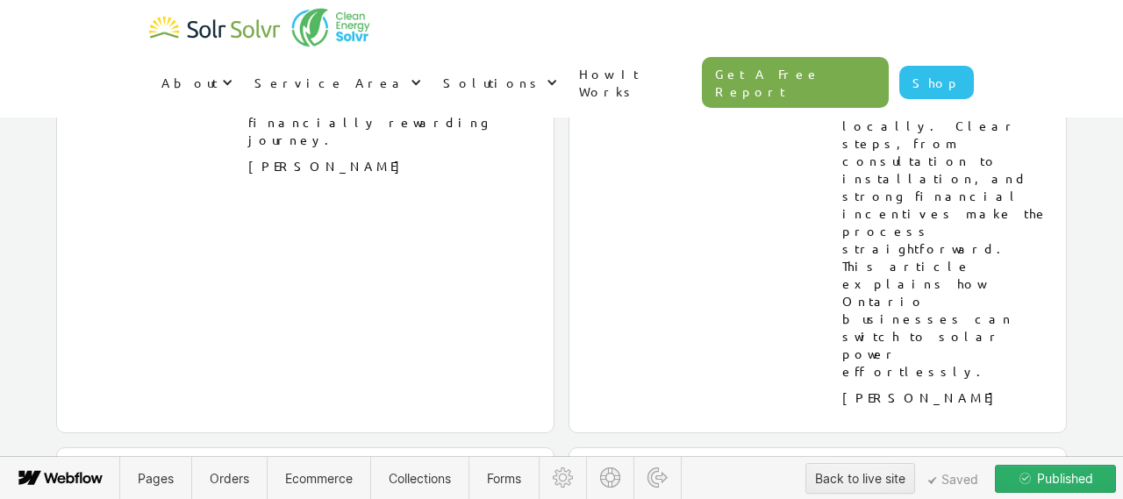
scroll to position [12110, 0]
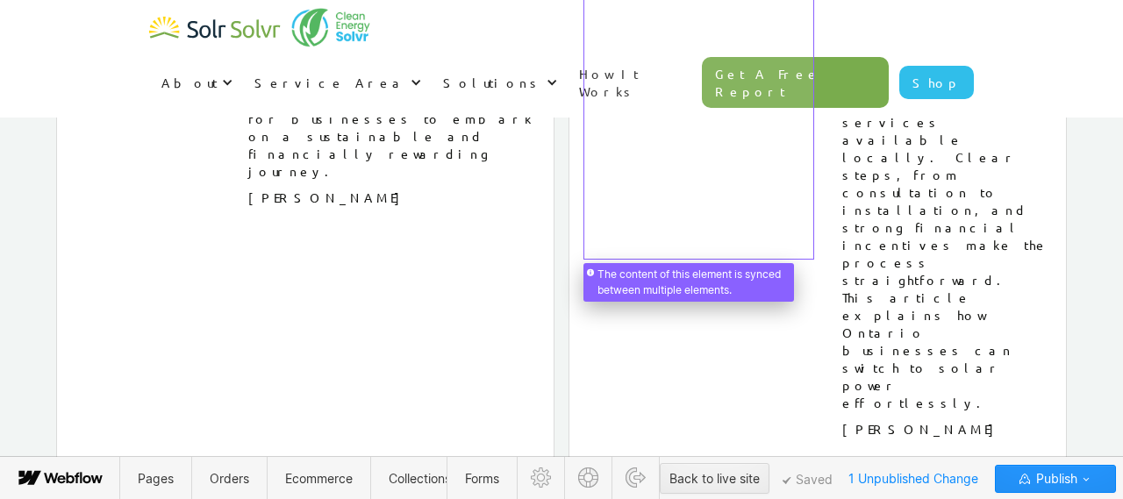
scroll to position [12095, 0]
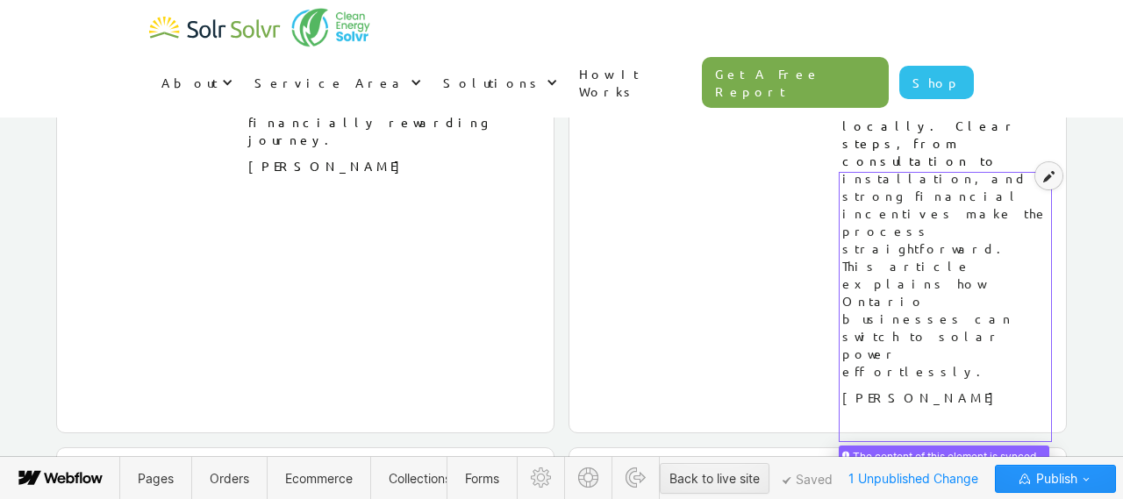
click at [1051, 180] on icon at bounding box center [1048, 176] width 11 height 12
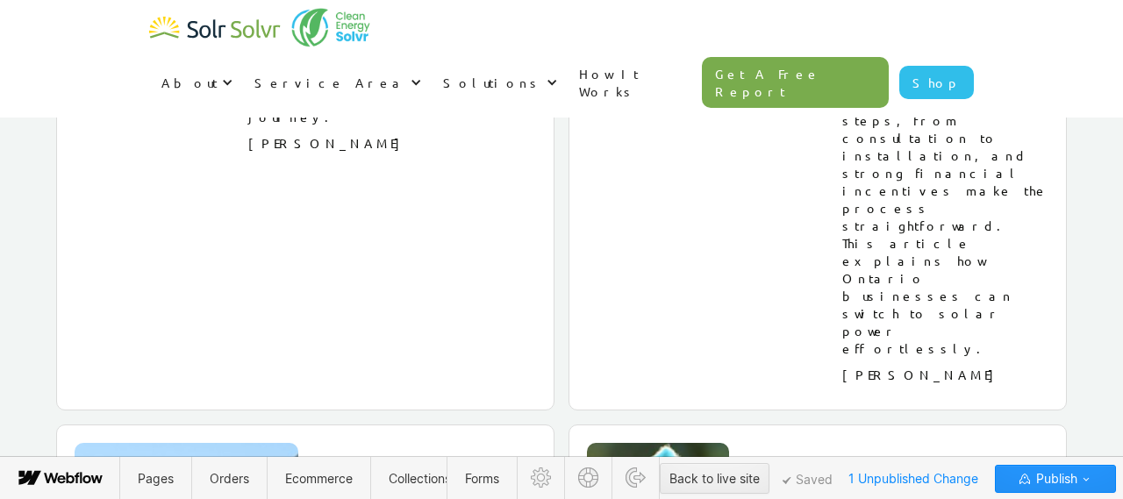
scroll to position [12121, 0]
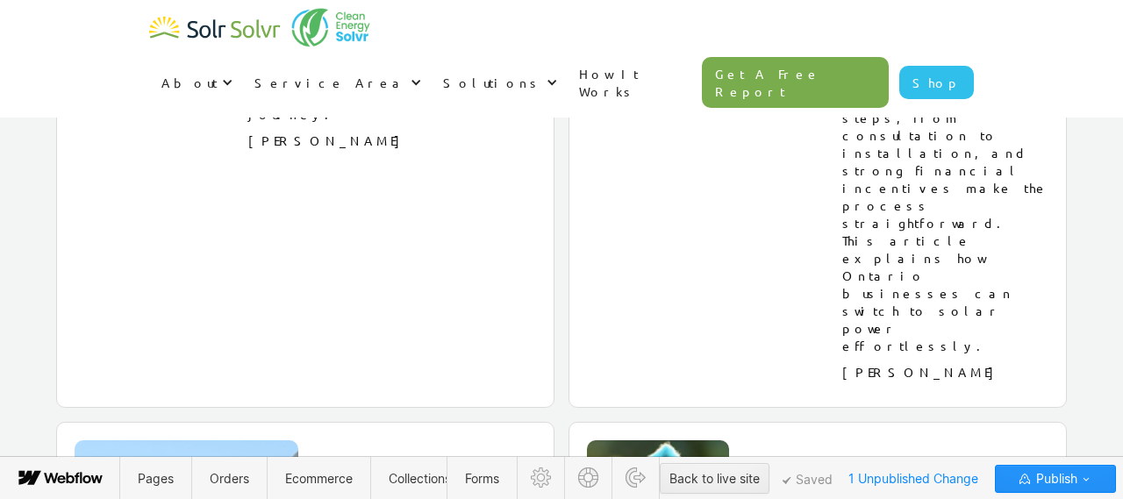
drag, startPoint x: 990, startPoint y: 209, endPoint x: 930, endPoint y: 322, distance: 127.9
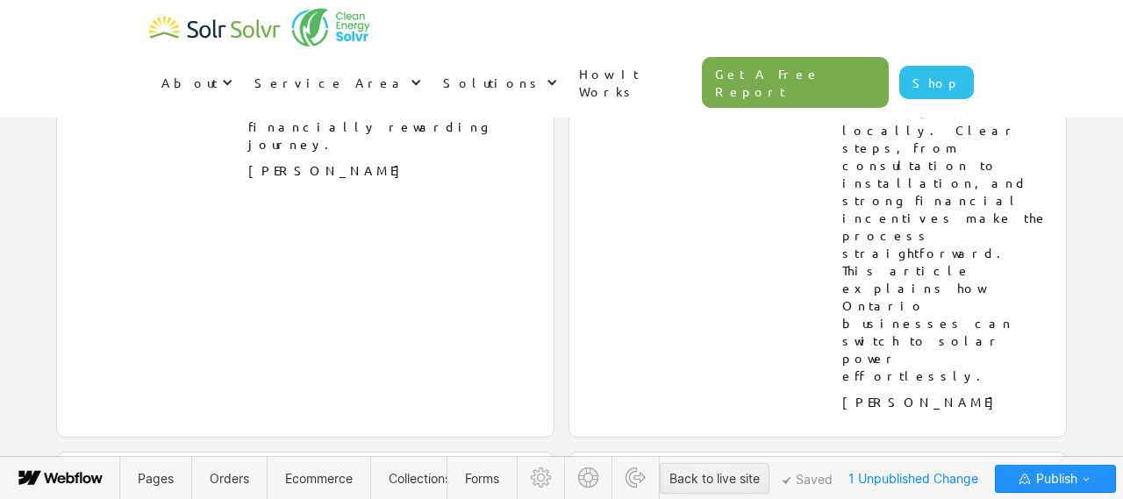
scroll to position [12145, 0]
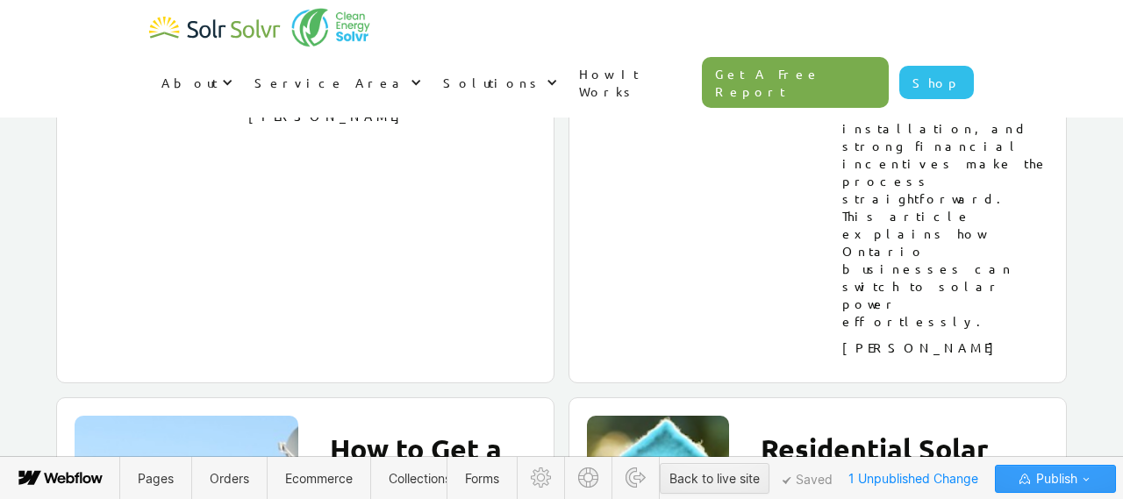
click at [1070, 481] on span "Publish" at bounding box center [1055, 479] width 45 height 26
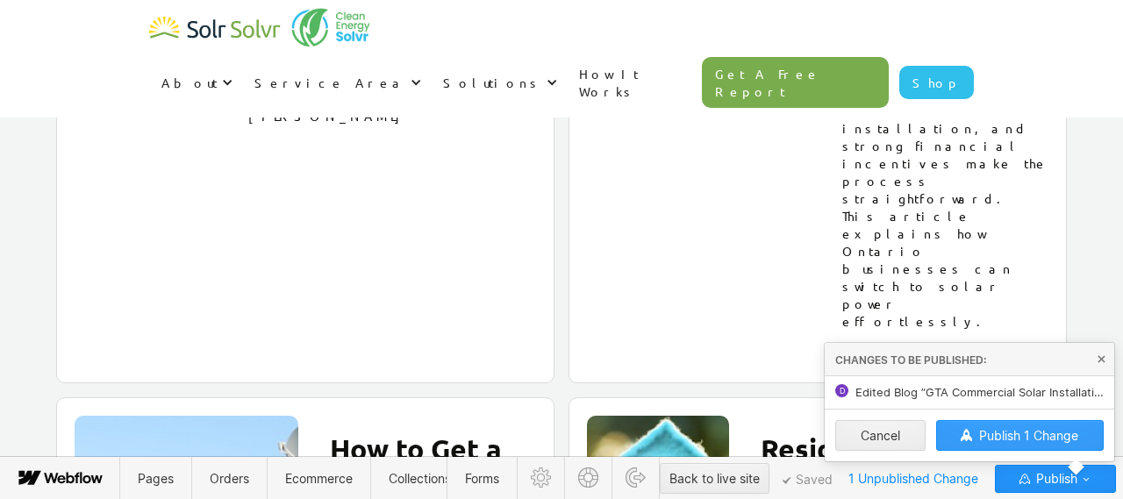
click at [1013, 437] on span "Publish 1 Change" at bounding box center [1028, 435] width 99 height 15
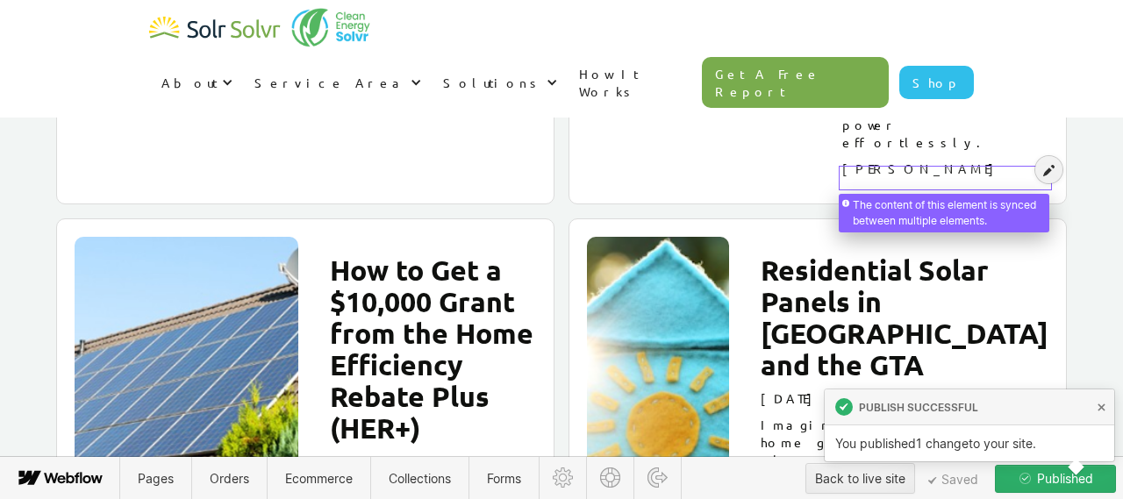
scroll to position [12303, 0]
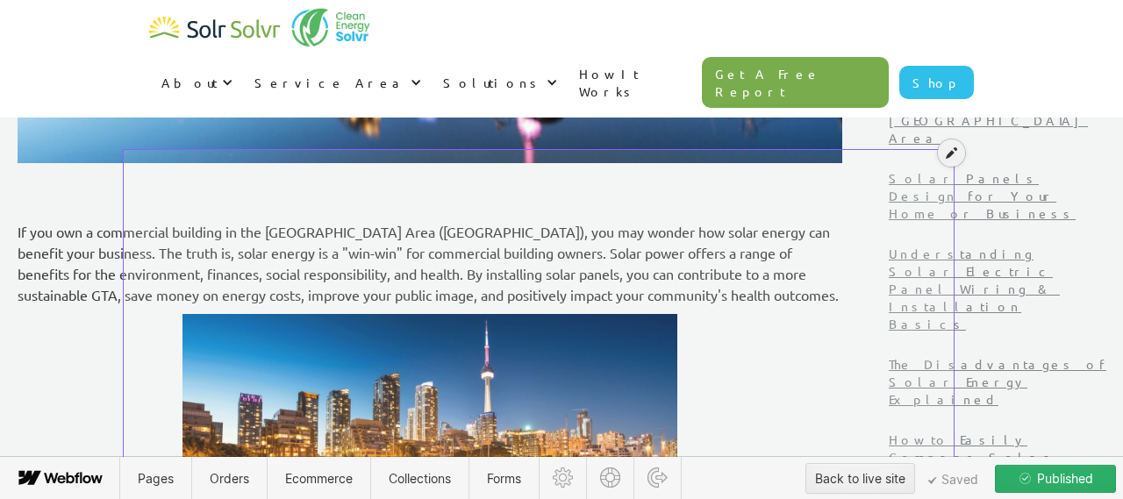
scroll to position [564, 0]
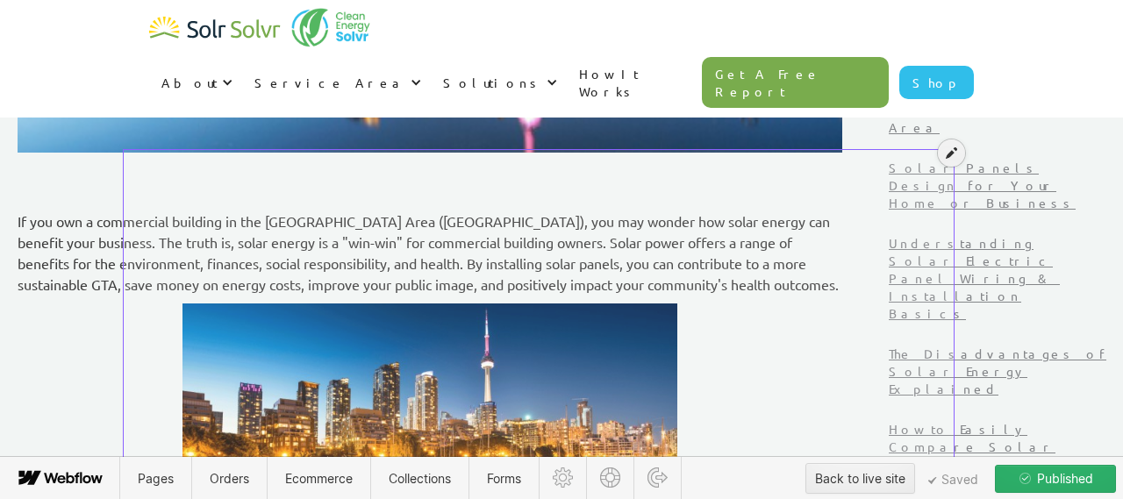
click at [951, 150] on icon at bounding box center [951, 153] width 11 height 12
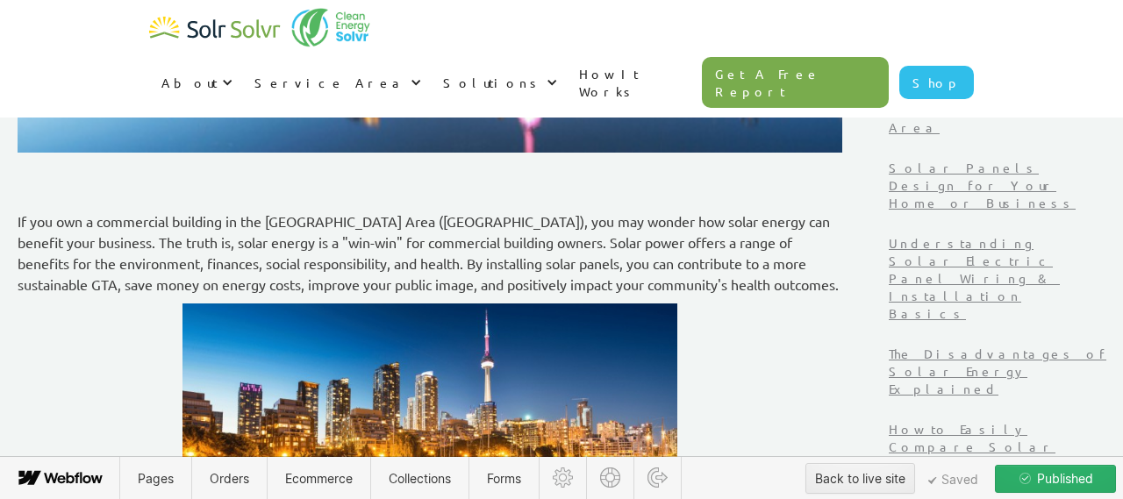
click at [503, 242] on p "If you own a commercial building in the Greater Toronto Area (GTA), you may won…" at bounding box center [430, 253] width 825 height 84
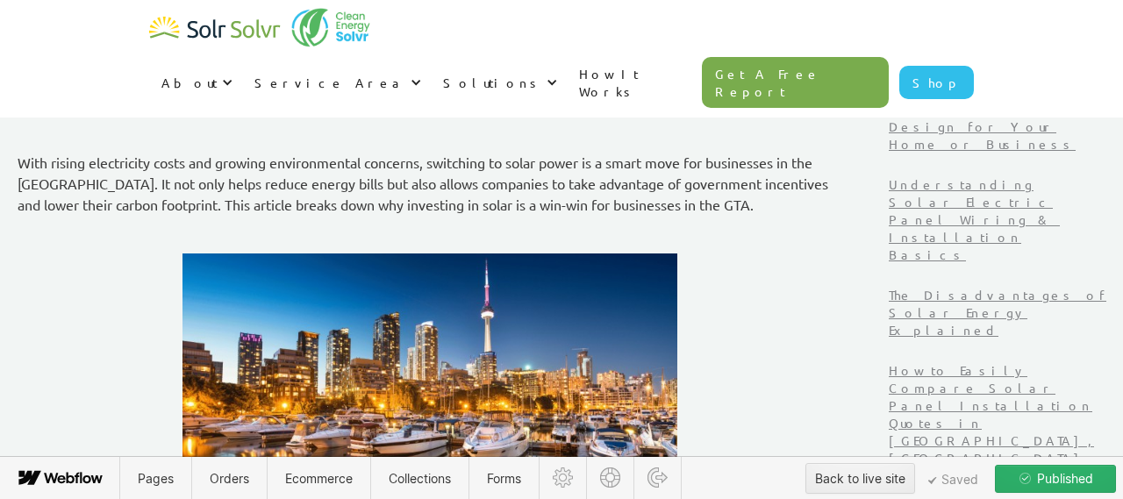
scroll to position [641, 0]
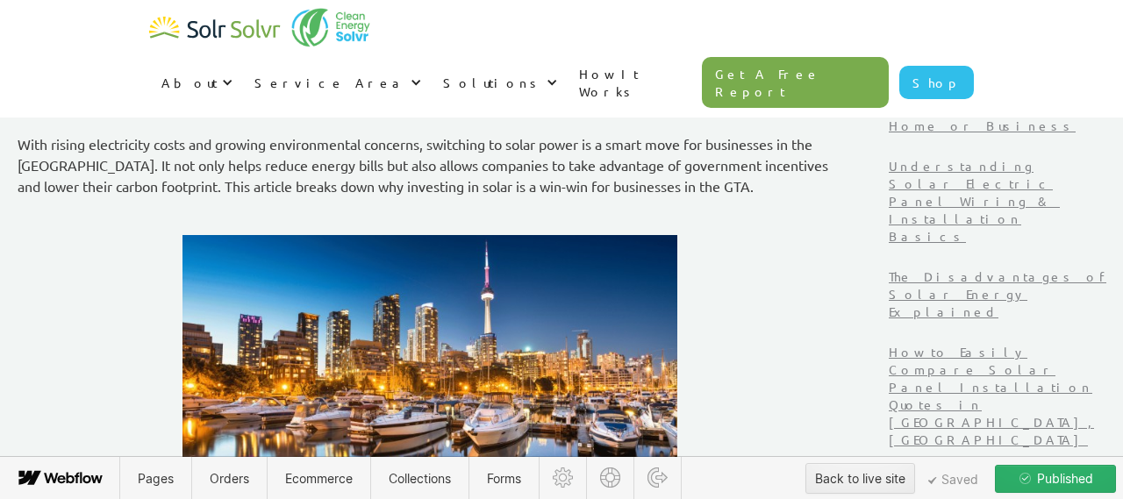
click at [842, 187] on p "With rising electricity costs and growing environmental concerns, switching to …" at bounding box center [430, 164] width 825 height 63
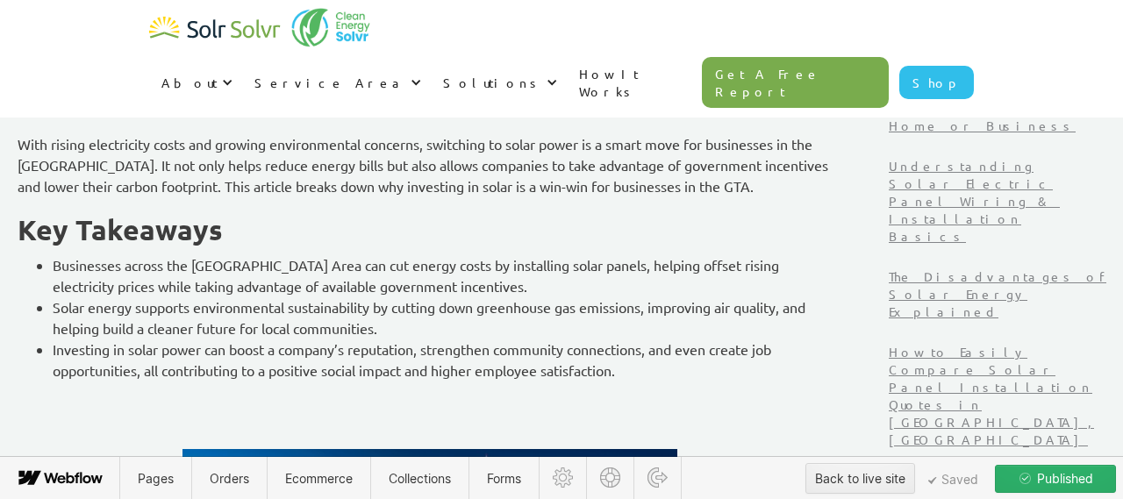
scroll to position [807, 0]
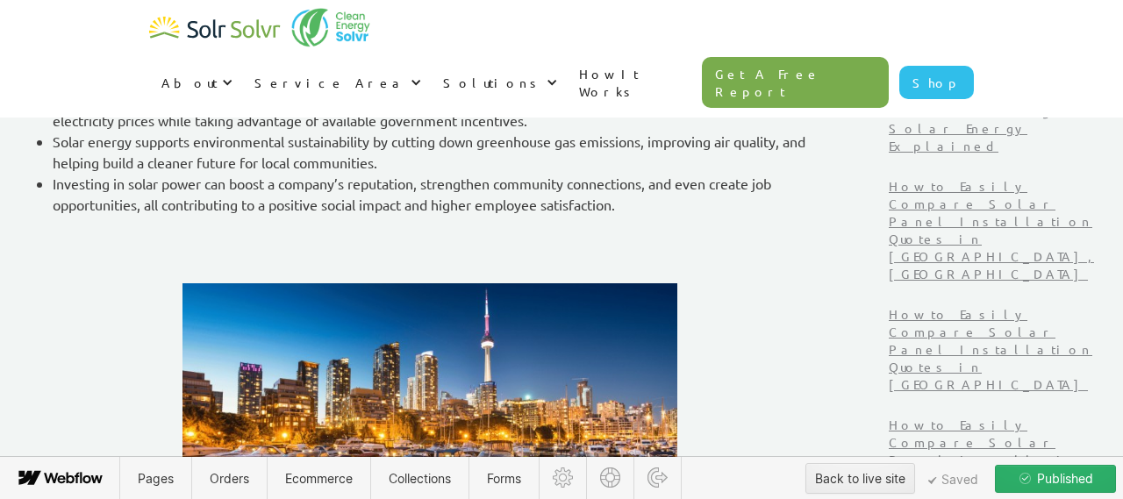
click at [485, 239] on p "‍" at bounding box center [430, 234] width 825 height 21
click at [110, 235] on icon at bounding box center [108, 235] width 7 height 7
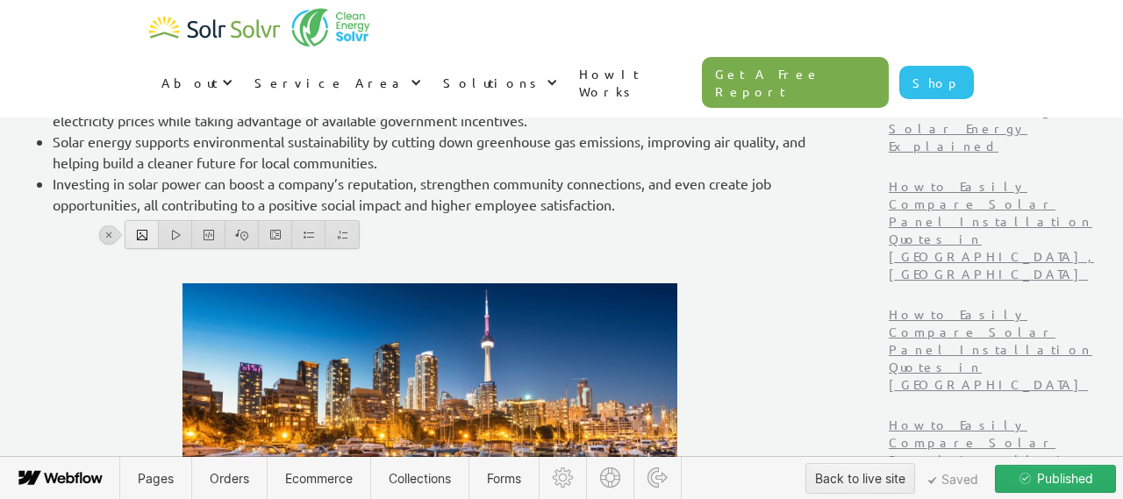
click at [135, 235] on div at bounding box center [141, 234] width 33 height 27
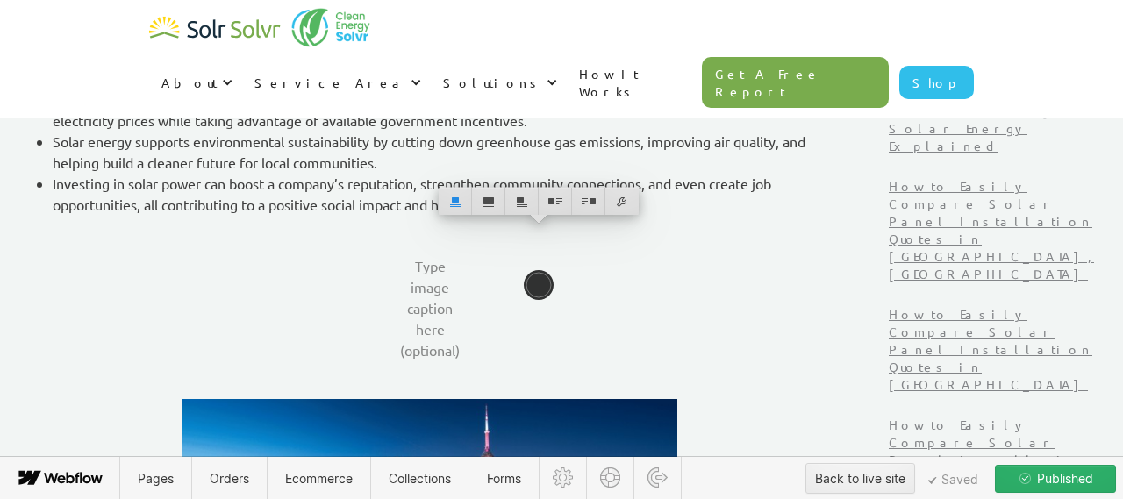
scroll to position [816, 0]
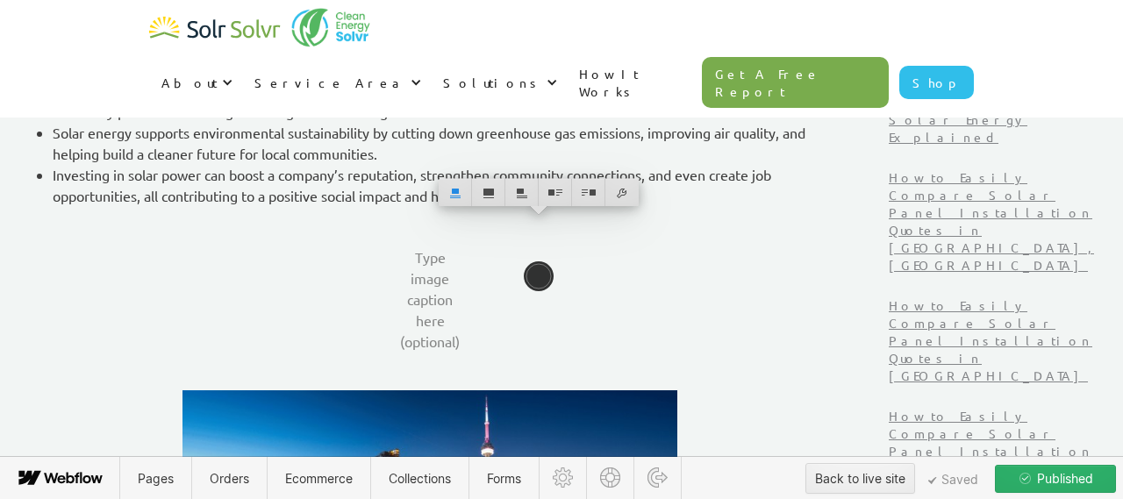
click at [762, 193] on li "Investing in solar power can boost a company’s reputation, strengthen community…" at bounding box center [448, 185] width 790 height 42
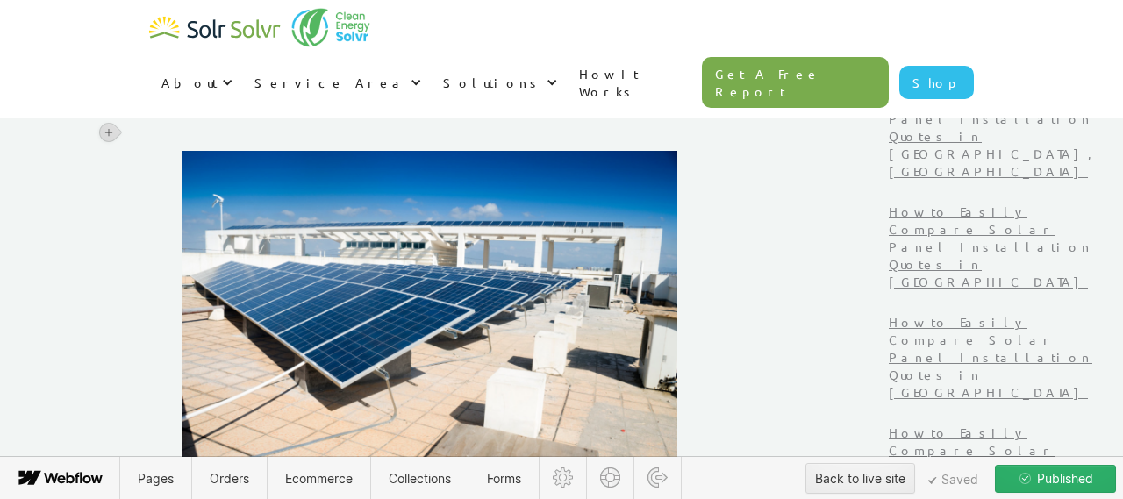
scroll to position [1076, 0]
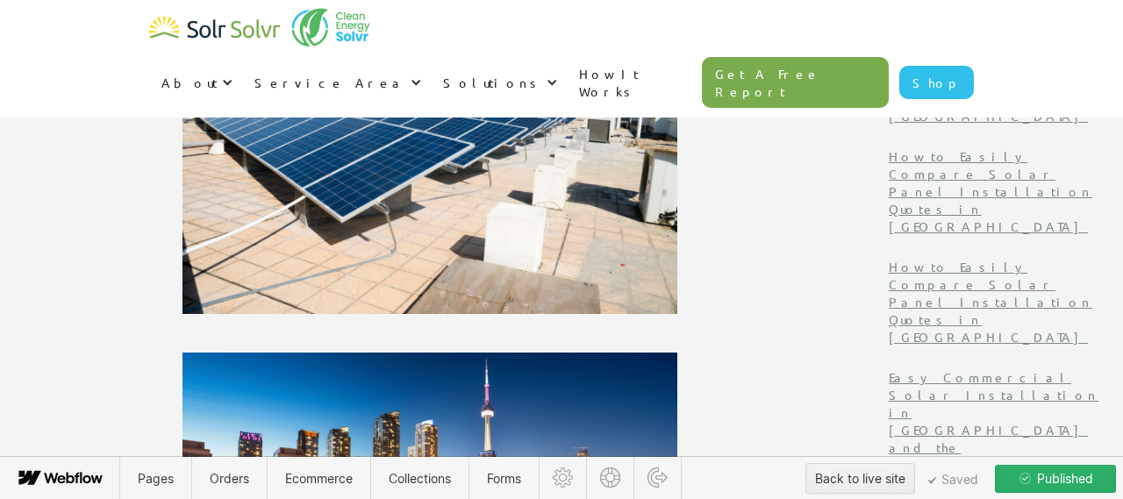
click at [418, 383] on img at bounding box center [429, 492] width 495 height 278
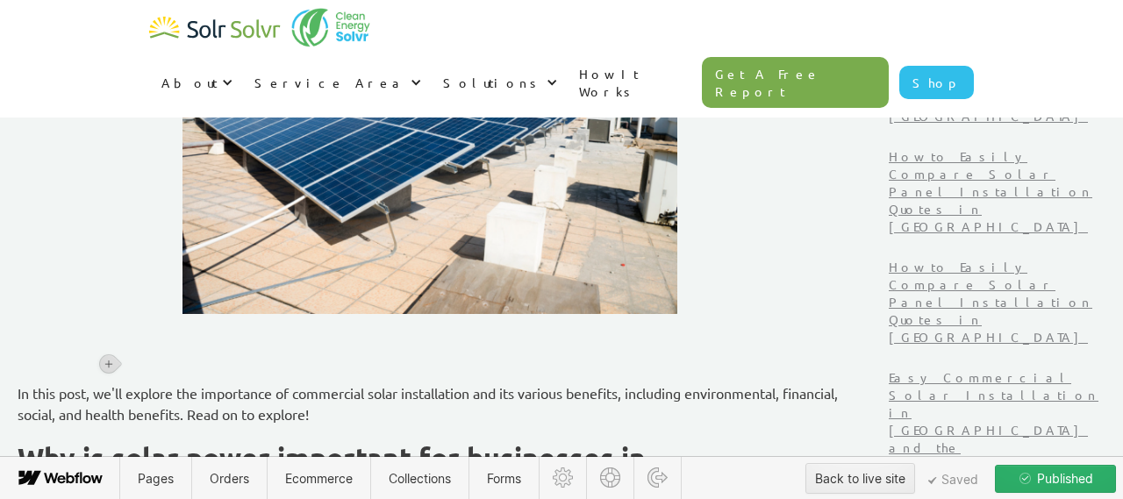
click at [240, 353] on p "‍" at bounding box center [430, 363] width 825 height 21
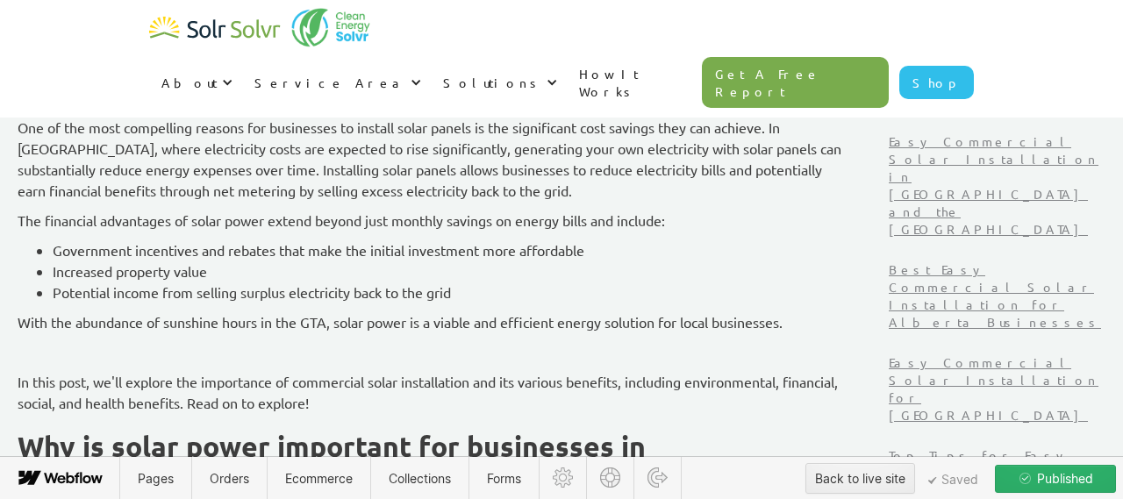
scroll to position [1342, 0]
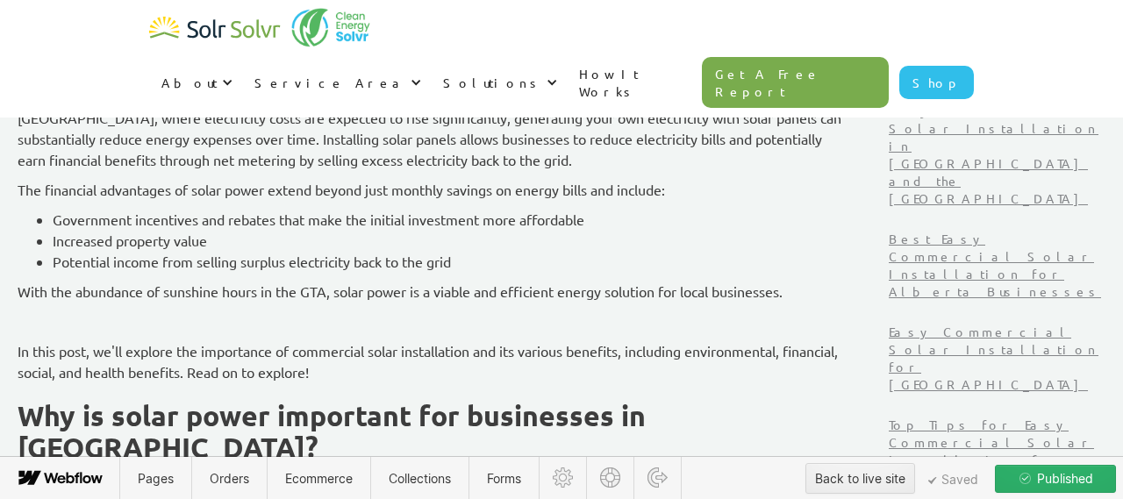
drag, startPoint x: 128, startPoint y: 349, endPoint x: 510, endPoint y: 379, distance: 382.8
click at [510, 379] on p "In this post, we'll explore the importance of commercial solar installation and…" at bounding box center [430, 361] width 825 height 42
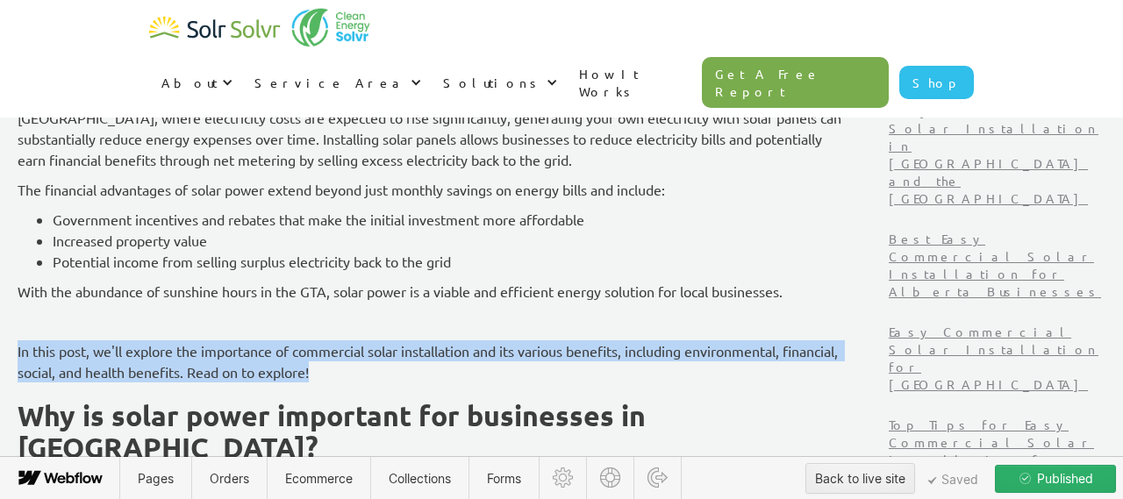
drag, startPoint x: 492, startPoint y: 376, endPoint x: 113, endPoint y: 340, distance: 380.6
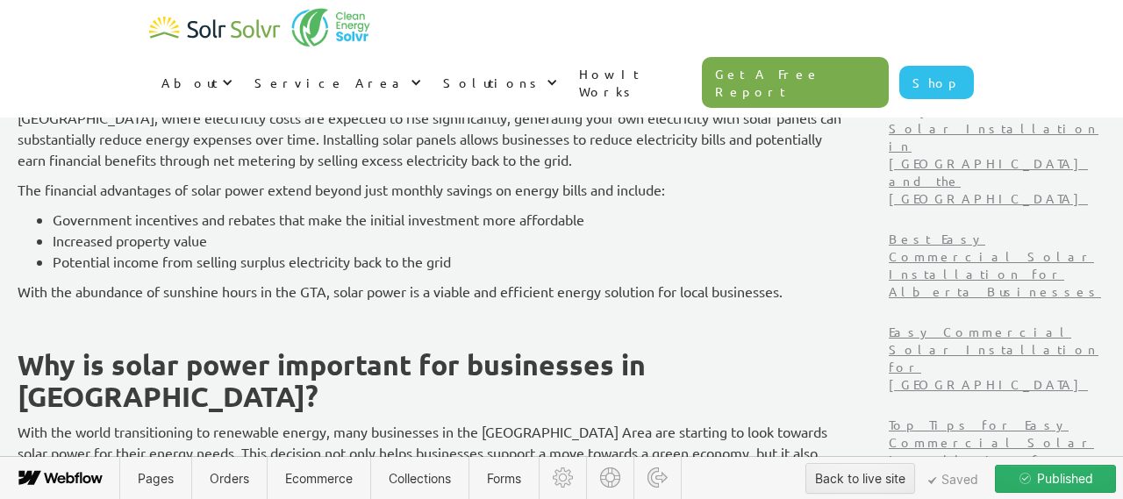
click at [842, 290] on p "With the abundance of sunshine hours in the GTA, solar power is a viable and ef…" at bounding box center [430, 291] width 825 height 21
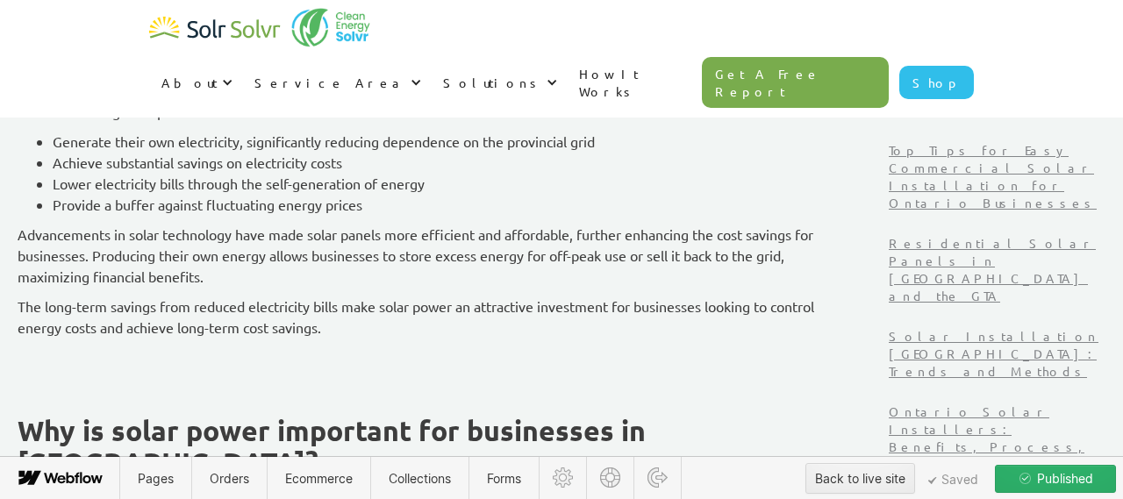
scroll to position [1665, 0]
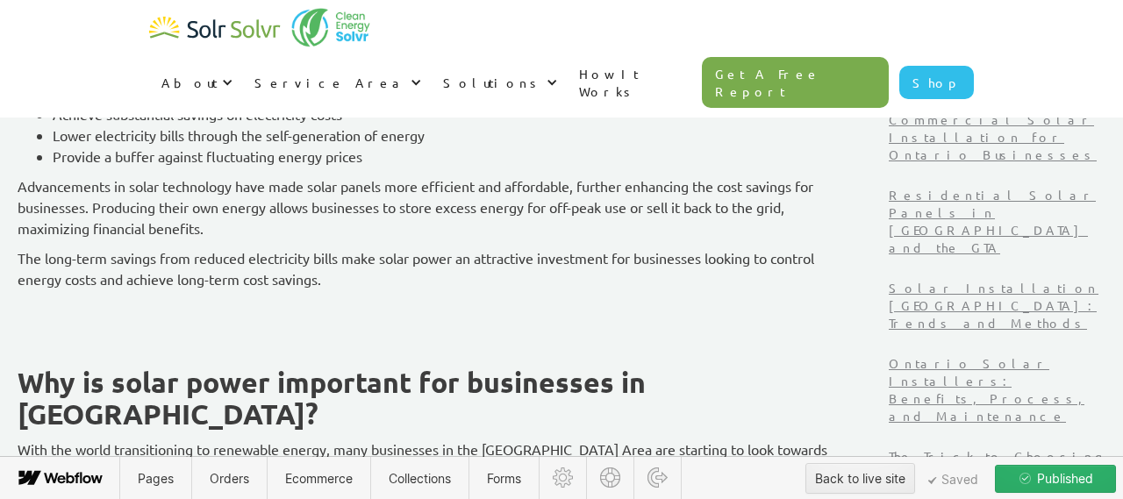
click at [190, 309] on p "‍" at bounding box center [430, 308] width 825 height 21
click at [110, 305] on icon at bounding box center [109, 309] width 11 height 11
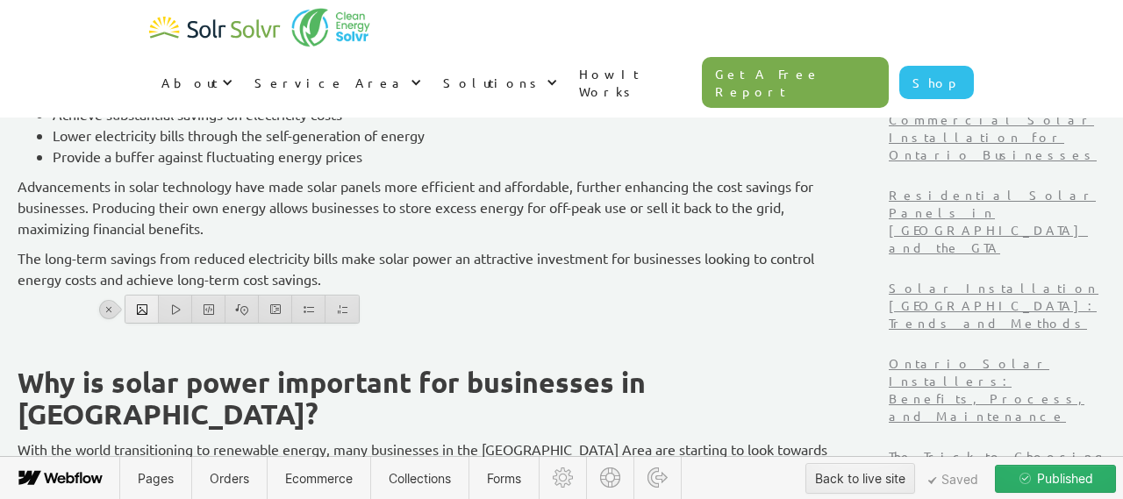
click at [146, 311] on div at bounding box center [141, 309] width 33 height 27
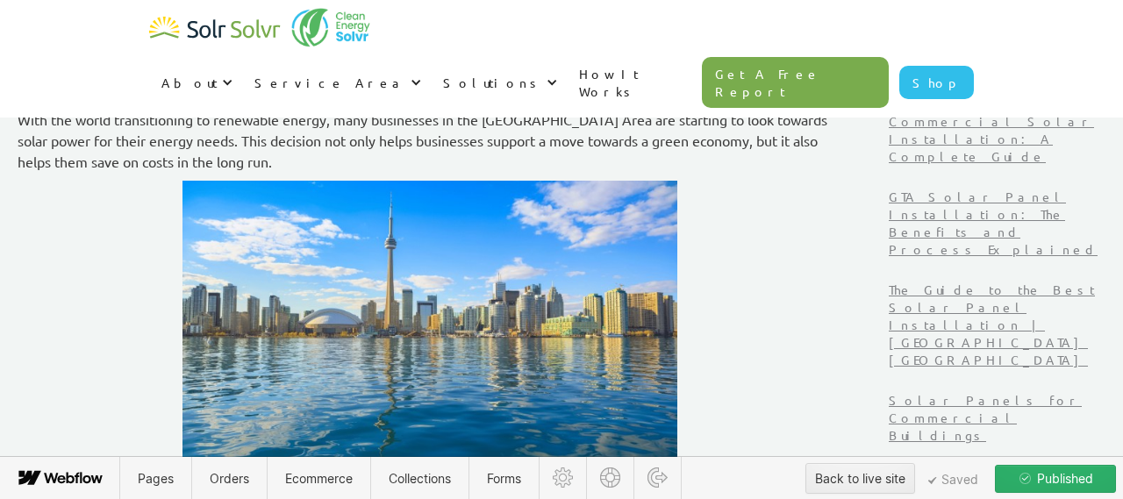
scroll to position [2112, 0]
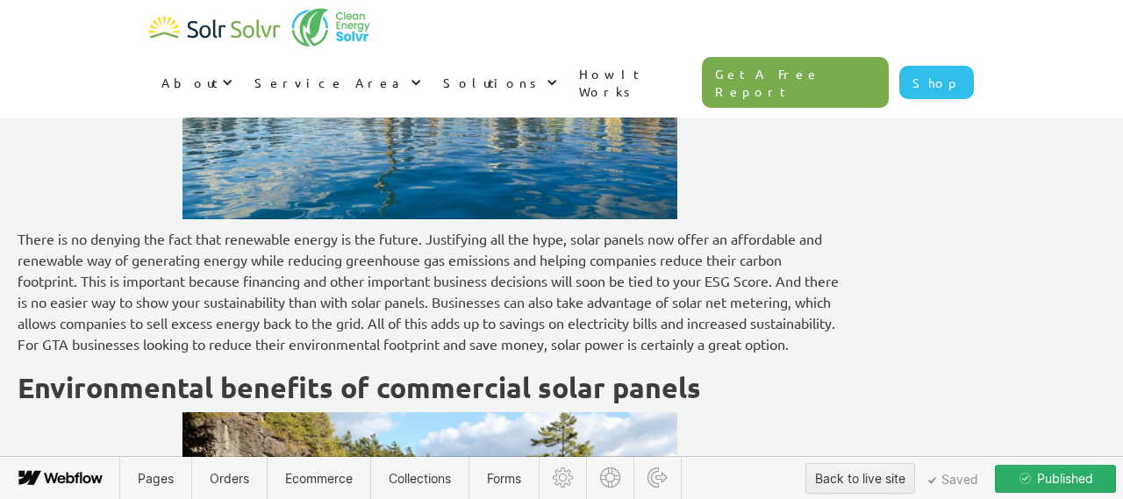
scroll to position [2897, 0]
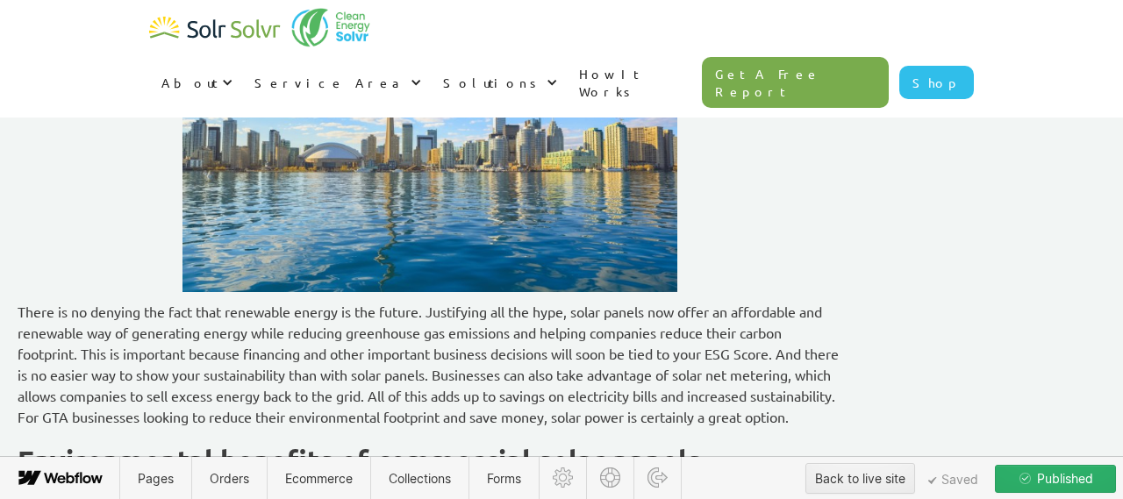
click at [107, 308] on icon at bounding box center [109, 311] width 11 height 11
click at [136, 309] on div at bounding box center [141, 310] width 33 height 27
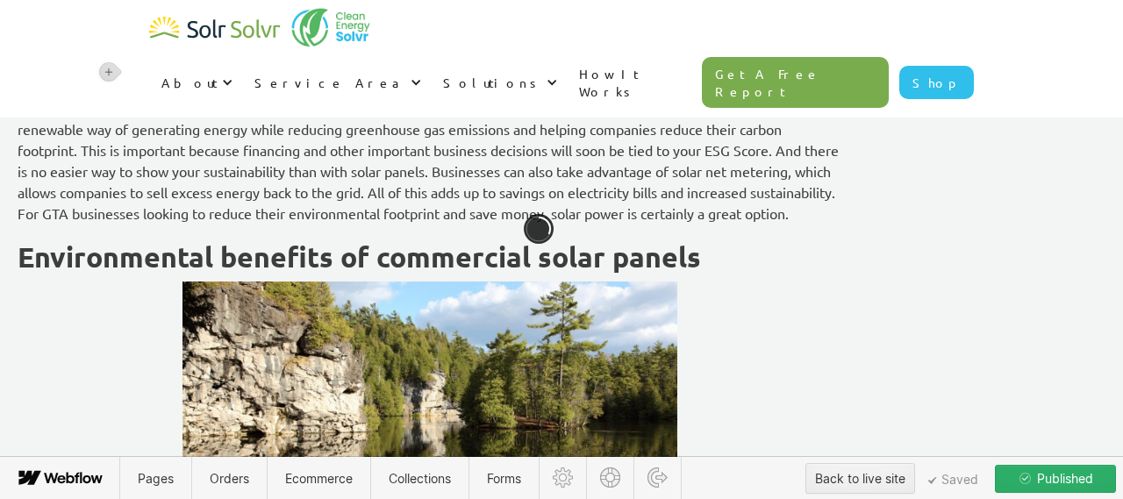
scroll to position [3138, 0]
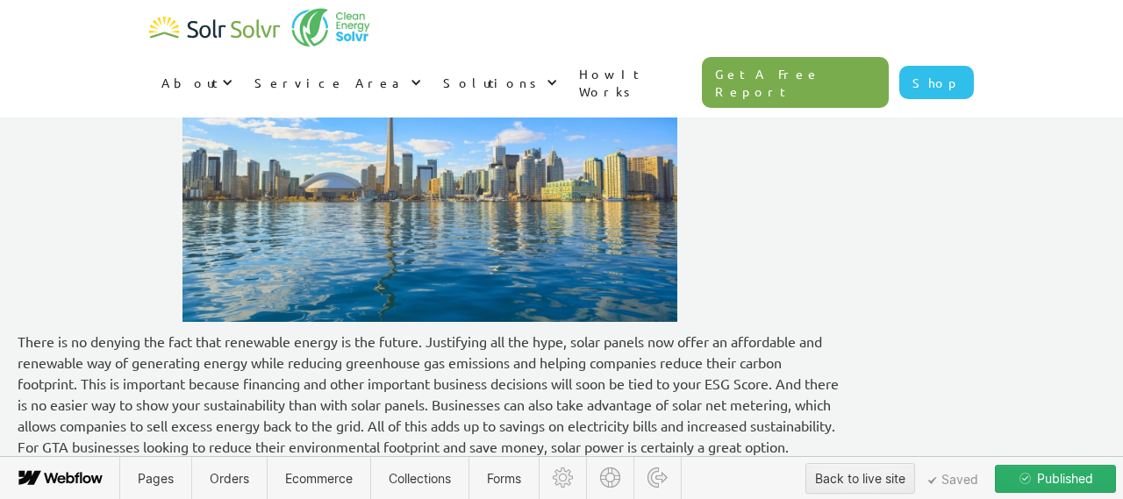
scroll to position [3359, 0]
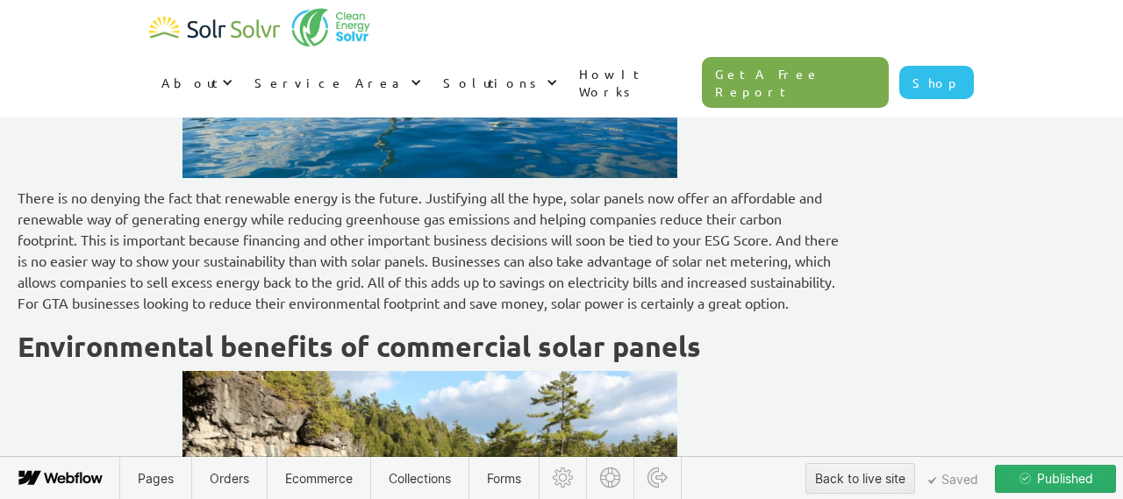
scroll to position [3550, 0]
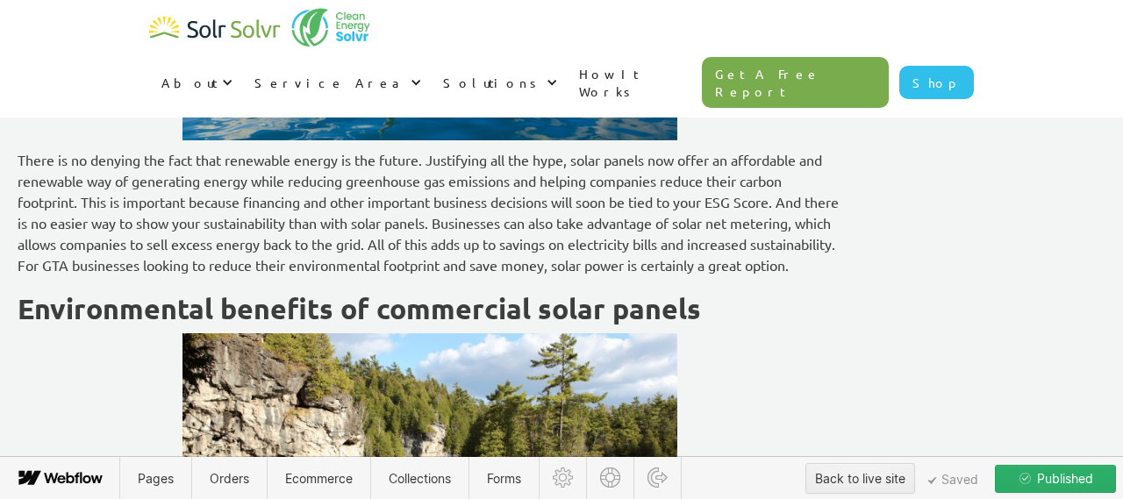
click at [105, 411] on icon at bounding box center [109, 409] width 11 height 11
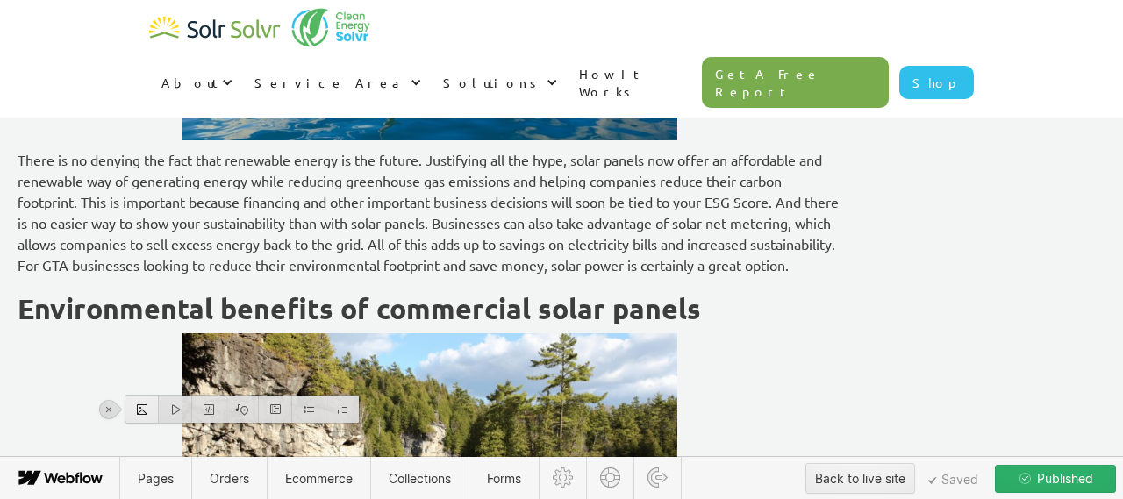
click at [144, 405] on div at bounding box center [141, 409] width 33 height 27
click at [139, 412] on div at bounding box center [141, 409] width 33 height 27
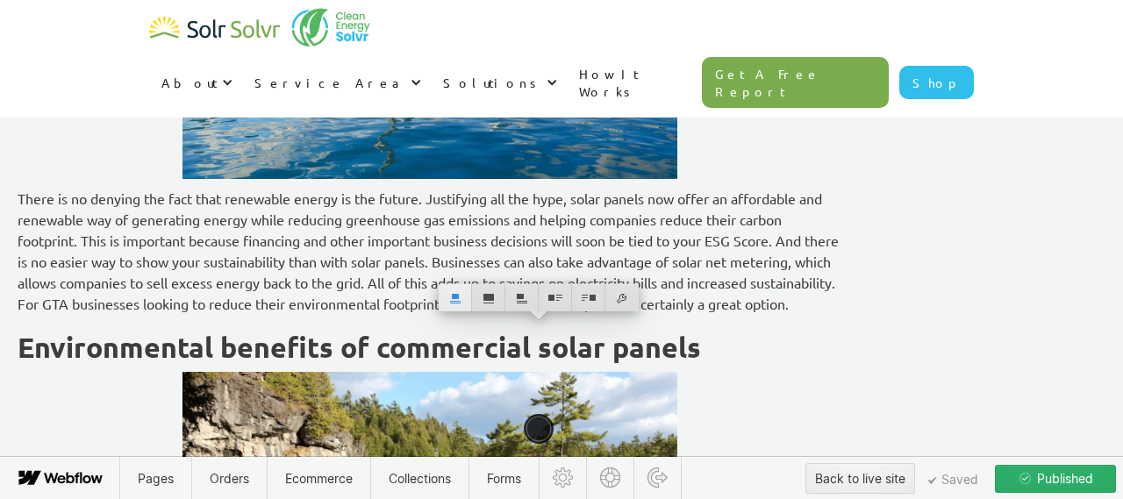
scroll to position [3734, 0]
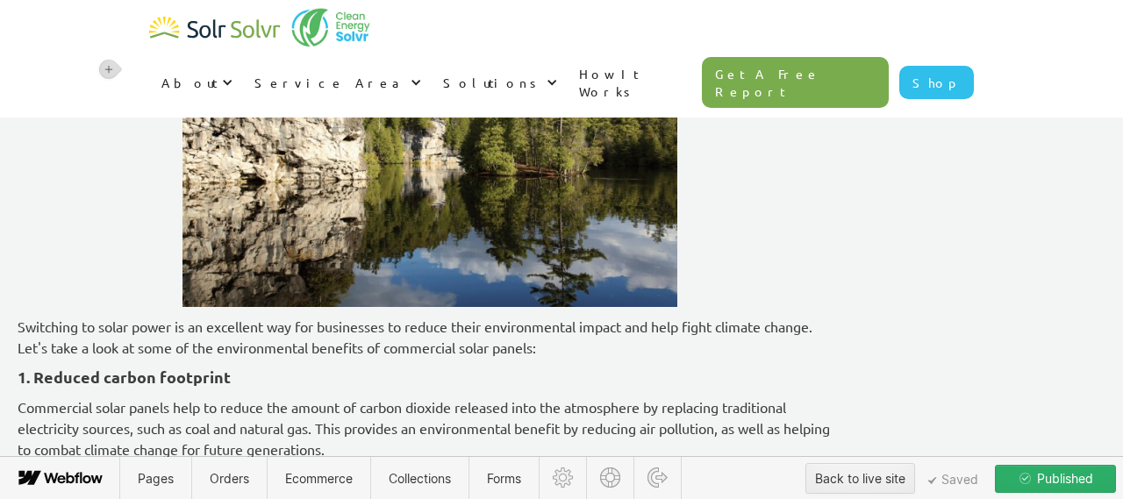
scroll to position [3892, 0]
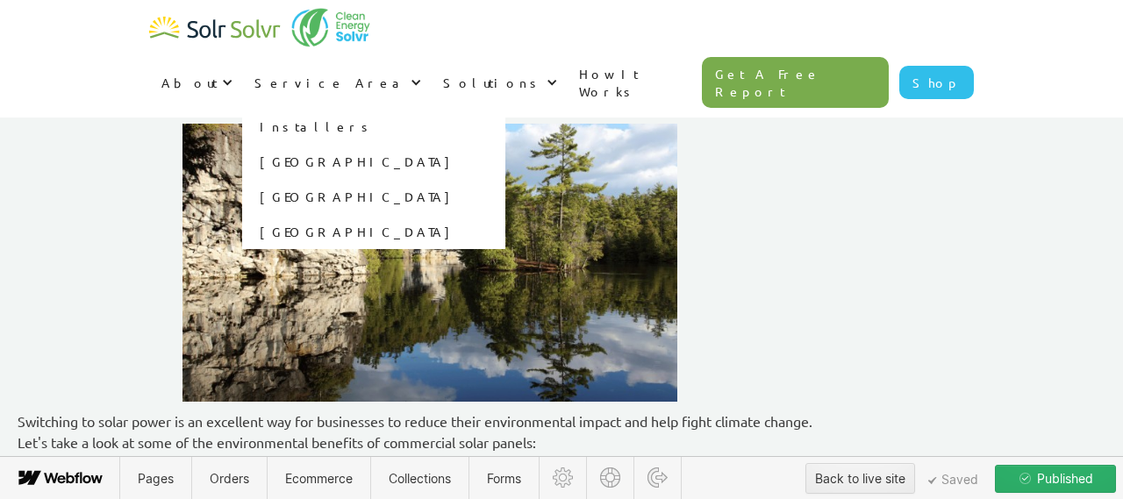
scroll to position [3765, 0]
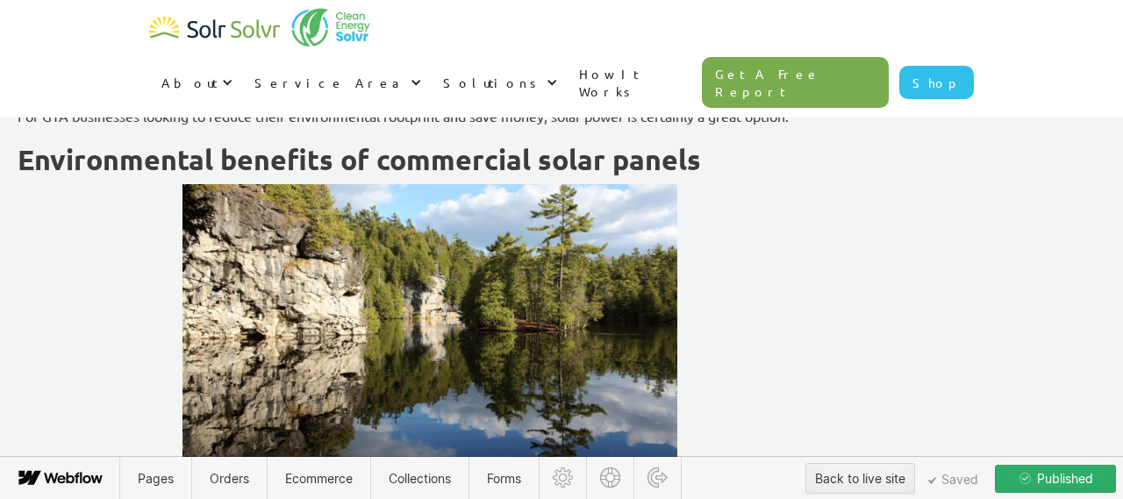
click at [1077, 483] on span "Published" at bounding box center [1064, 479] width 60 height 26
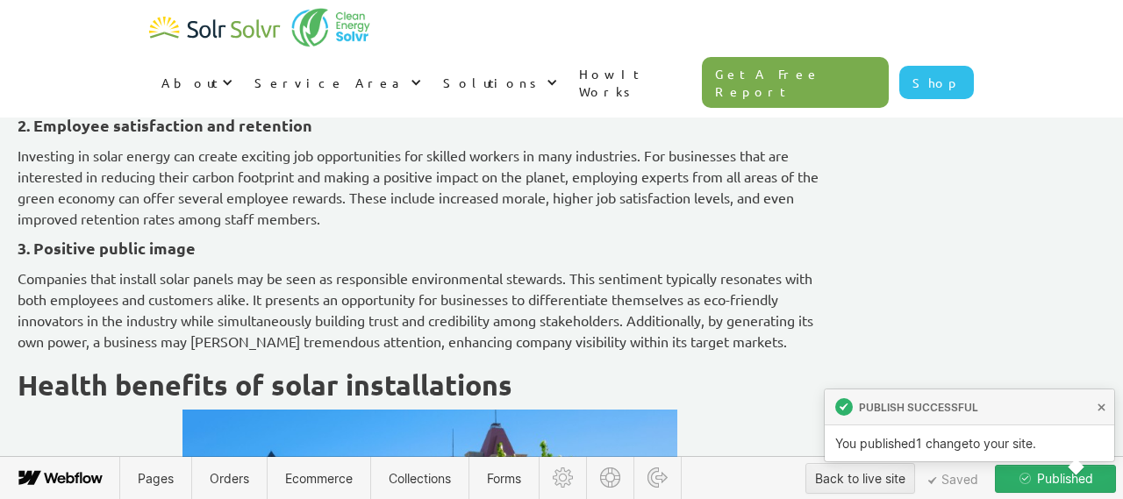
click at [1048, 479] on span "Published" at bounding box center [1064, 479] width 60 height 26
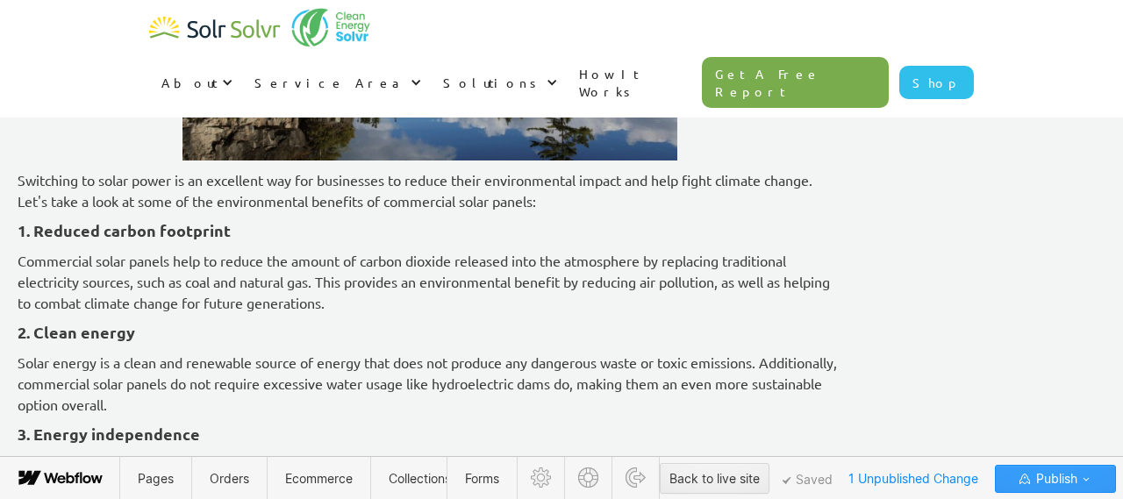
click at [1053, 483] on span "Publish" at bounding box center [1055, 479] width 45 height 26
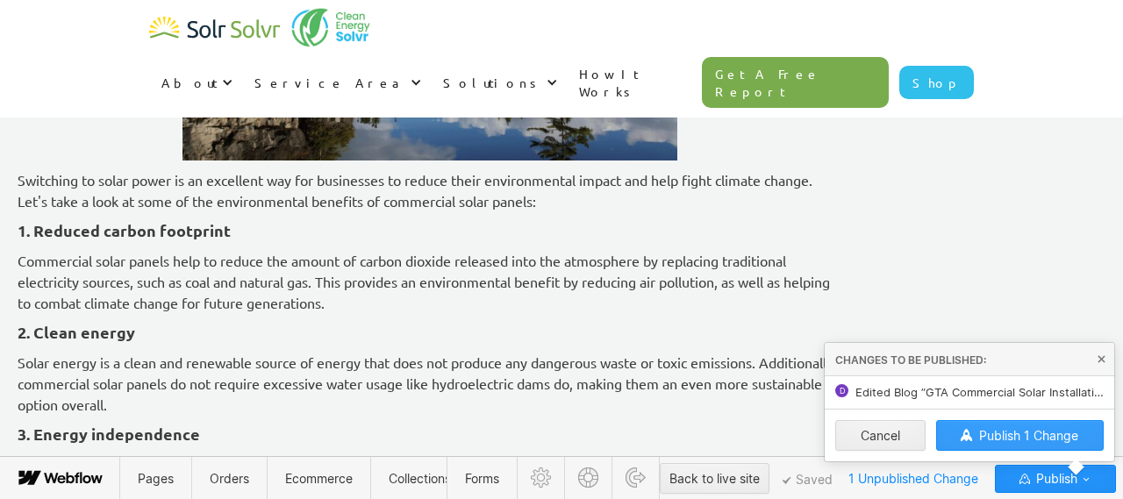
click at [1019, 438] on span "Publish 1 Change" at bounding box center [1028, 435] width 99 height 15
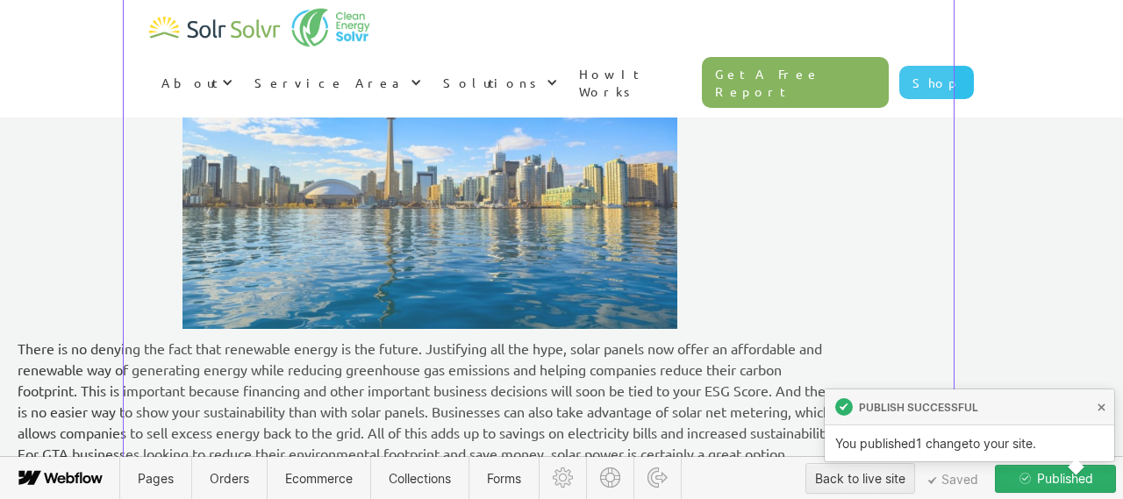
scroll to position [3215, 0]
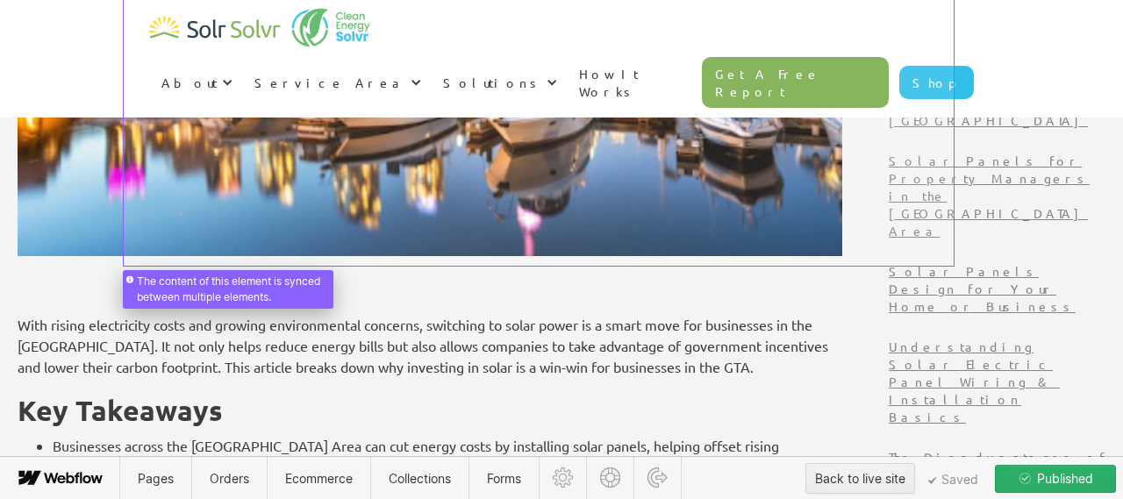
scroll to position [579, 0]
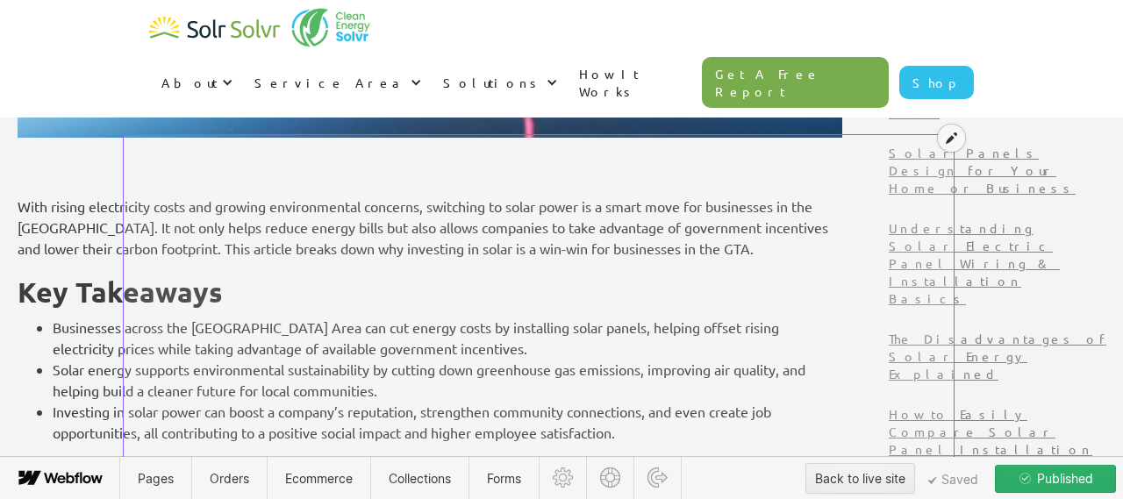
click at [953, 142] on icon at bounding box center [951, 138] width 11 height 12
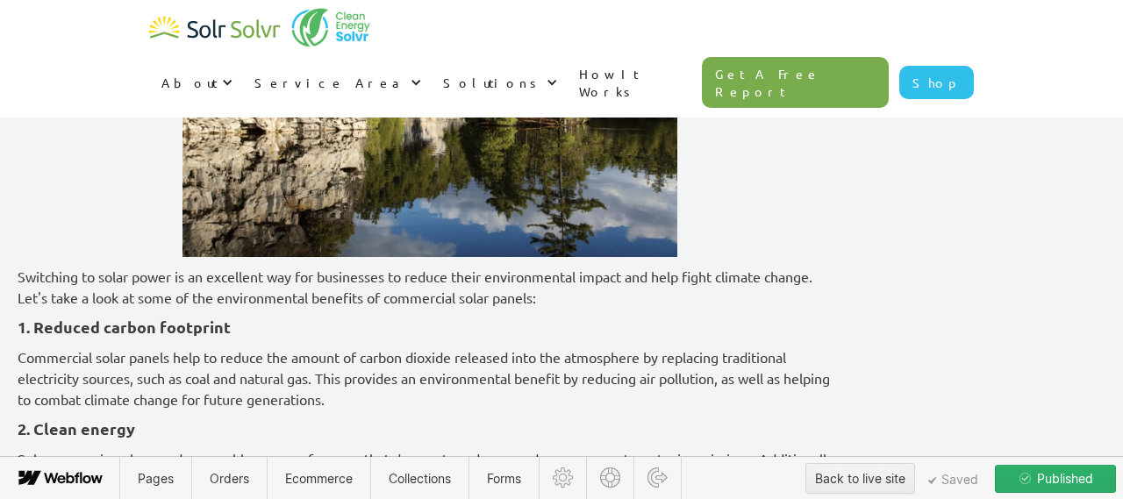
scroll to position [3969, 0]
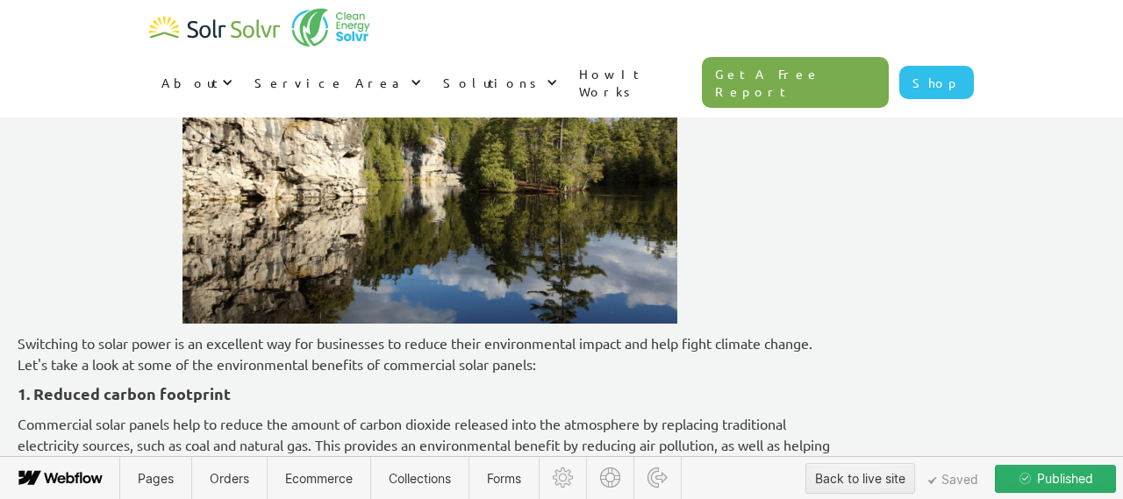
scroll to position [4257, 0]
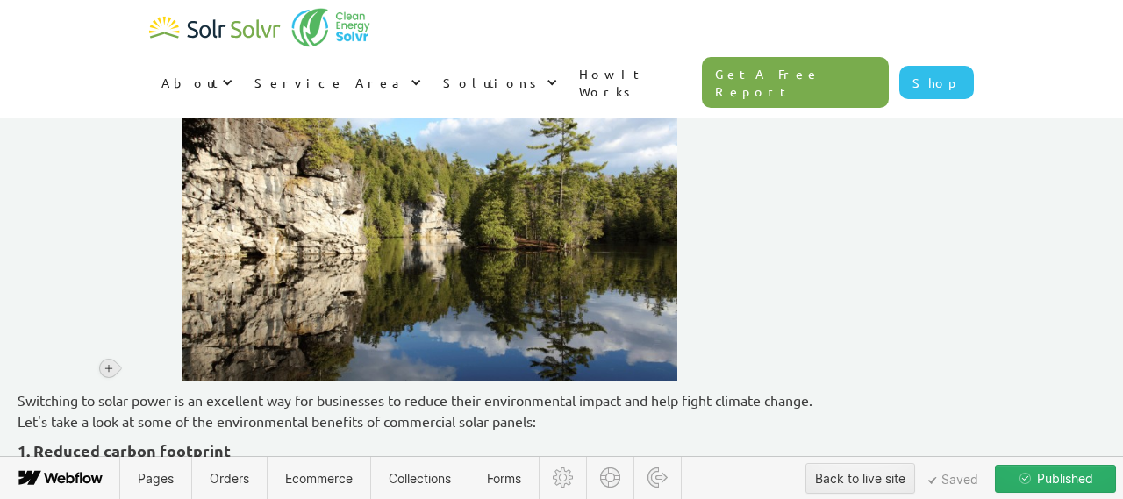
click at [106, 367] on icon at bounding box center [109, 368] width 11 height 11
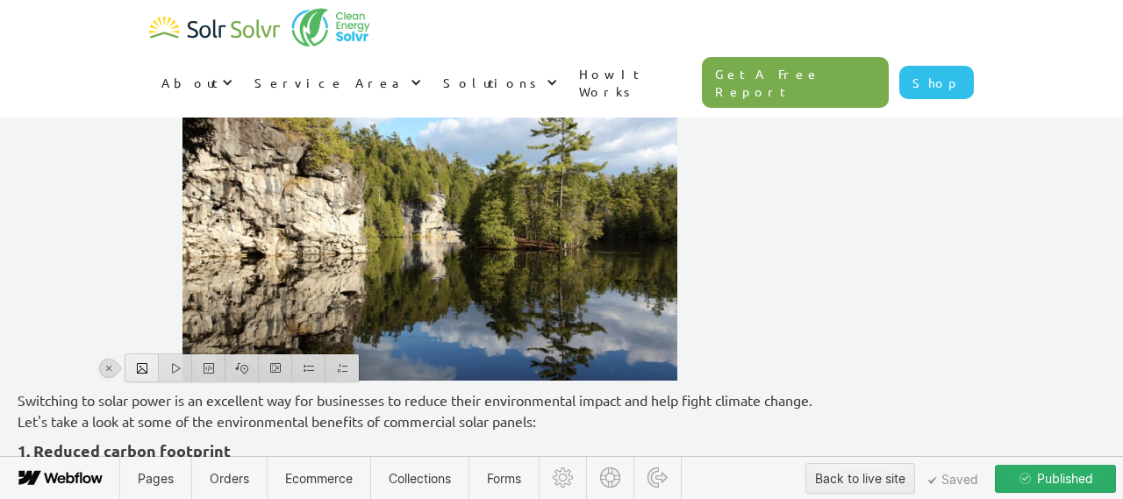
click at [132, 369] on div at bounding box center [141, 367] width 33 height 27
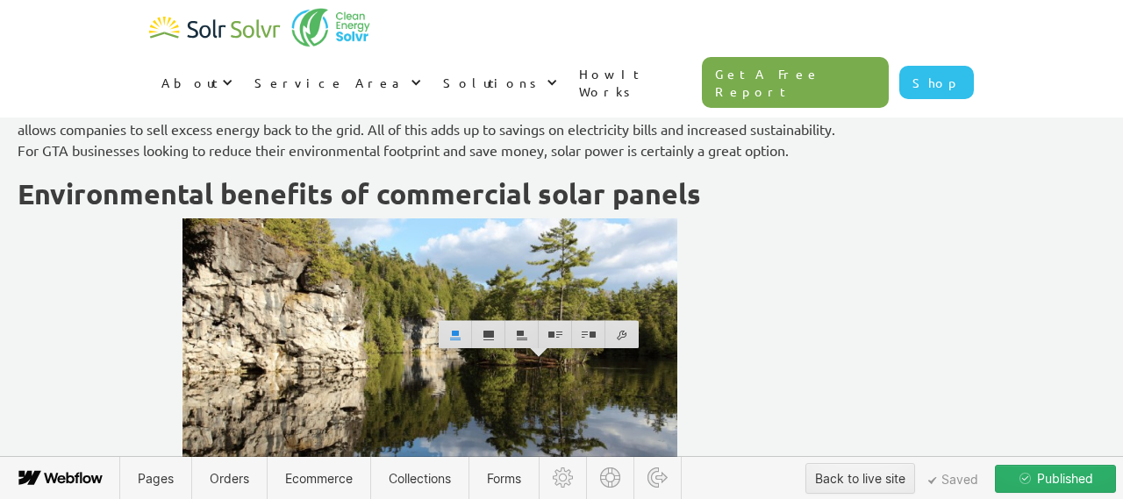
scroll to position [4339, 0]
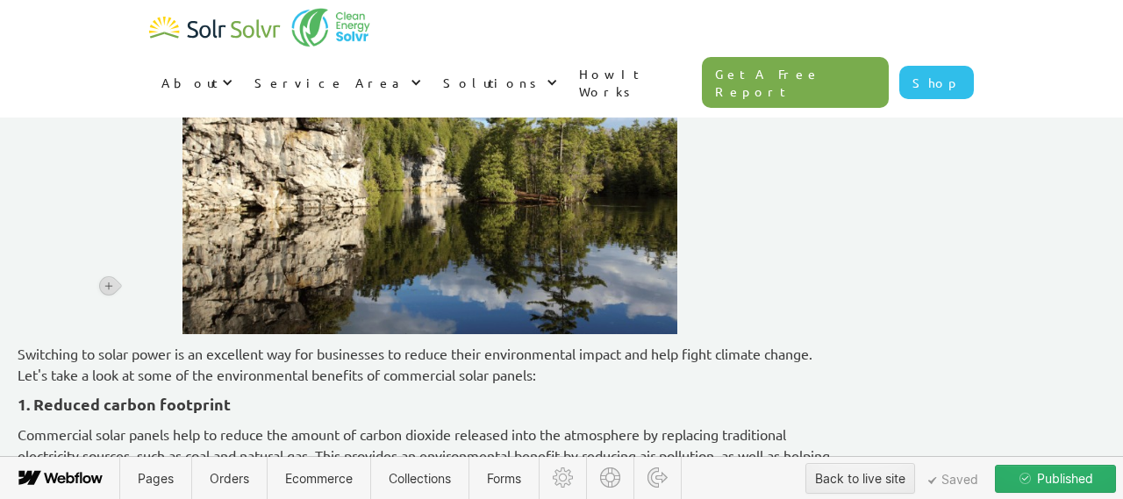
scroll to position [4576, 0]
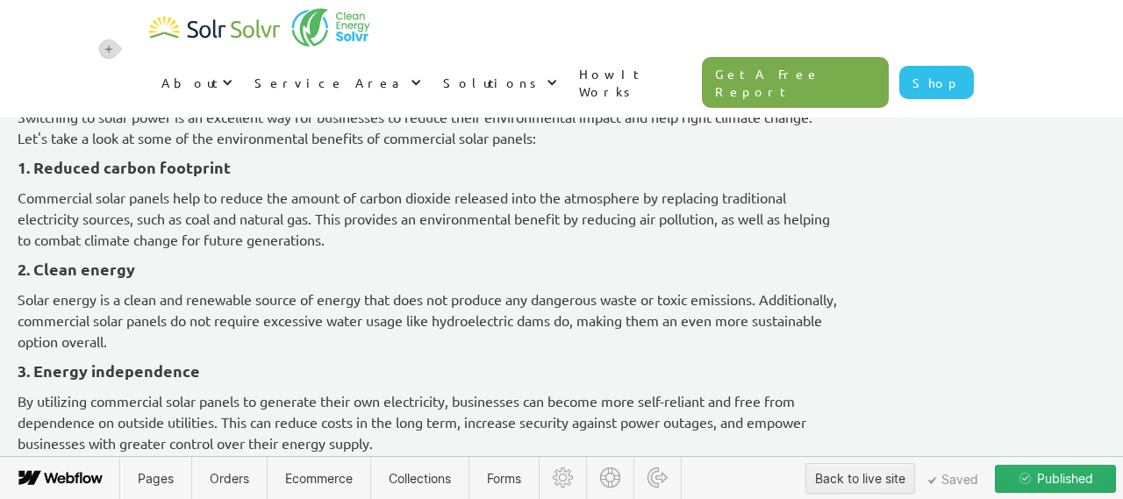
click at [835, 338] on div "With rising electricity costs and growing environmental concerns, switching to …" at bounding box center [430, 313] width 825 height 8345
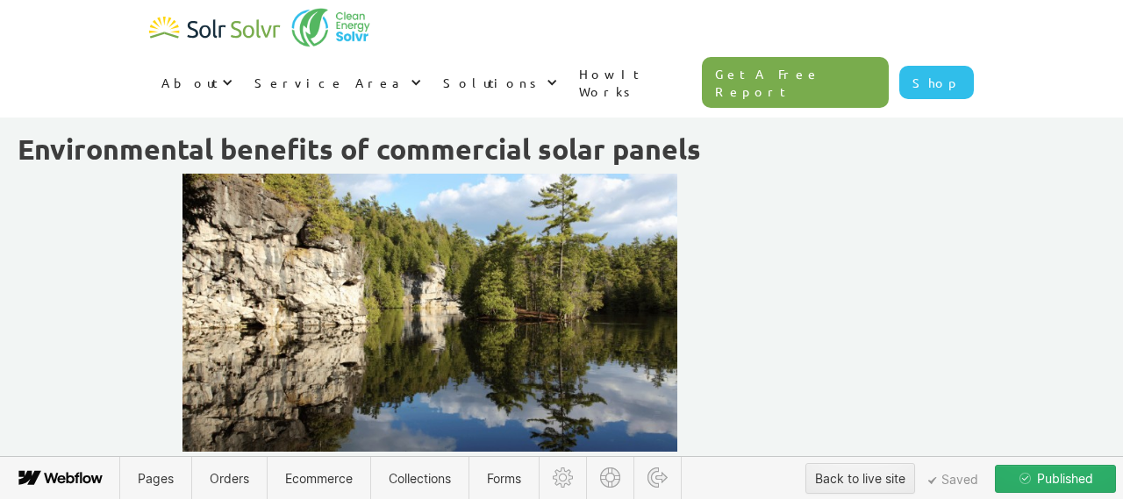
scroll to position [4711, 0]
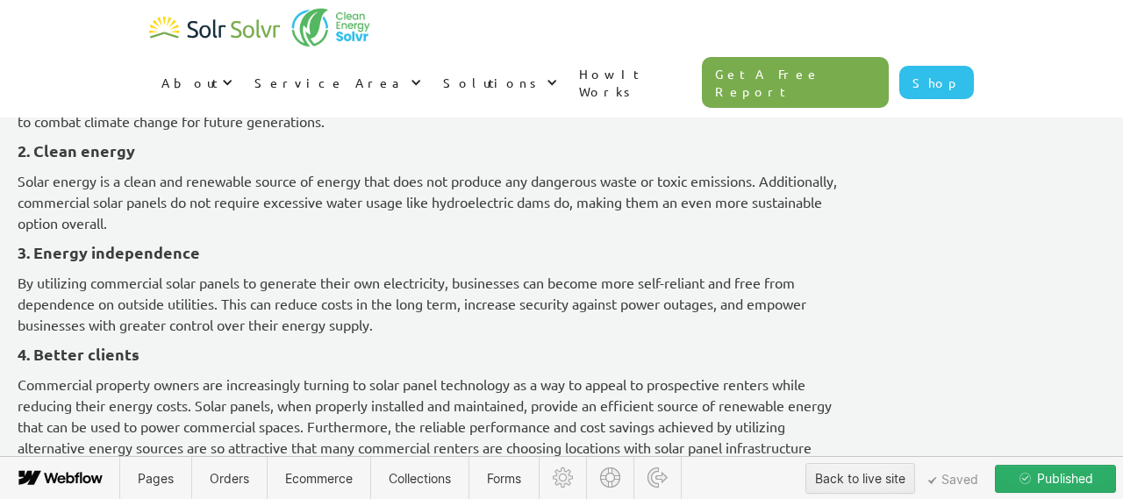
scroll to position [5208, 0]
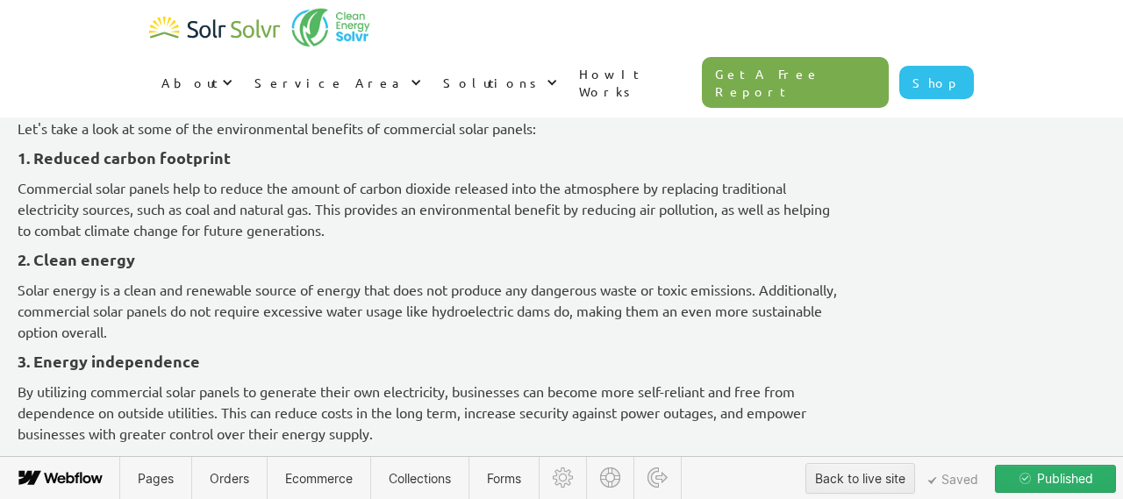
scroll to position [5310, 0]
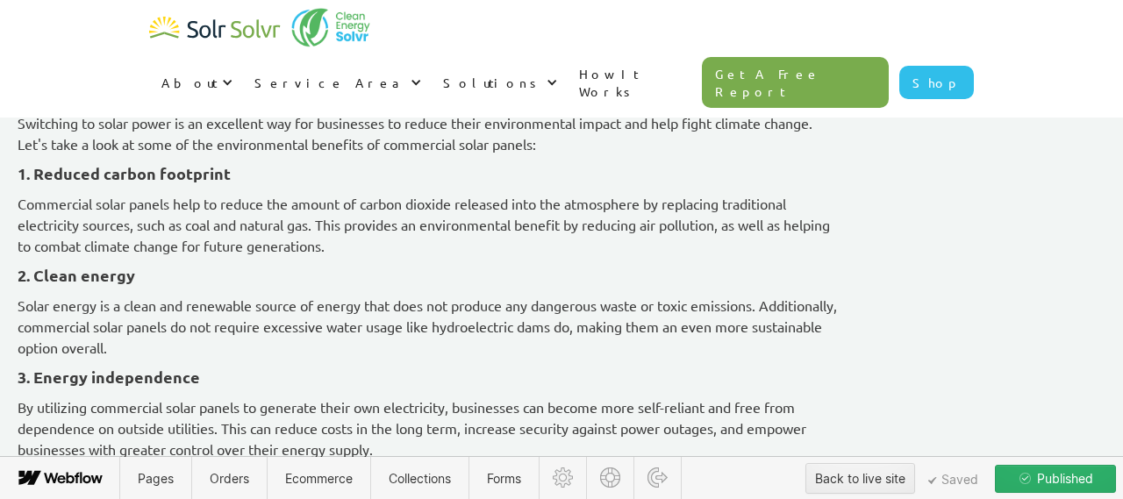
scroll to position [5477, 0]
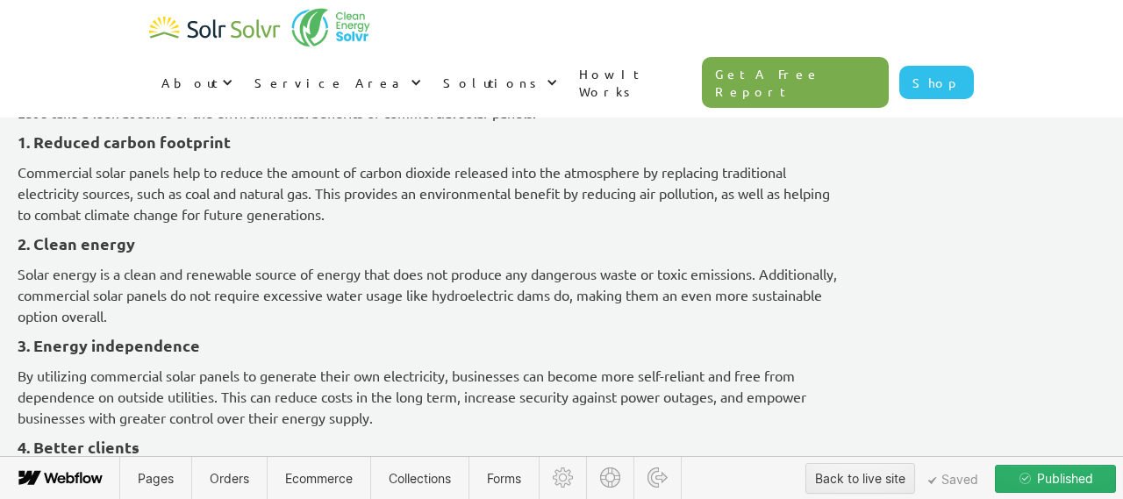
click at [112, 309] on icon at bounding box center [109, 314] width 11 height 11
click at [140, 317] on div at bounding box center [141, 313] width 33 height 27
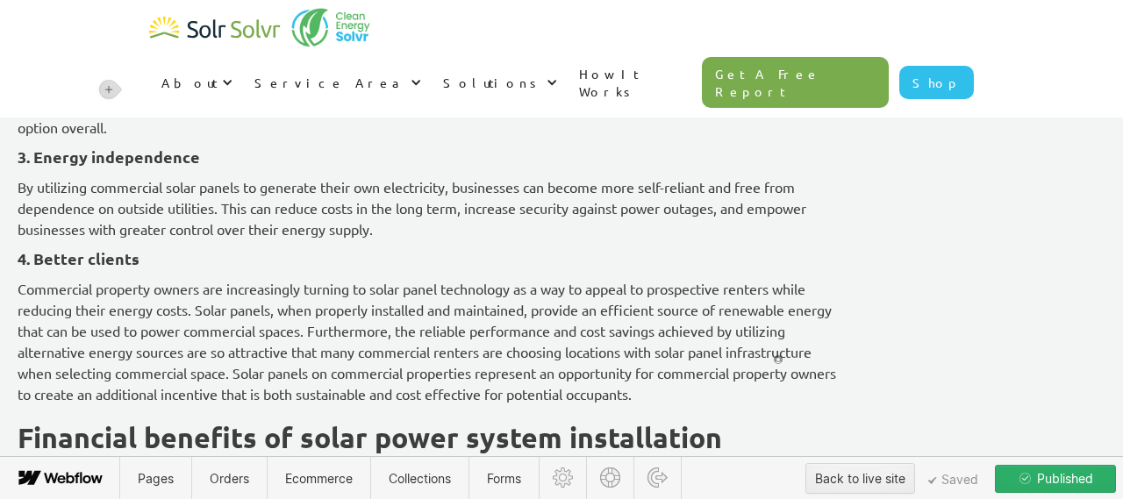
scroll to position [5714, 0]
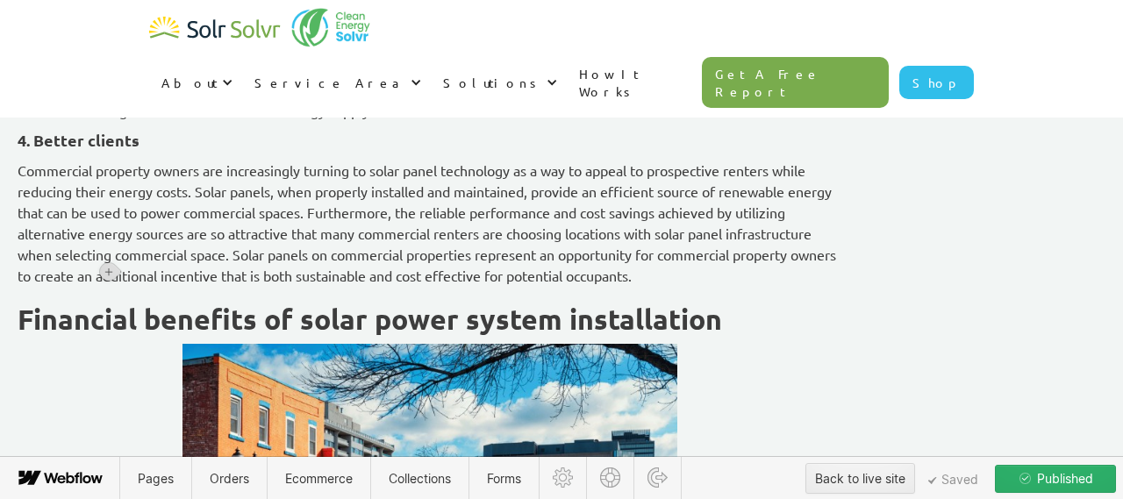
scroll to position [5821, 0]
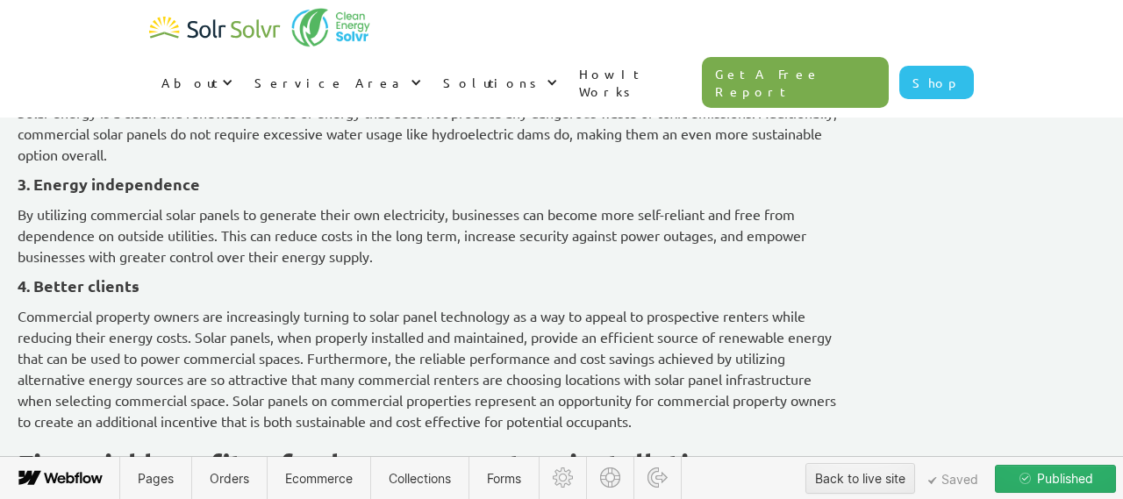
scroll to position [6357, 0]
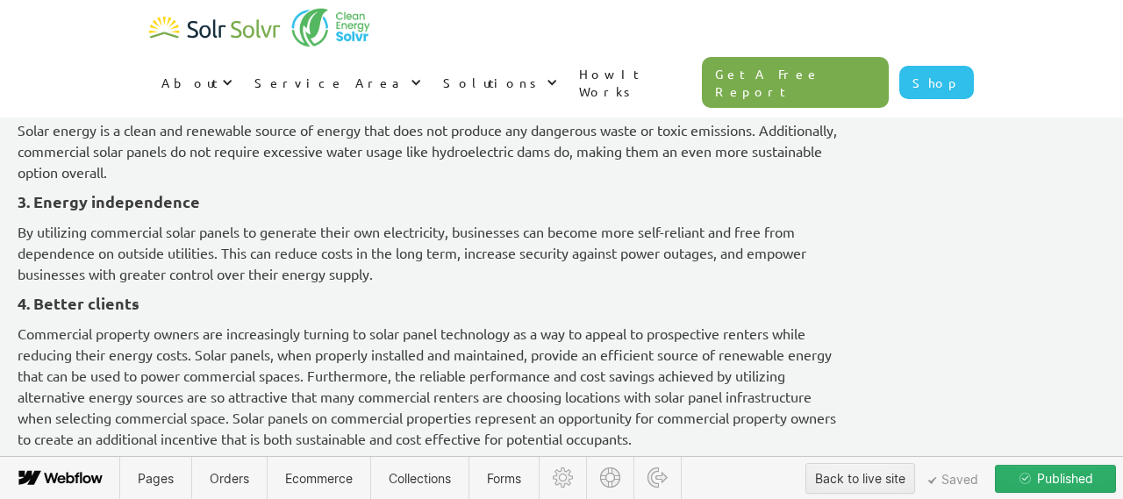
scroll to position [6557, 0]
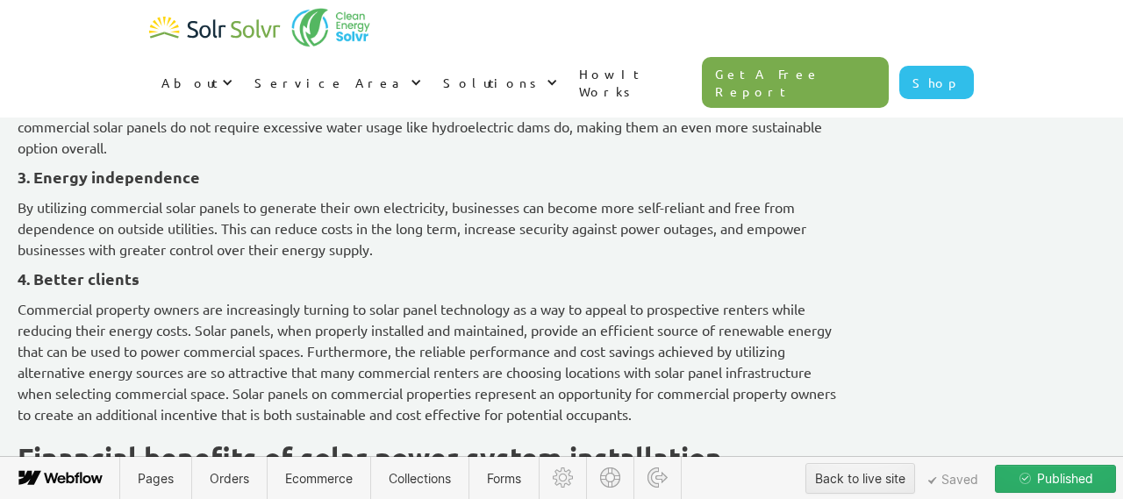
click at [111, 377] on icon at bounding box center [109, 381] width 11 height 11
click at [136, 383] on div at bounding box center [141, 380] width 33 height 27
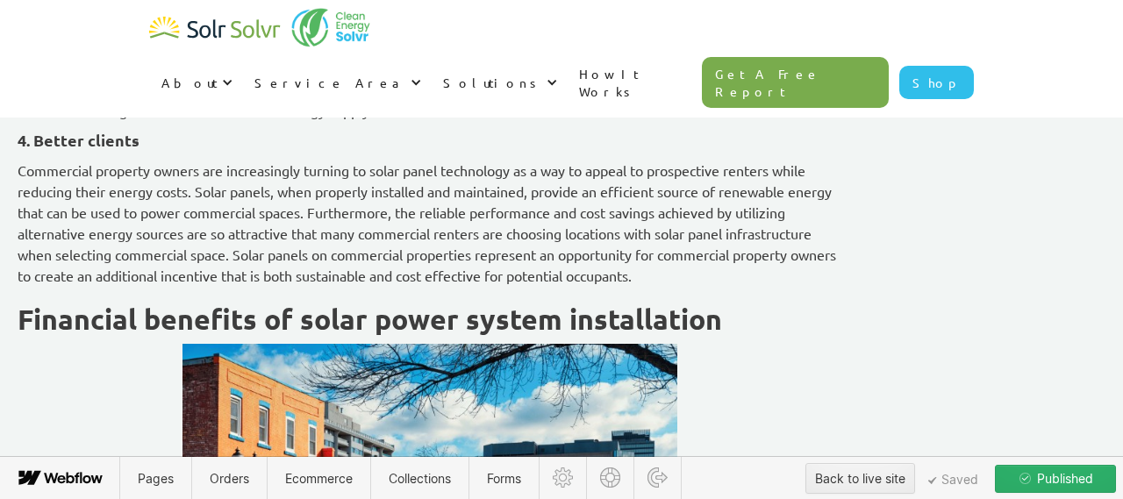
scroll to position [6742, 0]
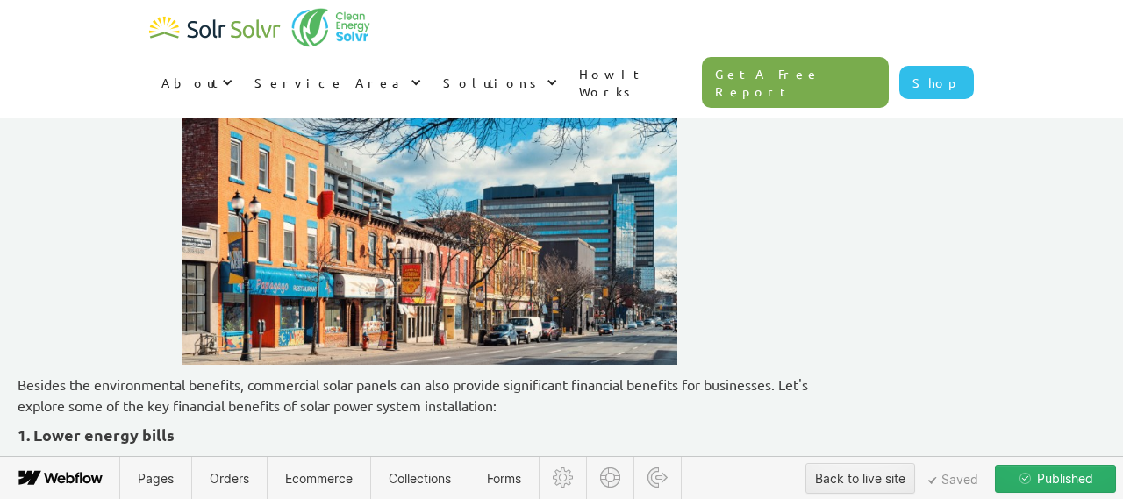
scroll to position [6990, 0]
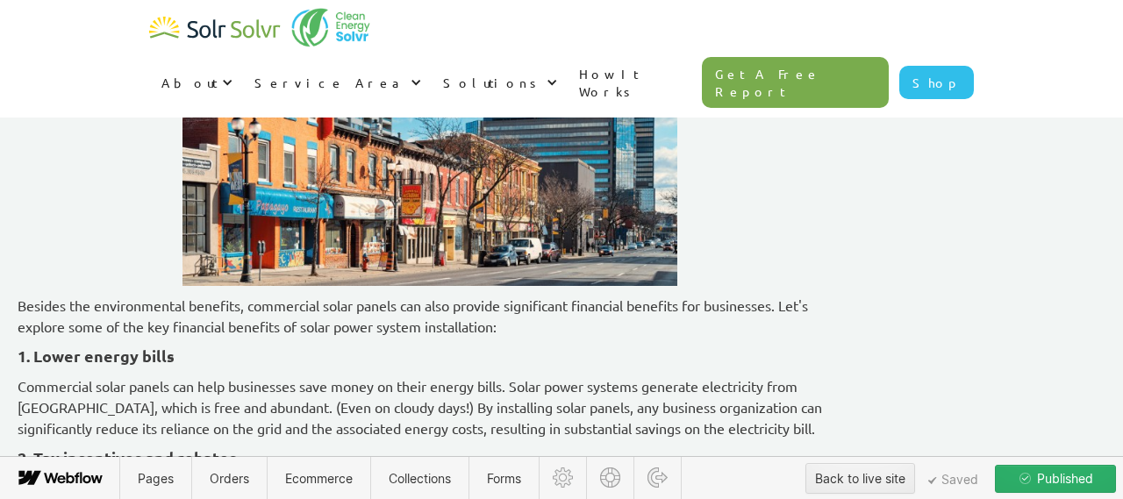
scroll to position [8023, 0]
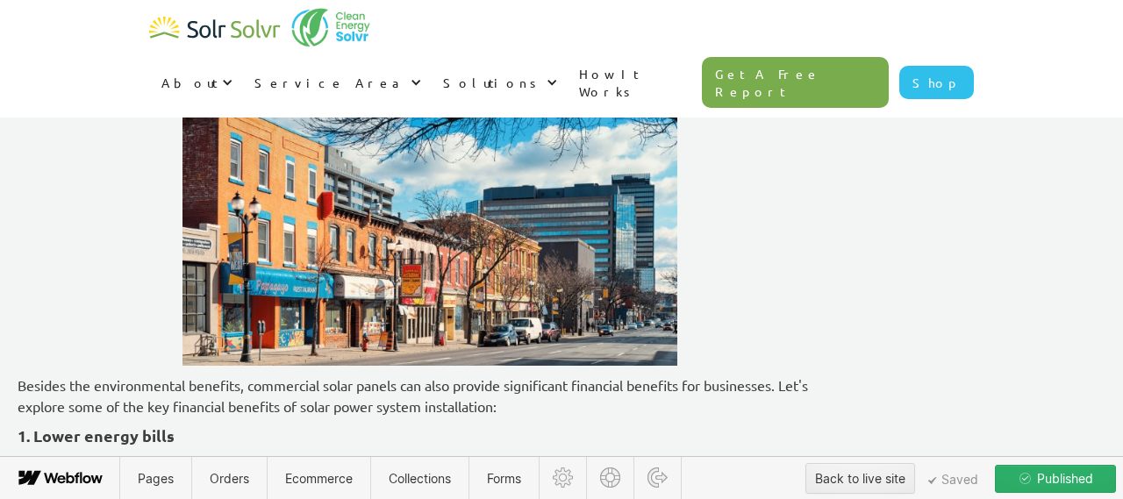
scroll to position [8554, 0]
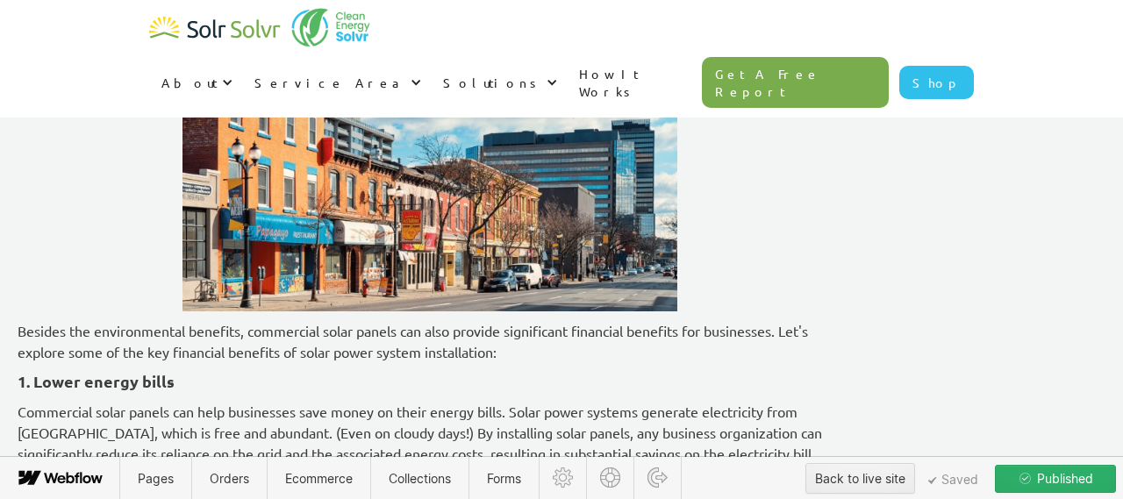
click at [1093, 488] on div "Published" at bounding box center [1055, 479] width 77 height 26
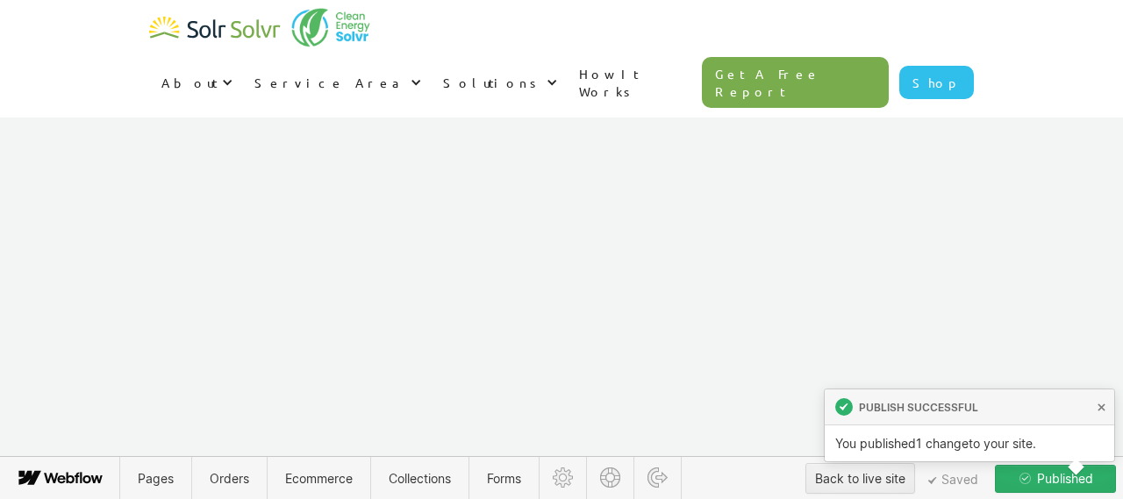
click at [1046, 479] on span "Published" at bounding box center [1064, 479] width 60 height 26
click at [1089, 478] on span "Published" at bounding box center [1064, 479] width 60 height 26
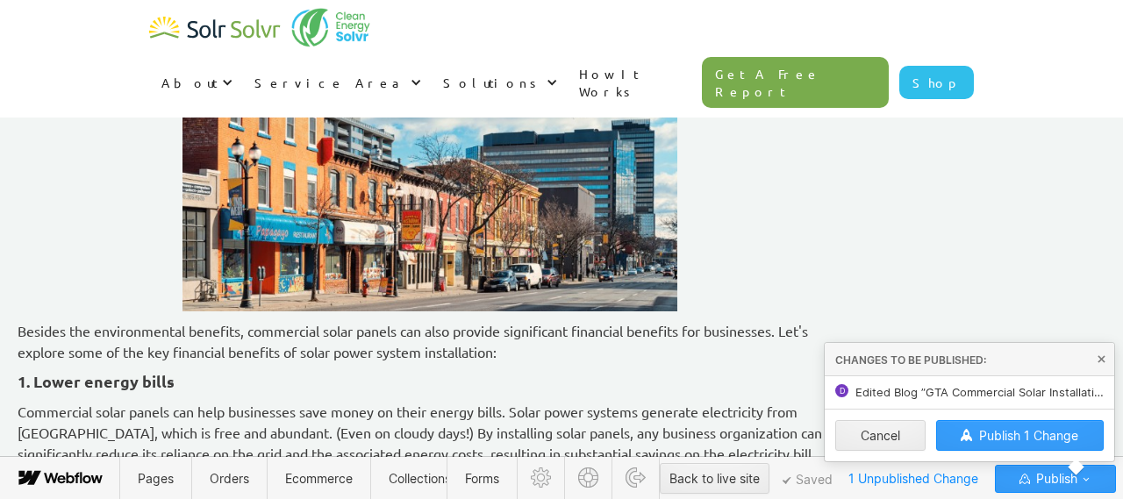
click at [1034, 440] on span "Publish 1 Change" at bounding box center [1028, 435] width 99 height 15
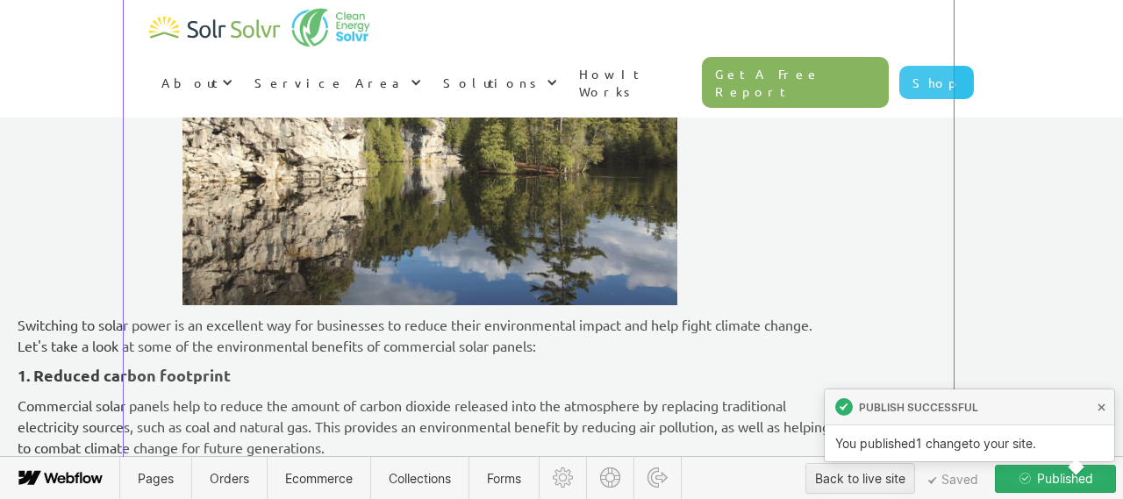
scroll to position [7734, 0]
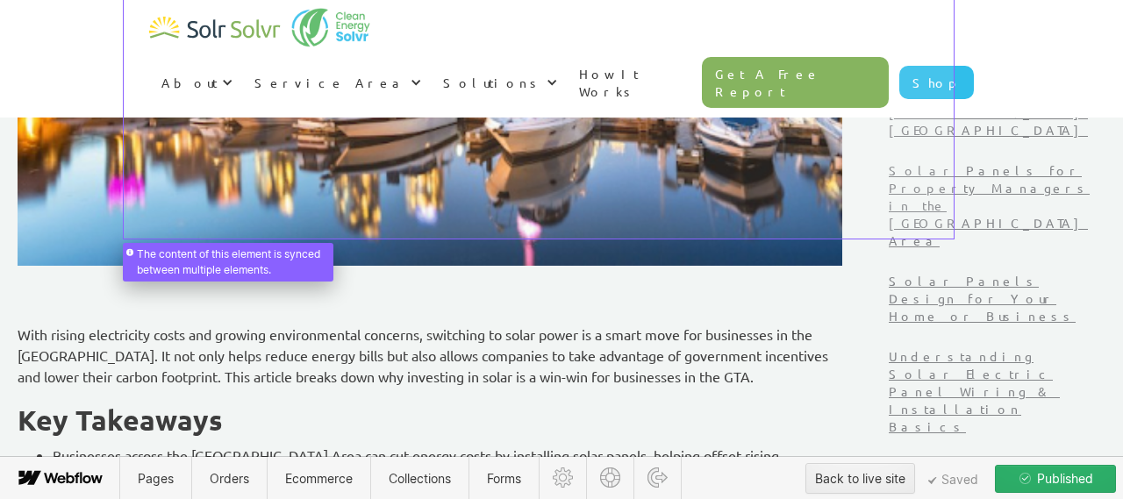
scroll to position [511, 0]
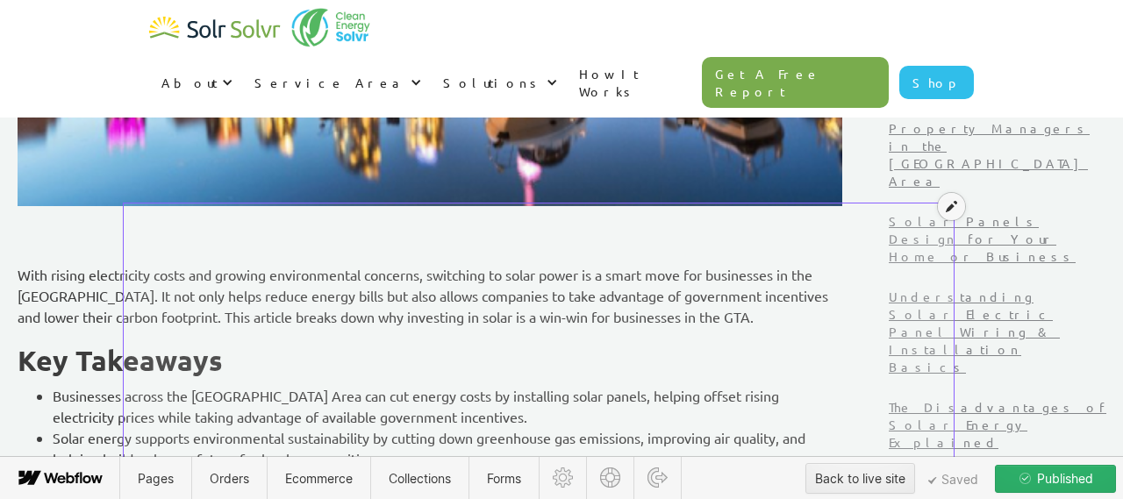
click at [952, 203] on icon at bounding box center [951, 206] width 11 height 12
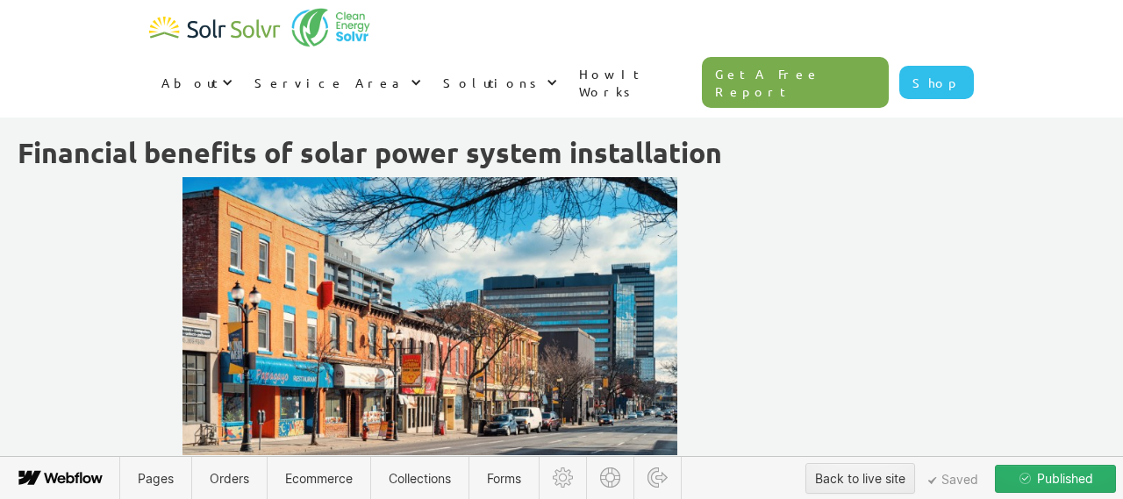
scroll to position [8501, 0]
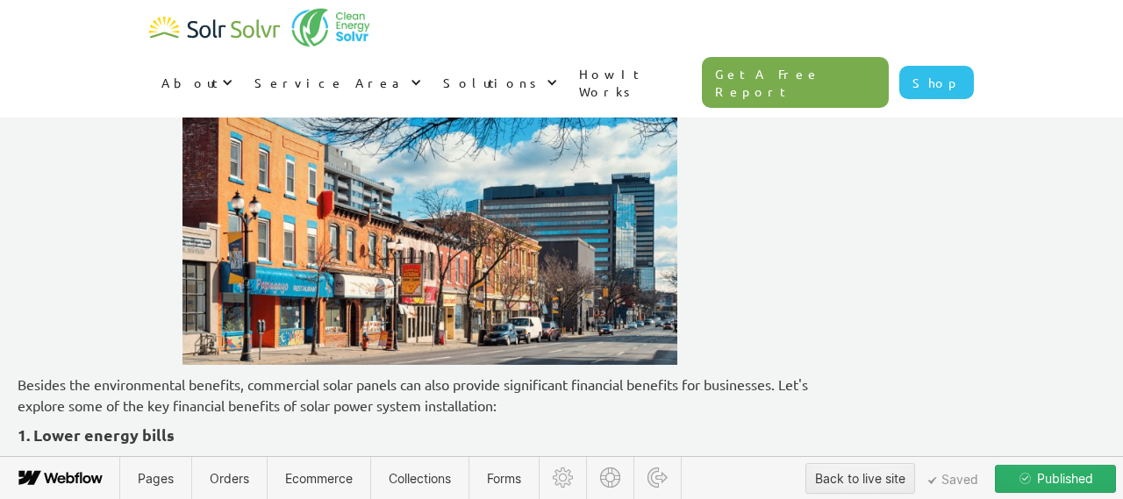
click at [106, 311] on icon at bounding box center [109, 315] width 11 height 11
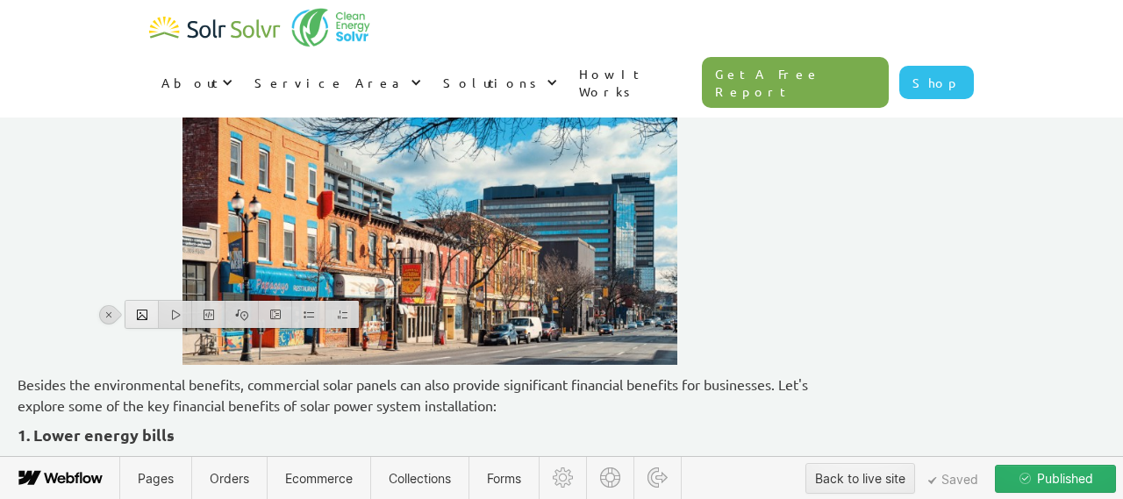
click at [134, 318] on div at bounding box center [141, 314] width 33 height 27
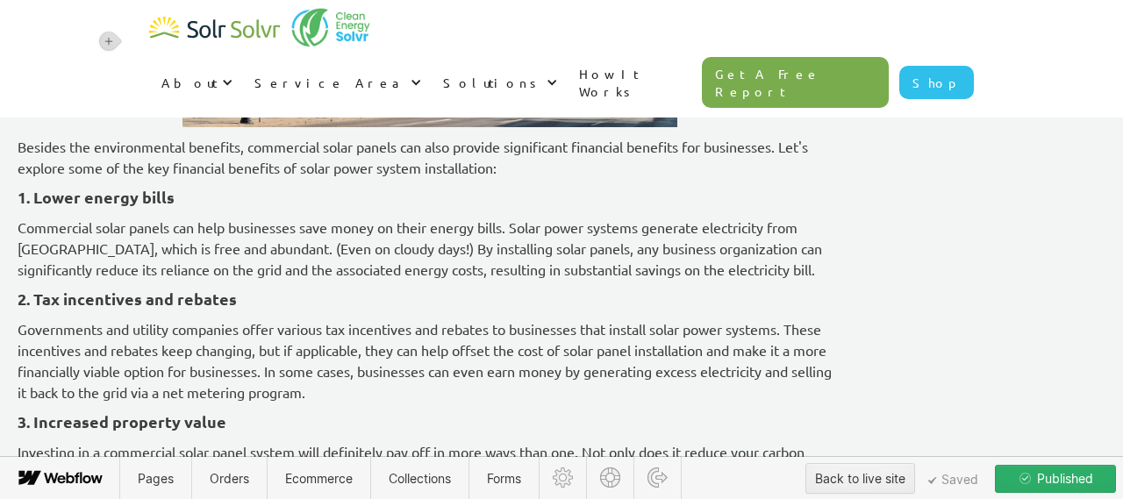
scroll to position [8861, 0]
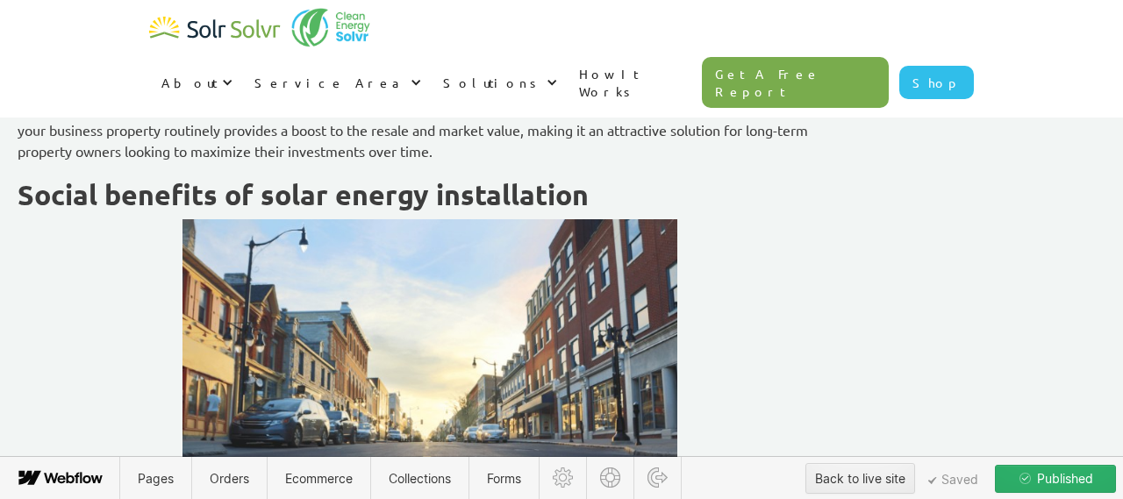
scroll to position [10207, 0]
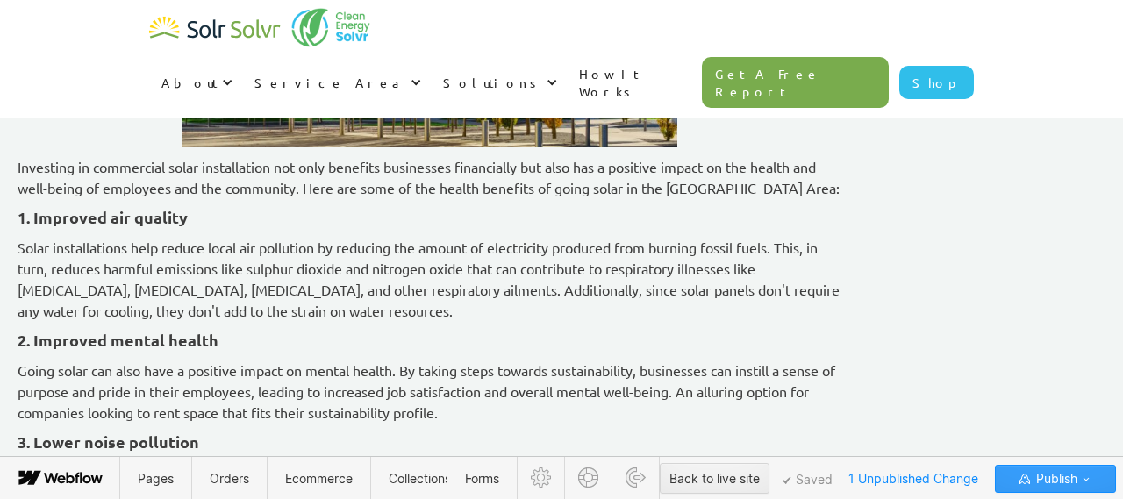
click at [1059, 470] on span "Publish" at bounding box center [1055, 479] width 45 height 26
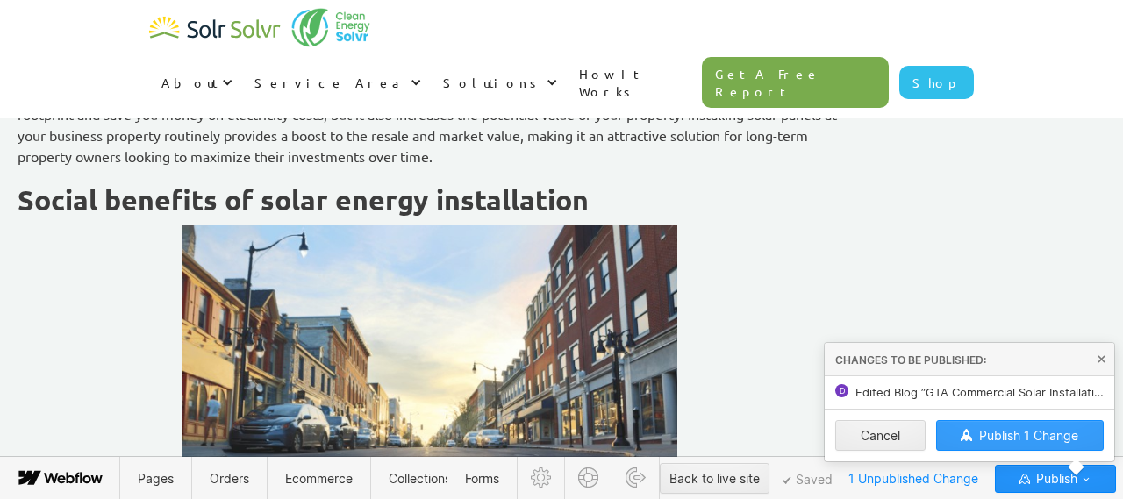
click at [1008, 437] on span "Publish 1 Change" at bounding box center [1028, 435] width 99 height 15
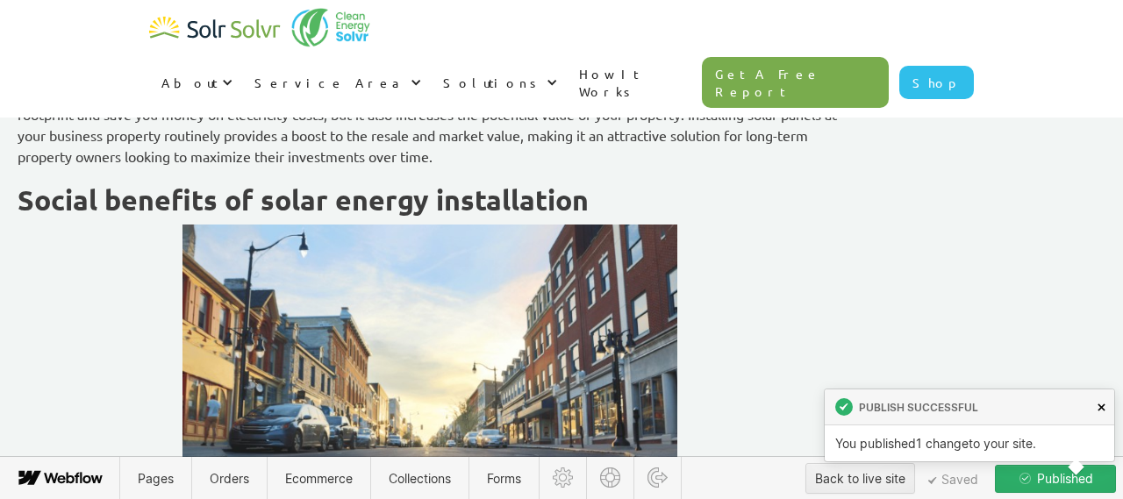
click at [1104, 404] on icon at bounding box center [1102, 408] width 8 height 8
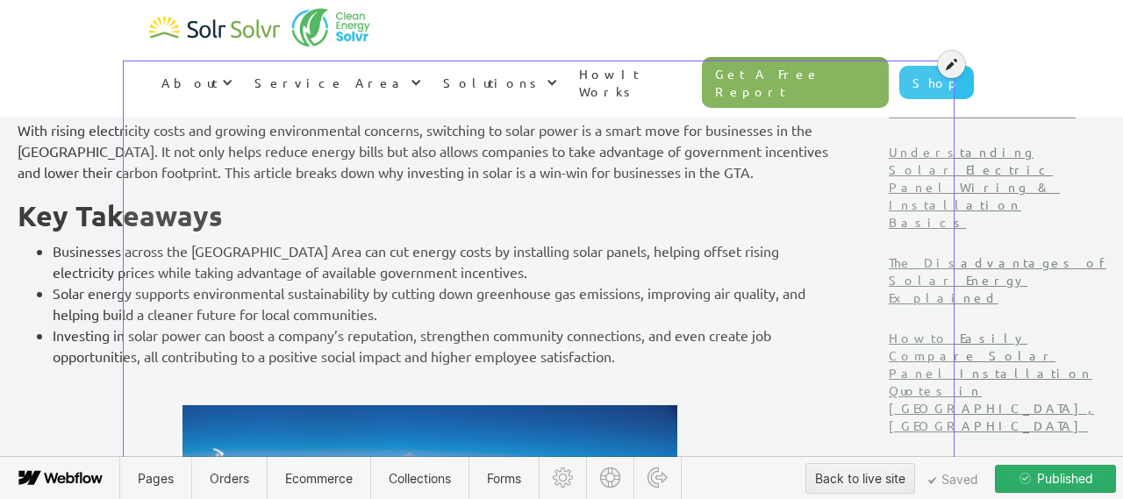
scroll to position [613, 0]
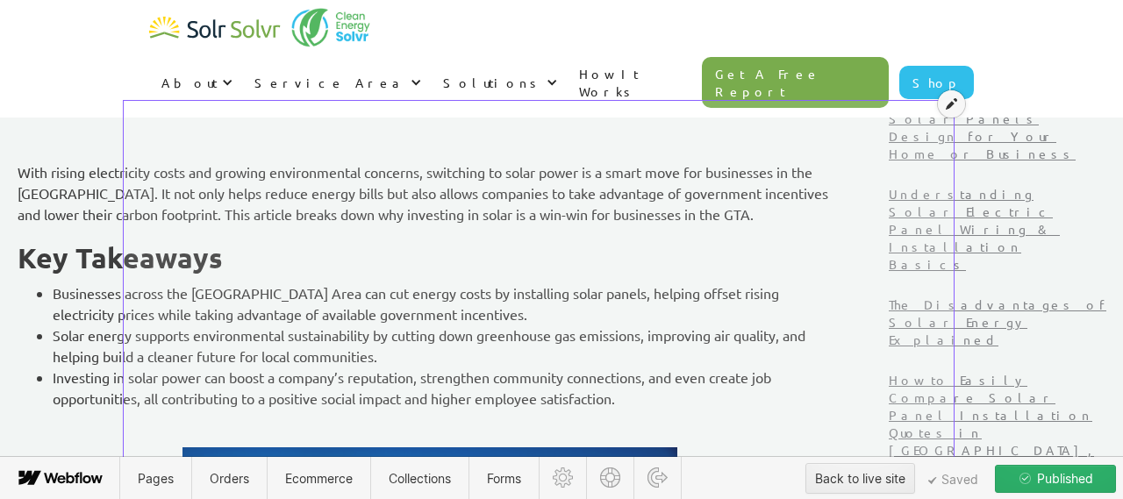
click at [949, 98] on icon at bounding box center [951, 103] width 11 height 12
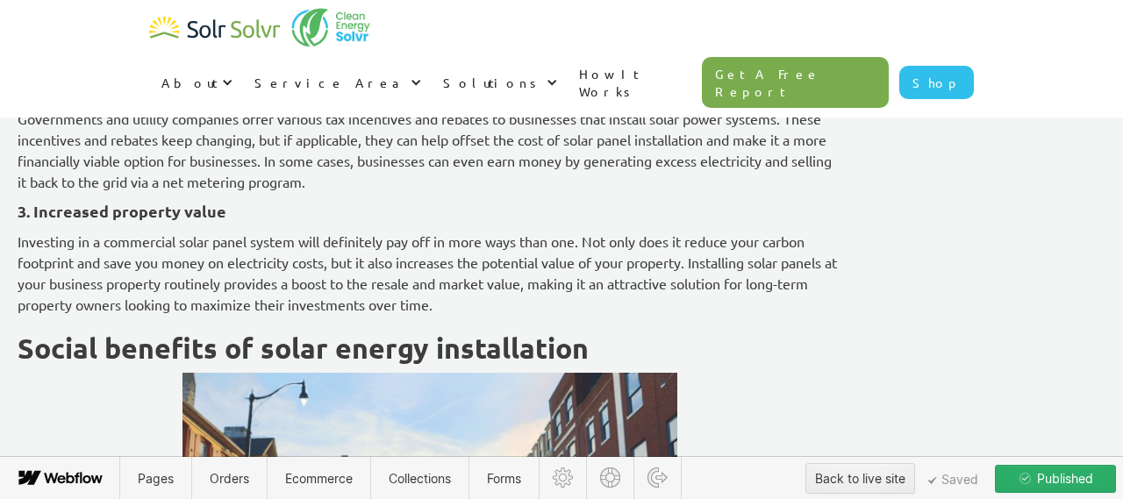
scroll to position [10068, 0]
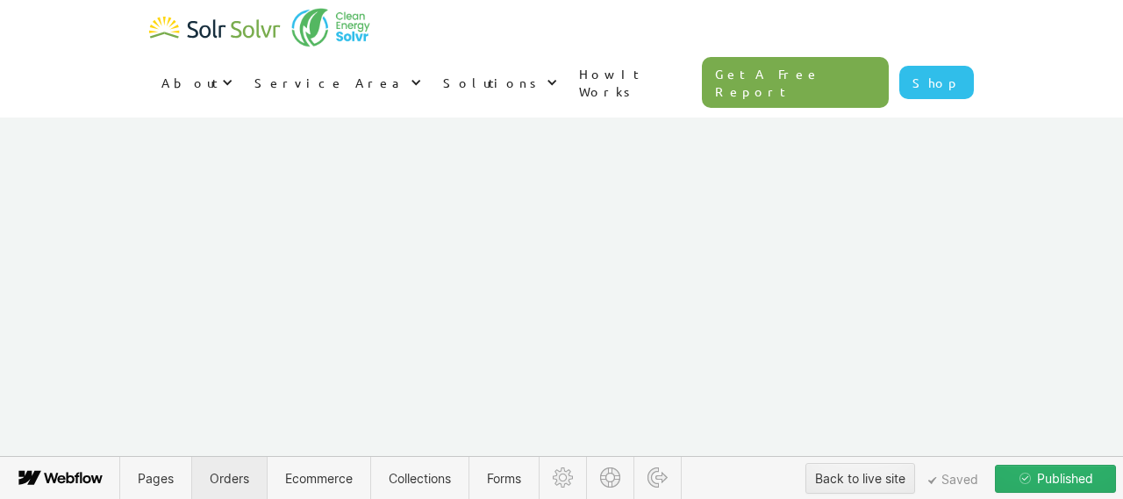
scroll to position [14611, 0]
drag, startPoint x: 126, startPoint y: 289, endPoint x: 244, endPoint y: 311, distance: 119.8
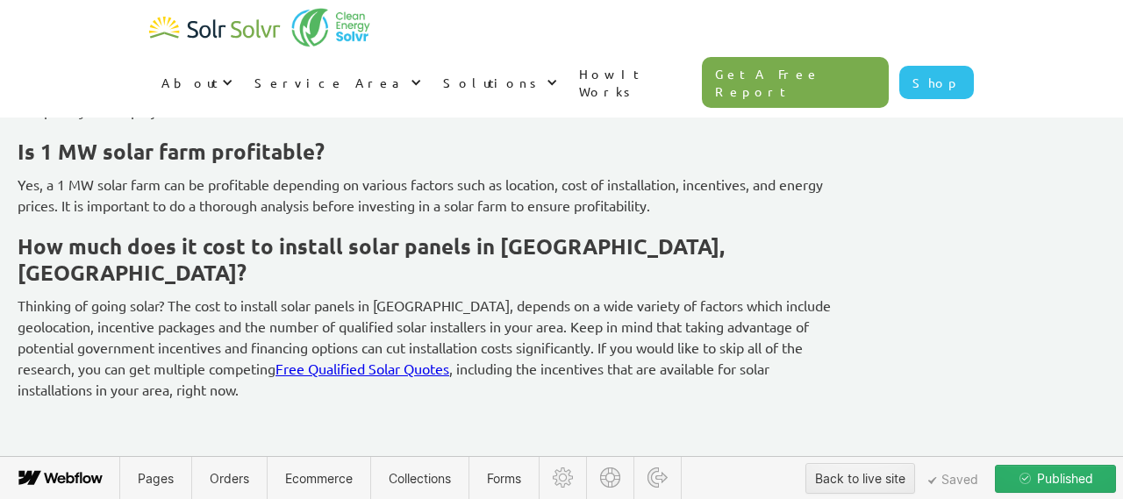
type textarea "x"
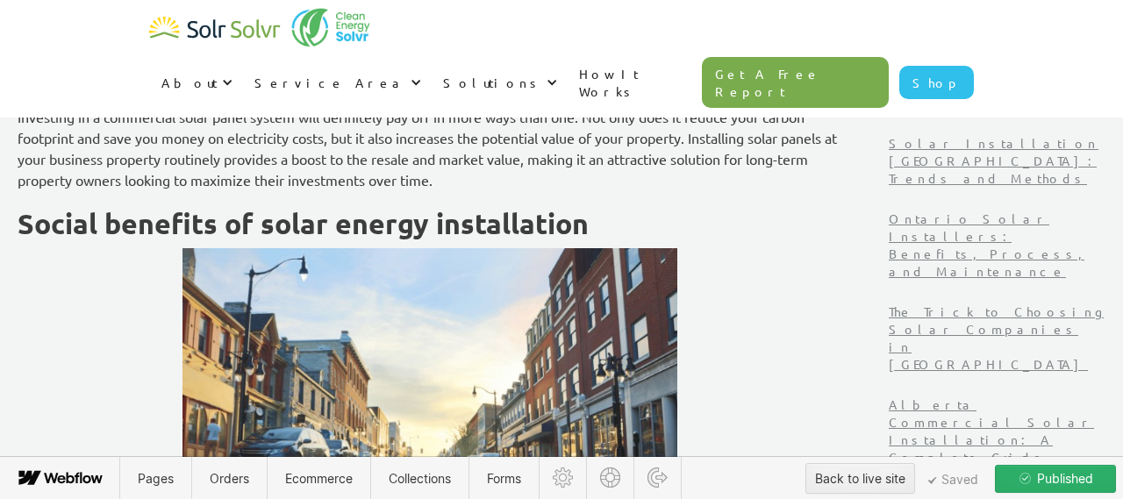
scroll to position [1754, 0]
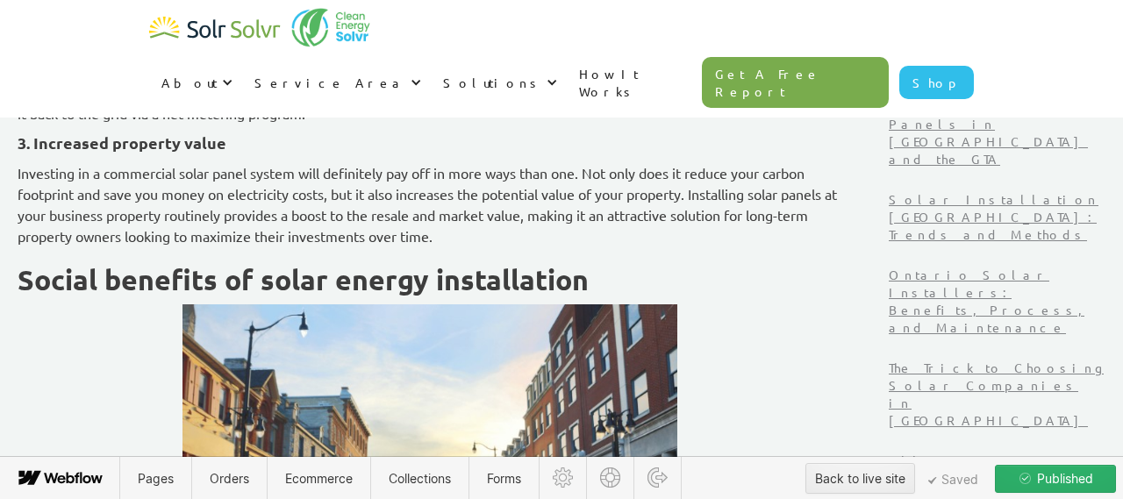
click at [471, 224] on p "Investing in a commercial solar panel system will definitely pay off in more wa…" at bounding box center [430, 204] width 825 height 84
click at [423, 186] on p "Investing in a commercial solar panel system will definitely pay off in more wa…" at bounding box center [430, 204] width 825 height 84
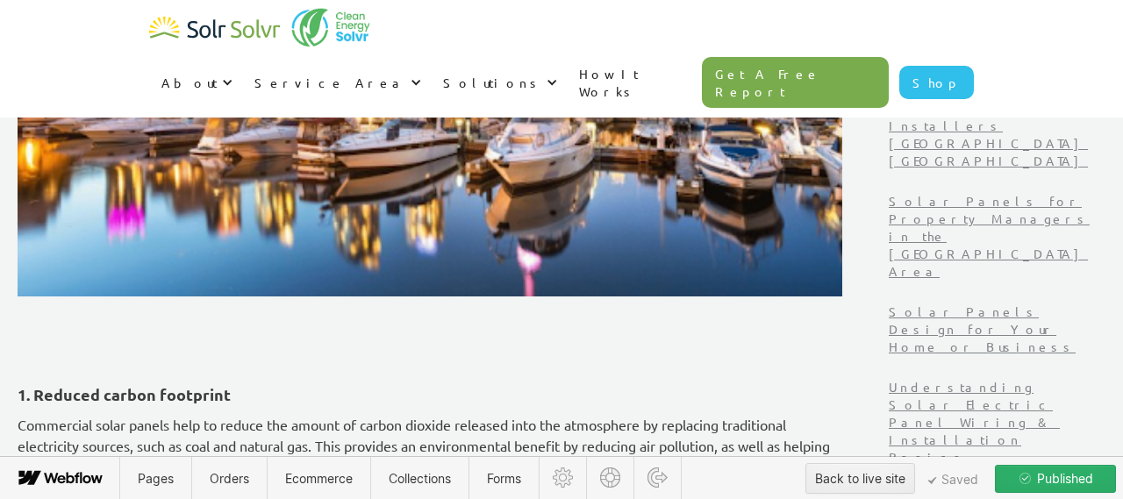
scroll to position [0, 0]
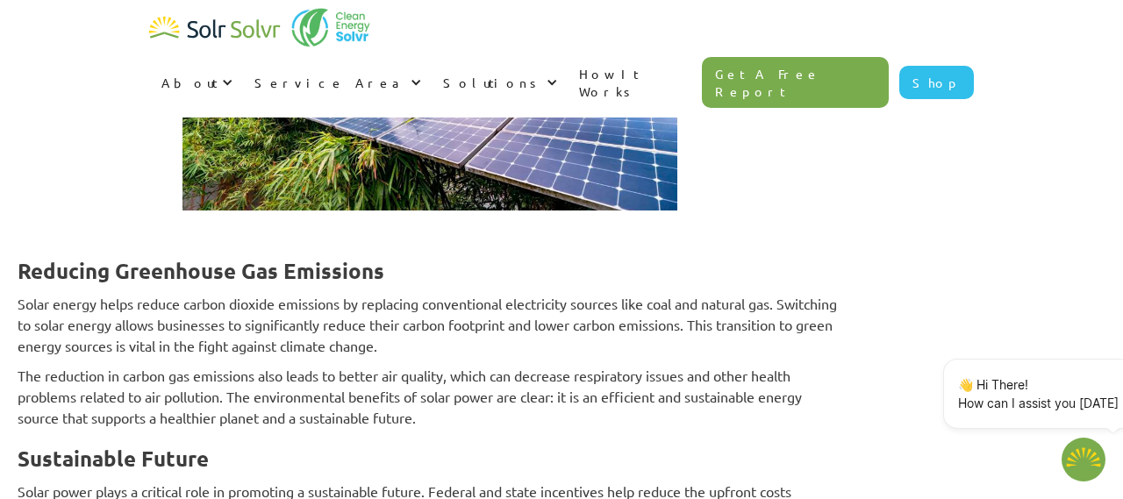
type textarea "x"
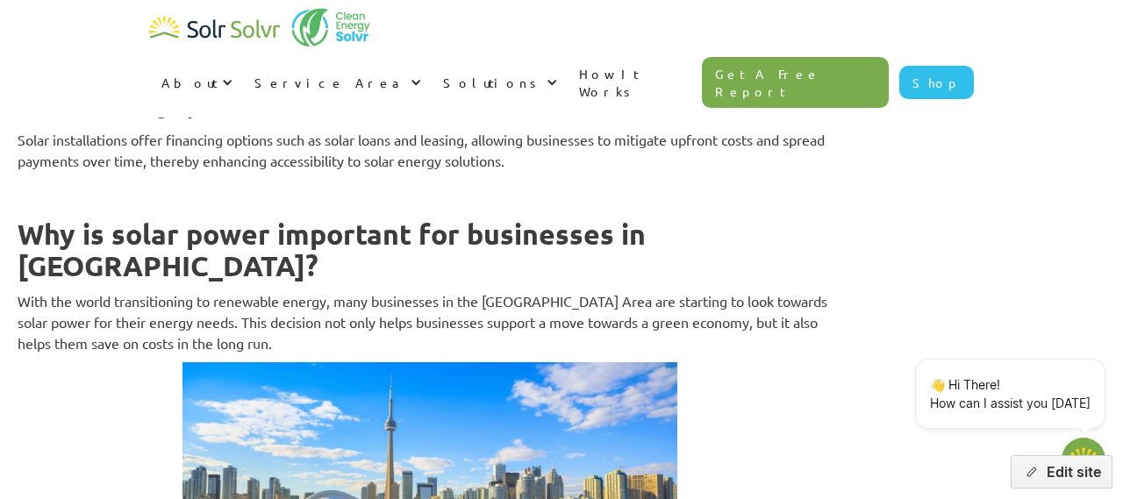
scroll to position [10029, 0]
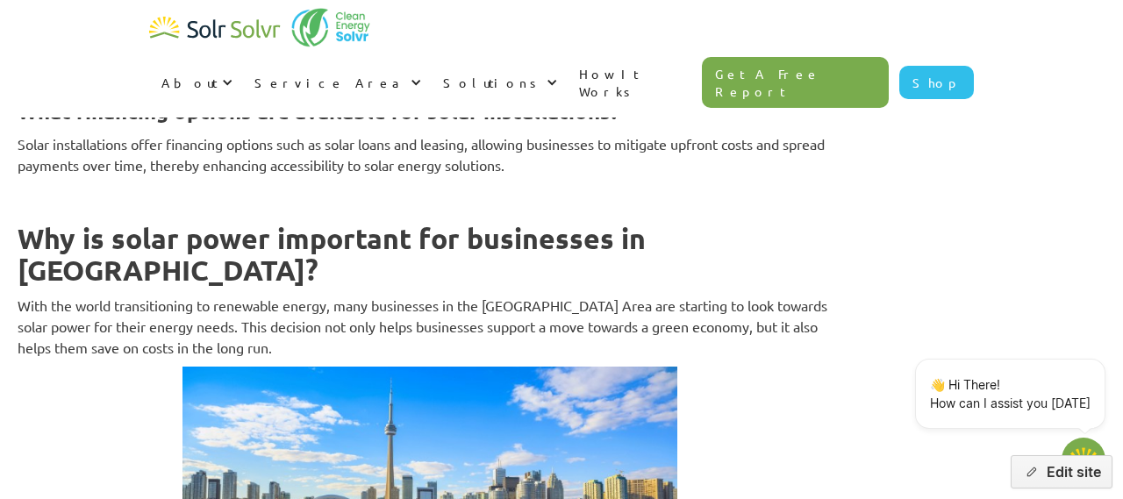
click at [504, 288] on strong "Why is solar power important for businesses in [GEOGRAPHIC_DATA]?" at bounding box center [332, 254] width 628 height 67
click at [433, 288] on strong "Why is solar power important for businesses in [GEOGRAPHIC_DATA]?" at bounding box center [332, 254] width 628 height 67
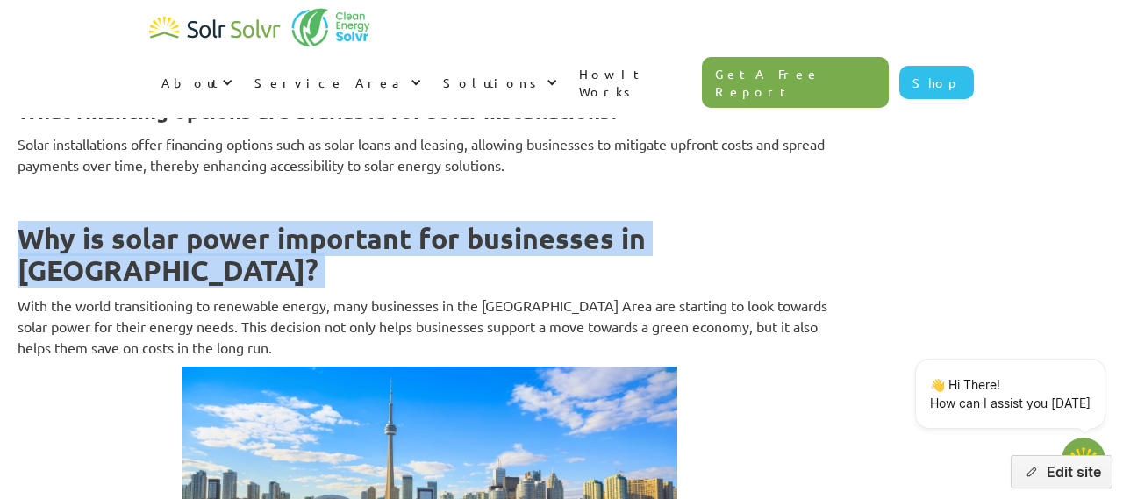
click at [433, 288] on strong "Why is solar power important for businesses in [GEOGRAPHIC_DATA]?" at bounding box center [332, 254] width 628 height 67
click at [427, 277] on strong "Why is solar power important for businesses in [GEOGRAPHIC_DATA]?" at bounding box center [332, 254] width 628 height 67
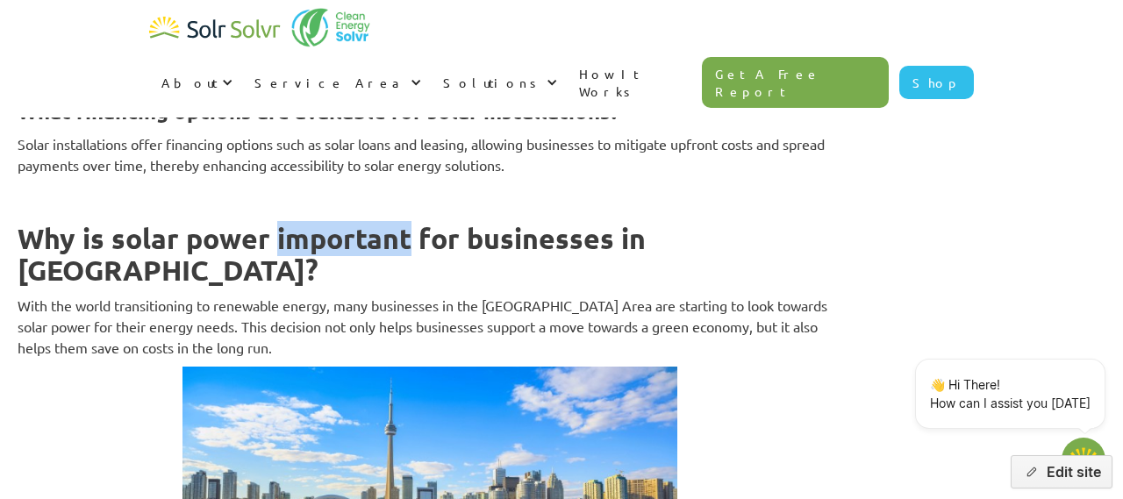
click at [427, 277] on strong "Why is solar power important for businesses in [GEOGRAPHIC_DATA]?" at bounding box center [332, 254] width 628 height 67
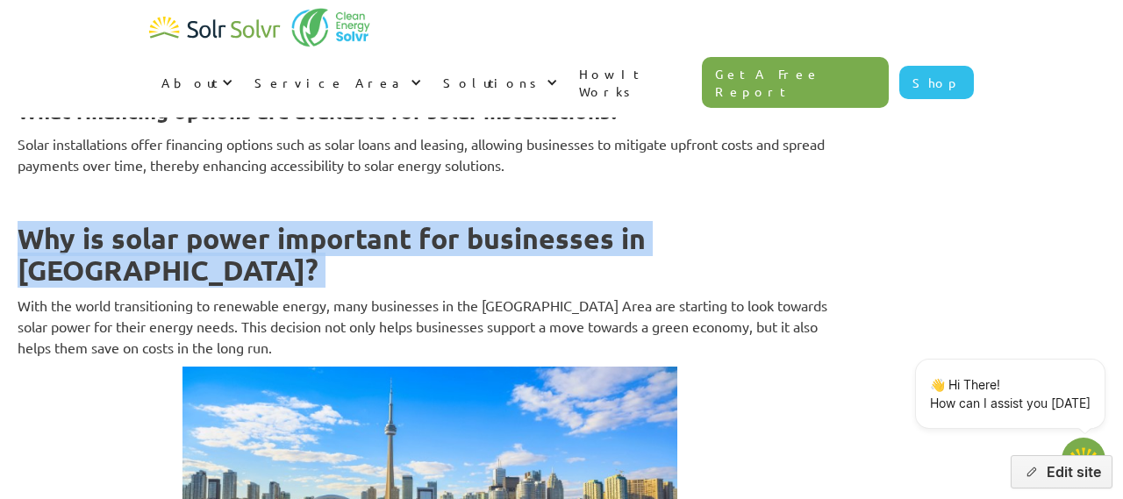
click at [427, 277] on strong "Why is solar power important for businesses in [GEOGRAPHIC_DATA]?" at bounding box center [332, 254] width 628 height 67
click at [1079, 475] on button "Edit site" at bounding box center [1062, 471] width 102 height 33
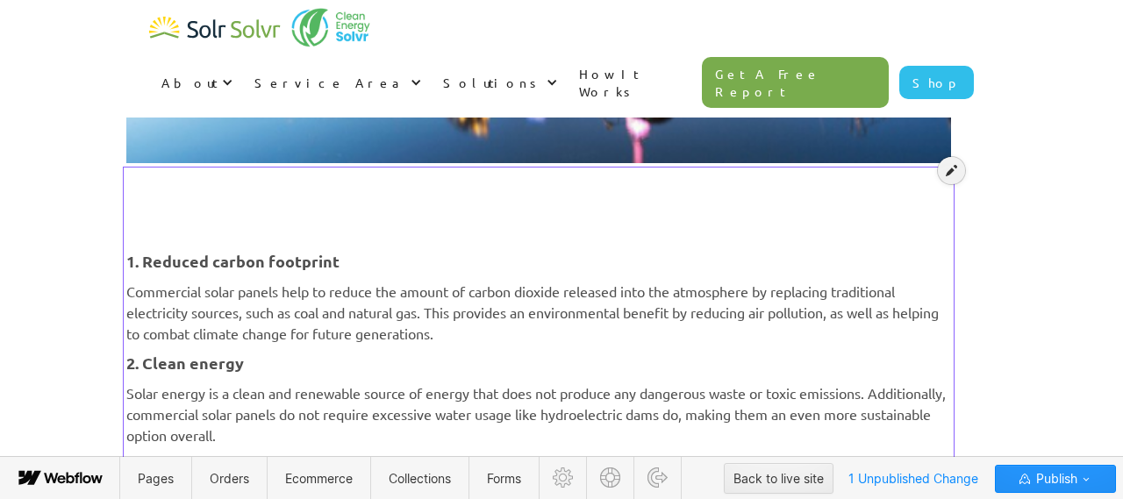
scroll to position [547, 0]
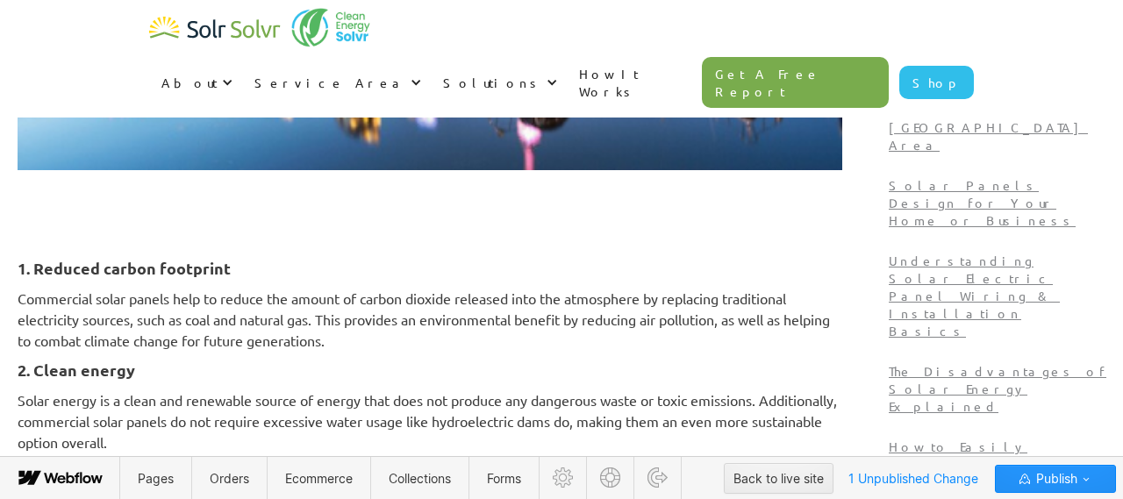
click at [666, 259] on h4 "1. Reduced carbon footprint" at bounding box center [430, 268] width 825 height 21
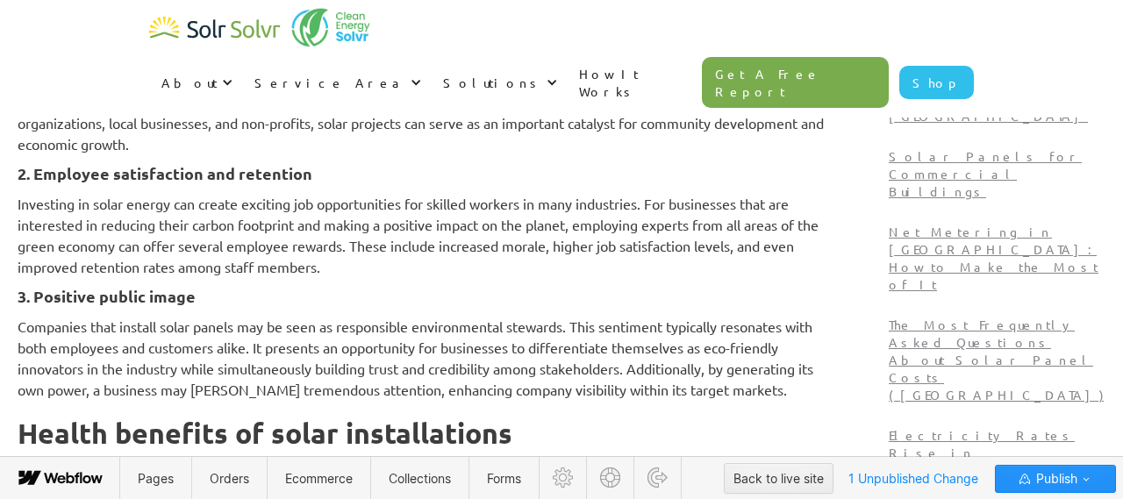
scroll to position [2681, 0]
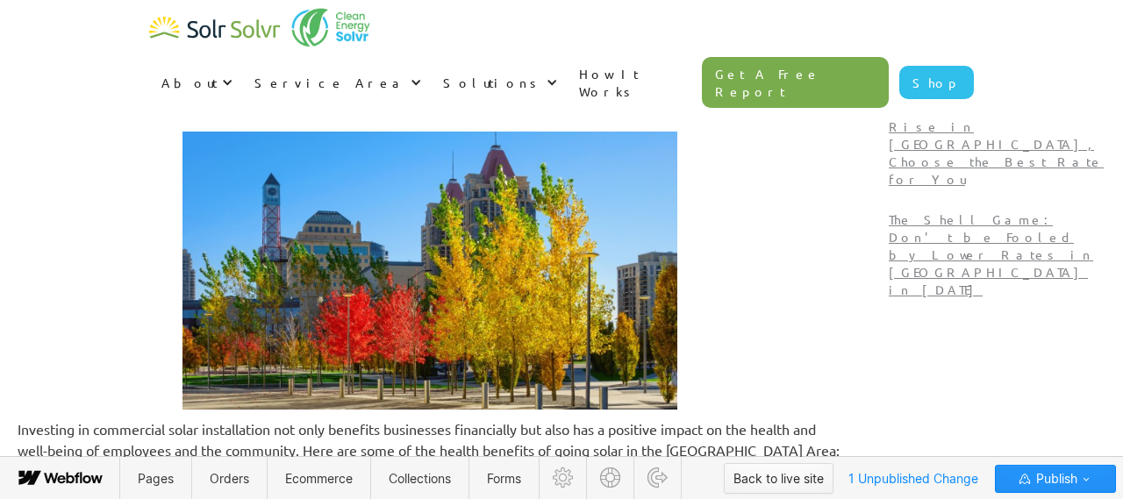
click at [781, 480] on div "Back to live site" at bounding box center [778, 479] width 90 height 26
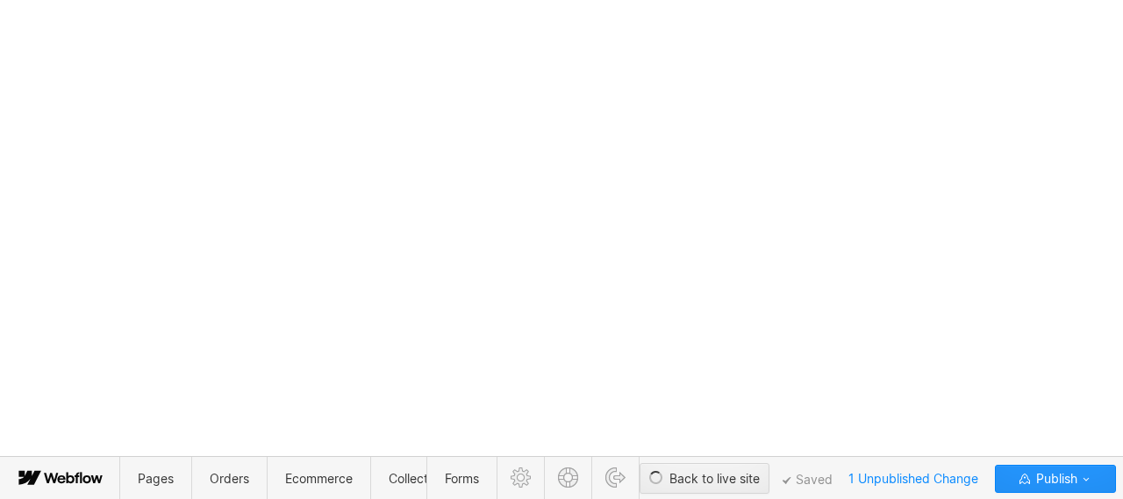
type textarea "x"
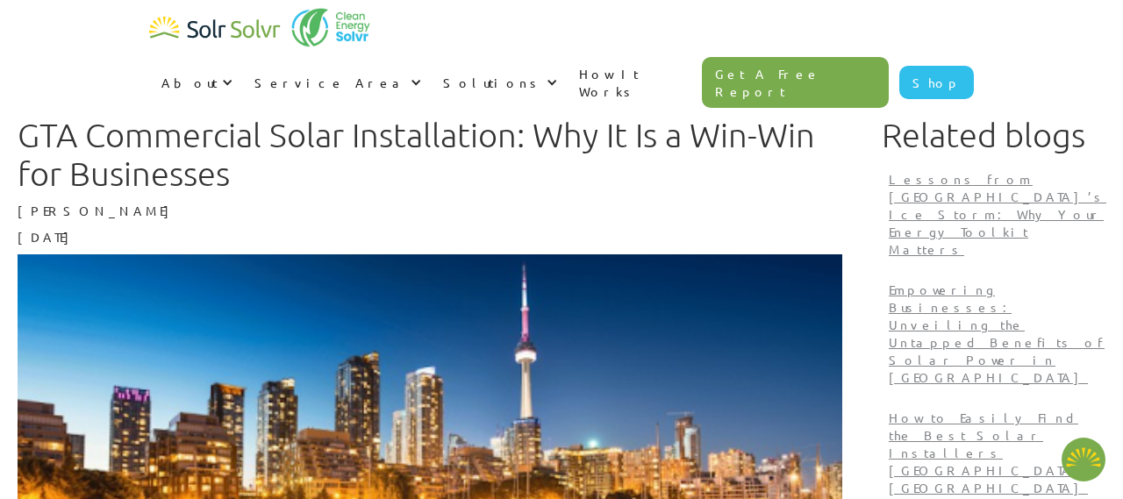
type textarea "x"
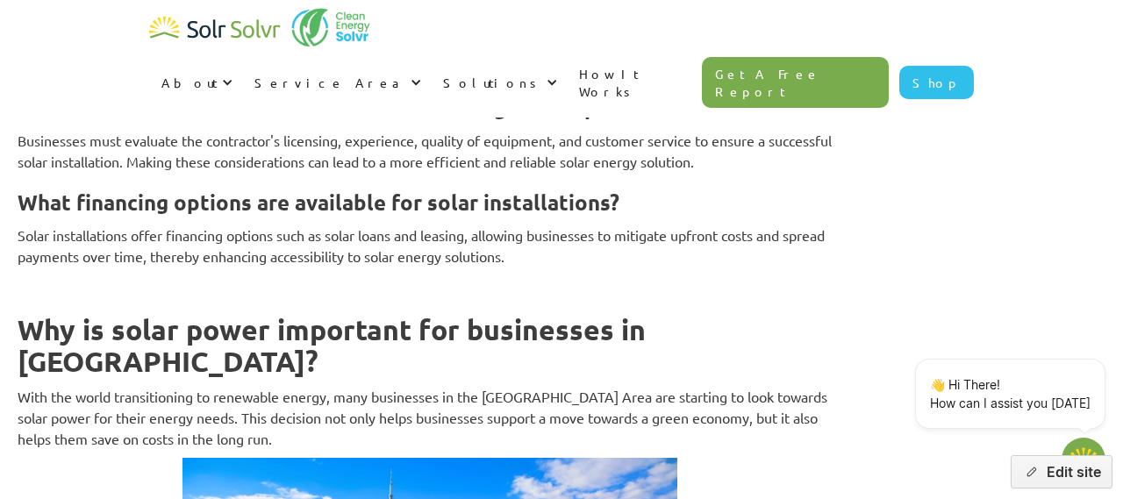
scroll to position [9932, 0]
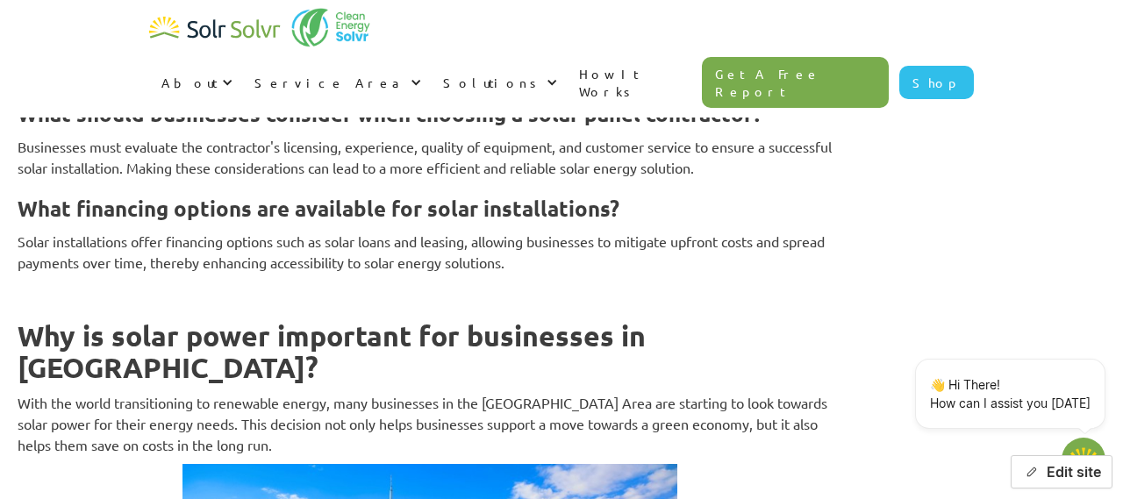
click at [1062, 484] on button "Edit site" at bounding box center [1062, 471] width 102 height 33
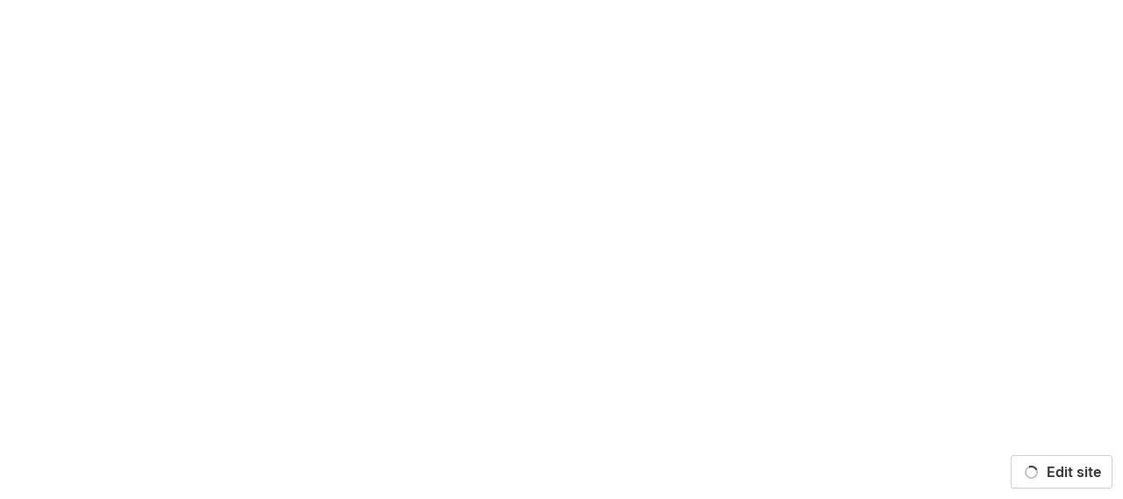
scroll to position [0, 0]
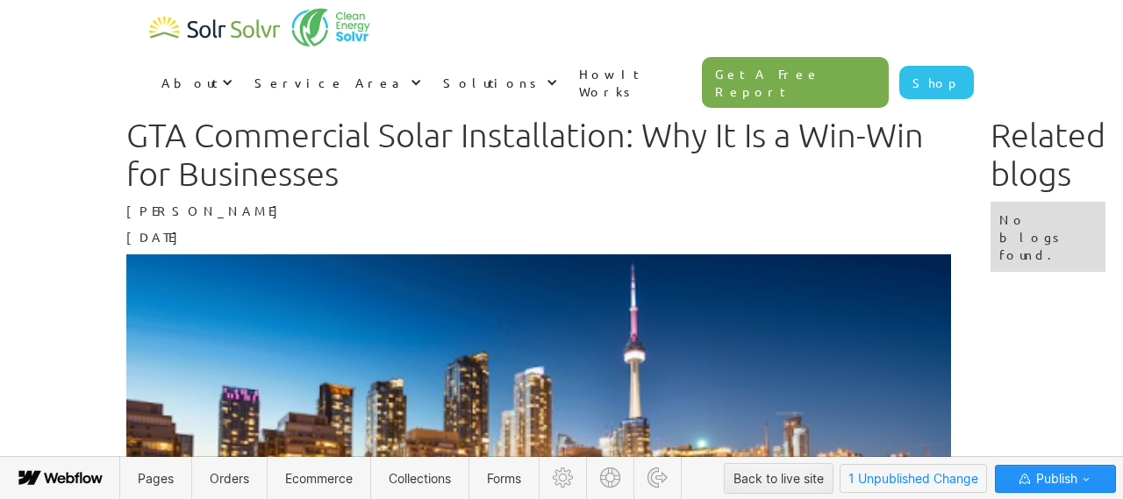
click at [876, 482] on span "1 Unpublished Change" at bounding box center [914, 478] width 146 height 27
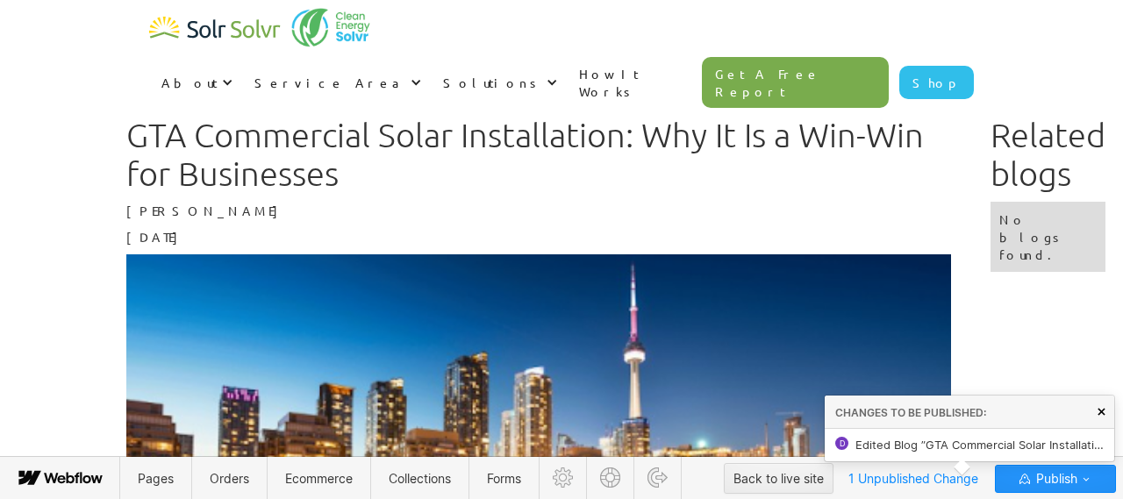
click at [1101, 412] on icon at bounding box center [1102, 412] width 8 height 8
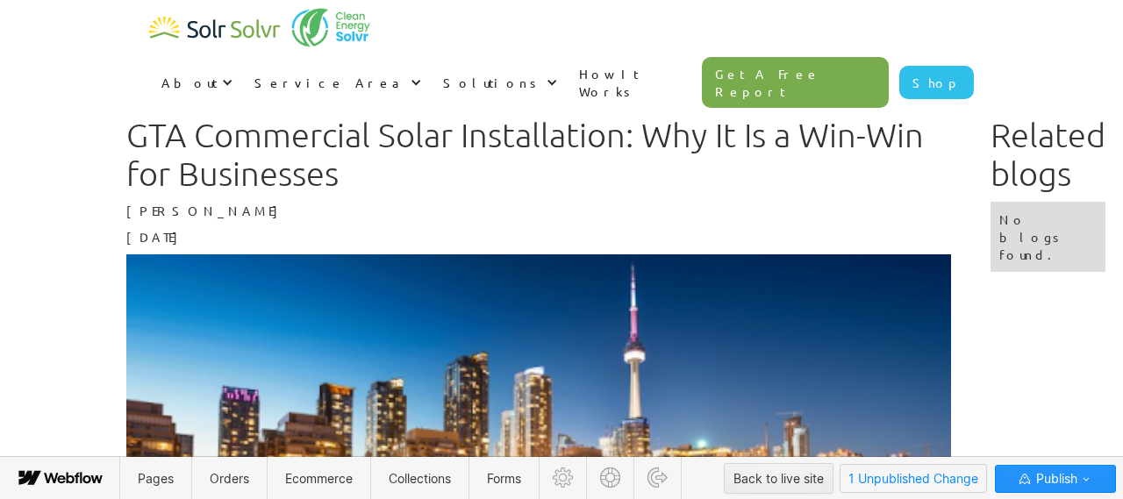
click at [941, 483] on span "1 Unpublished Change" at bounding box center [914, 478] width 146 height 27
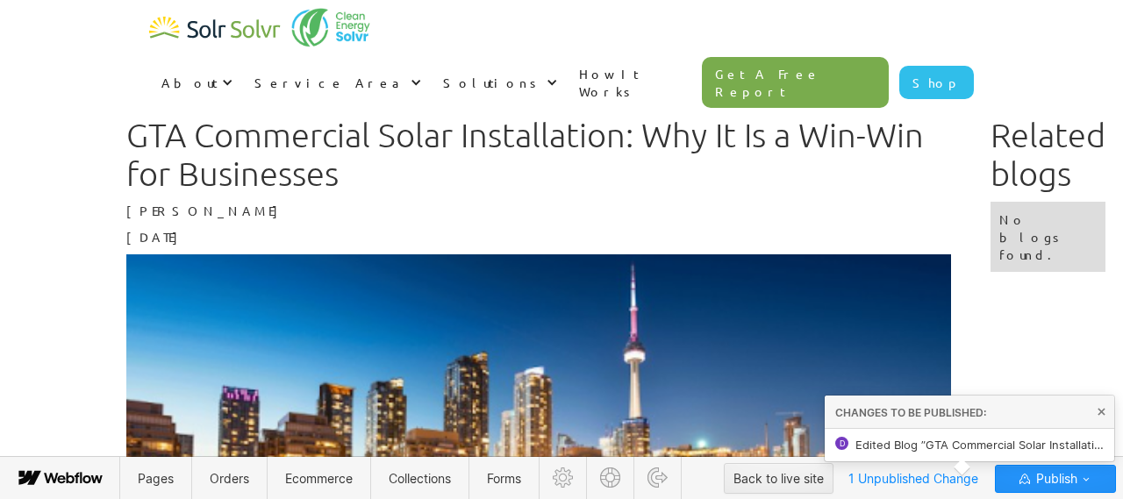
click at [934, 447] on span "Edited Blog ”GTA Commercial Solar Installation: Why It Is a Win-Win for Busines…" at bounding box center [979, 445] width 248 height 14
click at [1084, 483] on icon "button" at bounding box center [1086, 479] width 14 height 14
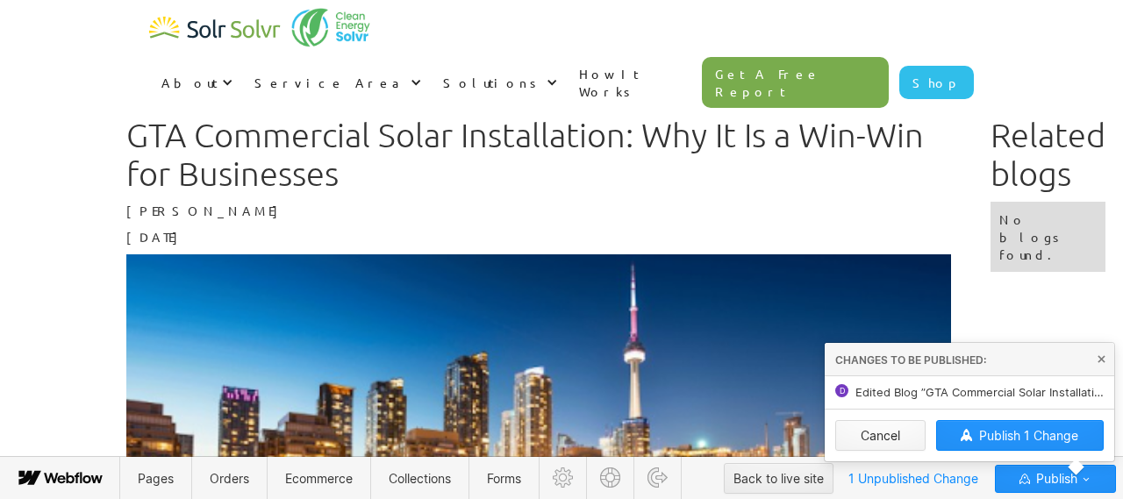
click at [890, 432] on button "Cancel" at bounding box center [880, 435] width 90 height 31
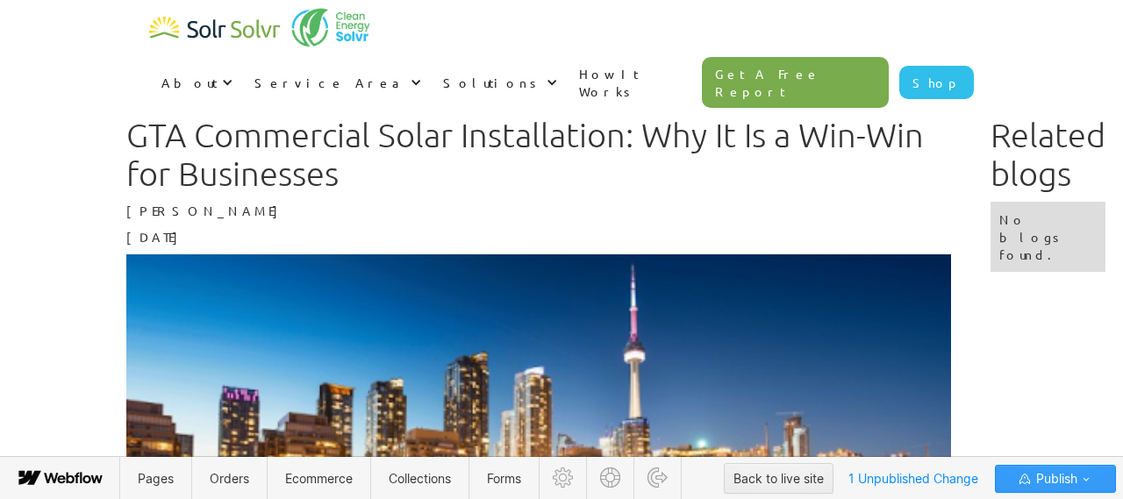
click at [1084, 473] on icon "button" at bounding box center [1086, 479] width 14 height 14
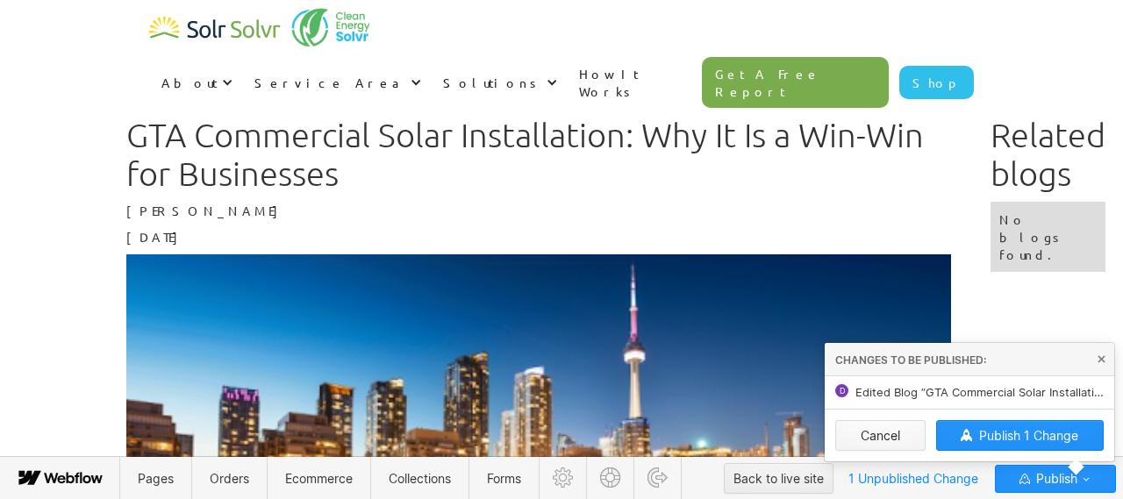
click at [876, 432] on button "Cancel" at bounding box center [880, 435] width 90 height 31
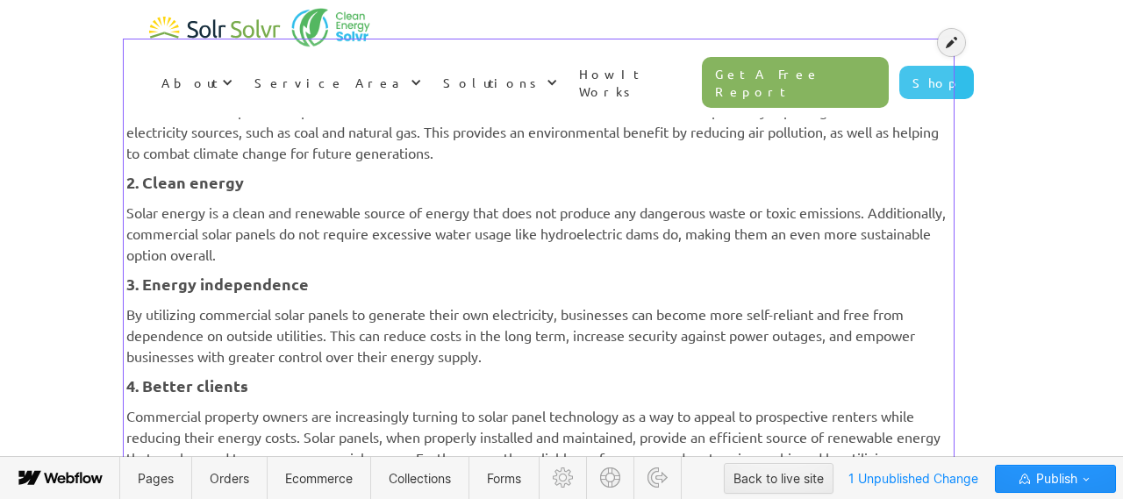
scroll to position [862, 0]
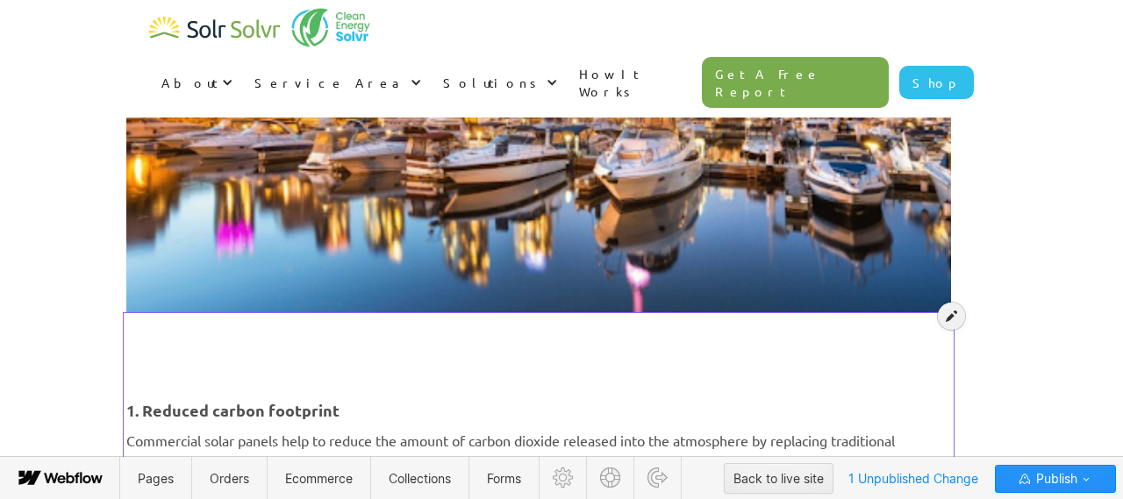
scroll to position [550, 0]
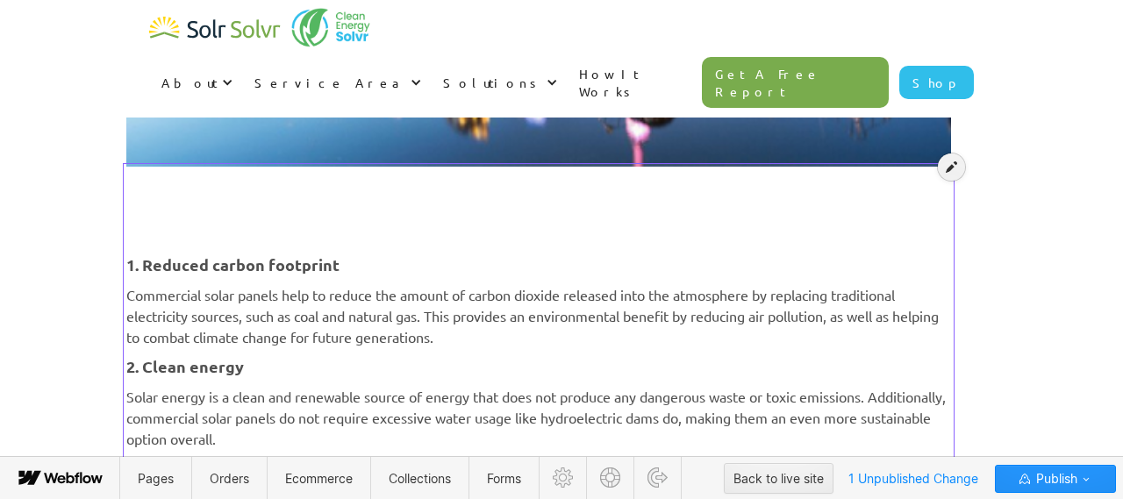
click at [952, 168] on icon at bounding box center [951, 167] width 11 height 12
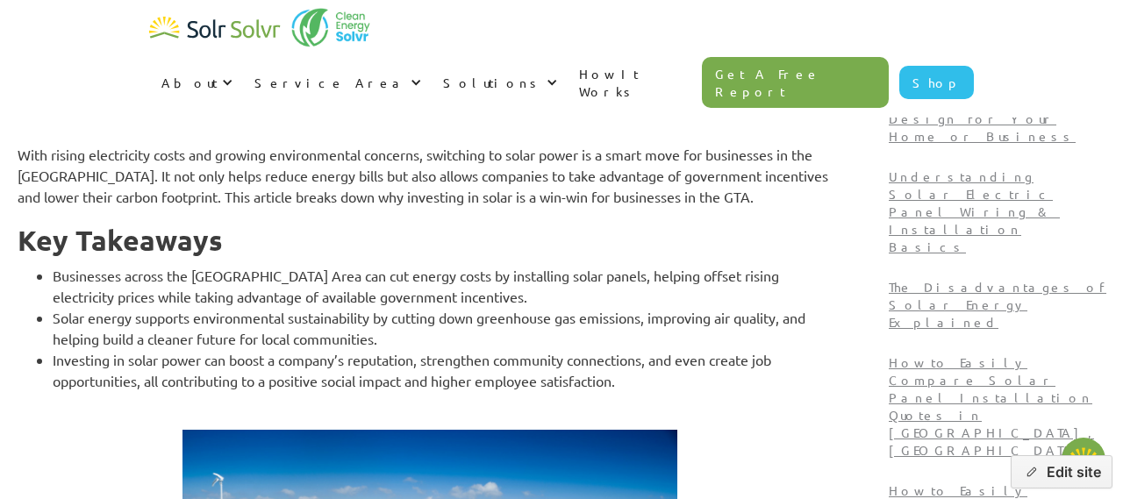
scroll to position [572, 0]
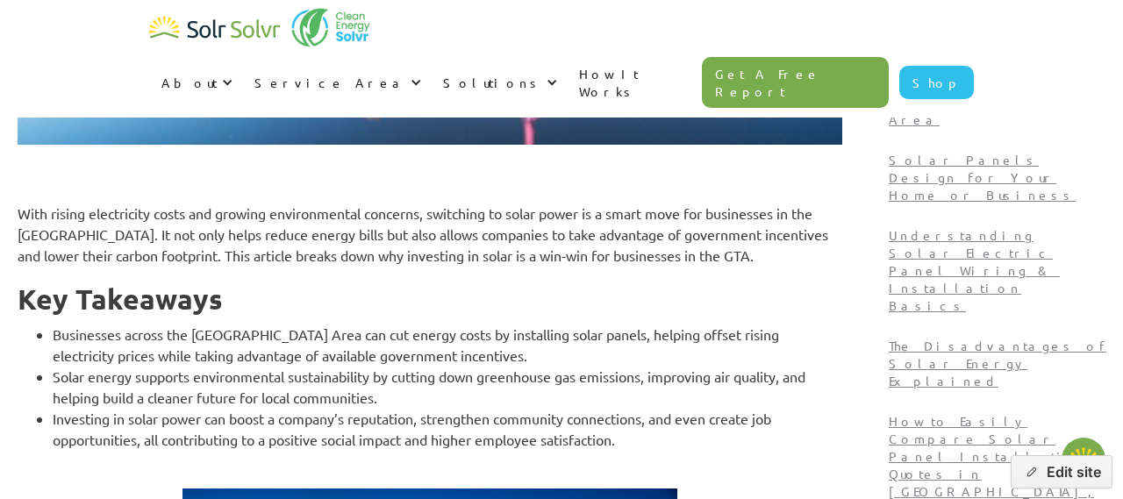
type textarea "x"
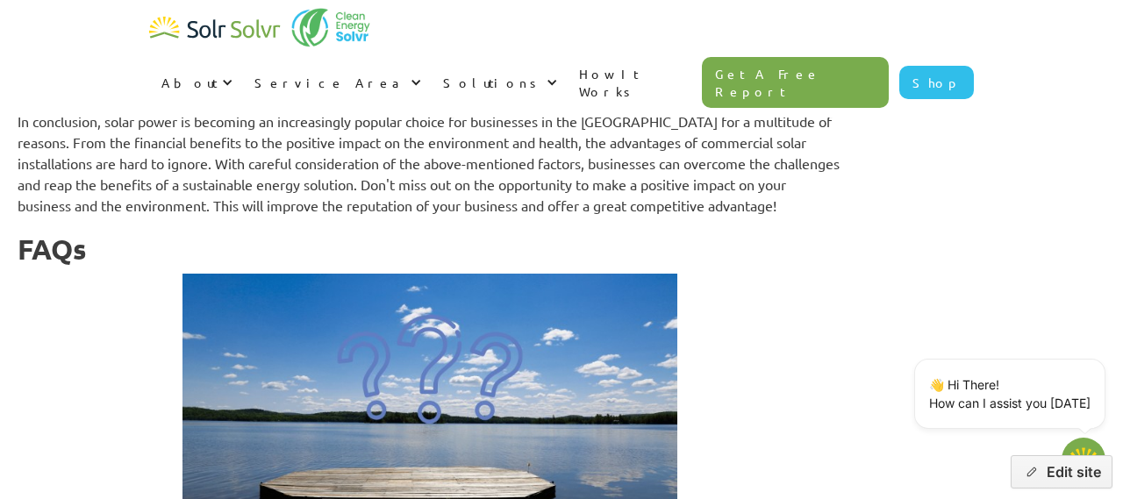
scroll to position [14481, 0]
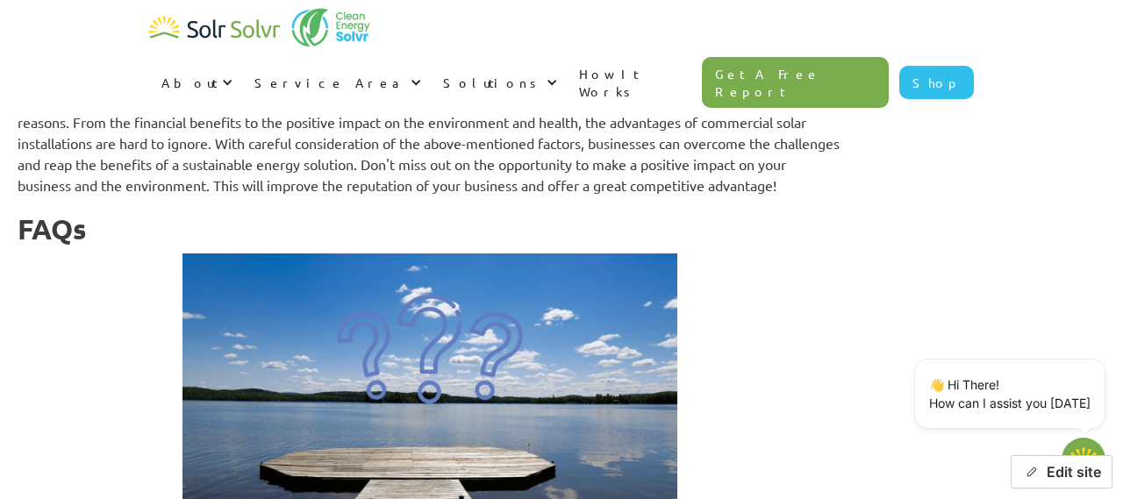
click at [1058, 475] on button "Edit site" at bounding box center [1062, 471] width 102 height 33
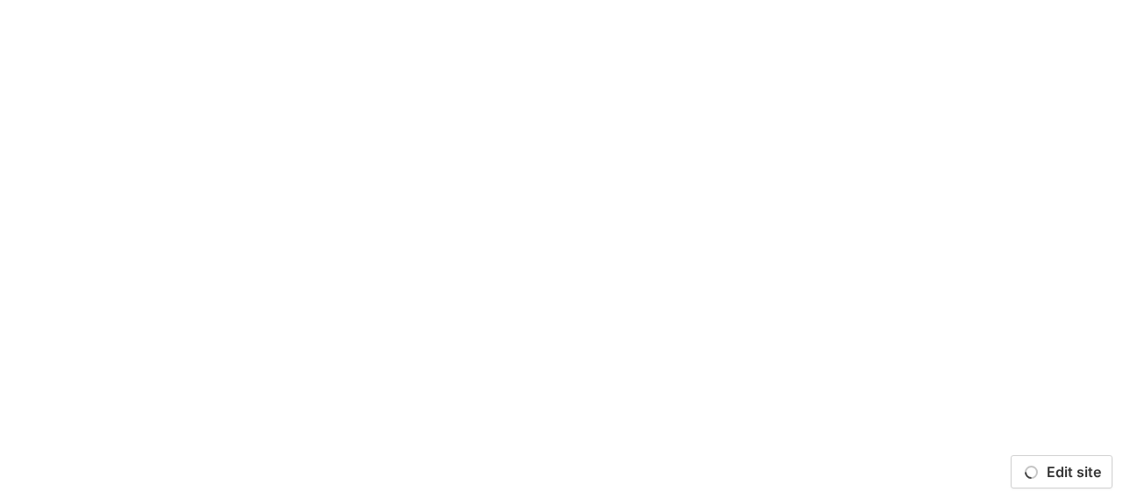
scroll to position [0, 0]
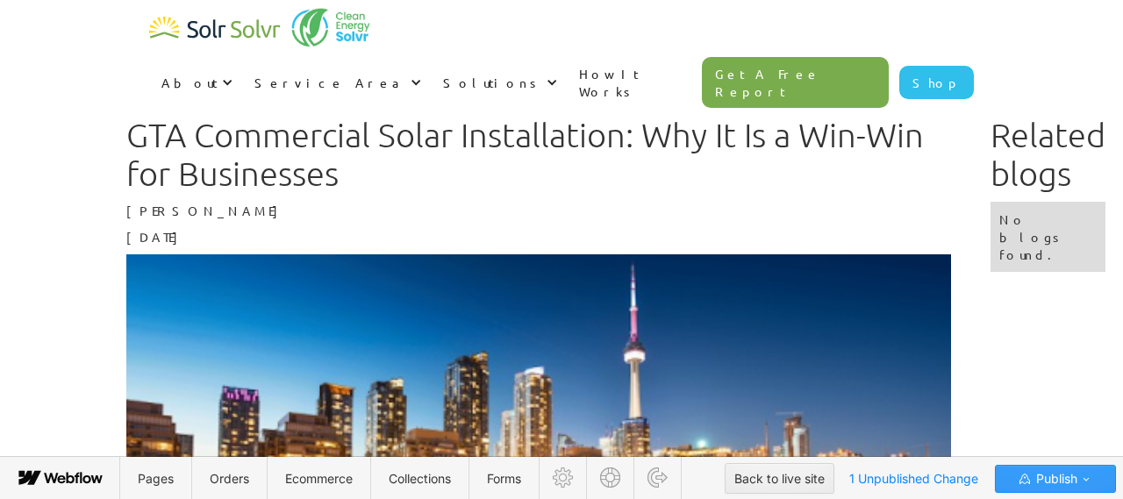
click at [1084, 477] on icon "button" at bounding box center [1086, 479] width 14 height 14
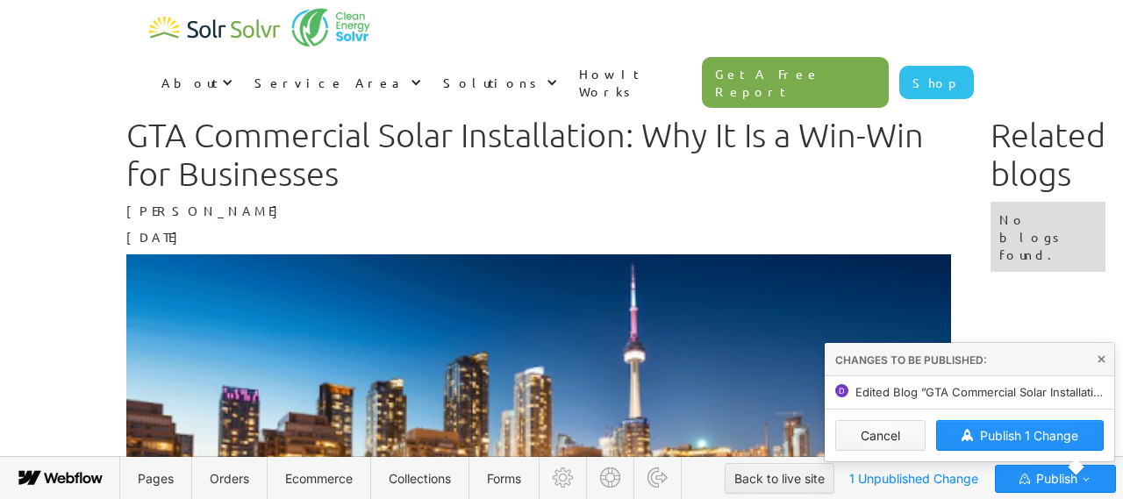
click at [890, 438] on button "Cancel" at bounding box center [880, 435] width 90 height 31
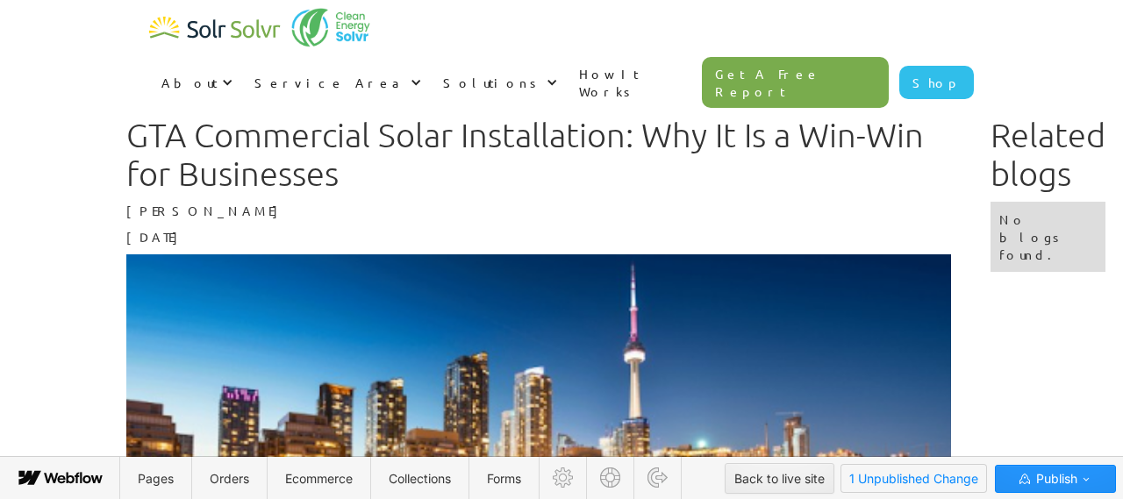
click at [898, 481] on span "1 Unpublished Change" at bounding box center [913, 478] width 145 height 27
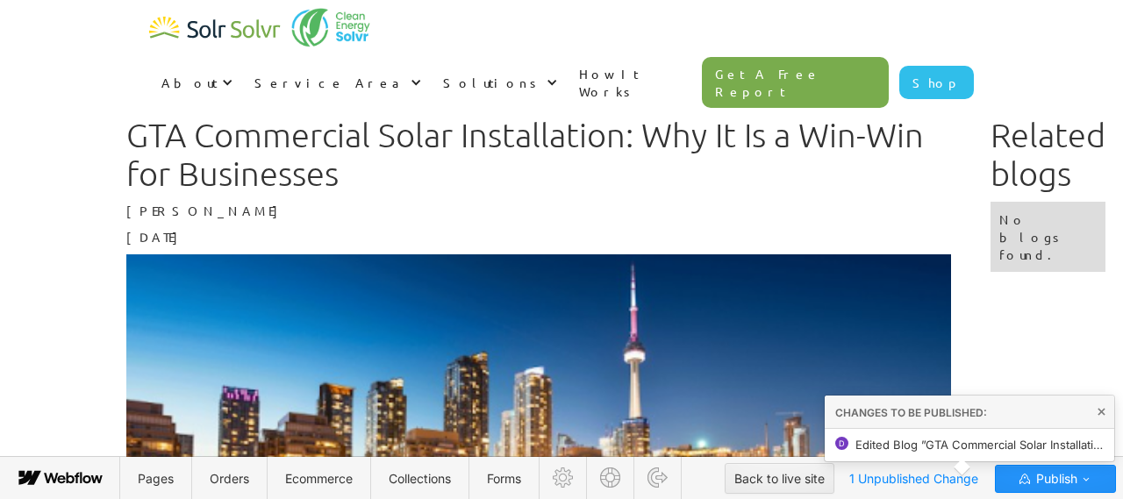
click at [1018, 449] on span "Edited Blog ”GTA Commercial Solar Installation: Why It Is a Win-Win for Busines…" at bounding box center [979, 445] width 248 height 14
click at [1105, 411] on icon at bounding box center [1102, 412] width 8 height 8
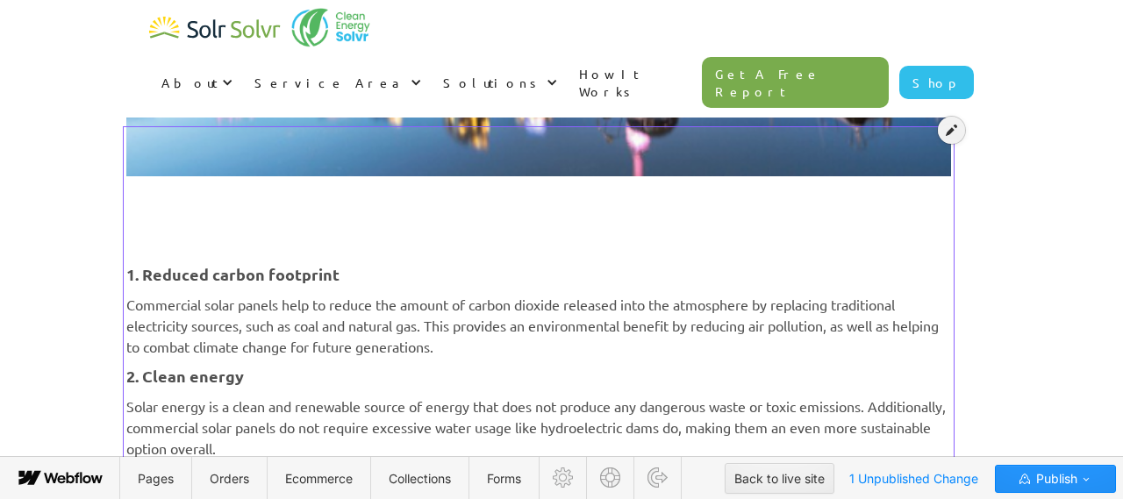
scroll to position [686, 0]
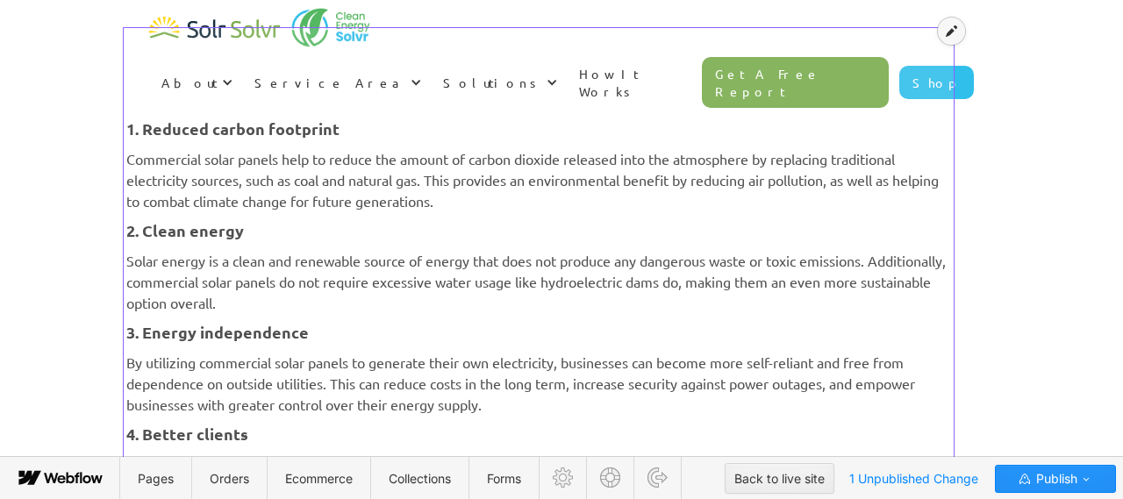
click at [951, 35] on icon at bounding box center [951, 31] width 11 height 12
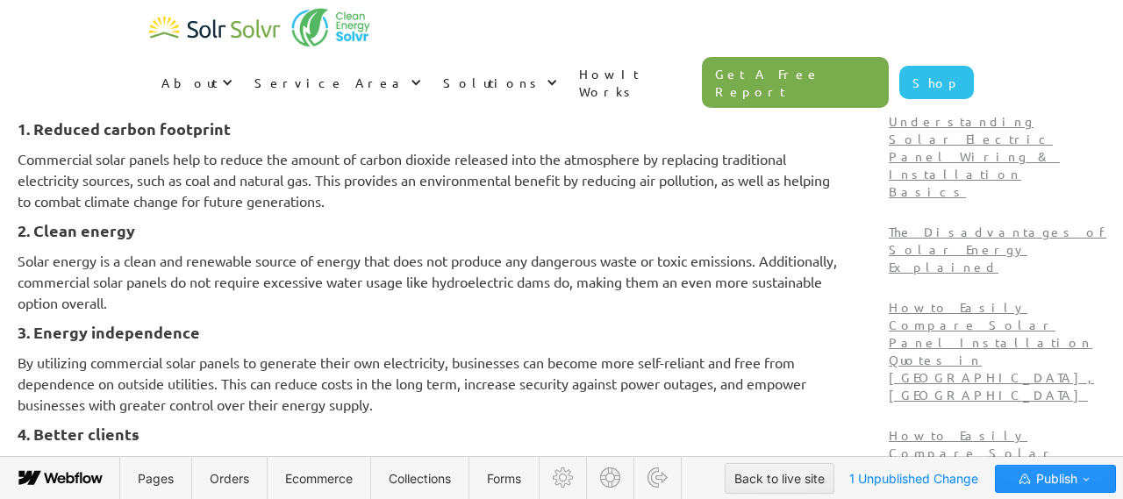
click at [590, 338] on h4 "3. Energy independence" at bounding box center [430, 332] width 825 height 21
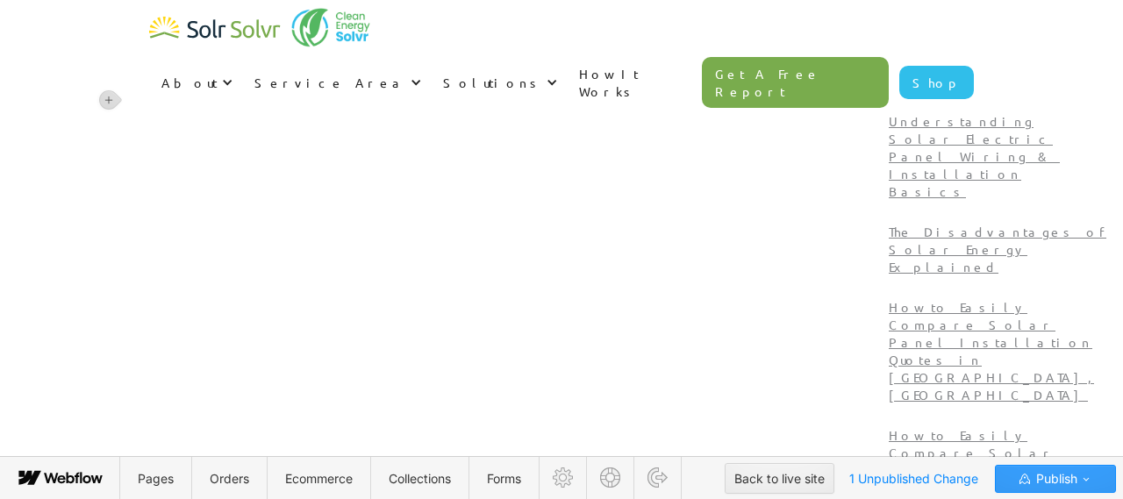
click at [1050, 482] on span "Publish" at bounding box center [1055, 479] width 45 height 26
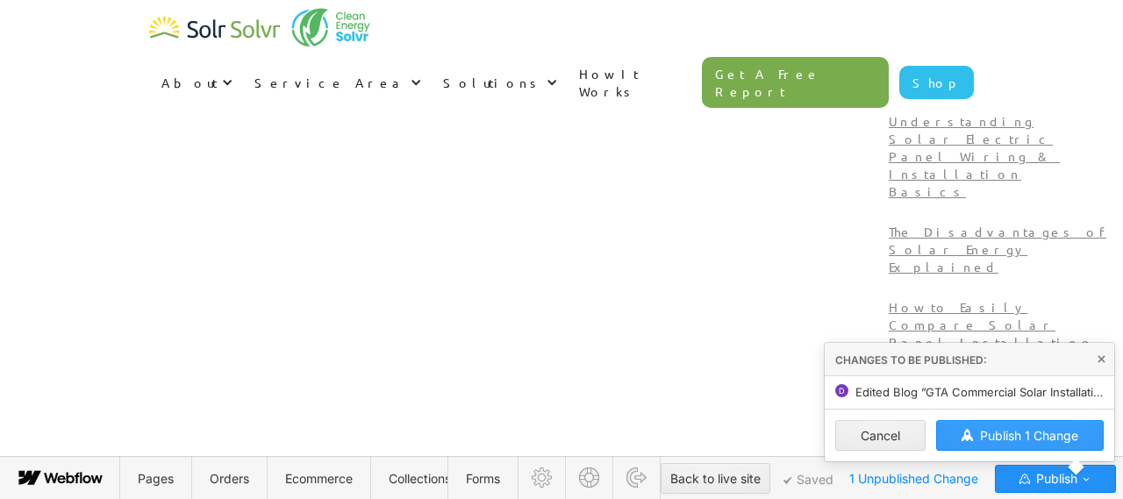
click at [1030, 435] on span "Publish 1 Change" at bounding box center [1029, 435] width 98 height 15
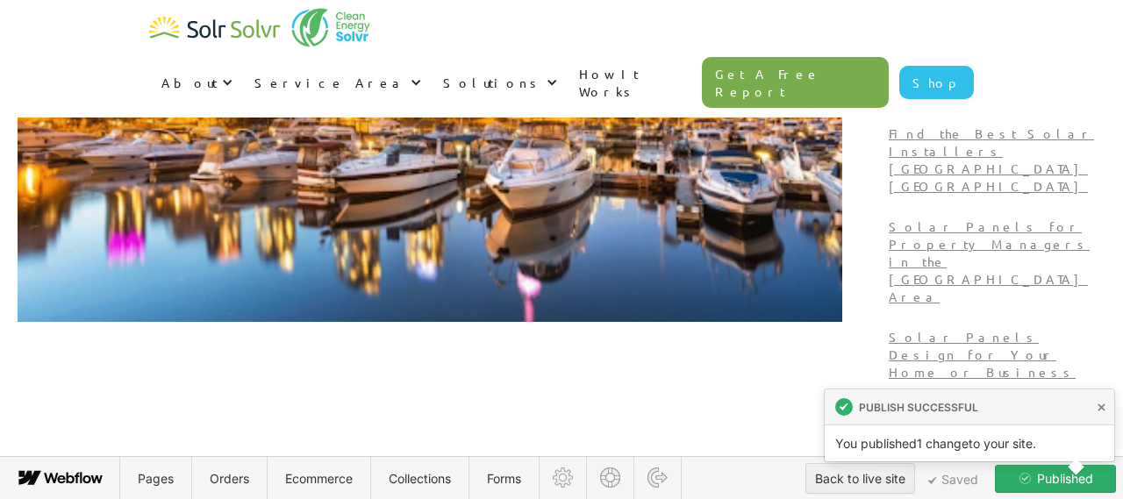
scroll to position [429, 0]
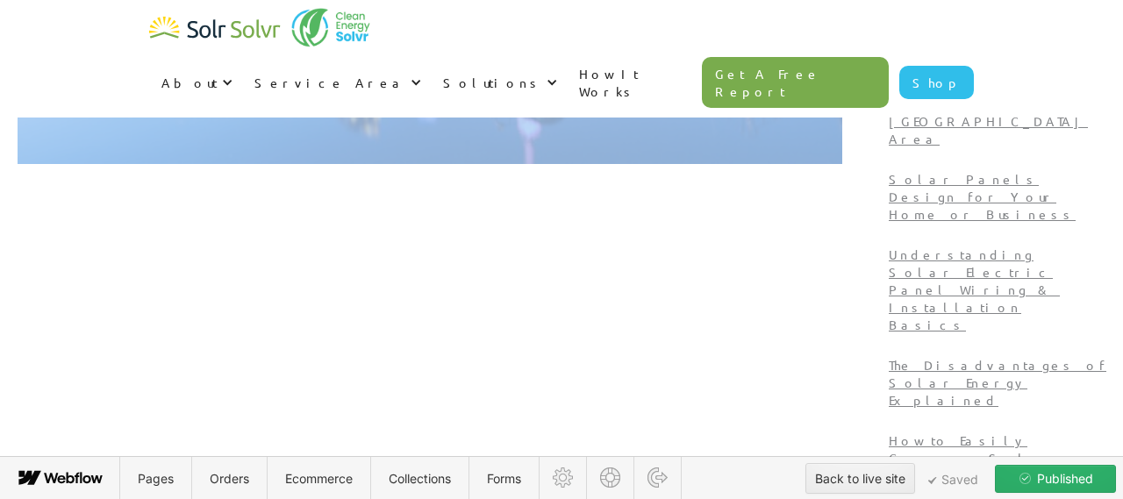
scroll to position [572, 0]
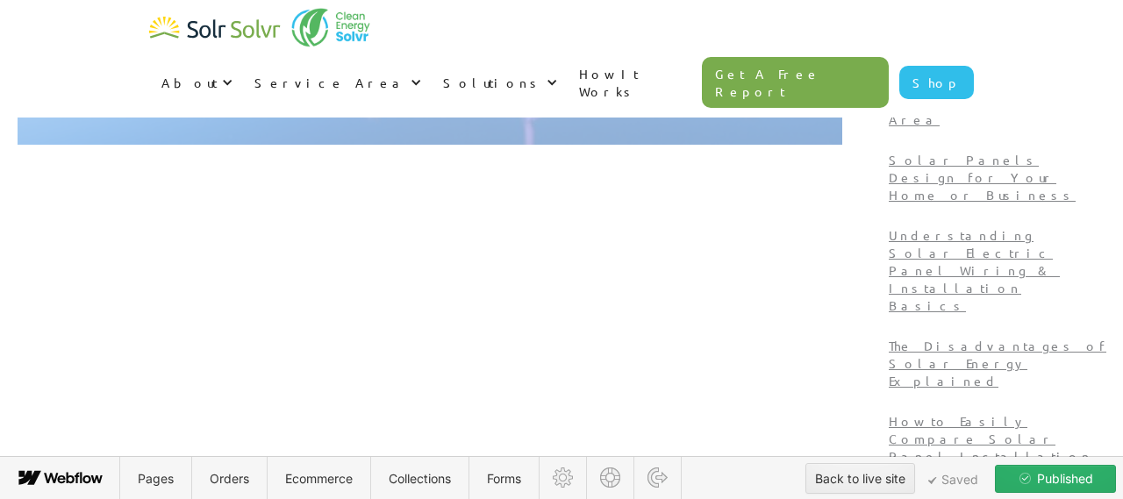
click at [842, 488] on div "Back to live site" at bounding box center [860, 479] width 90 height 26
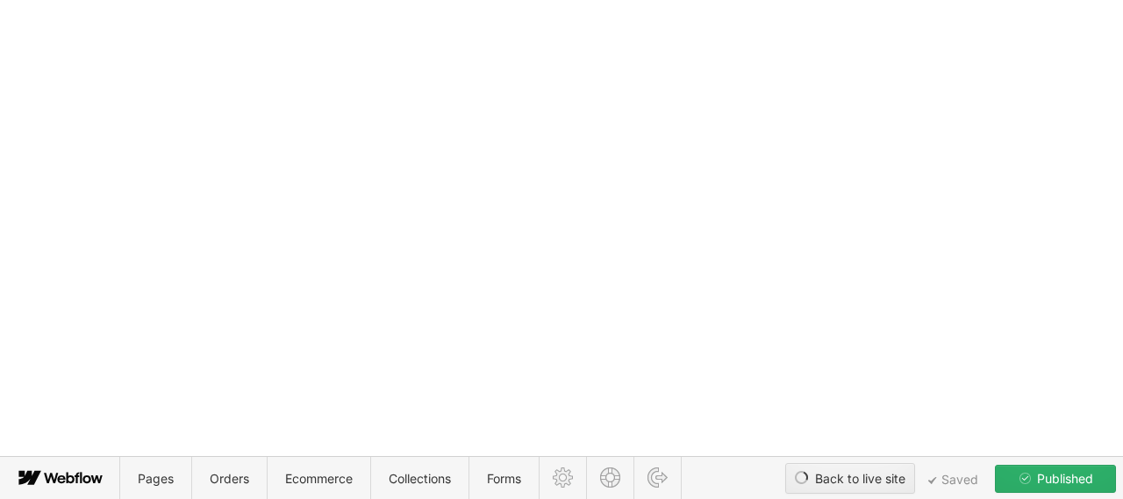
type textarea "x"
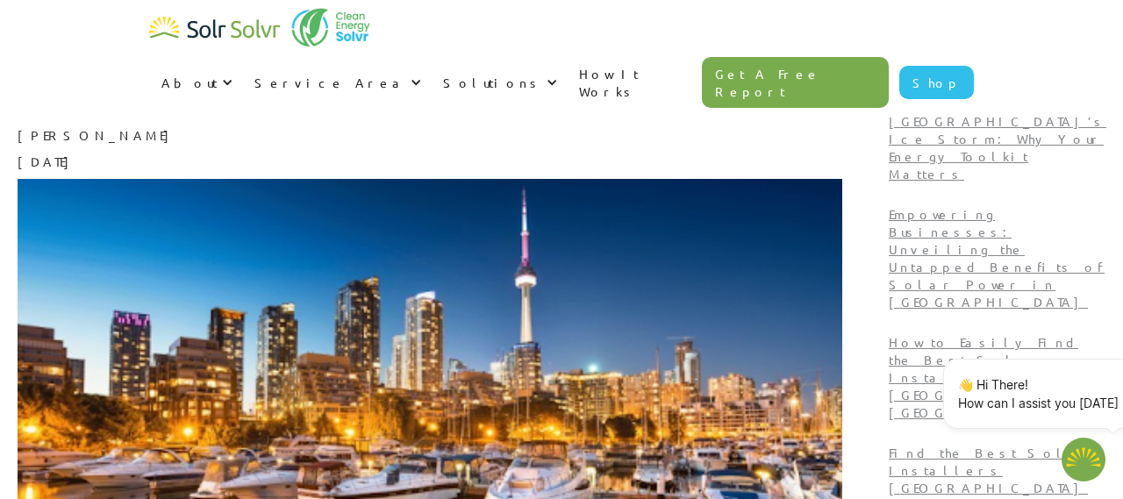
type textarea "x"
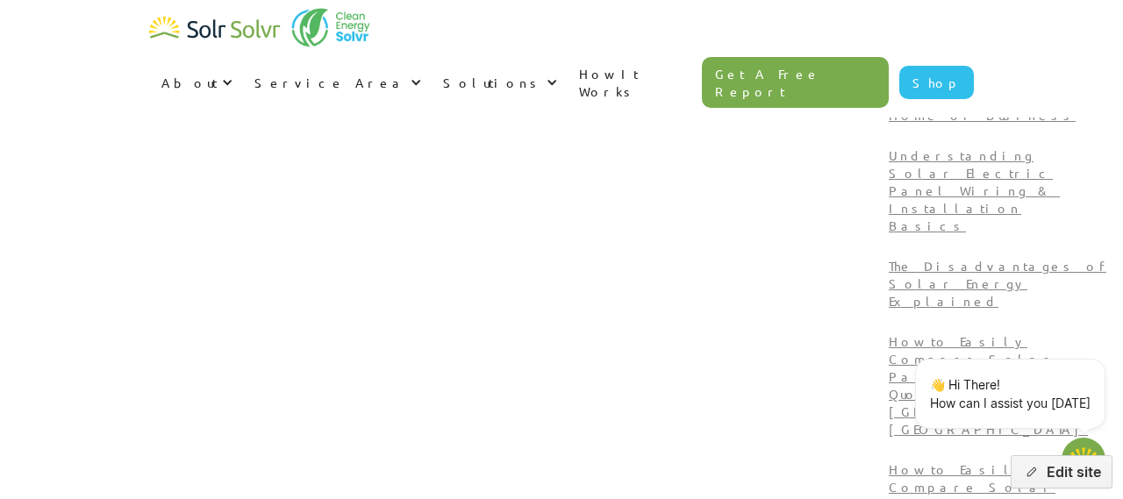
scroll to position [664, 0]
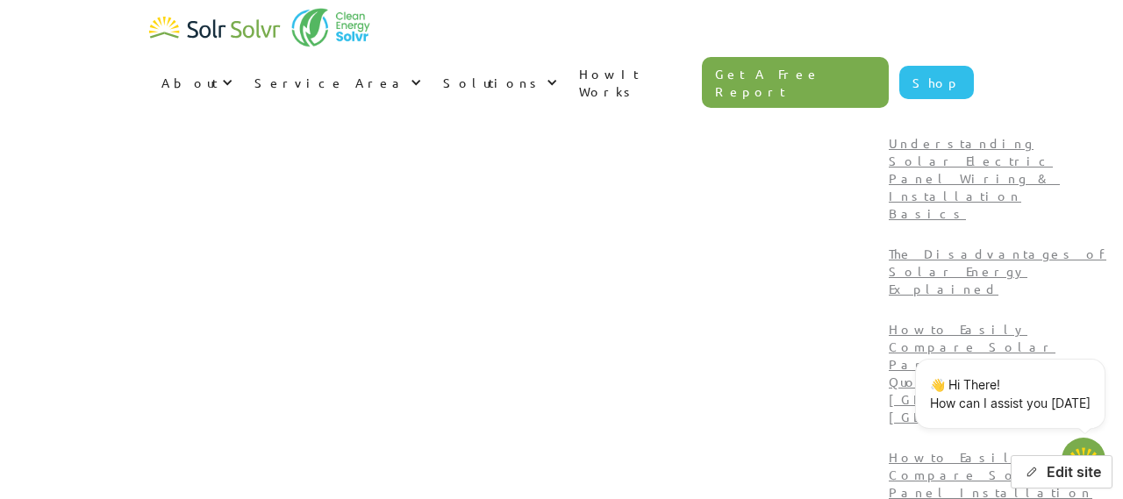
click at [1066, 459] on button "Edit site" at bounding box center [1062, 471] width 102 height 33
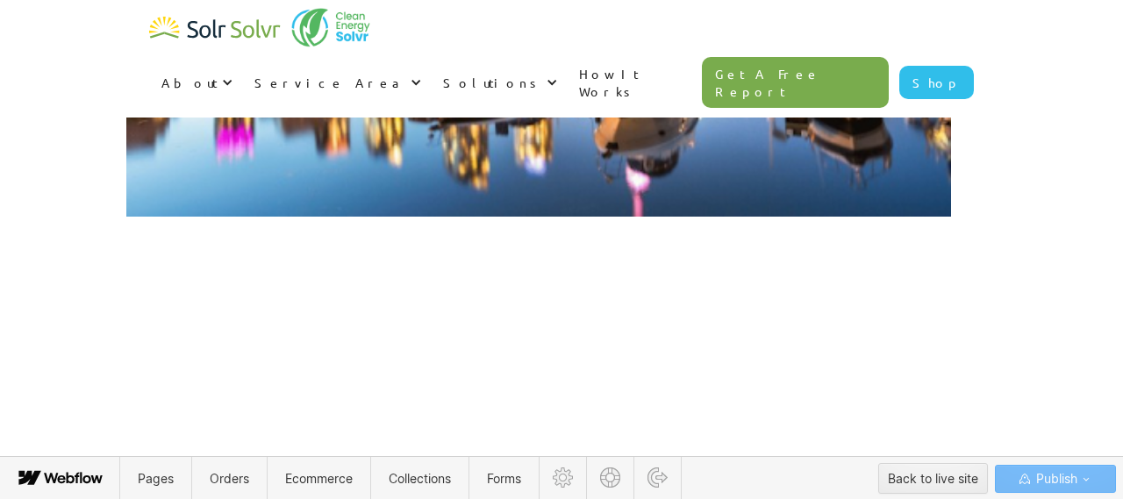
scroll to position [499, 0]
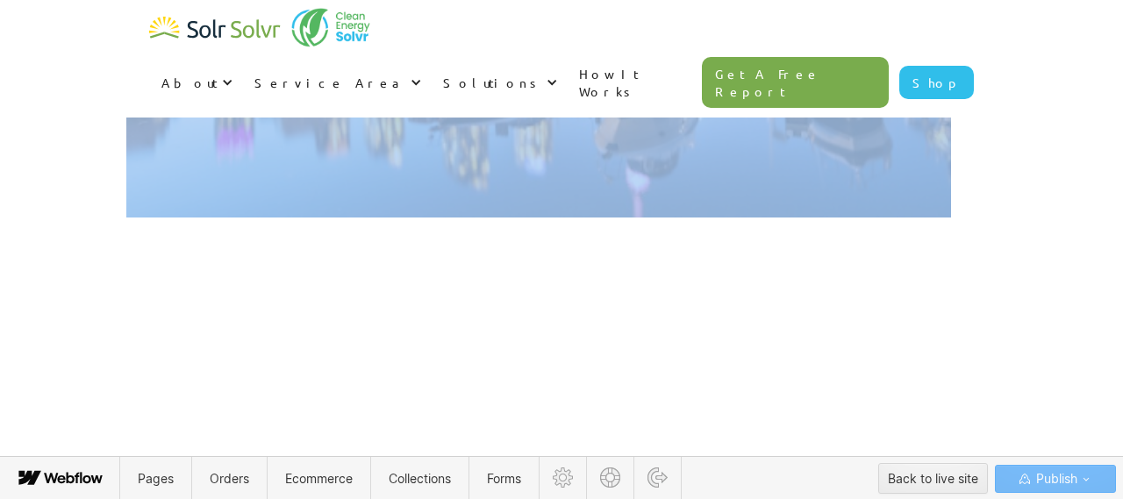
click at [955, 476] on div "Back to live site" at bounding box center [933, 479] width 90 height 26
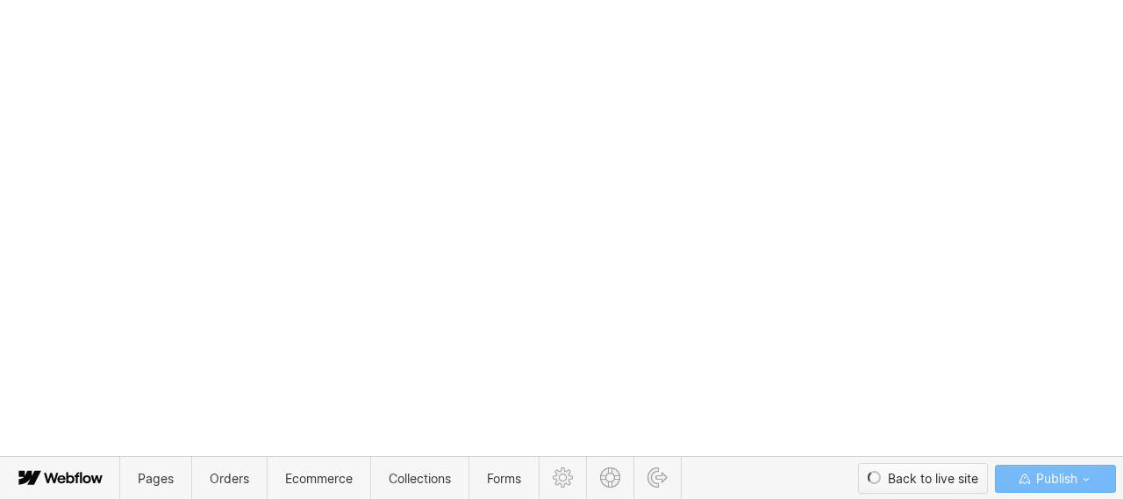
type textarea "x"
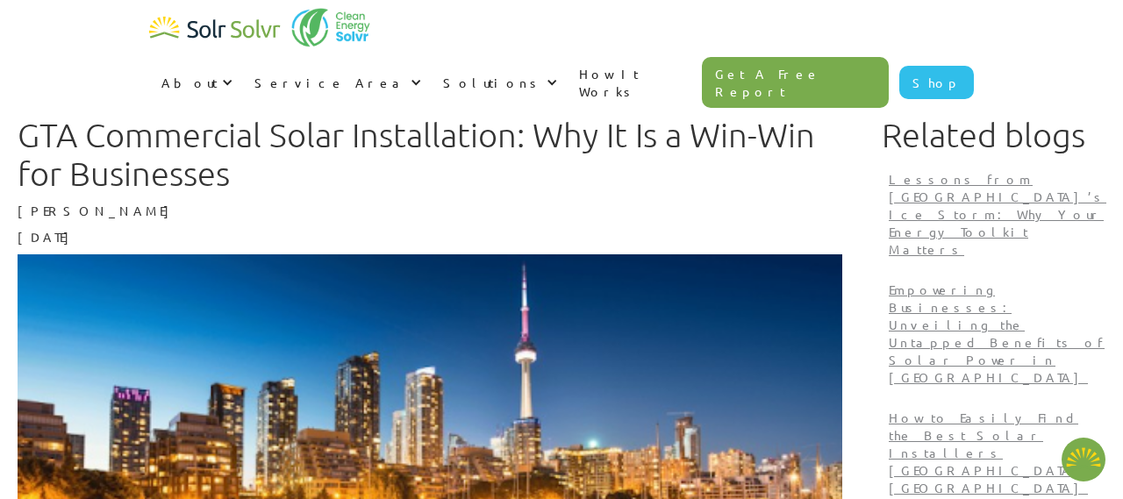
type textarea "x"
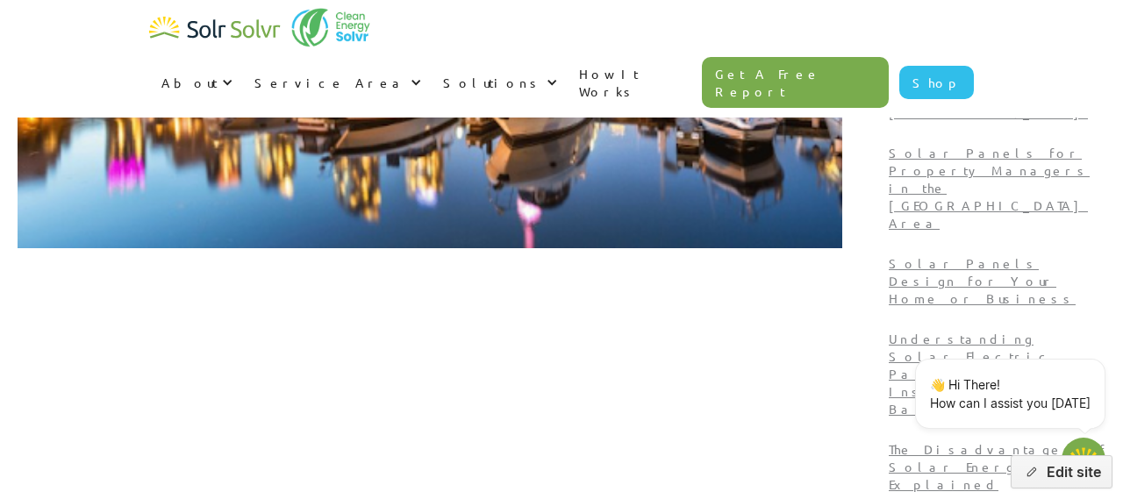
scroll to position [383, 0]
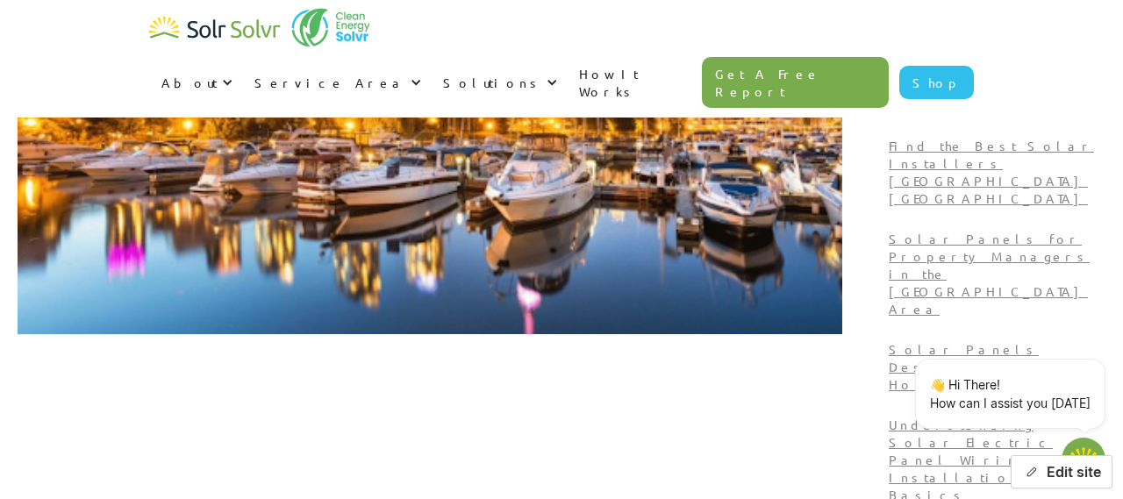
click at [1080, 479] on button "Edit site" at bounding box center [1062, 471] width 102 height 33
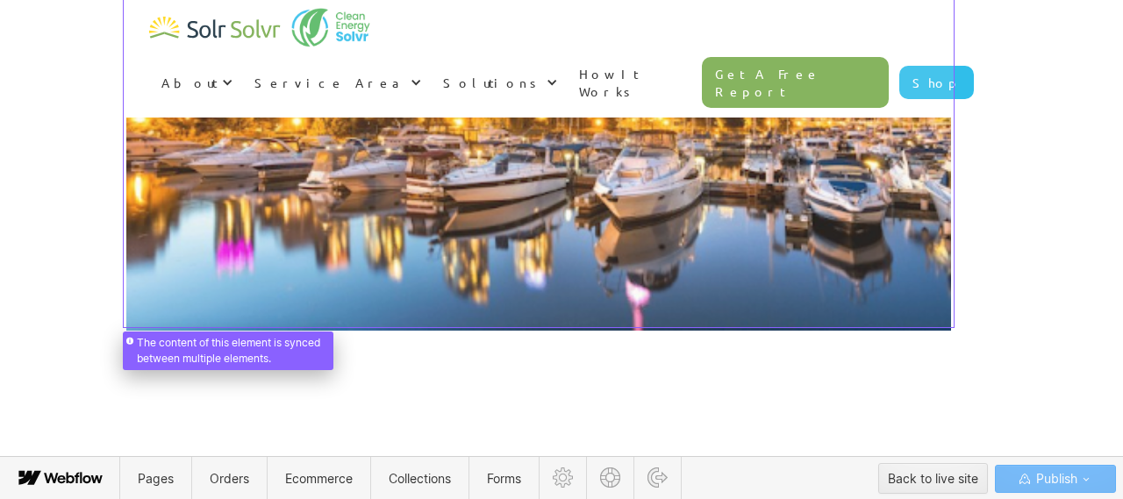
scroll to position [402, 0]
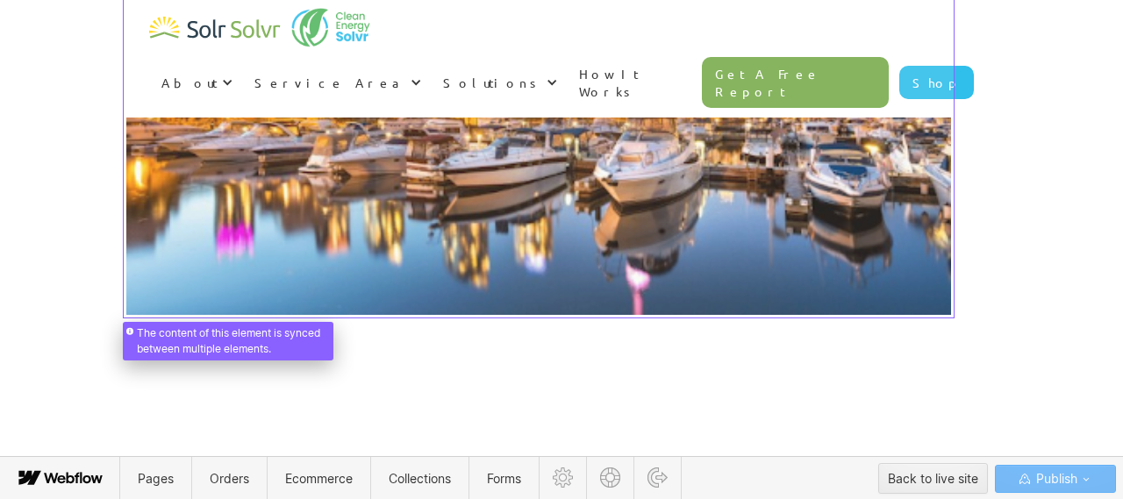
click at [157, 285] on div at bounding box center [538, 75] width 825 height 462
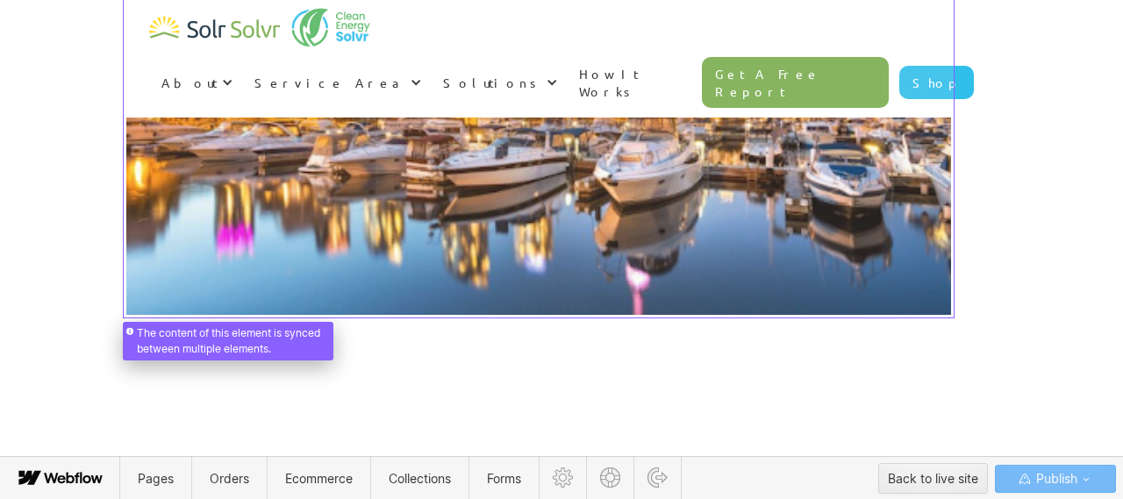
click at [322, 260] on div at bounding box center [538, 75] width 825 height 462
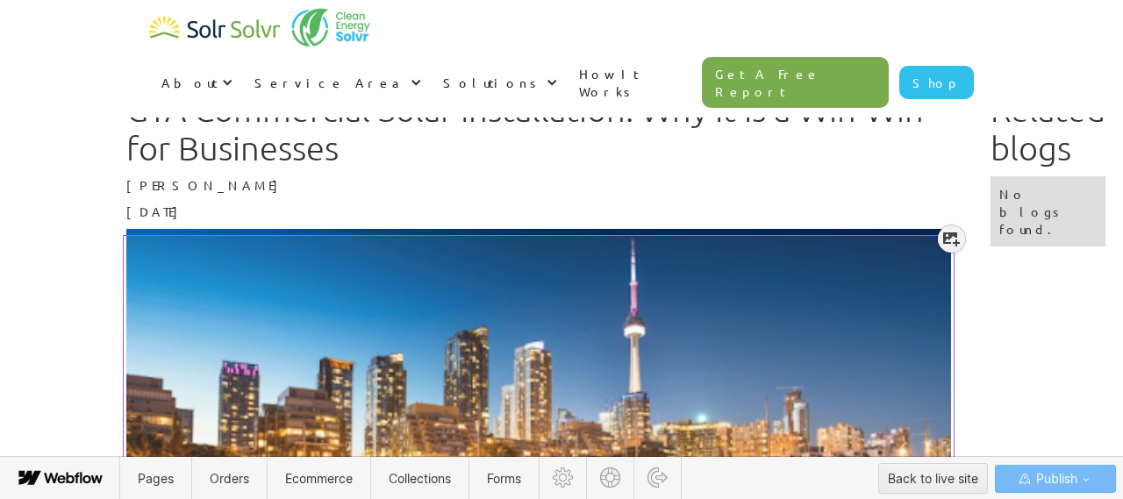
scroll to position [0, 0]
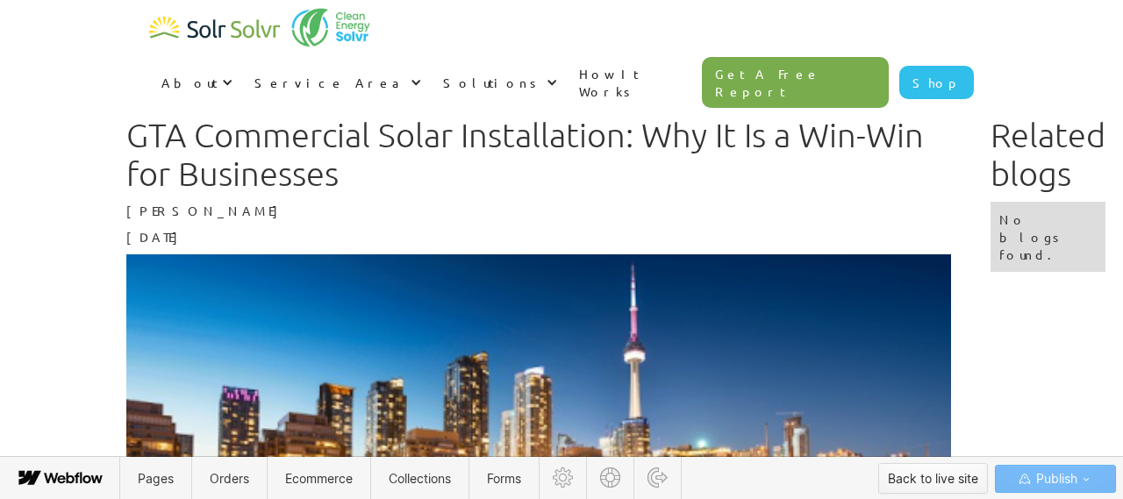
click at [962, 473] on div "Back to live site" at bounding box center [933, 479] width 90 height 26
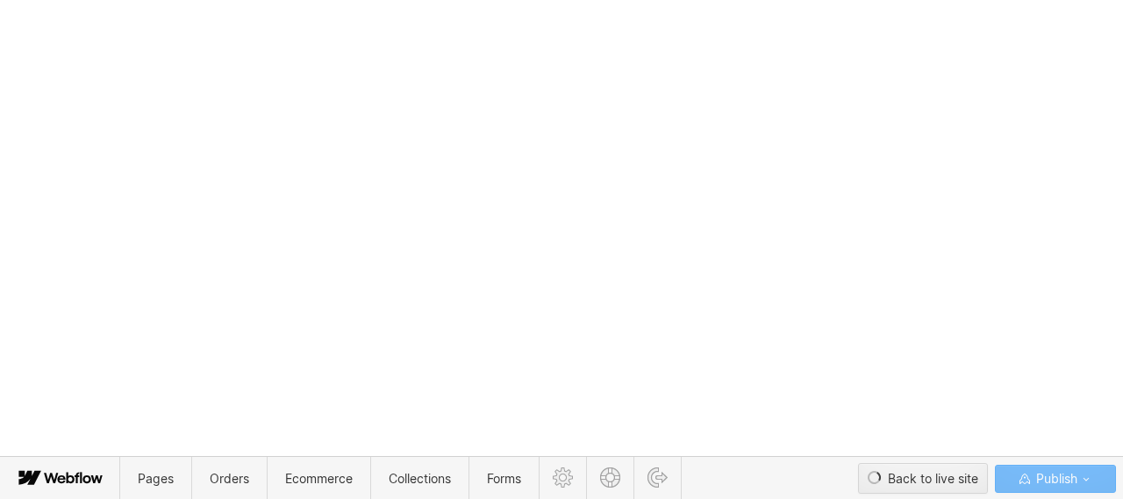
type textarea "x"
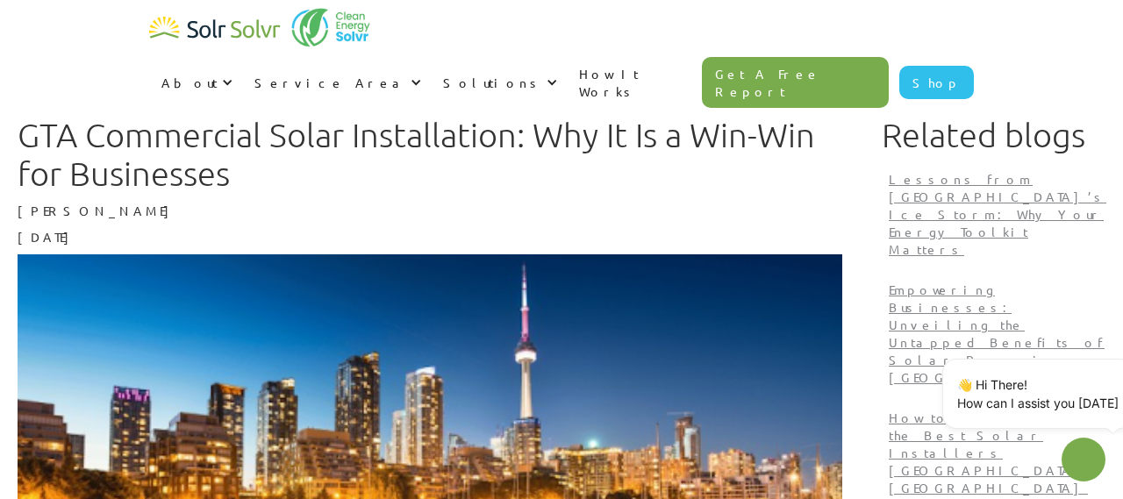
type textarea "x"
